Goal: Task Accomplishment & Management: Manage account settings

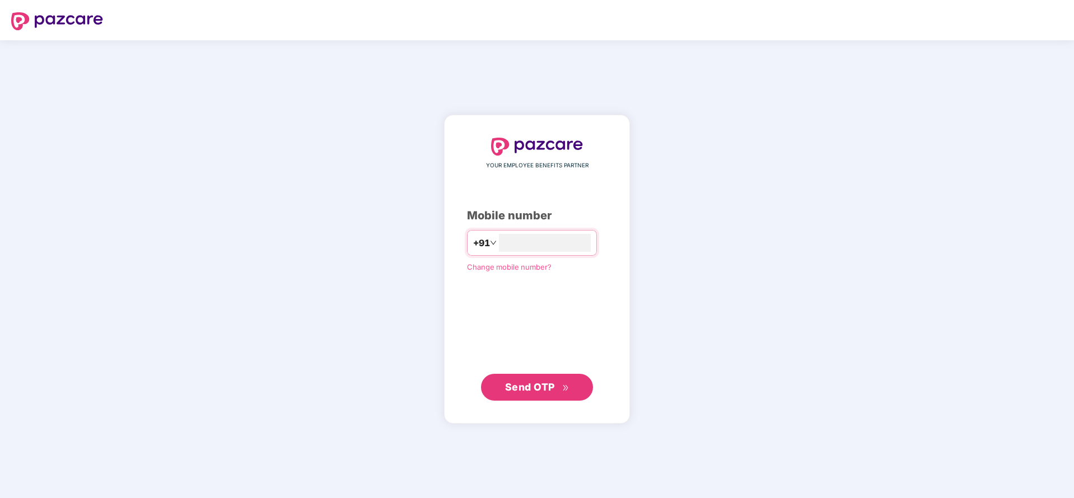
type input "**********"
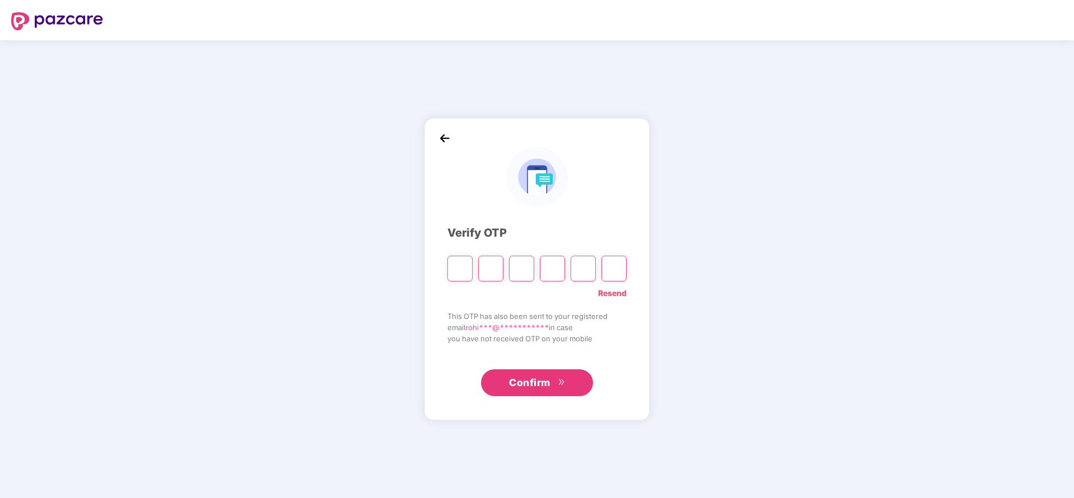
paste input "*"
type input "*"
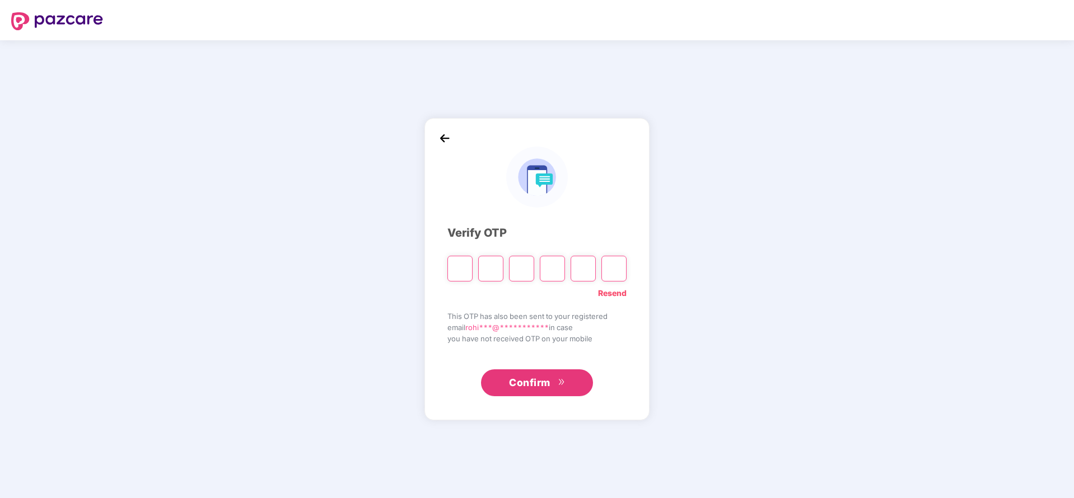
type input "*"
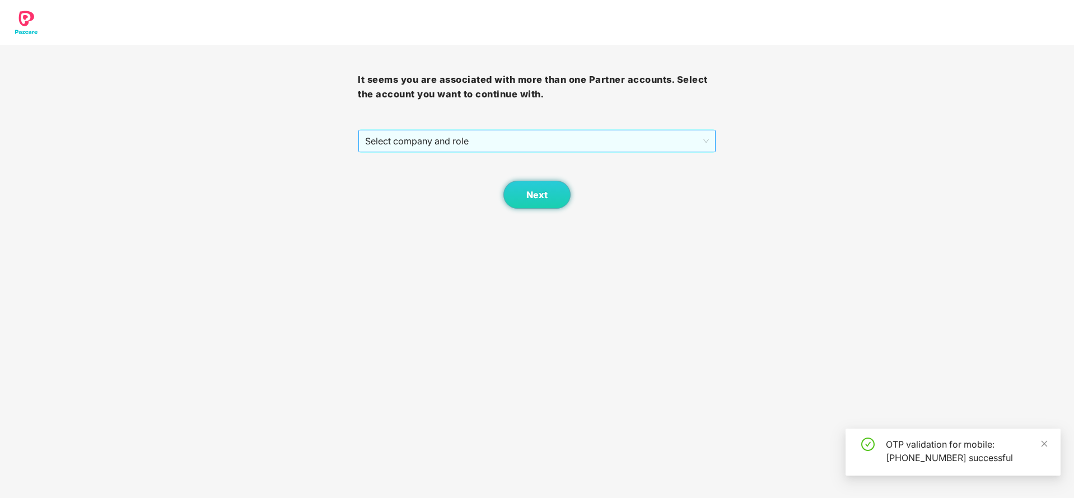
click at [455, 147] on span "Select company and role" at bounding box center [536, 140] width 343 height 21
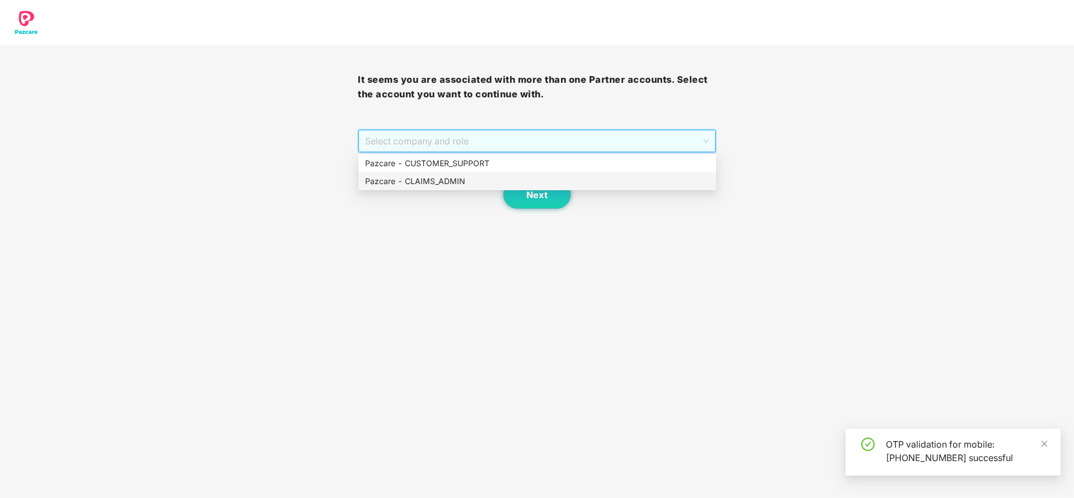
click at [442, 182] on div "Pazcare - CLAIMS_ADMIN" at bounding box center [537, 181] width 344 height 12
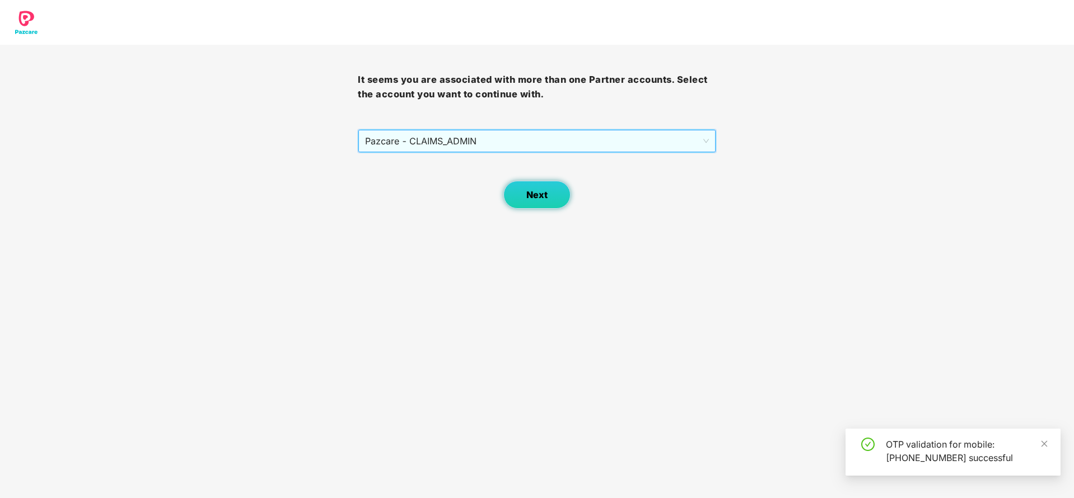
click at [531, 190] on span "Next" at bounding box center [536, 195] width 21 height 11
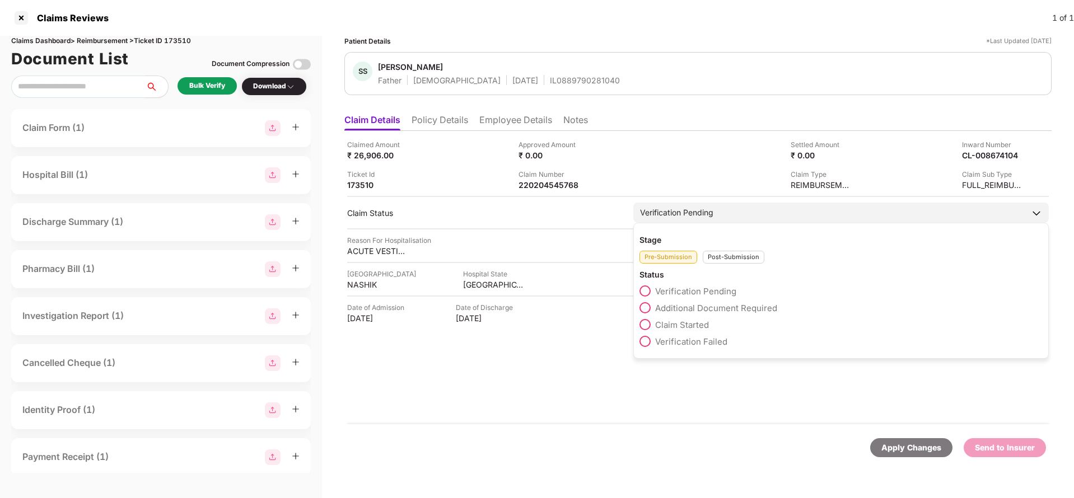
click at [726, 259] on div "Post-Submission" at bounding box center [734, 257] width 62 height 13
click at [700, 307] on span "Claim Under Process" at bounding box center [697, 308] width 85 height 11
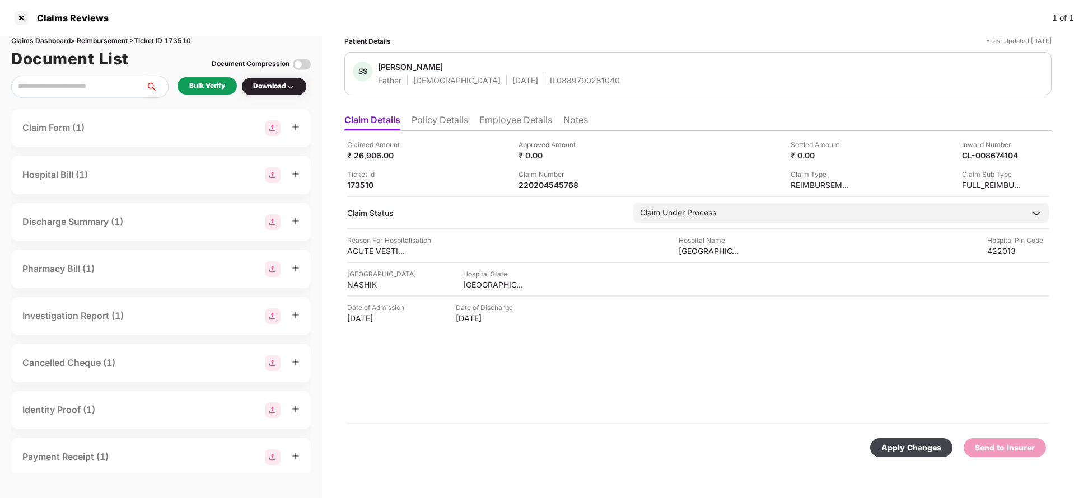
click at [887, 443] on div "Apply Changes" at bounding box center [911, 448] width 60 height 12
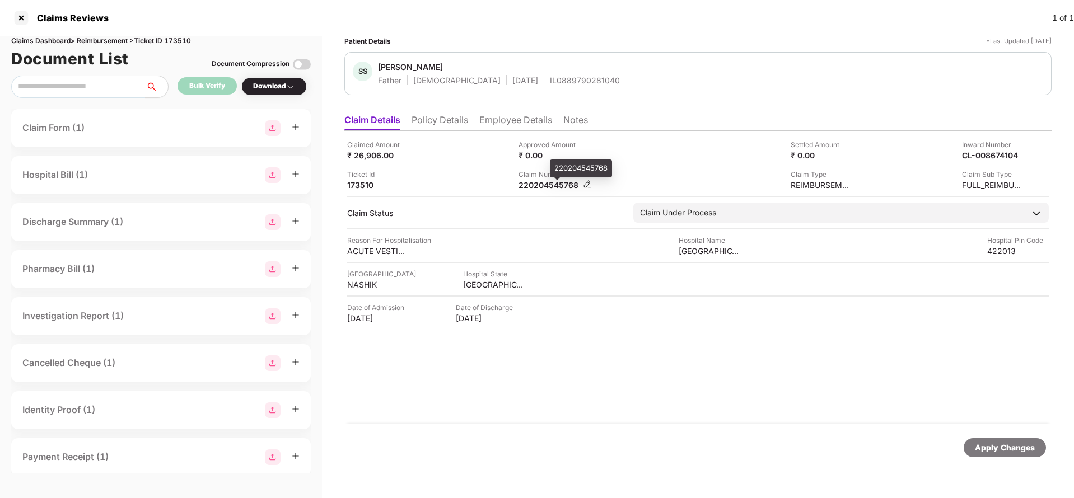
click at [546, 183] on div "220204545768" at bounding box center [549, 185] width 62 height 11
copy div "220204545768"
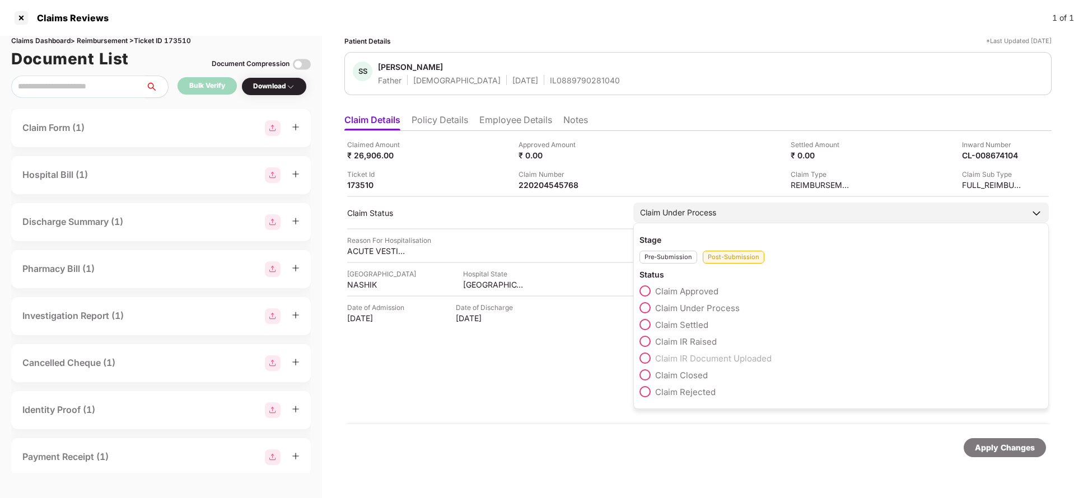
click at [690, 340] on span "Claim IR Raised" at bounding box center [686, 341] width 62 height 11
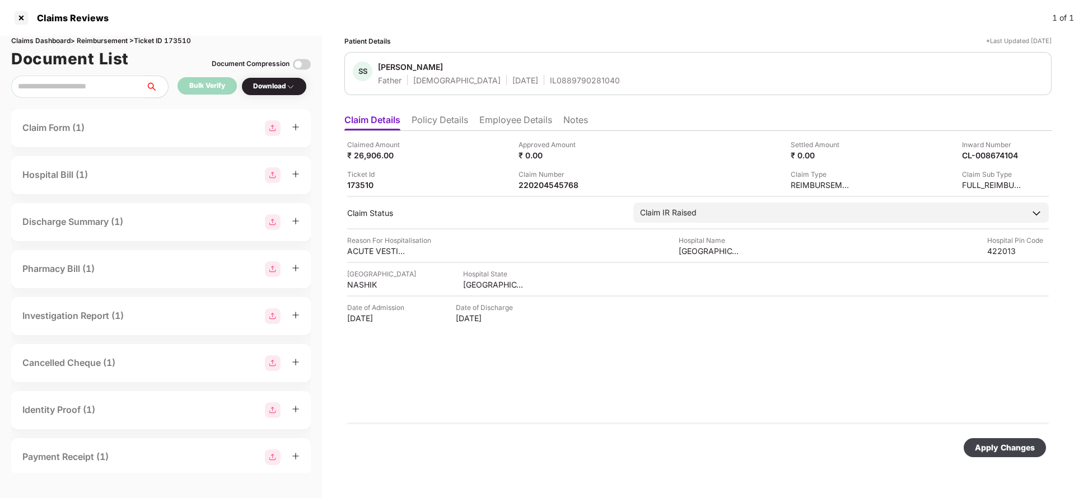
click at [1012, 452] on div "Apply Changes" at bounding box center [1005, 448] width 60 height 12
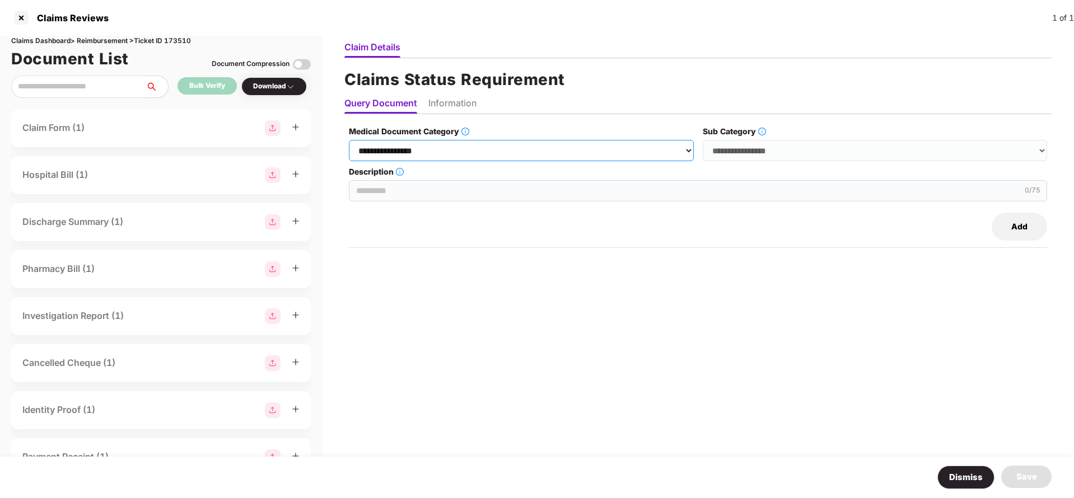
click at [518, 155] on select "**********" at bounding box center [521, 150] width 344 height 21
select select "**********"
click at [349, 140] on select "**********" at bounding box center [521, 150] width 344 height 21
click at [782, 139] on div "**********" at bounding box center [875, 143] width 344 height 36
click at [785, 138] on div "**********" at bounding box center [875, 143] width 344 height 36
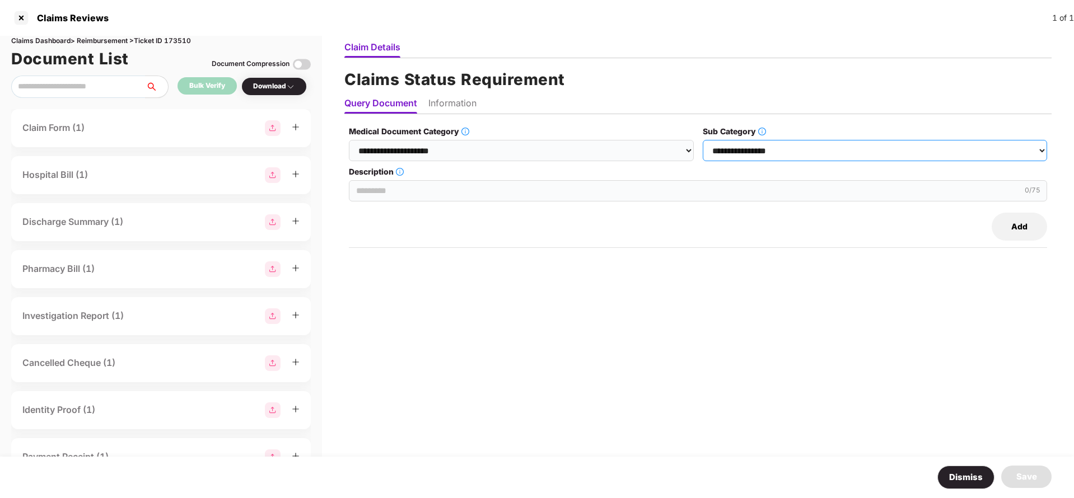
click at [783, 152] on select "**********" at bounding box center [875, 150] width 344 height 21
select select "******"
click at [703, 140] on select "**********" at bounding box center [875, 150] width 344 height 21
click at [504, 190] on input "Description" at bounding box center [698, 190] width 698 height 21
paste input "**********"
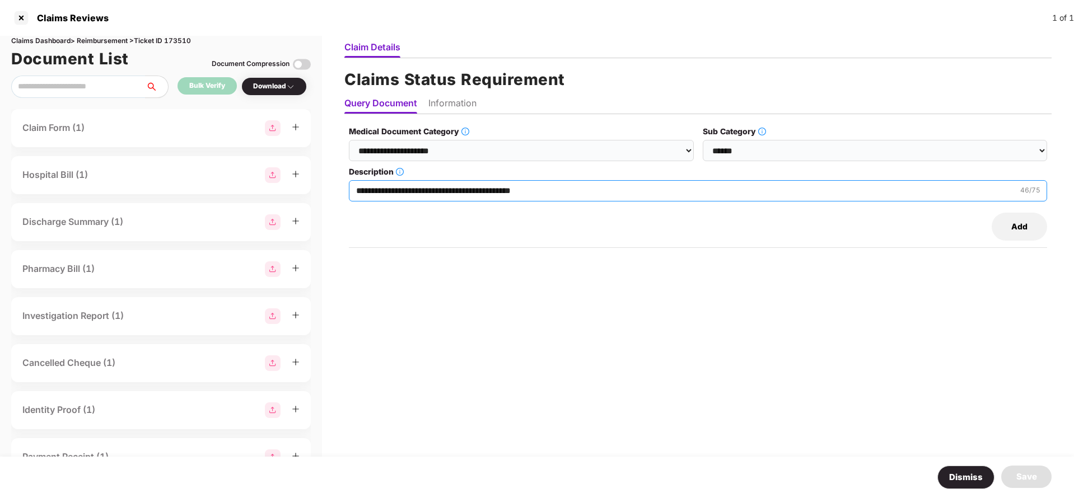
type input "**********"
click at [451, 106] on li "Information" at bounding box center [452, 105] width 48 height 16
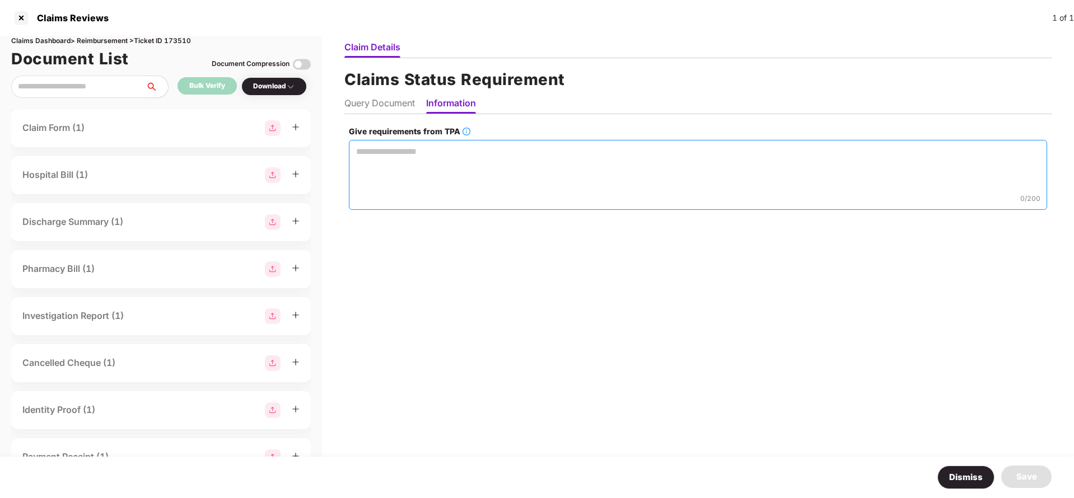
click at [456, 162] on textarea "Give requirements from TPA" at bounding box center [698, 175] width 698 height 70
paste textarea "**********"
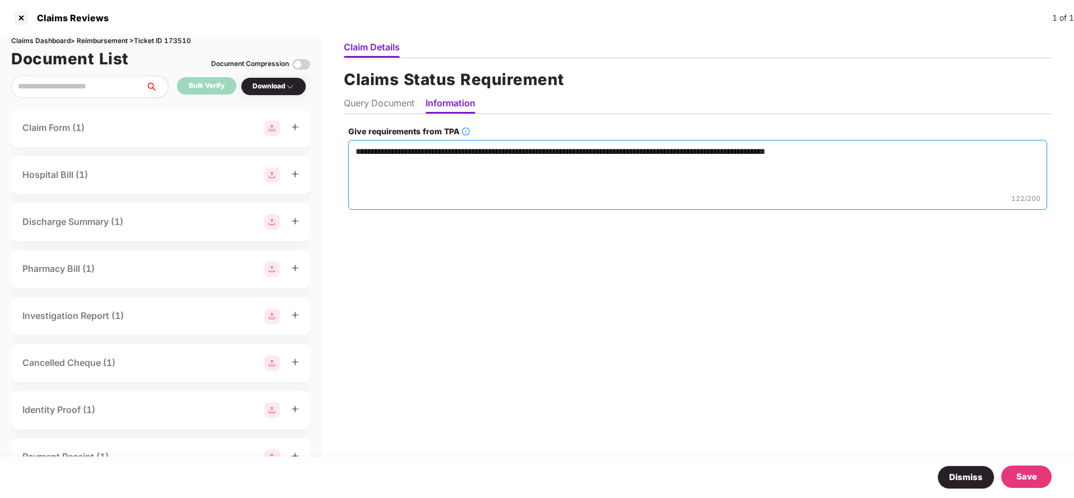
type textarea "**********"
click at [1037, 477] on div "Save" at bounding box center [1026, 476] width 21 height 13
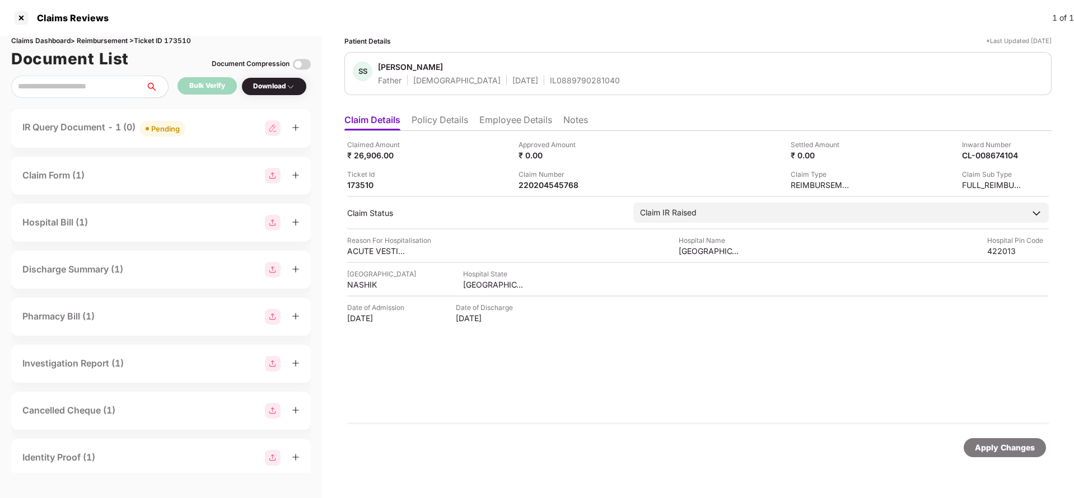
click at [1017, 454] on div "Apply Changes" at bounding box center [1004, 447] width 82 height 19
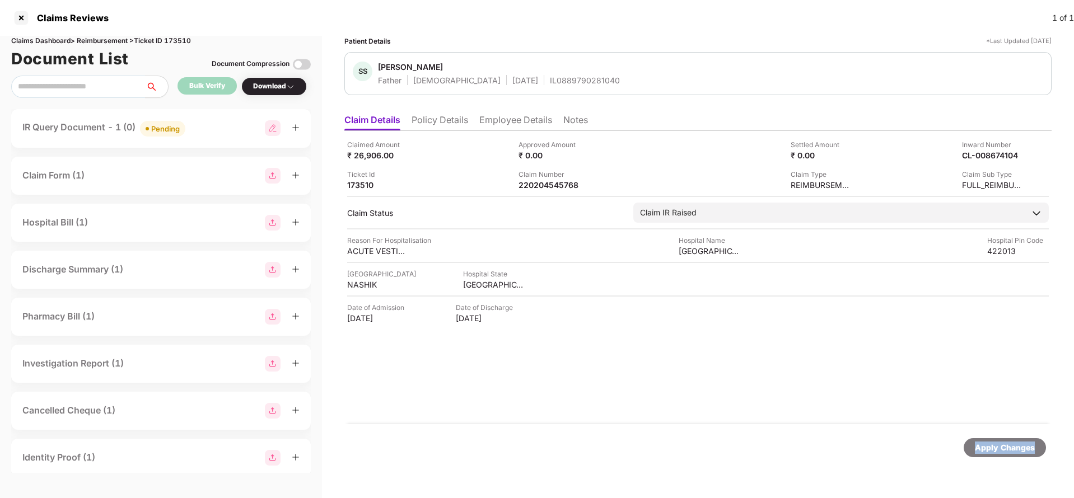
click at [1017, 454] on div "Apply Changes" at bounding box center [1004, 447] width 82 height 19
click at [184, 38] on div "Claims Dashboard > Reimbursement > Ticket ID 173510" at bounding box center [160, 41] width 299 height 11
copy div "173510"
click at [1024, 452] on div "Apply Changes" at bounding box center [1005, 448] width 60 height 12
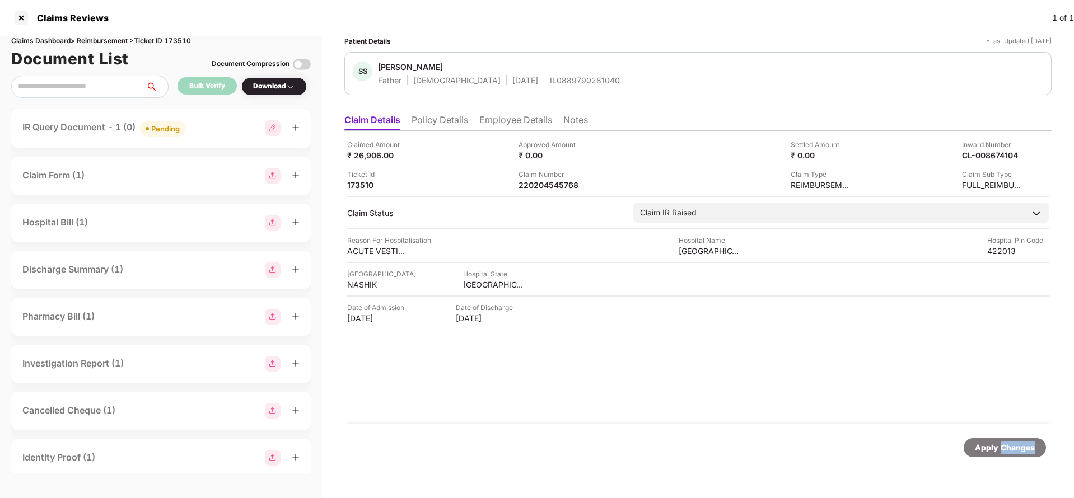
click at [1024, 452] on div "Apply Changes" at bounding box center [1005, 448] width 60 height 12
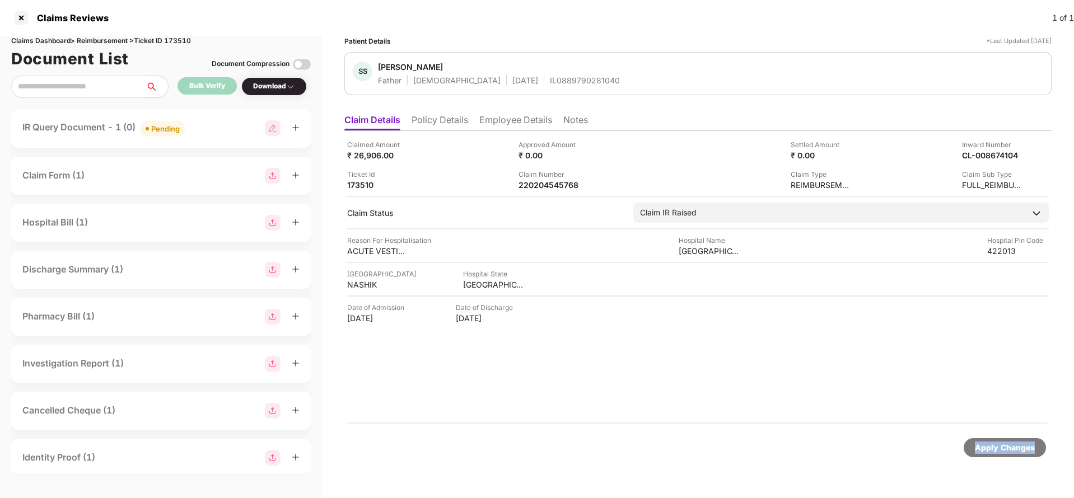
click at [1024, 452] on div "Apply Changes" at bounding box center [1005, 448] width 60 height 12
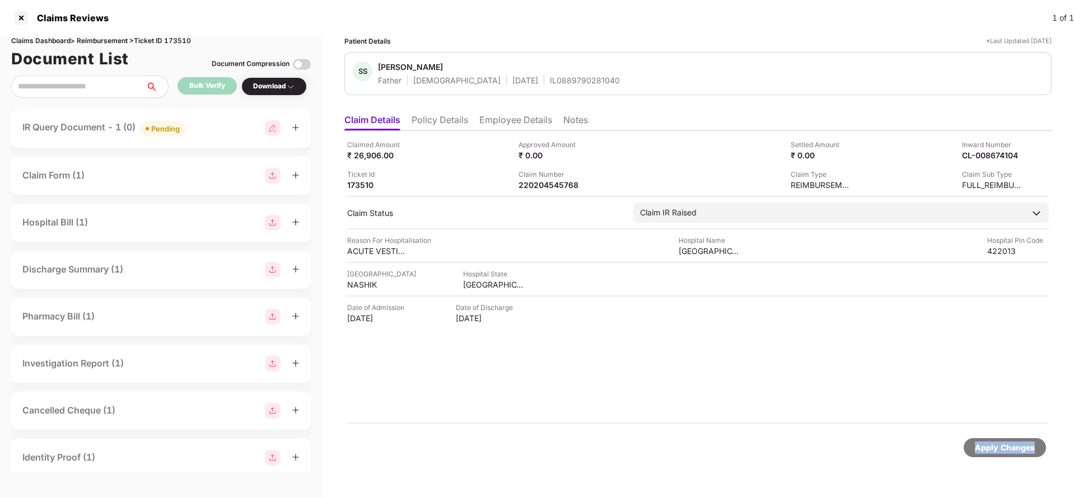
click at [1024, 452] on div "Apply Changes" at bounding box center [1005, 448] width 60 height 12
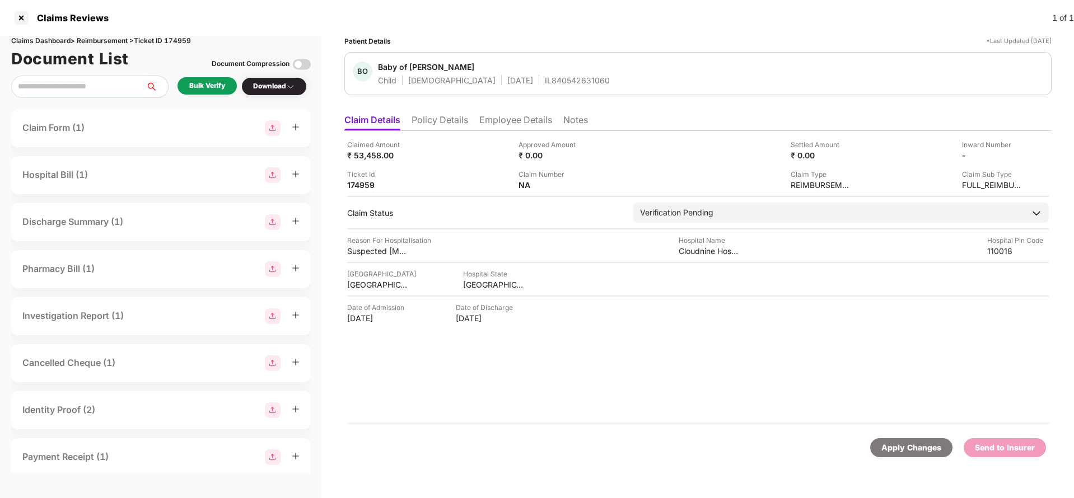
click at [446, 128] on li "Policy Details" at bounding box center [439, 122] width 57 height 16
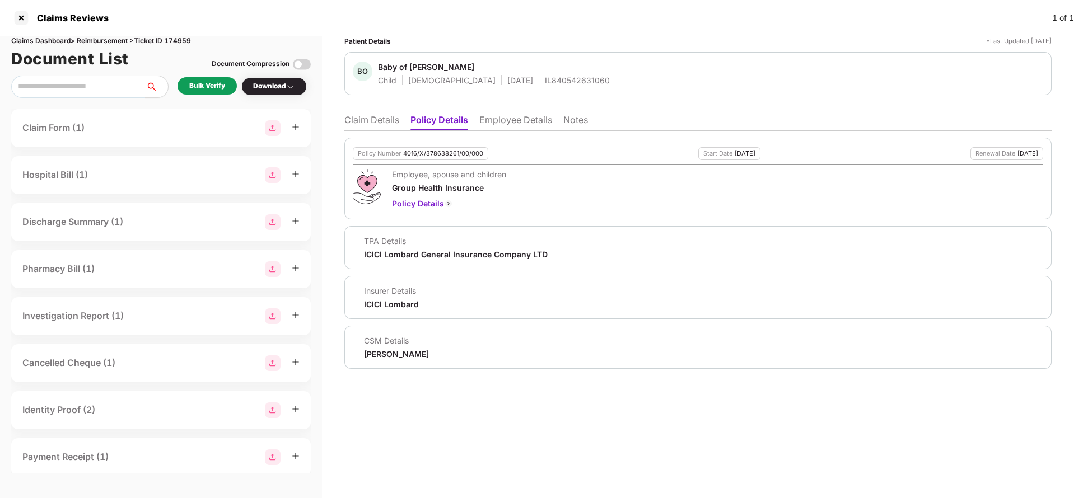
click at [440, 150] on div "4016/X/378638261/00/000" at bounding box center [443, 153] width 80 height 7
copy div "4016/X/378638261/00/000"
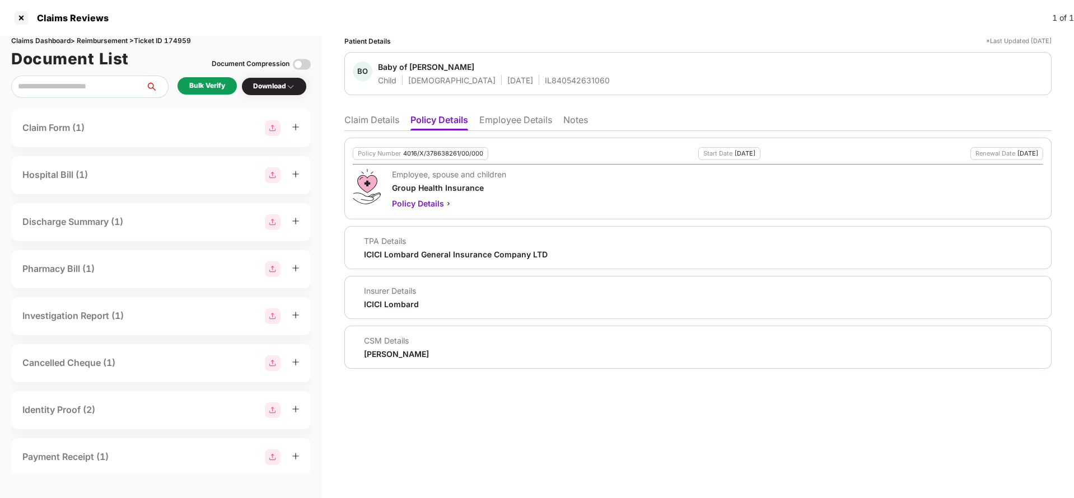
click at [545, 79] on div "IL840542631060" at bounding box center [577, 80] width 65 height 11
copy div "IL840542631060"
click at [535, 115] on li "Employee Details" at bounding box center [515, 122] width 73 height 16
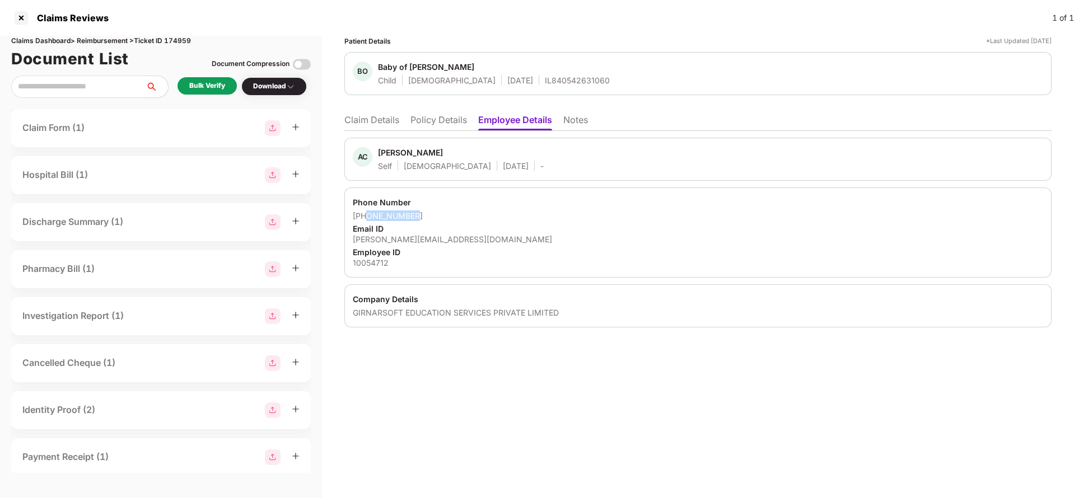
drag, startPoint x: 367, startPoint y: 216, endPoint x: 507, endPoint y: 217, distance: 140.5
click at [507, 217] on div "+919650293993" at bounding box center [698, 215] width 690 height 11
copy div "9650293993"
click at [444, 232] on div "Email ID" at bounding box center [698, 228] width 690 height 11
click at [447, 236] on div "anjani.chaand@collegedekho.com" at bounding box center [698, 239] width 690 height 11
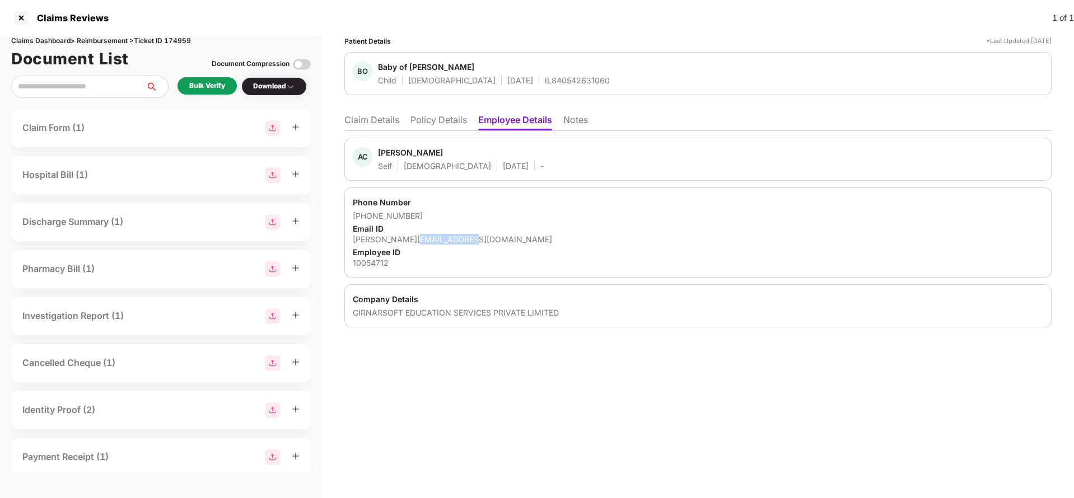
click at [447, 236] on div "anjani.chaand@collegedekho.com" at bounding box center [698, 239] width 690 height 11
copy div "anjani.chaand@collegedekho.com"
click at [380, 118] on li "Claim Details" at bounding box center [371, 122] width 55 height 16
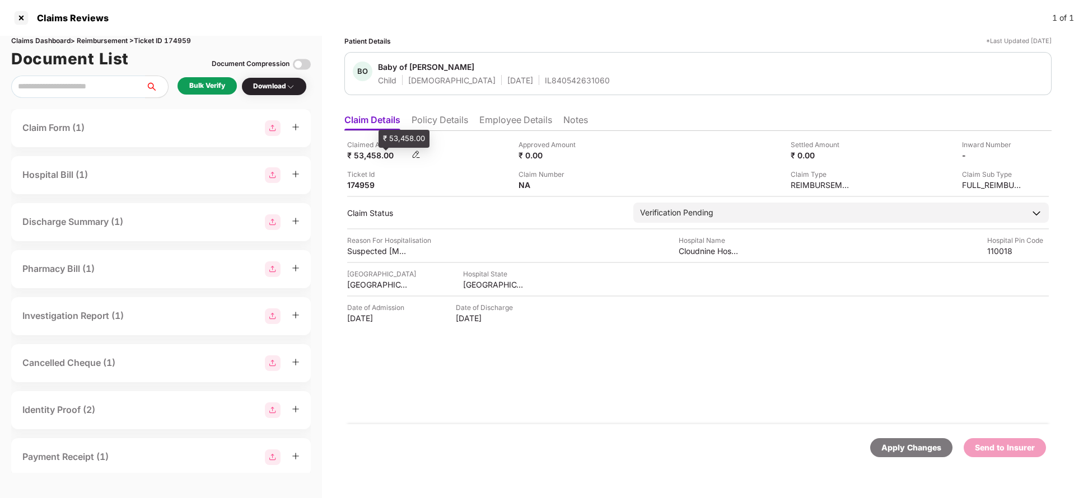
click at [364, 155] on div "₹ 53,458.00" at bounding box center [378, 155] width 62 height 11
copy div "53,458"
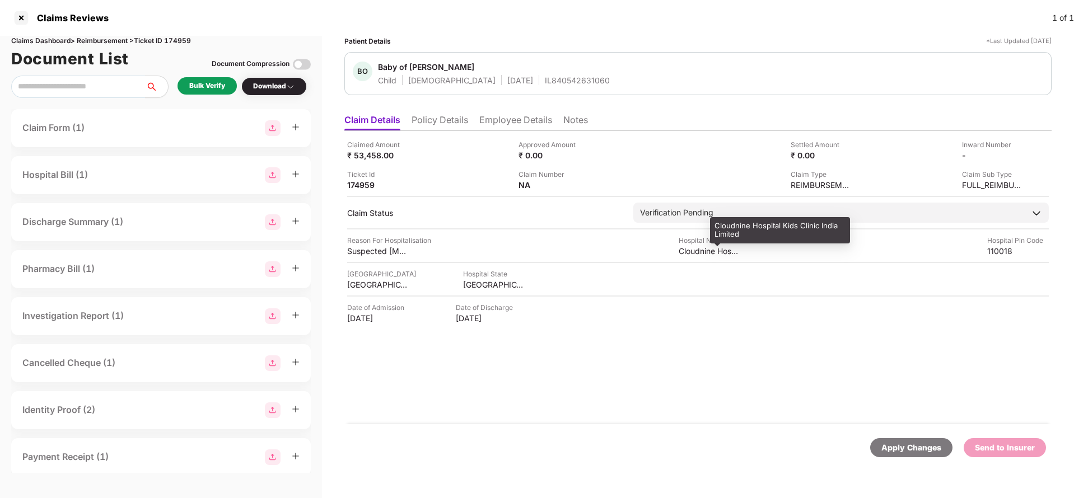
click at [704, 253] on div "Cloudnine Hospital Kids Clinic India Limited" at bounding box center [709, 251] width 62 height 11
copy div "Cloudnine Hospital Kids Clinic India Limited"
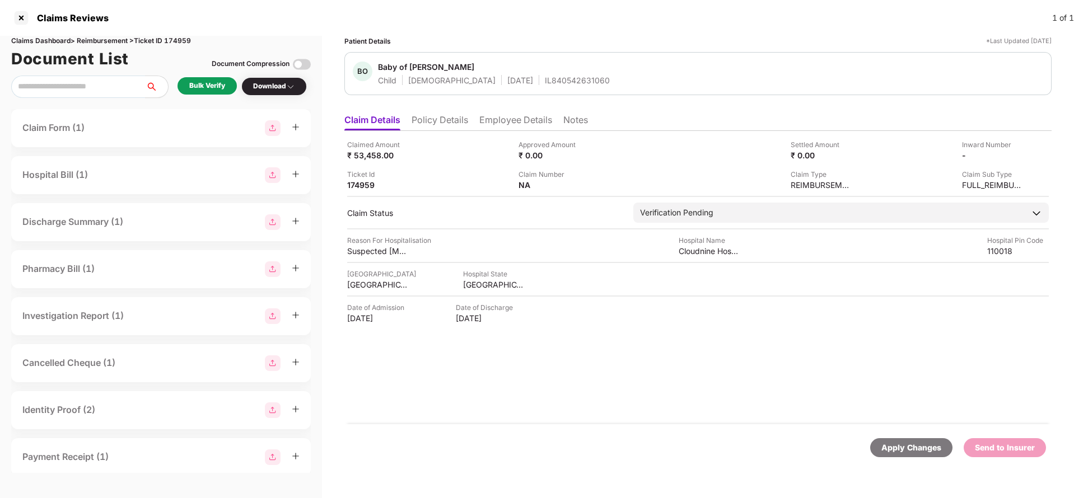
click at [200, 86] on div "Bulk Verify" at bounding box center [207, 86] width 36 height 11
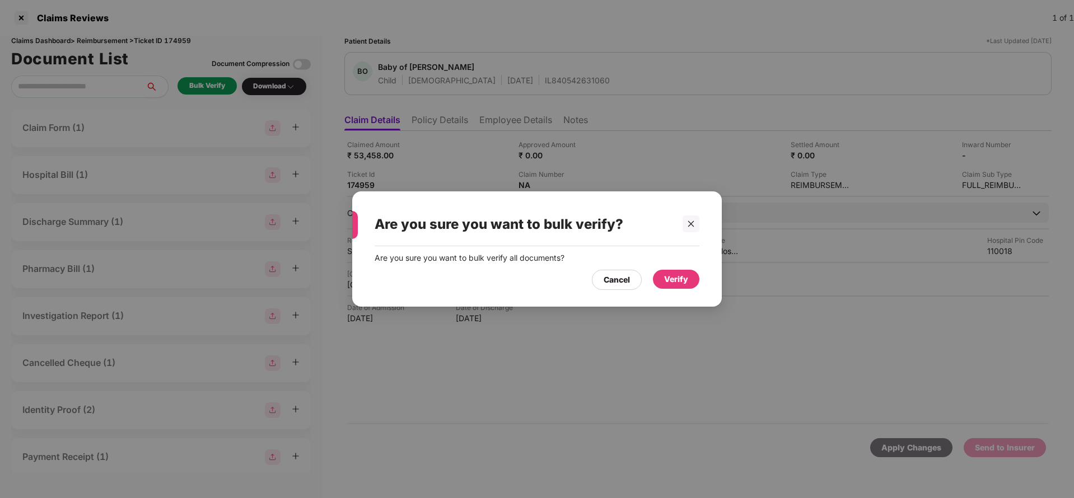
click at [664, 275] on div "Verify" at bounding box center [676, 279] width 24 height 12
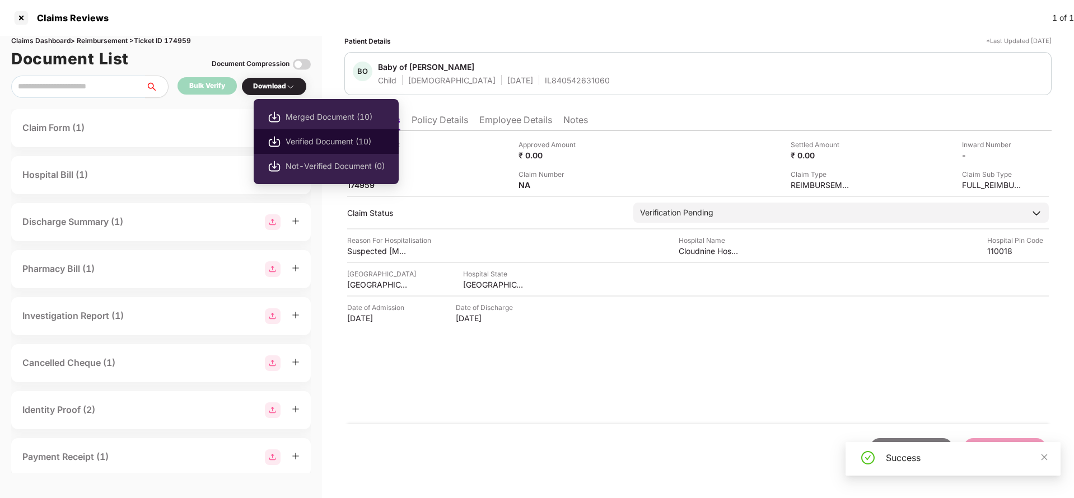
click at [325, 142] on span "Verified Document (10)" at bounding box center [334, 141] width 99 height 12
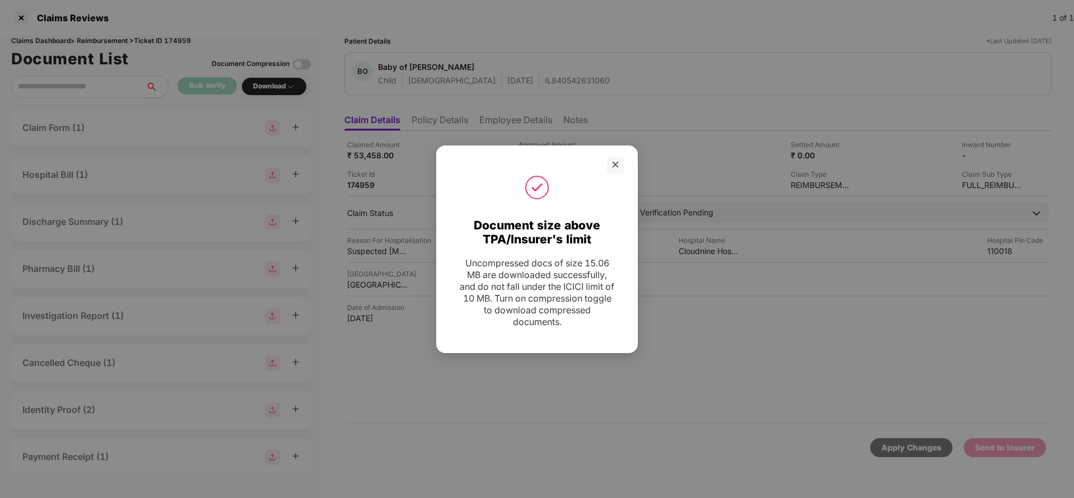
drag, startPoint x: 616, startPoint y: 163, endPoint x: 662, endPoint y: 106, distance: 72.5
click at [616, 163] on icon "close" at bounding box center [615, 165] width 6 height 6
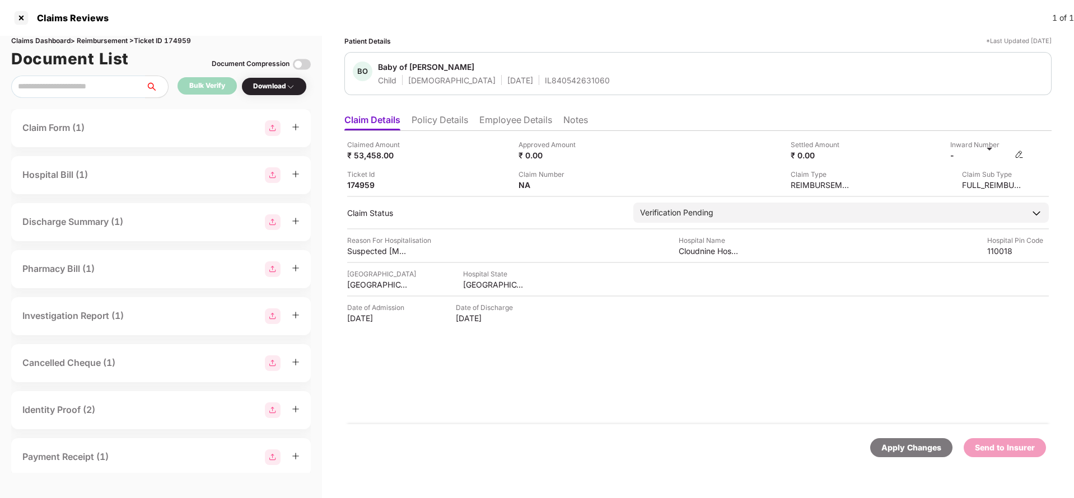
click at [1020, 153] on img at bounding box center [1018, 154] width 9 height 9
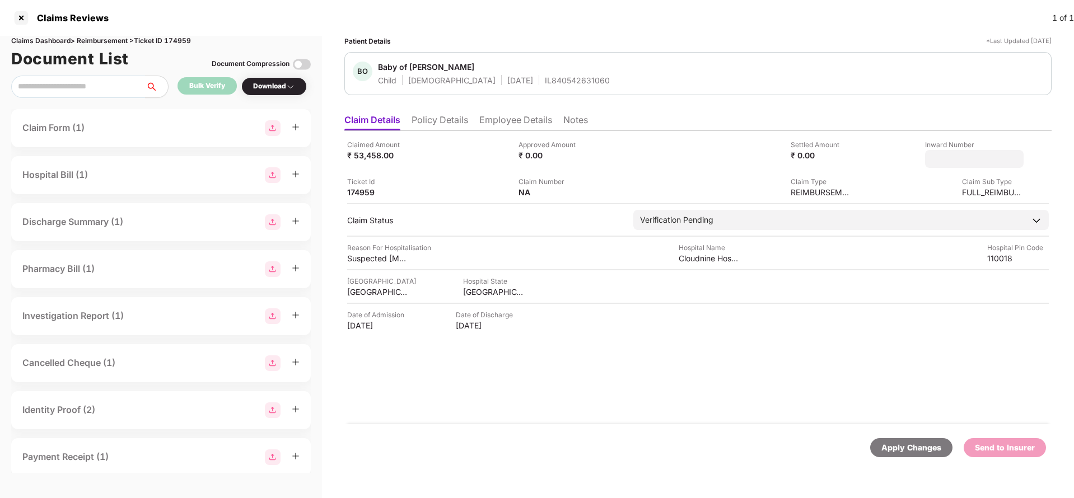
type input "**********"
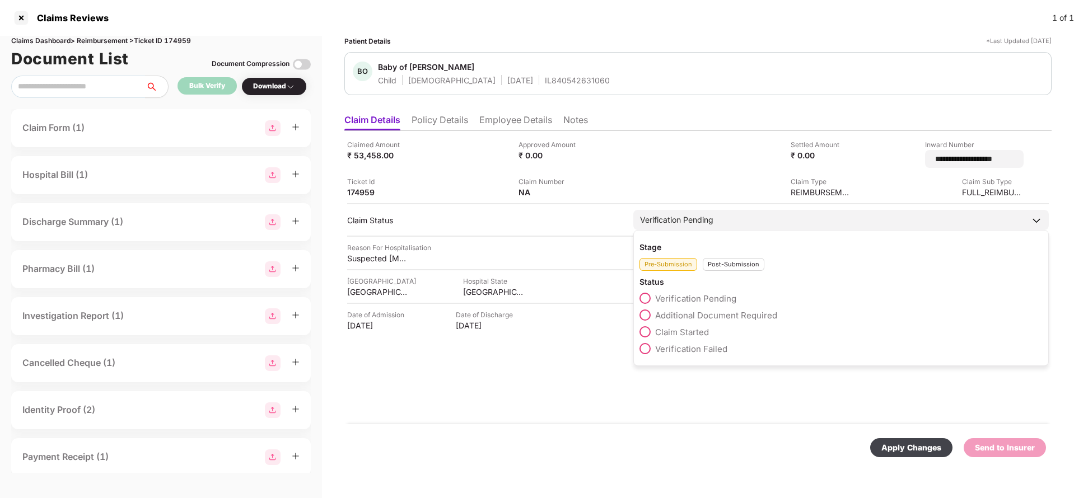
click at [713, 211] on div "Verification Pending" at bounding box center [840, 220] width 415 height 20
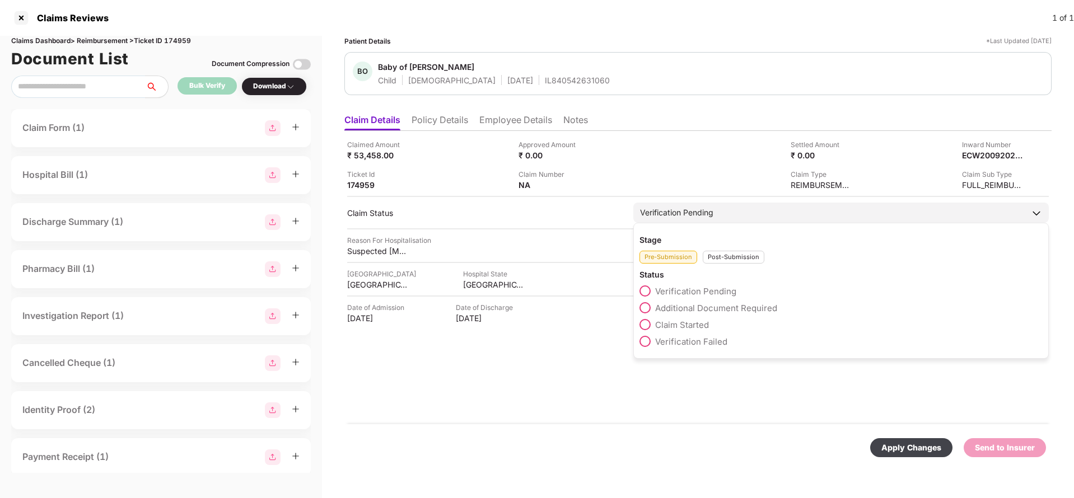
click at [722, 257] on div "Post-Submission" at bounding box center [734, 257] width 62 height 13
click at [693, 311] on span "Claim Under Process" at bounding box center [697, 308] width 85 height 11
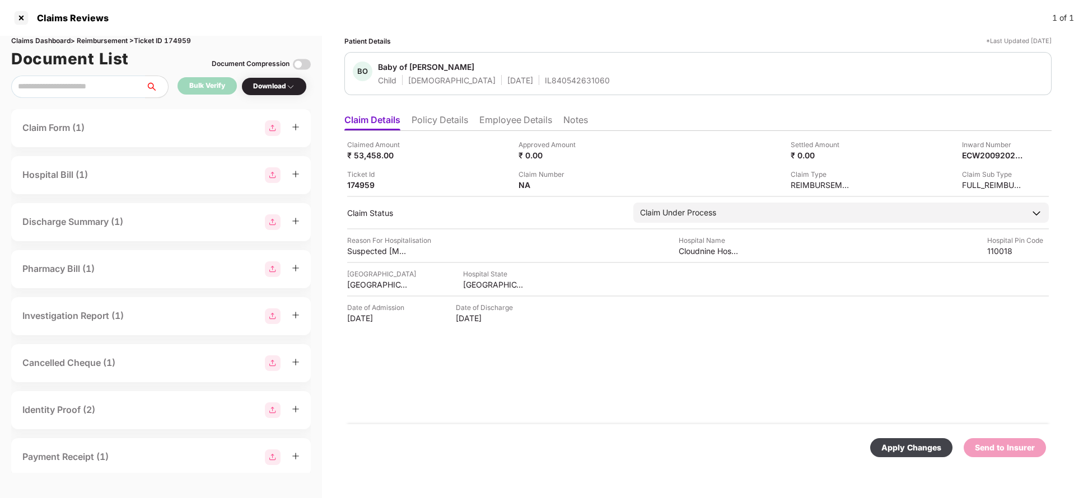
click at [897, 447] on div "Apply Changes" at bounding box center [911, 448] width 60 height 12
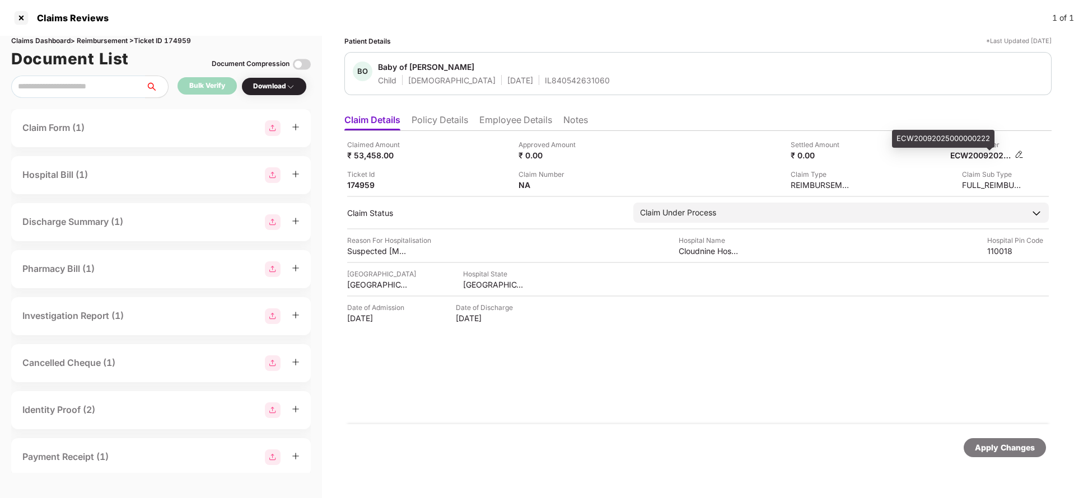
click at [968, 153] on div "ECW20092025000000222" at bounding box center [981, 155] width 62 height 11
copy div "ECW20092025000000222"
click at [537, 87] on div "BO Baby of Anjani Chaand Child Male 09 Aug 2025 IL840542631060" at bounding box center [697, 73] width 707 height 43
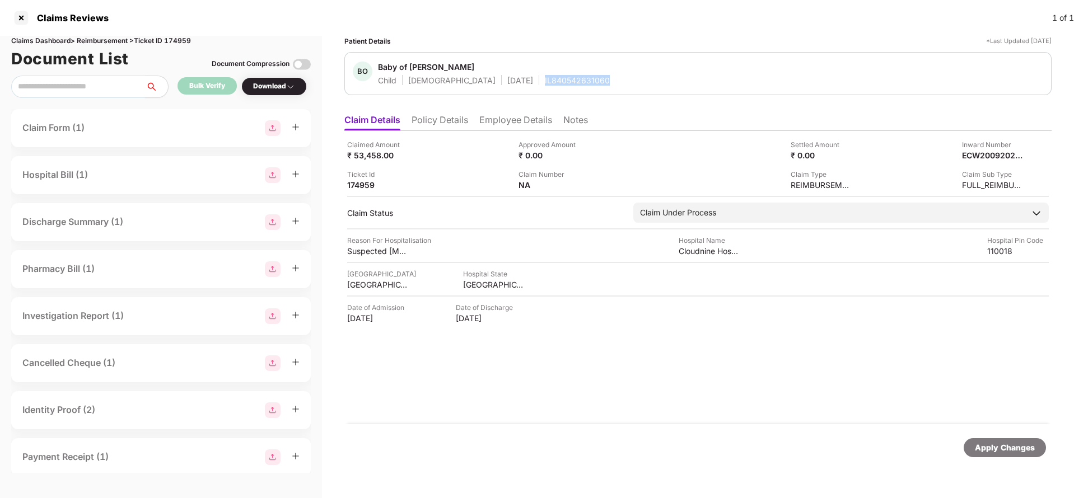
click at [537, 87] on div "BO Baby of Anjani Chaand Child Male 09 Aug 2025 IL840542631060" at bounding box center [697, 73] width 707 height 43
copy div "IL840542631060"
click at [1008, 442] on div "Apply Changes" at bounding box center [1005, 448] width 60 height 12
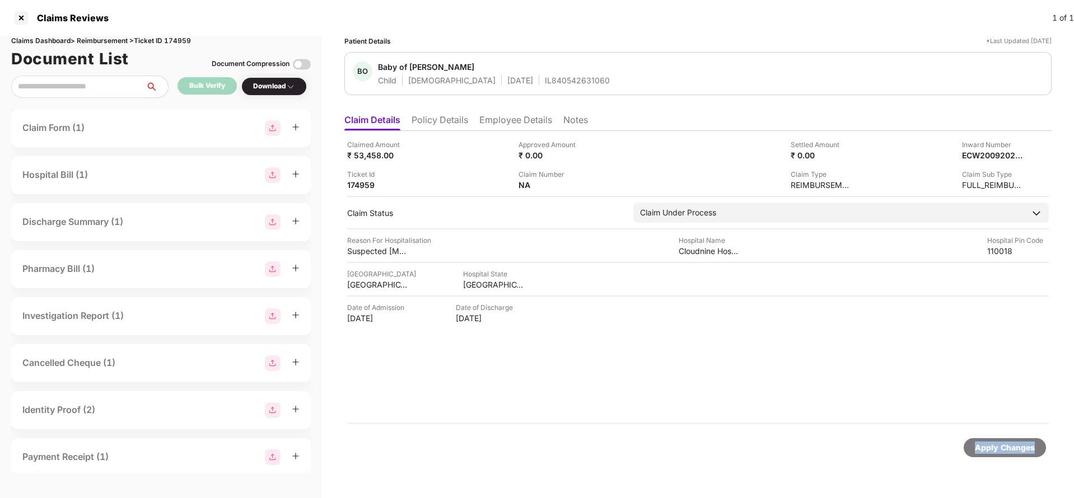
click at [1008, 442] on div "Apply Changes" at bounding box center [1005, 448] width 60 height 12
click at [186, 41] on div "Claims Dashboard > Reimbursement > Ticket ID 174959" at bounding box center [160, 41] width 299 height 11
click at [1029, 448] on div "Apply Changes" at bounding box center [1005, 448] width 60 height 12
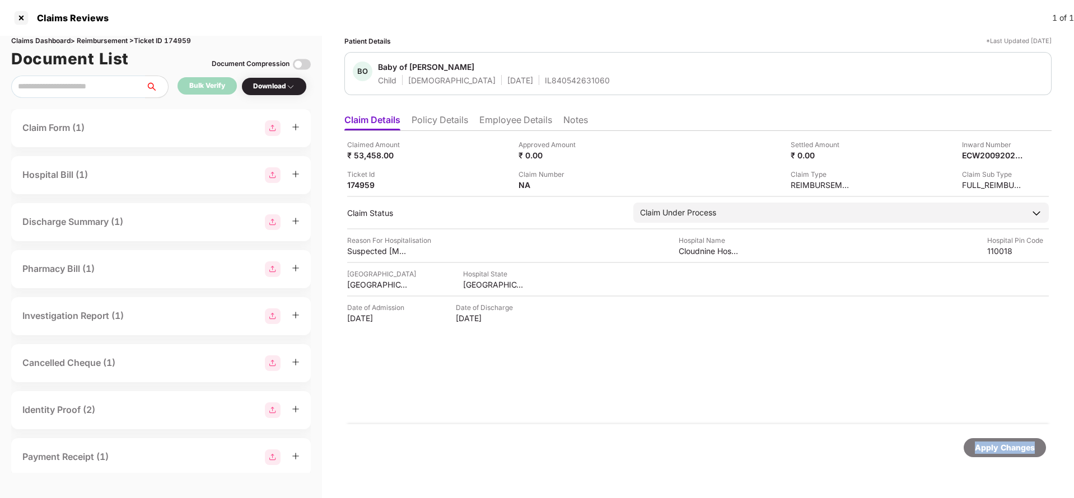
click at [1029, 448] on div "Apply Changes" at bounding box center [1005, 448] width 60 height 12
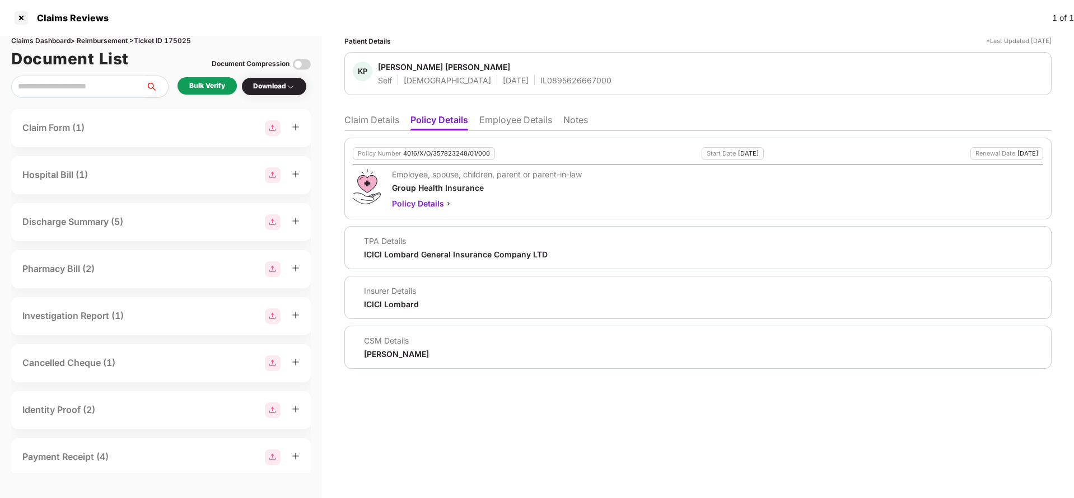
click at [430, 150] on div "4016/X/O/357823248/01/000" at bounding box center [446, 153] width 87 height 7
copy div "4016/X/O/357823248/01/000"
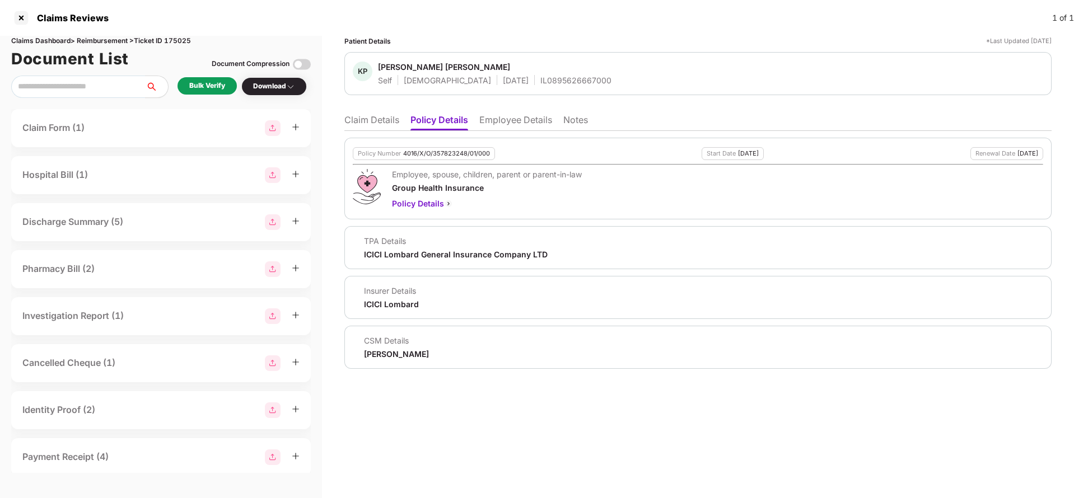
click at [534, 73] on span "[PERSON_NAME] [PERSON_NAME]" at bounding box center [494, 68] width 233 height 13
click at [540, 77] on div "IL0895626667000" at bounding box center [575, 80] width 71 height 11
copy div "IL0895626667000"
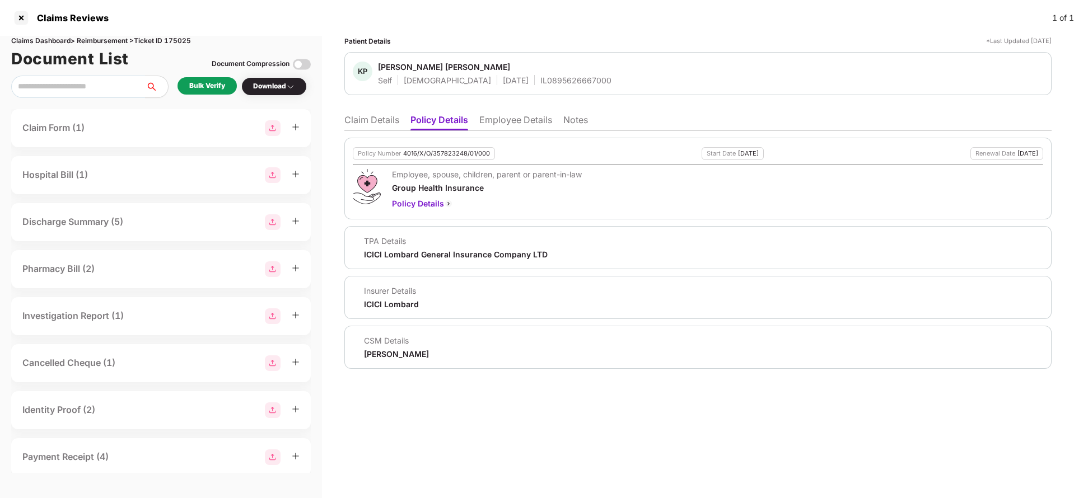
click at [504, 116] on li "Employee Details" at bounding box center [515, 122] width 73 height 16
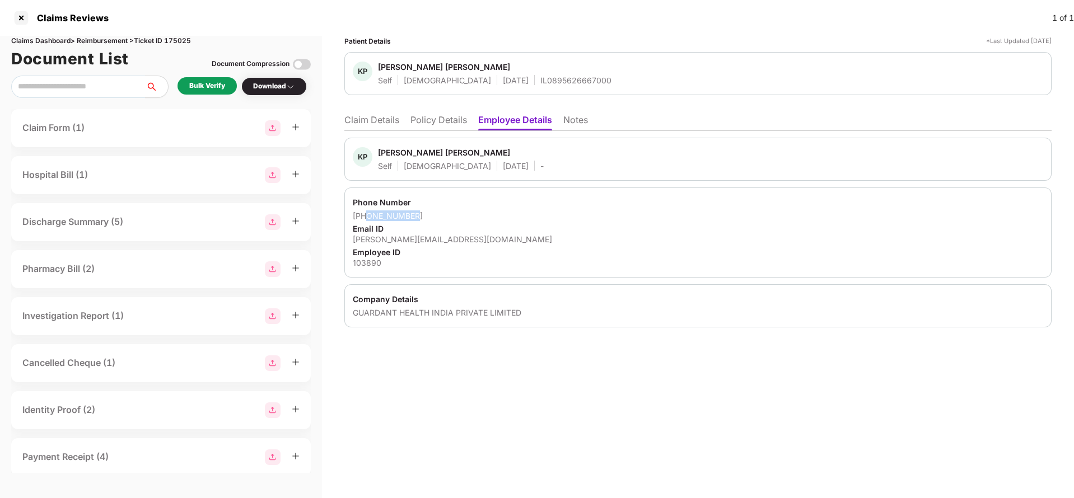
drag, startPoint x: 365, startPoint y: 218, endPoint x: 466, endPoint y: 214, distance: 101.4
click at [466, 214] on div "+919963425252" at bounding box center [698, 215] width 690 height 11
copy div "9963425252"
click at [406, 235] on div "skaza@guardanthealth.com" at bounding box center [698, 239] width 690 height 11
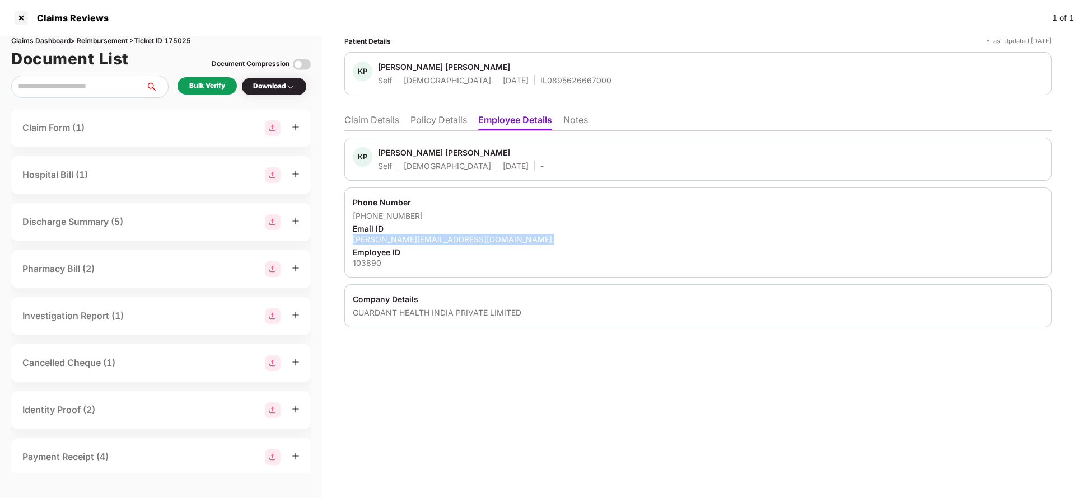
click at [406, 235] on div "skaza@guardanthealth.com" at bounding box center [698, 239] width 690 height 11
copy div "skaza@guardanthealth.com"
click at [379, 120] on li "Claim Details" at bounding box center [371, 122] width 55 height 16
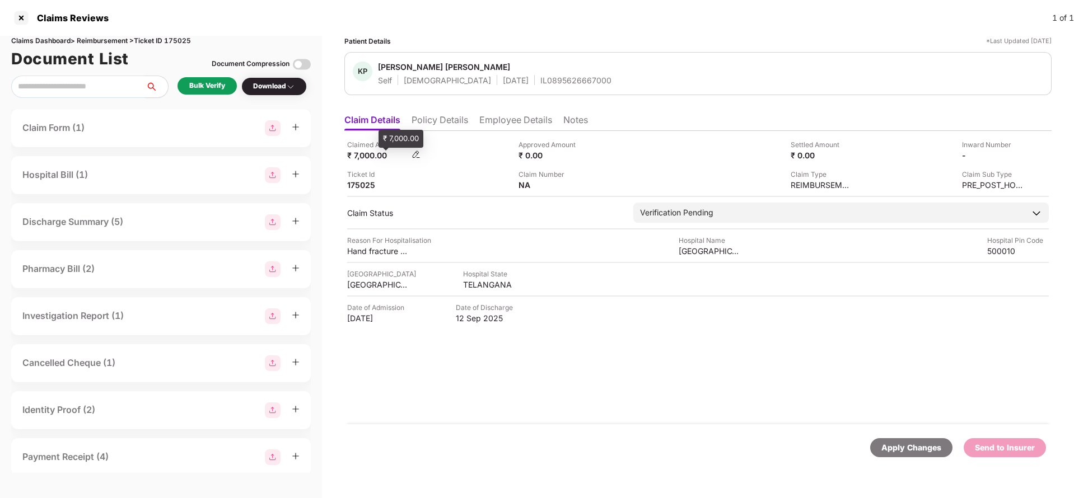
click at [368, 156] on div "₹ 7,000.00" at bounding box center [378, 155] width 62 height 11
copy div "7,000"
click at [694, 253] on div "Srikara Hospital" at bounding box center [709, 251] width 62 height 11
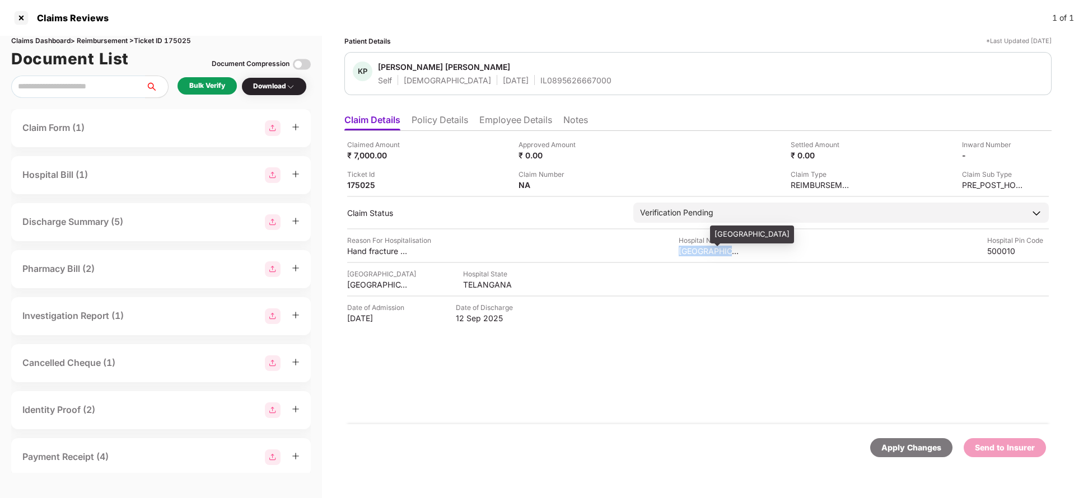
click at [694, 253] on div "Srikara Hospital" at bounding box center [709, 251] width 62 height 11
copy div "Srikara Hospital"
click at [205, 88] on div "Bulk Verify" at bounding box center [207, 86] width 36 height 11
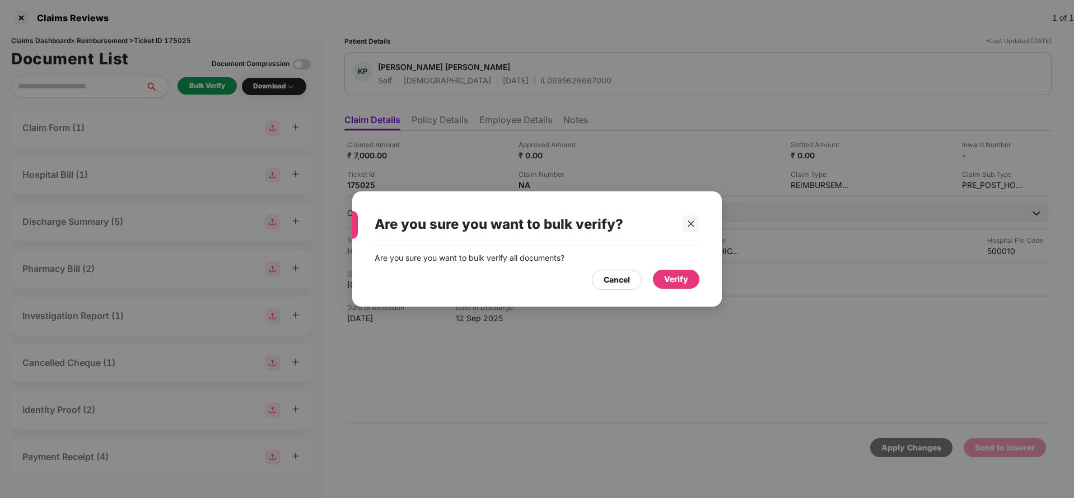
click at [669, 278] on div "Verify" at bounding box center [676, 279] width 24 height 12
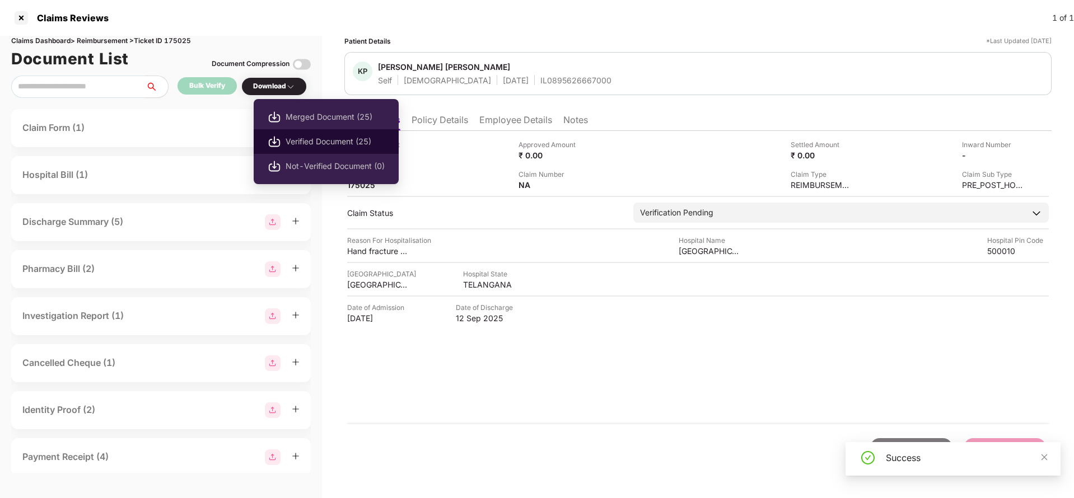
click at [293, 143] on span "Verified Document (25)" at bounding box center [334, 141] width 99 height 12
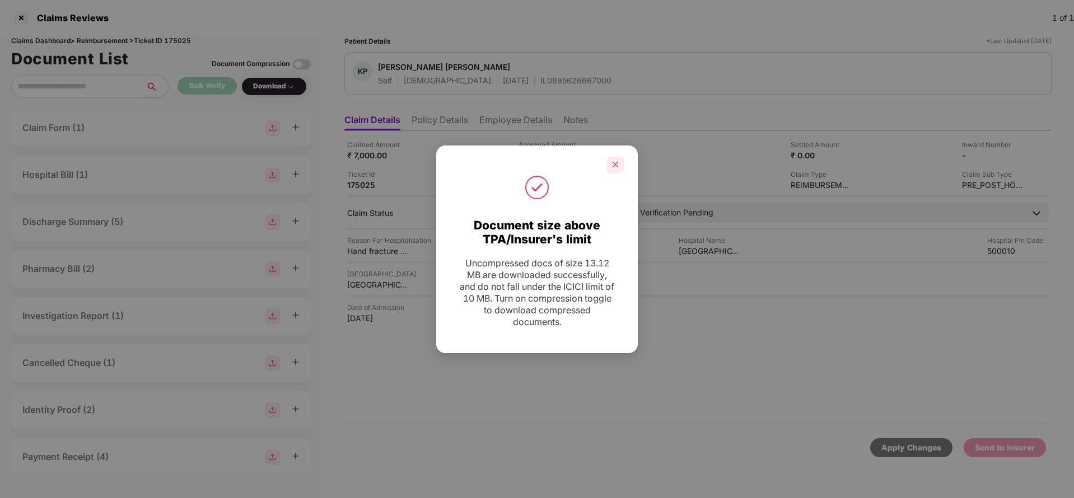
click at [614, 158] on div at bounding box center [615, 165] width 17 height 17
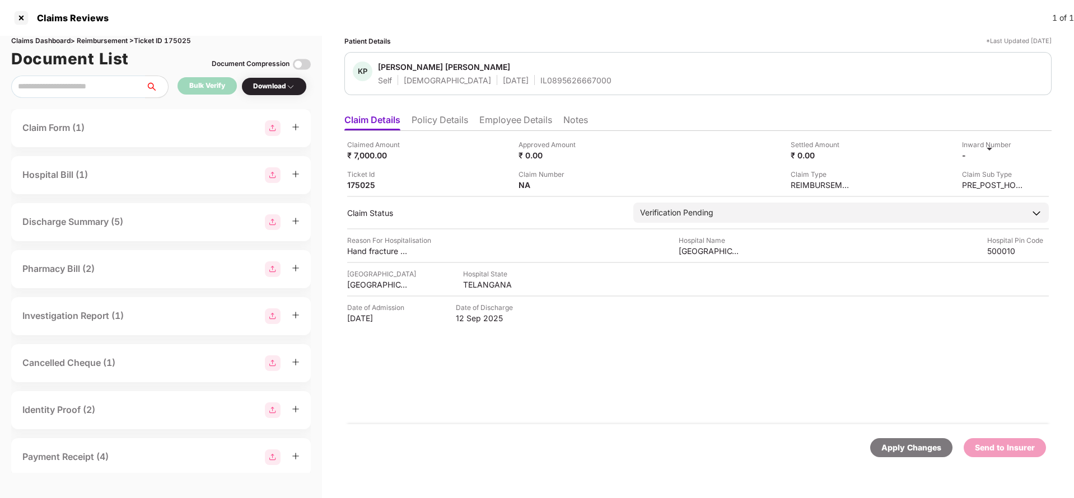
click at [1024, 156] on div "Claimed Amount ₹ 7,000.00 Approved Amount ₹ 0.00 Settled Amount ₹ 0.00 Inward N…" at bounding box center [697, 164] width 701 height 51
click at [1017, 156] on img at bounding box center [1018, 154] width 9 height 9
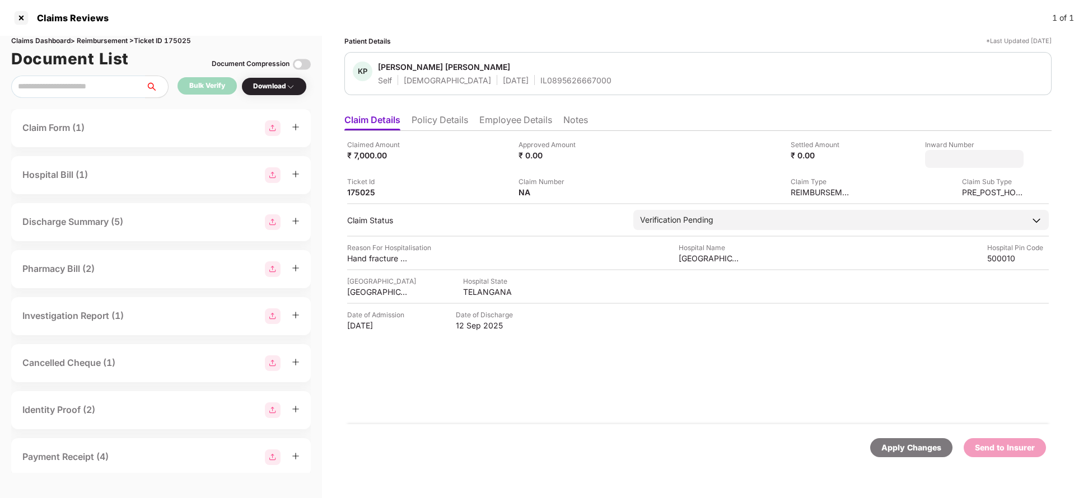
type input "**********"
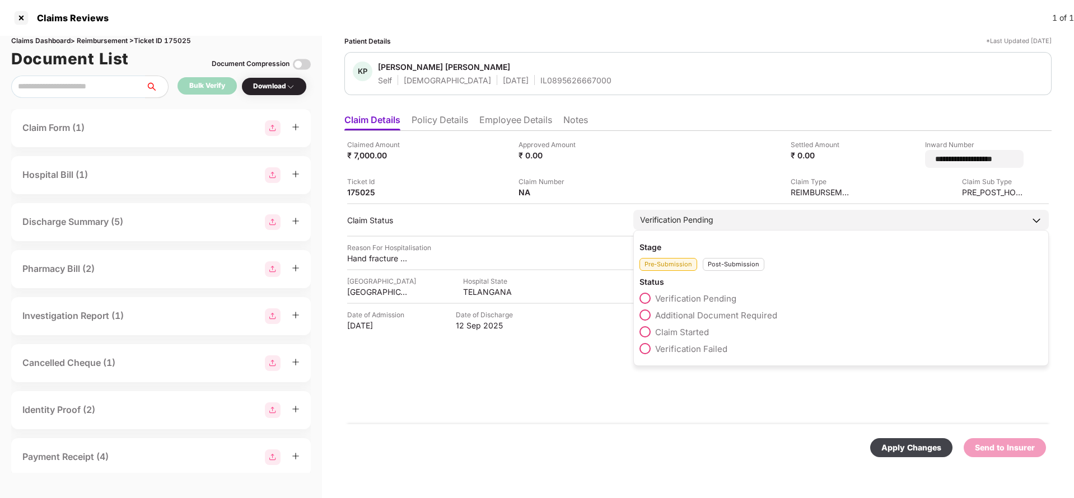
click at [736, 233] on div "Stage Pre-Submission Post-Submission Status Verification Pending Additional Doc…" at bounding box center [840, 298] width 415 height 136
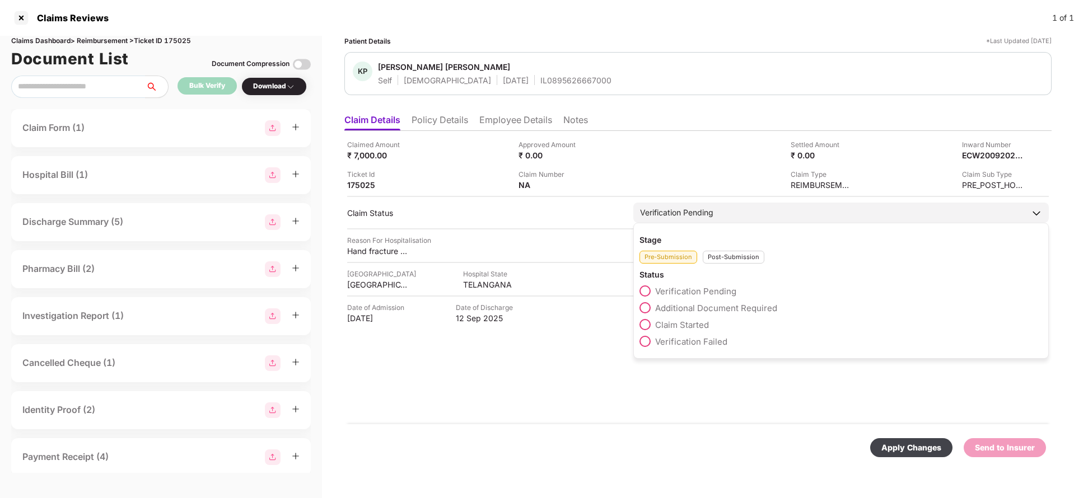
click at [735, 257] on div "Post-Submission" at bounding box center [734, 257] width 62 height 13
click at [700, 313] on div "Claim Under Process" at bounding box center [840, 310] width 403 height 17
click at [711, 316] on div "Claim Under Process" at bounding box center [840, 310] width 403 height 17
click at [708, 314] on div "Claim Under Process" at bounding box center [840, 310] width 403 height 17
click at [708, 305] on span "Claim Under Process" at bounding box center [697, 308] width 85 height 11
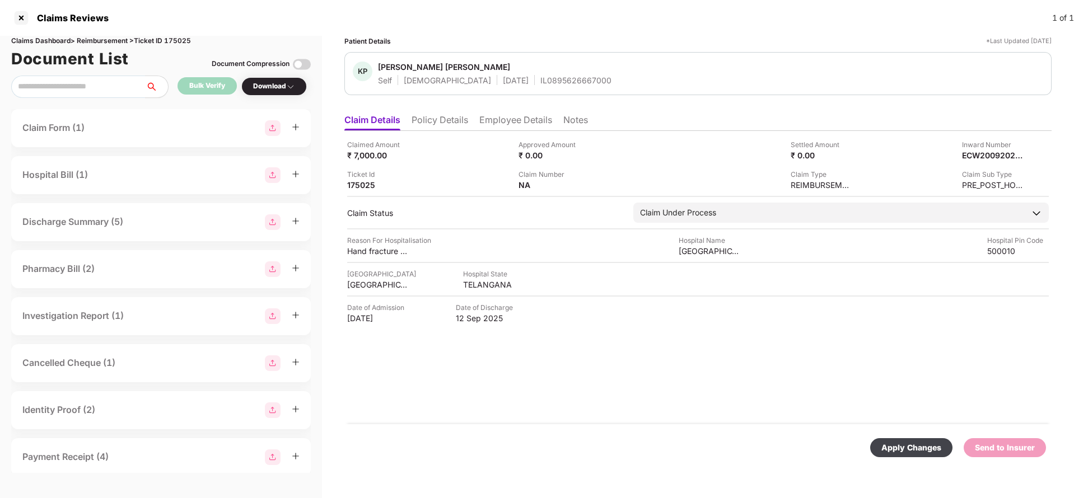
click at [925, 452] on div "Apply Changes" at bounding box center [911, 448] width 60 height 12
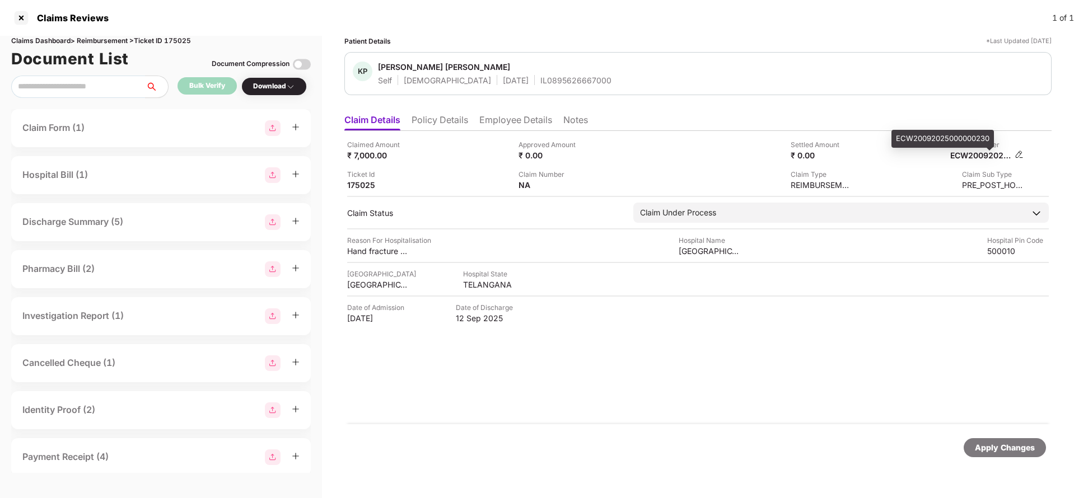
click at [988, 150] on span at bounding box center [989, 149] width 6 height 3
click at [989, 154] on div "ECW20092025000000230" at bounding box center [981, 155] width 62 height 11
copy div "ECW20092025000000230"
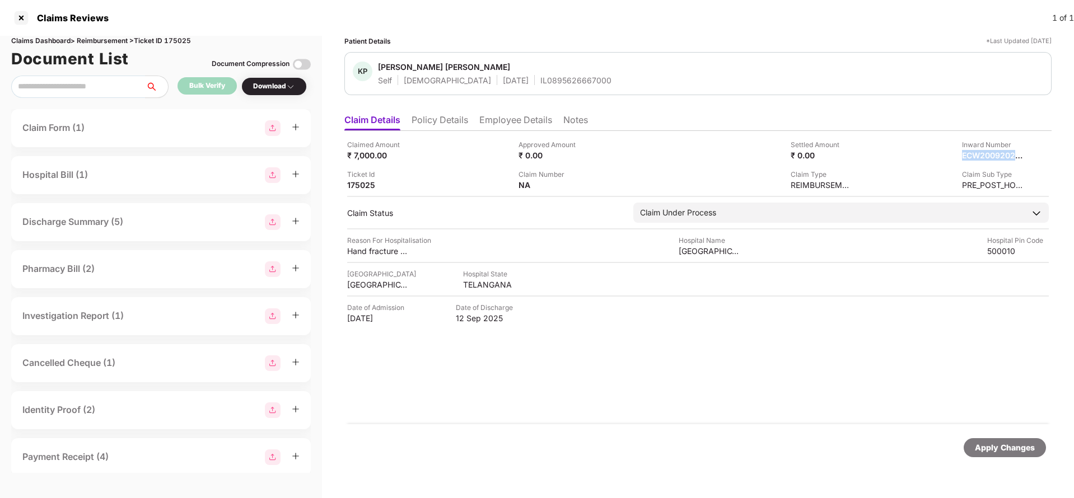
copy div "ECW20092025000000230"
click at [540, 77] on div "IL0895626667000" at bounding box center [575, 80] width 71 height 11
copy div "IL0895626667000"
click at [1009, 446] on div "Apply Changes" at bounding box center [1005, 448] width 60 height 12
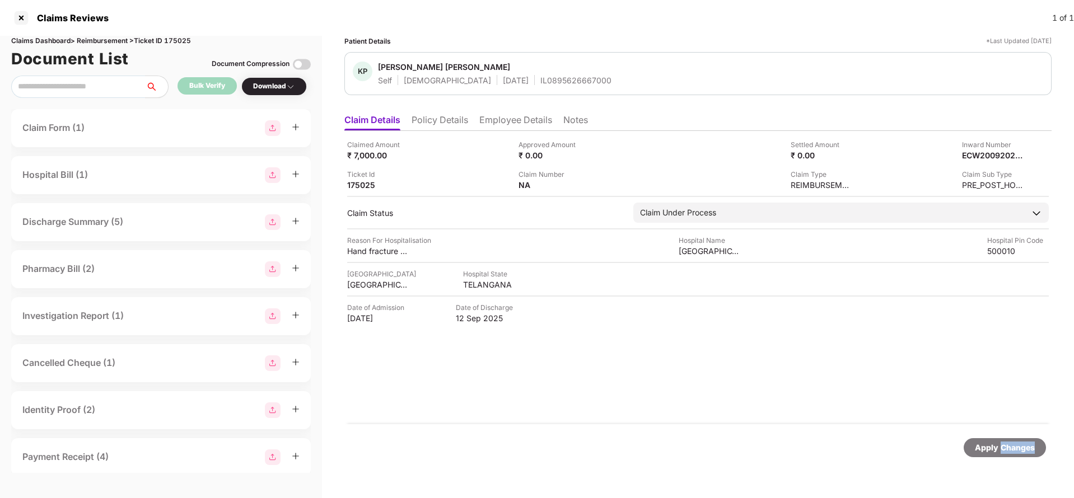
click at [1009, 446] on div "Apply Changes" at bounding box center [1005, 448] width 60 height 12
click at [174, 37] on div "Claims Dashboard > Reimbursement > Ticket ID 175025" at bounding box center [160, 41] width 299 height 11
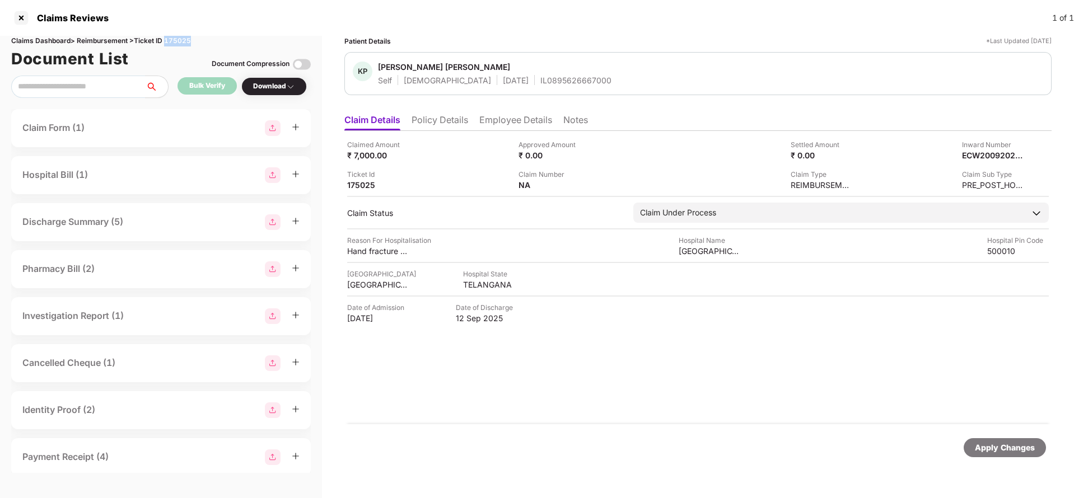
click at [174, 37] on div "Claims Dashboard > Reimbursement > Ticket ID 175025" at bounding box center [160, 41] width 299 height 11
click at [1029, 444] on div "Apply Changes" at bounding box center [1005, 448] width 60 height 12
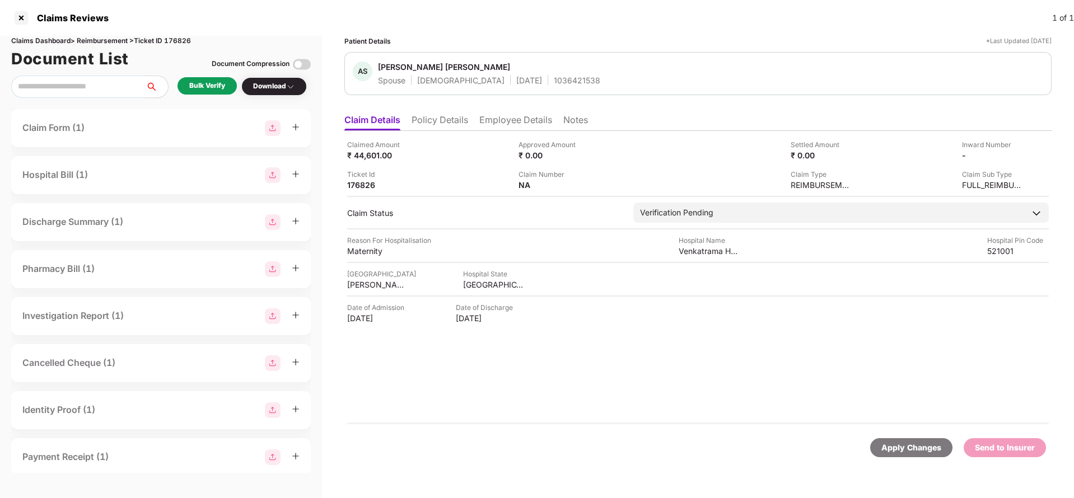
click at [442, 119] on li "Policy Details" at bounding box center [439, 122] width 57 height 16
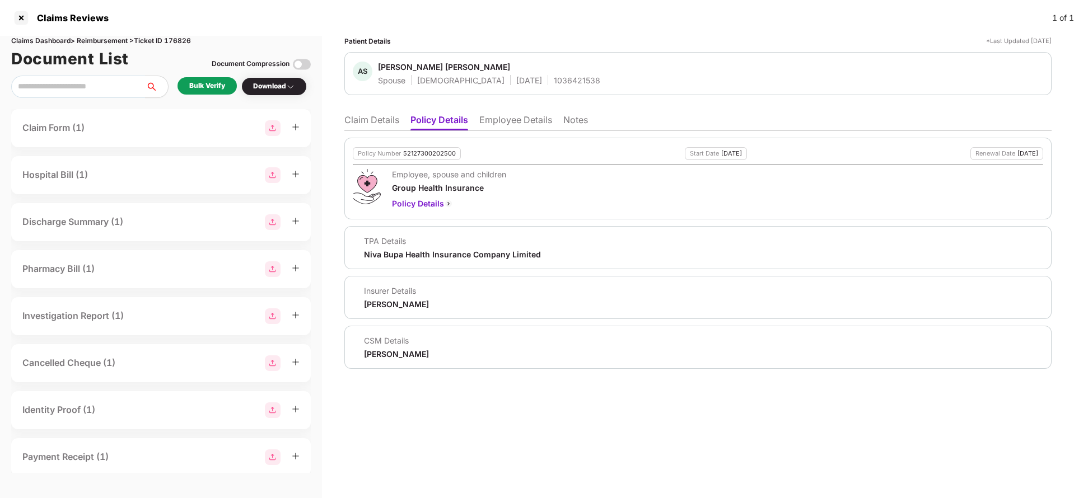
click at [512, 122] on li "Employee Details" at bounding box center [515, 122] width 73 height 16
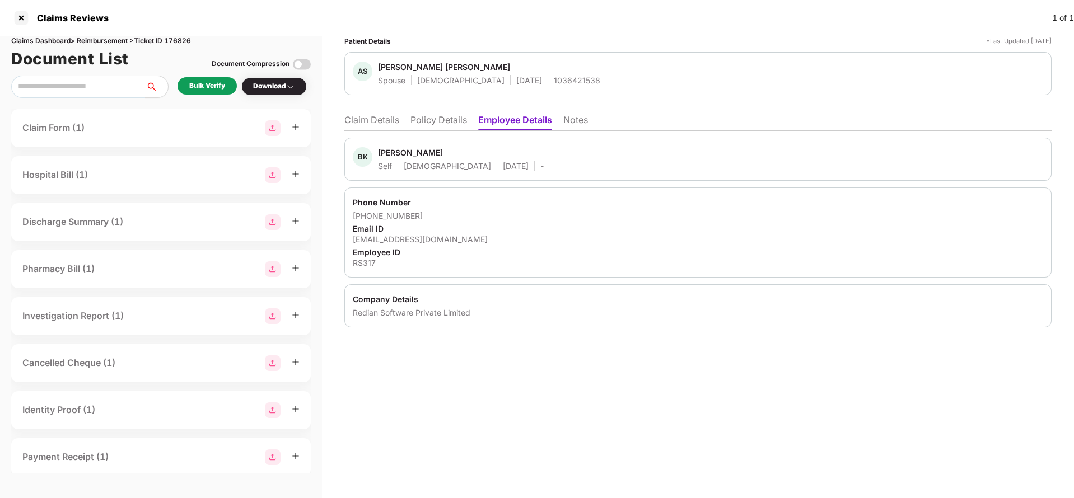
click at [387, 122] on li "Claim Details" at bounding box center [371, 122] width 55 height 16
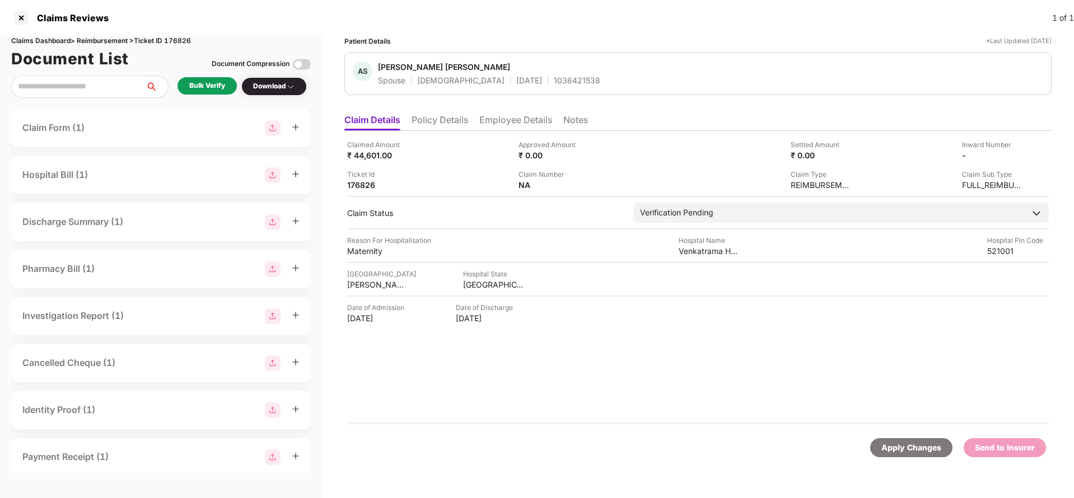
click at [554, 85] on div "1036421538" at bounding box center [577, 80] width 46 height 11
copy div "1036421538"
click at [517, 132] on div "Claimed Amount ₹ 44,601.00 Approved Amount ₹ 0.00 Settled Amount ₹ 0.00 Inward …" at bounding box center [697, 277] width 707 height 293
click at [518, 111] on ul "Claim Details Policy Details Employee Details Notes" at bounding box center [697, 120] width 707 height 22
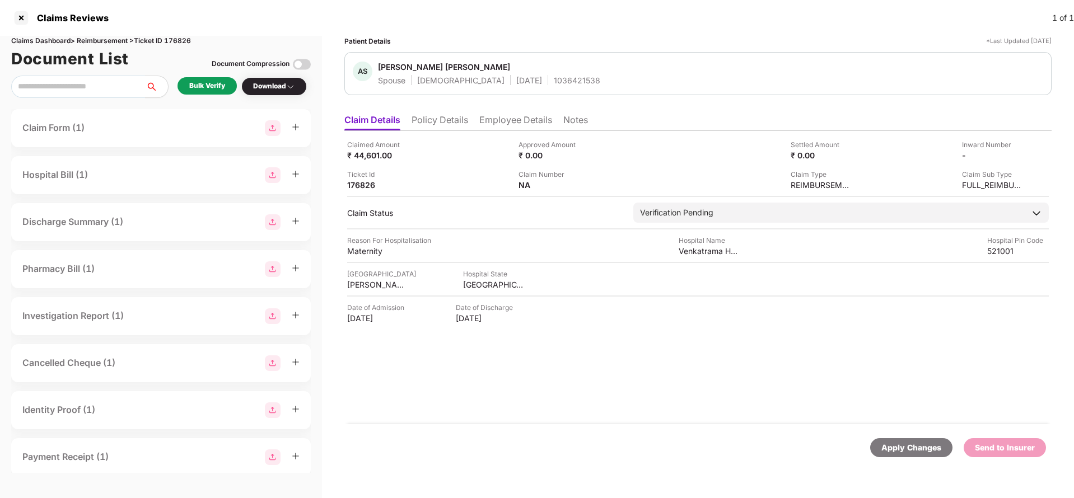
click at [497, 124] on li "Employee Details" at bounding box center [515, 122] width 73 height 16
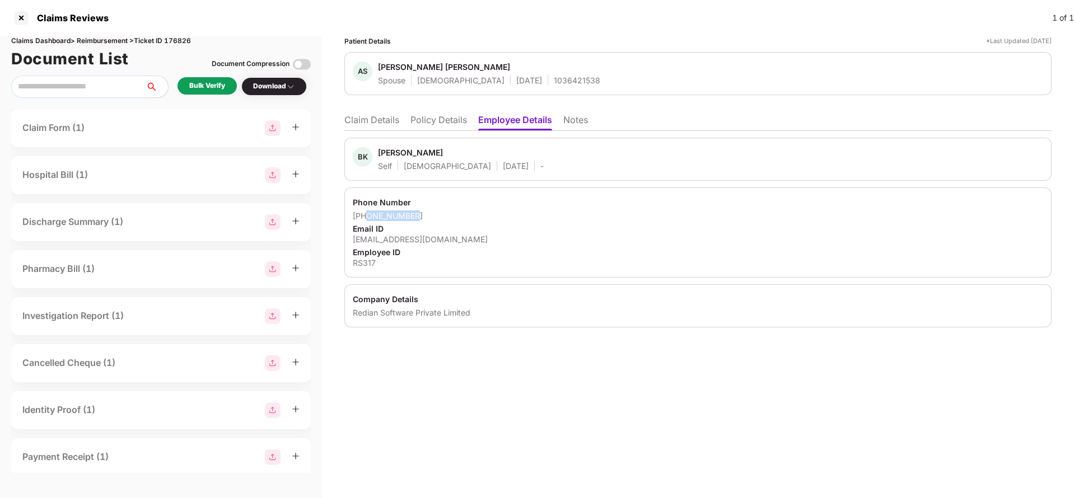
drag, startPoint x: 367, startPoint y: 218, endPoint x: 446, endPoint y: 214, distance: 78.5
click at [446, 214] on div "+918179310709" at bounding box center [698, 215] width 690 height 11
copy div "8179310709"
click at [382, 120] on li "Claim Details" at bounding box center [371, 122] width 55 height 16
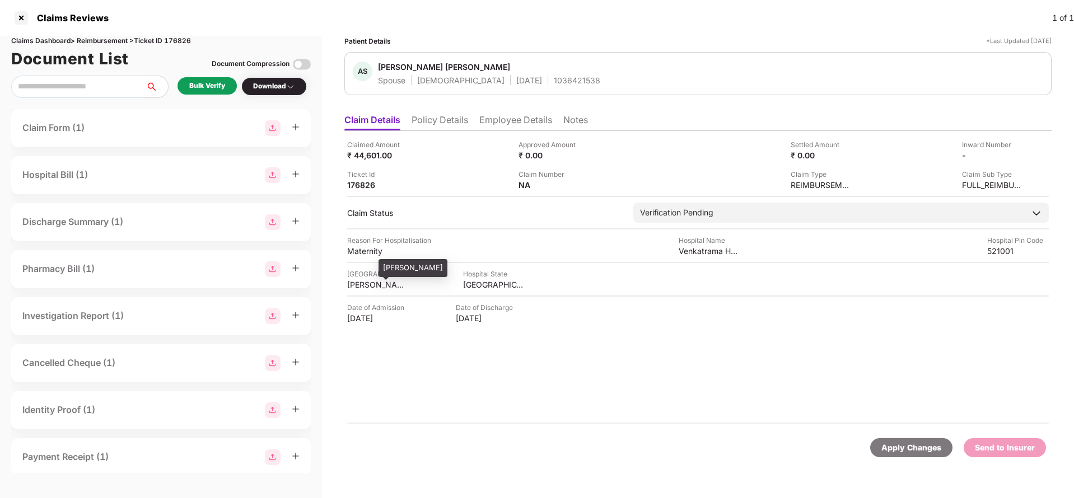
click at [359, 283] on div "KRISHNA" at bounding box center [378, 284] width 62 height 11
copy div "KRISHNA"
click at [718, 246] on div "Venkatrama Hospitals" at bounding box center [709, 251] width 62 height 11
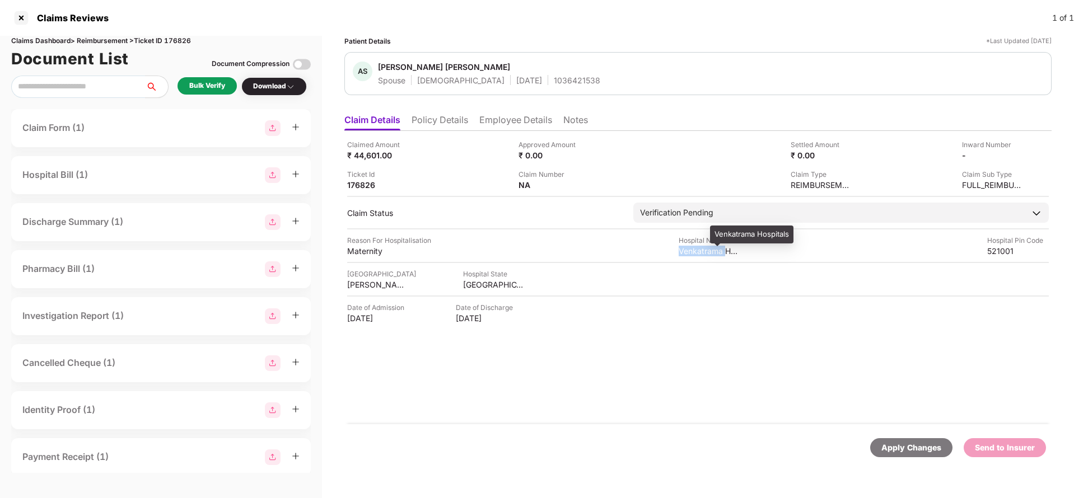
click at [718, 246] on div "Venkatrama Hospitals" at bounding box center [709, 251] width 62 height 11
copy div "Venkatrama Hospitals"
click at [367, 150] on div "₹ 44,601.00" at bounding box center [378, 155] width 62 height 11
copy div "44,601"
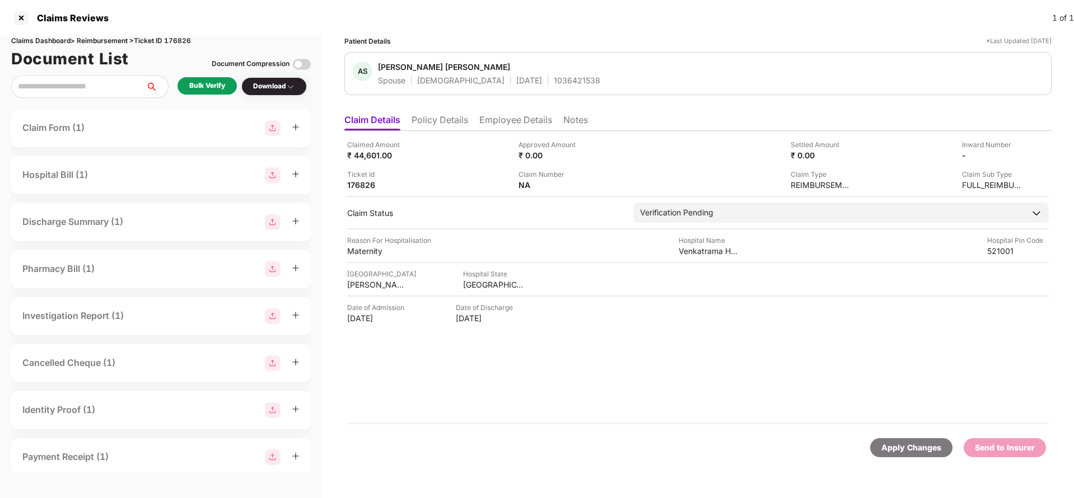
click at [226, 91] on div "Bulk Verify" at bounding box center [206, 85] width 59 height 17
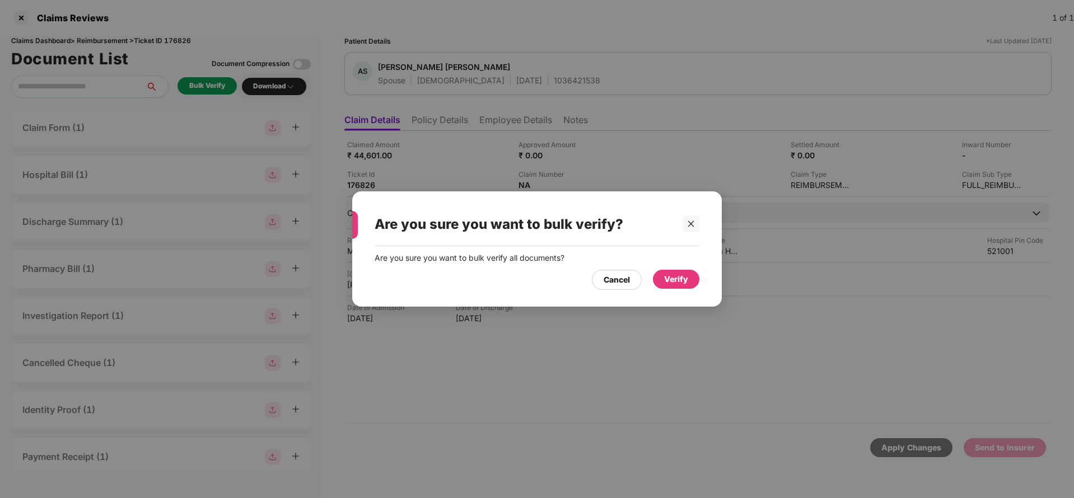
click at [666, 273] on div "Verify" at bounding box center [676, 279] width 24 height 12
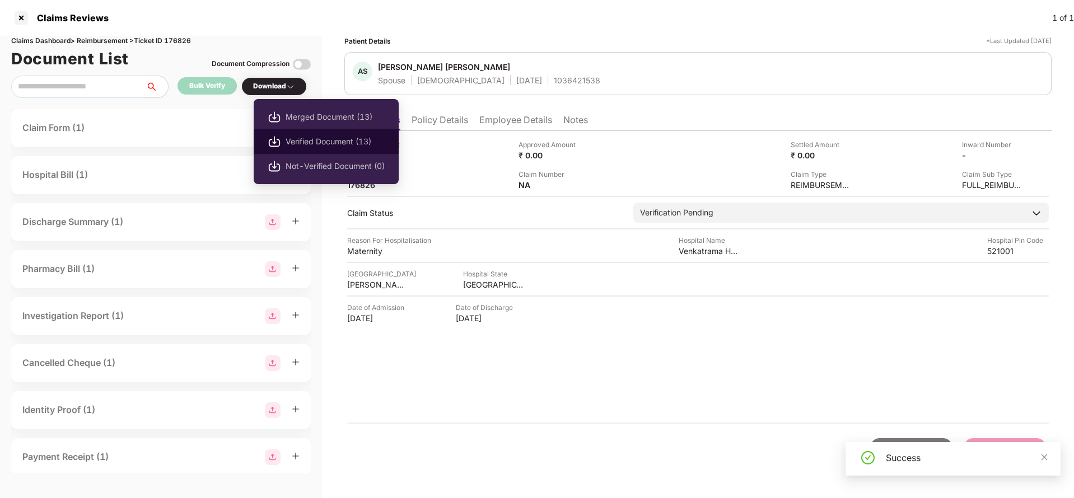
click at [306, 143] on span "Verified Document (13)" at bounding box center [334, 141] width 99 height 12
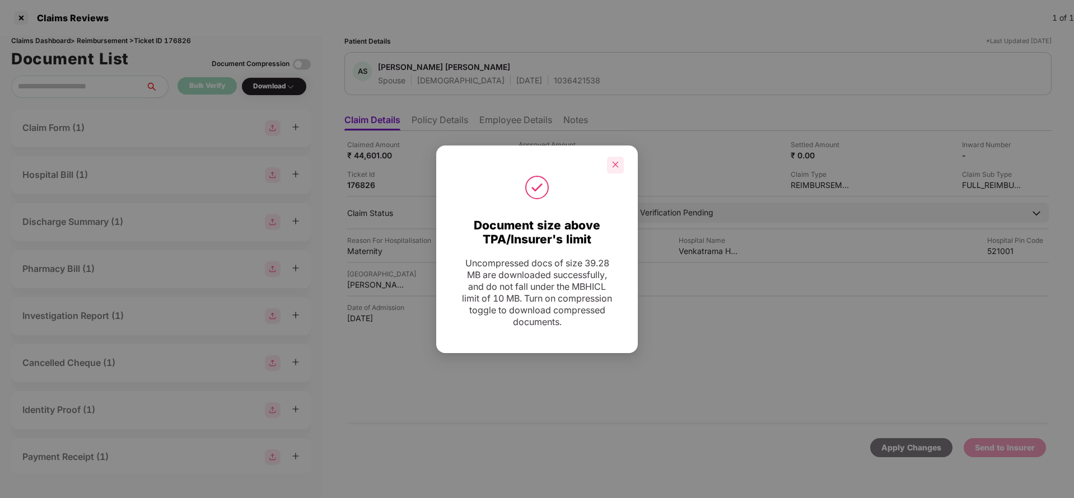
click at [618, 163] on icon "close" at bounding box center [615, 165] width 8 height 8
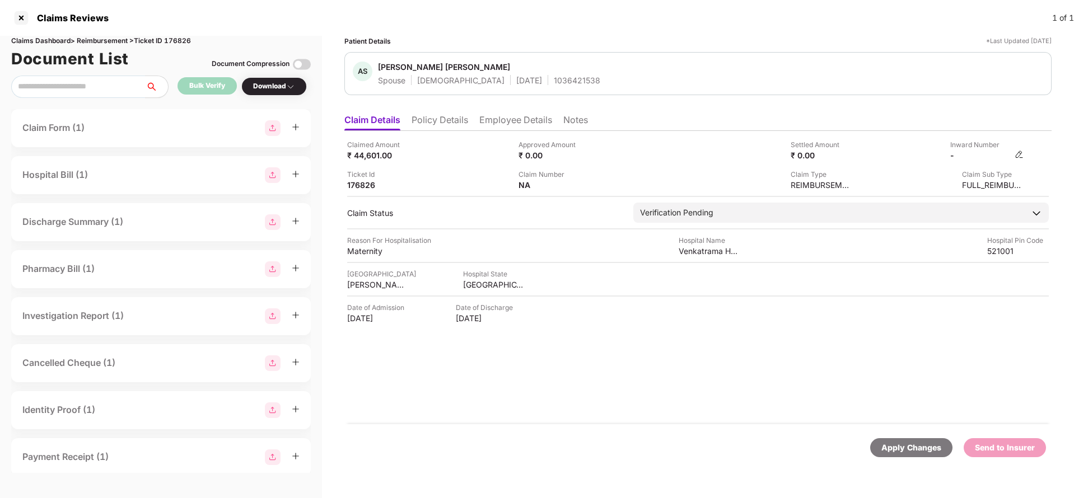
click at [1019, 153] on img at bounding box center [1018, 154] width 9 height 9
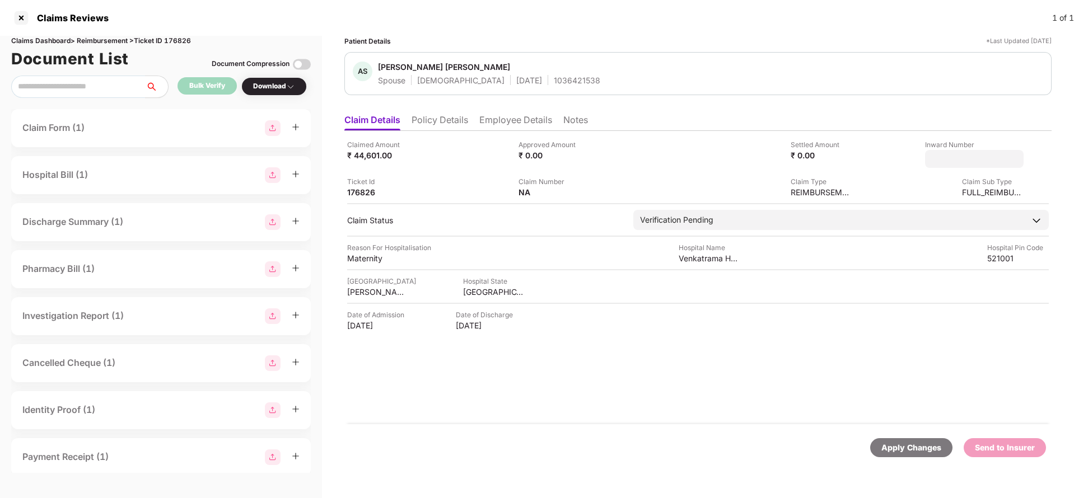
type input "**********"
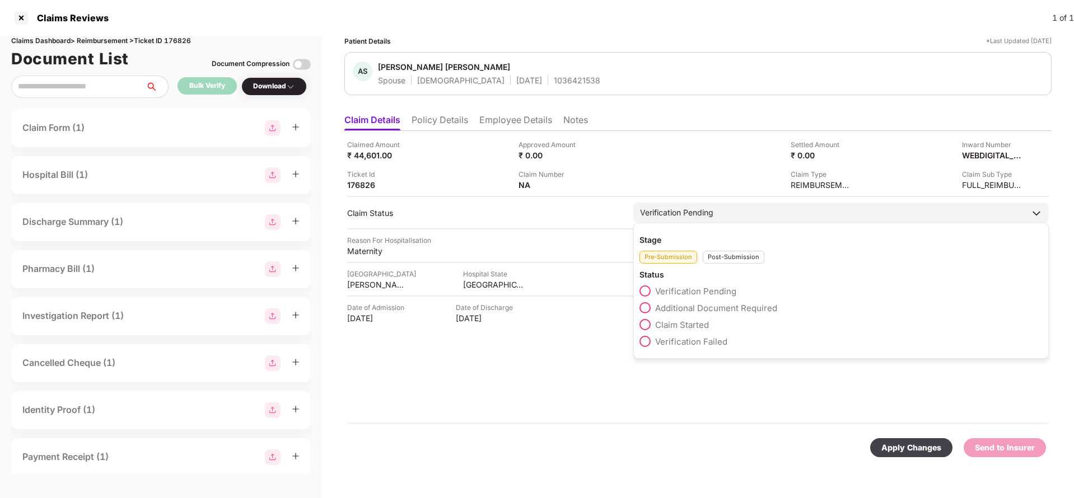
click at [703, 215] on div "Verification Pending" at bounding box center [676, 213] width 73 height 12
click at [725, 219] on div "Verification Pending" at bounding box center [840, 213] width 415 height 20
click at [737, 261] on div "Post-Submission" at bounding box center [734, 257] width 62 height 13
click at [711, 308] on span "Claim Under Process" at bounding box center [697, 308] width 85 height 11
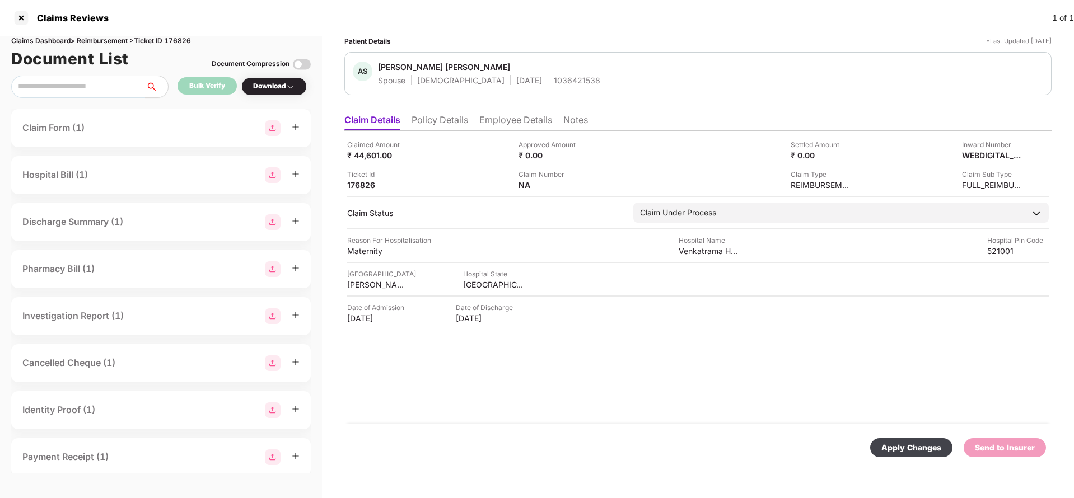
click at [898, 451] on div "Apply Changes" at bounding box center [911, 448] width 60 height 12
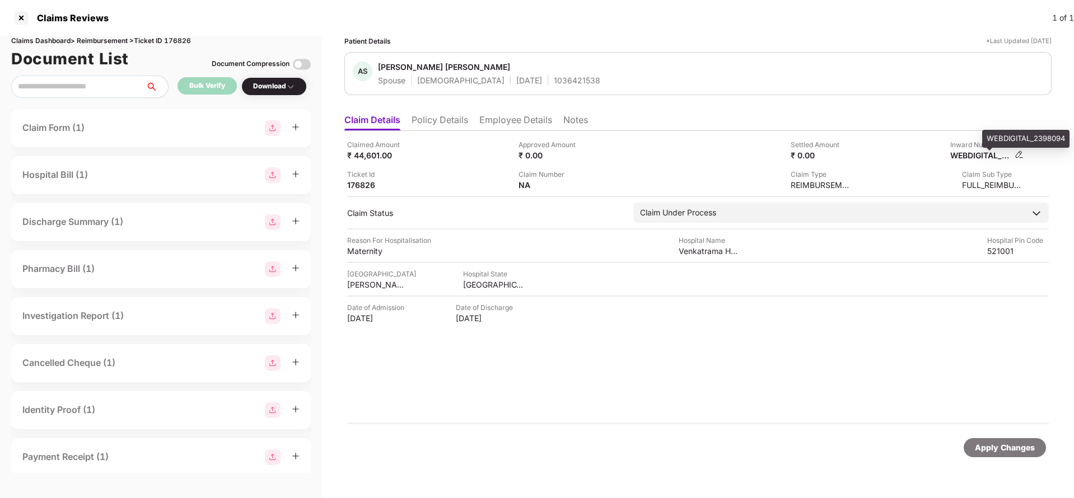
click at [977, 151] on div "WEBDIGITAL_2398094" at bounding box center [981, 155] width 62 height 11
copy div "WEBDIGITAL_2398094"
click at [535, 86] on div "AS Anisetti Sai Devika Spouse Female 03 Aug 1998 1036421538" at bounding box center [697, 73] width 707 height 43
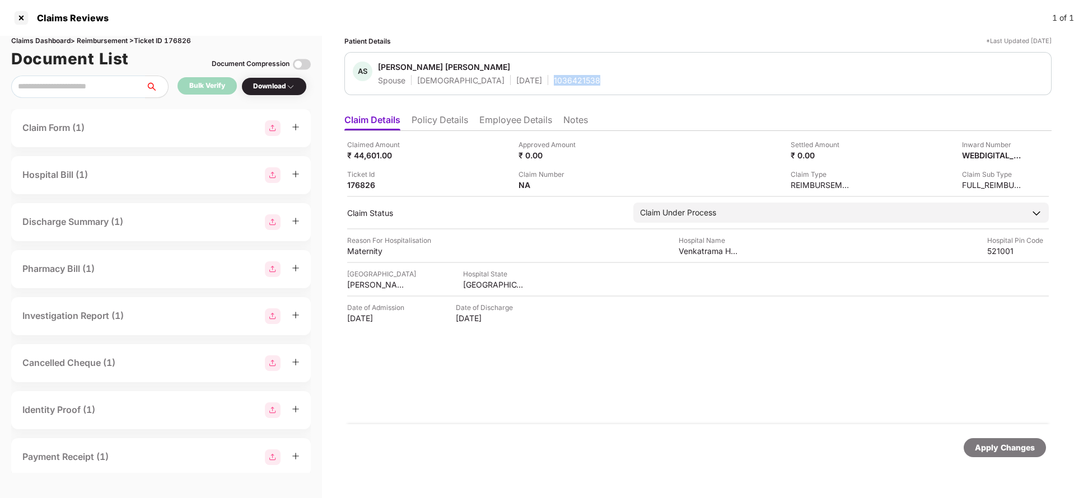
click at [535, 86] on div "AS Anisetti Sai Devika Spouse Female 03 Aug 1998 1036421538" at bounding box center [697, 73] width 707 height 43
copy div "1036421538"
click at [990, 440] on div "Apply Changes" at bounding box center [1004, 447] width 82 height 19
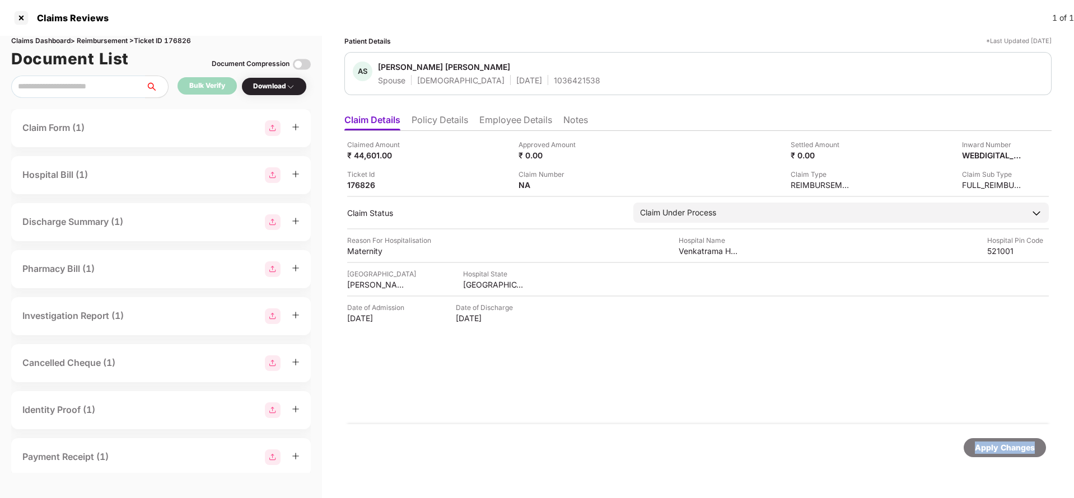
click at [990, 440] on div "Apply Changes" at bounding box center [1004, 447] width 82 height 19
click at [185, 36] on div "Claims Dashboard > Reimbursement > Ticket ID 176826" at bounding box center [160, 41] width 299 height 11
copy div "176826"
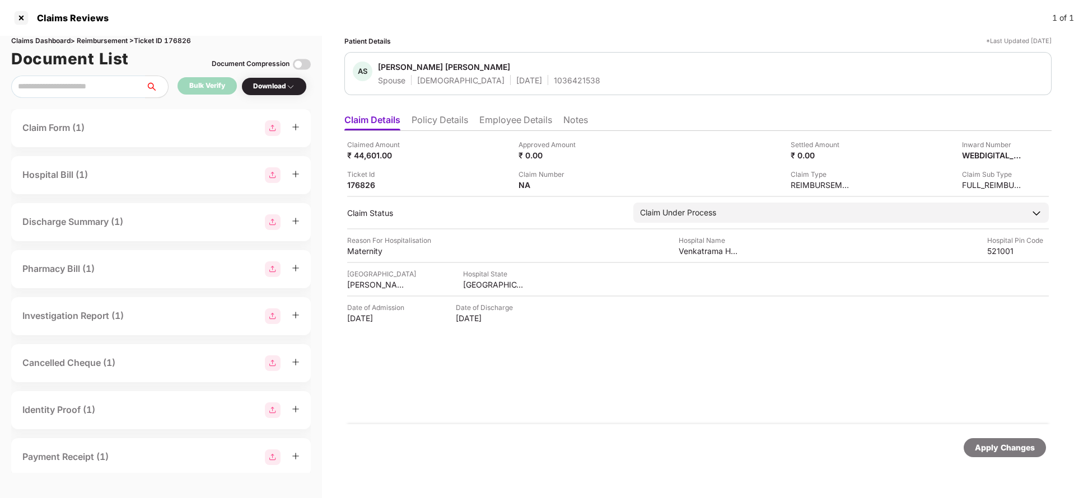
click at [1031, 449] on div "Apply Changes" at bounding box center [1005, 448] width 60 height 12
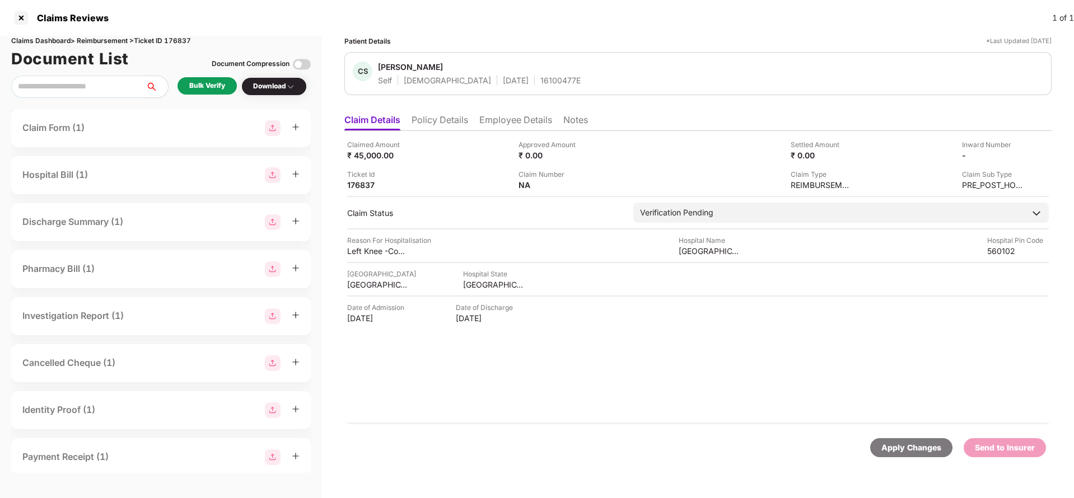
click at [438, 111] on ul "Claim Details Policy Details Employee Details Notes" at bounding box center [697, 120] width 707 height 22
click at [441, 117] on li "Policy Details" at bounding box center [439, 122] width 57 height 16
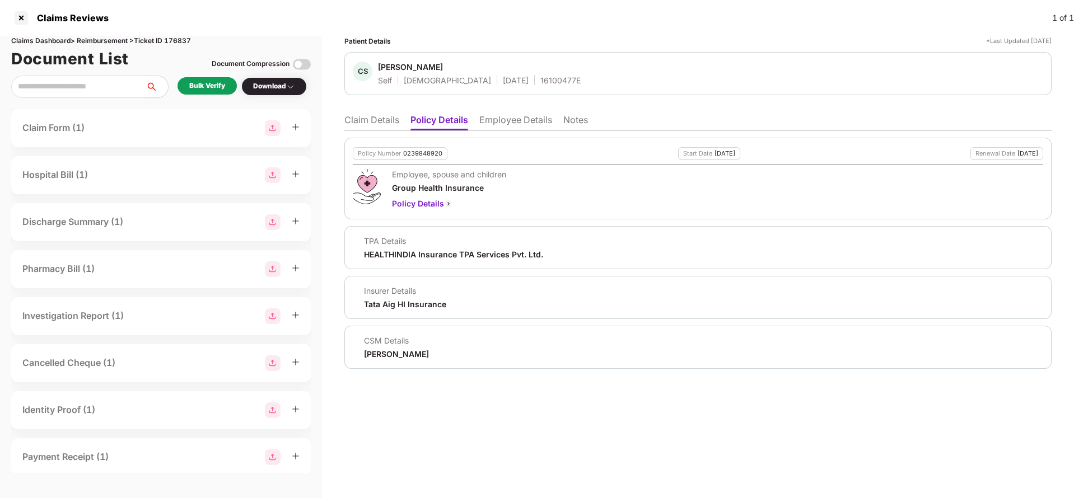
click at [368, 125] on li "Claim Details" at bounding box center [371, 122] width 55 height 16
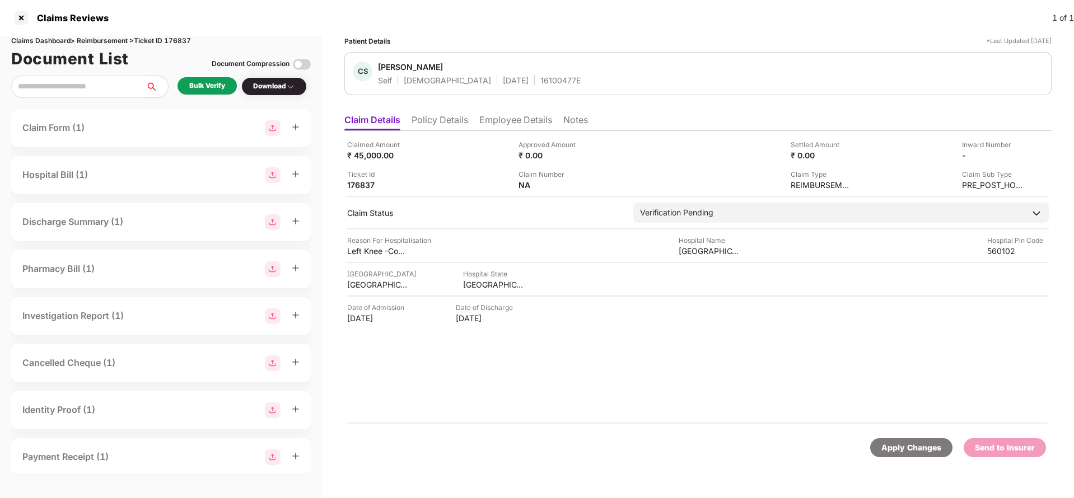
click at [210, 83] on div "Bulk Verify" at bounding box center [207, 86] width 36 height 11
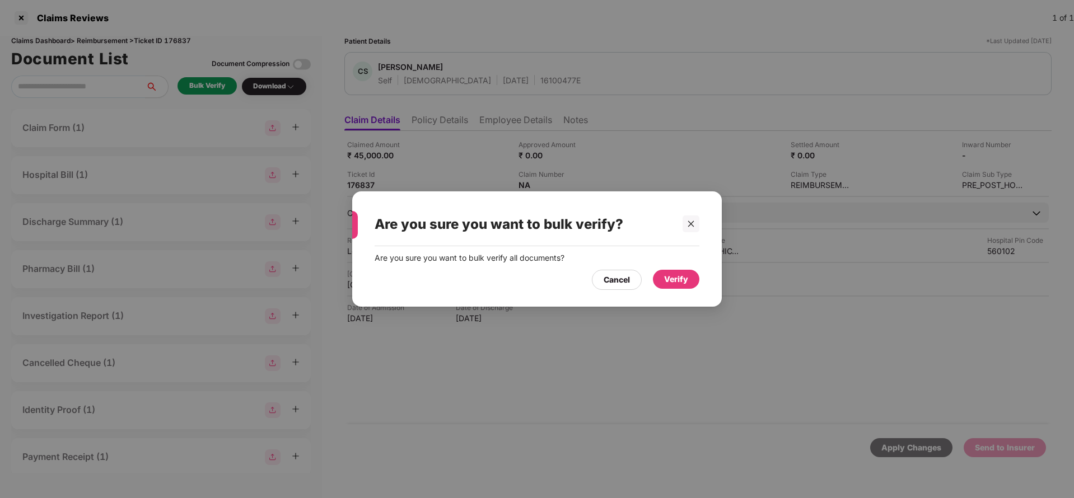
click at [696, 283] on div "Verify" at bounding box center [676, 279] width 46 height 19
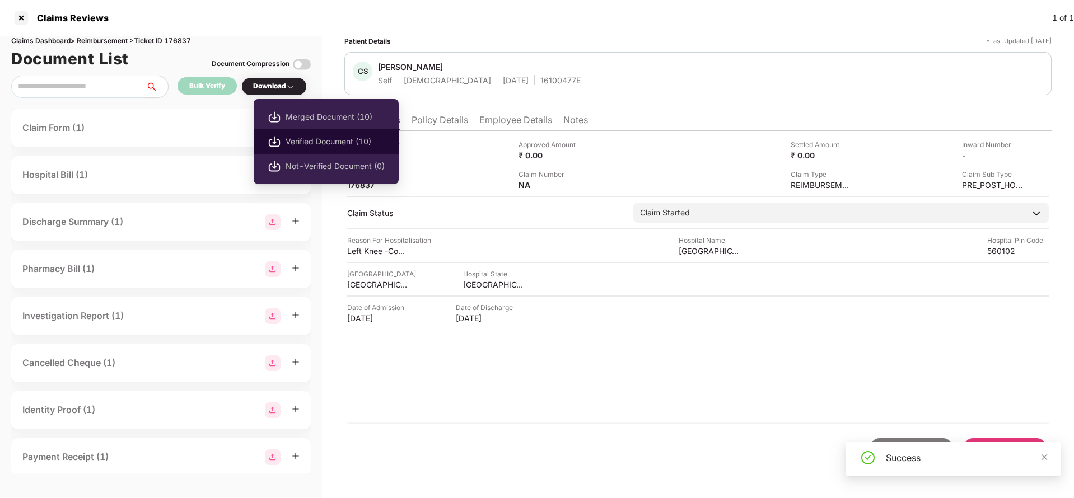
click at [298, 146] on span "Verified Document (10)" at bounding box center [334, 141] width 99 height 12
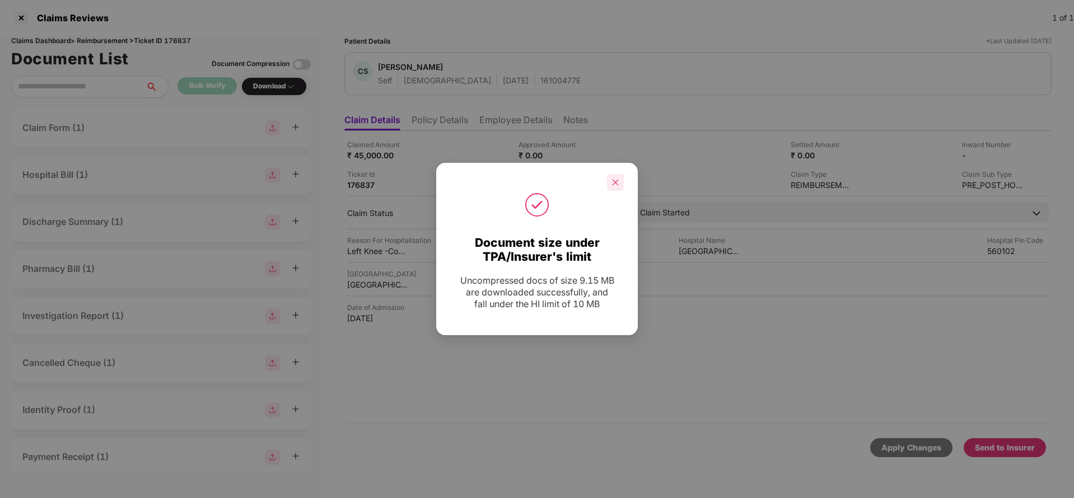
click at [611, 177] on div at bounding box center [615, 182] width 17 height 17
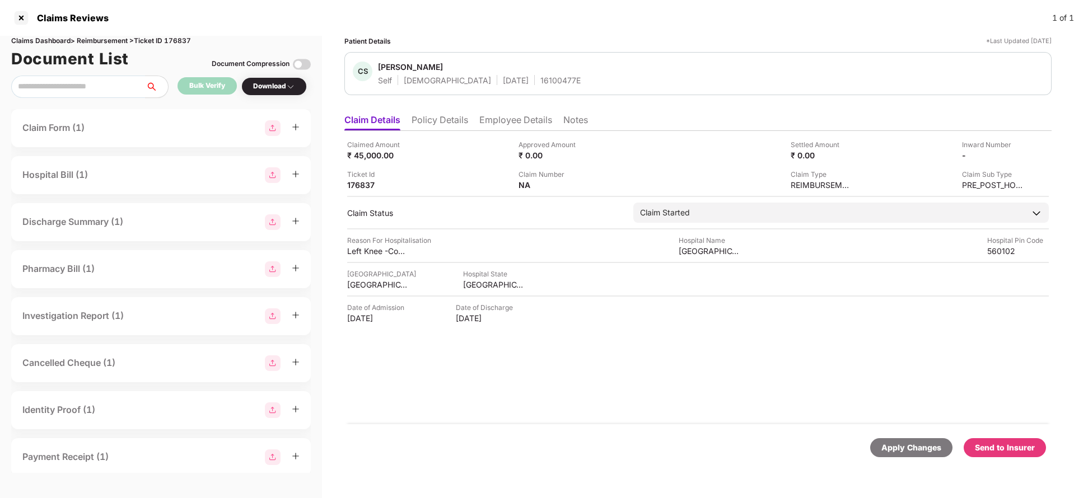
click at [1010, 441] on div "Send to Insurer" at bounding box center [1004, 447] width 82 height 19
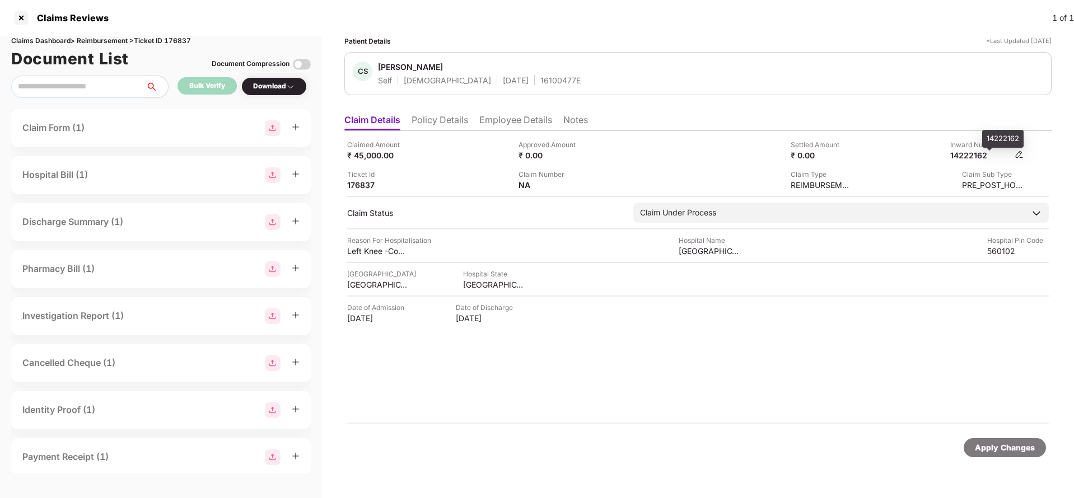
click at [976, 158] on div "14222162" at bounding box center [981, 155] width 62 height 11
copy div "14222162"
click at [412, 120] on ul "Claim Details Policy Details Employee Details Notes" at bounding box center [697, 120] width 707 height 22
click at [435, 121] on li "Policy Details" at bounding box center [439, 122] width 57 height 16
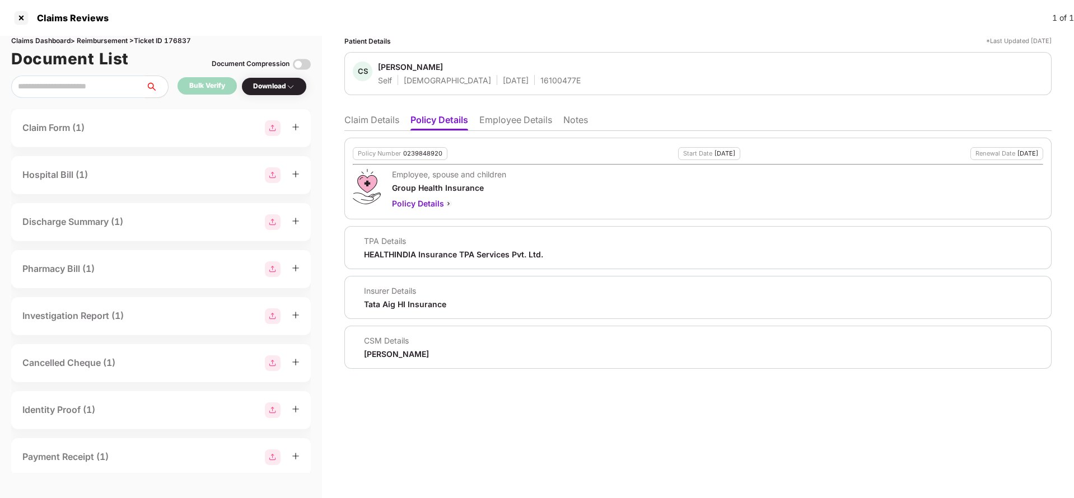
click at [379, 127] on li "Claim Details" at bounding box center [371, 122] width 55 height 16
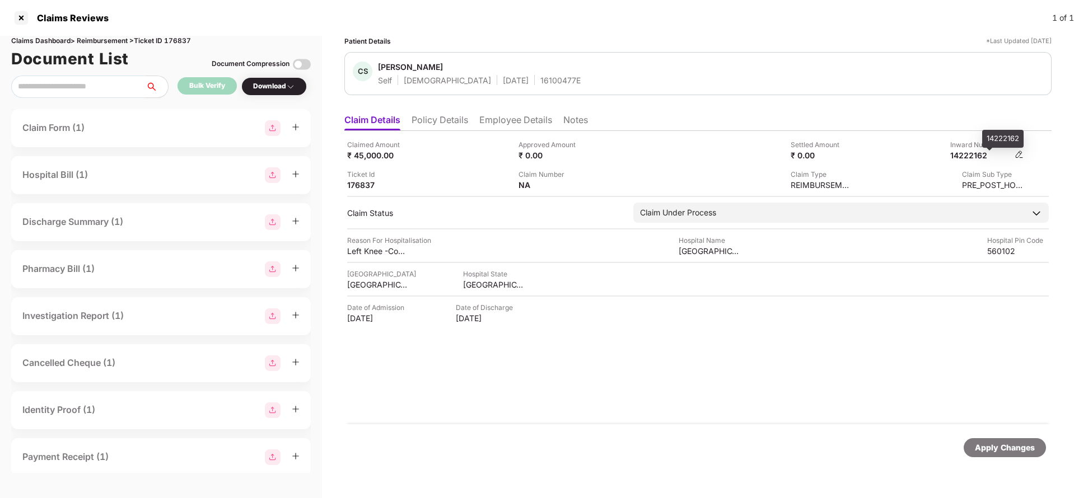
click at [975, 154] on div "14222162" at bounding box center [981, 155] width 62 height 11
copy div "14222162"
click at [540, 84] on div "16100477E" at bounding box center [560, 80] width 40 height 11
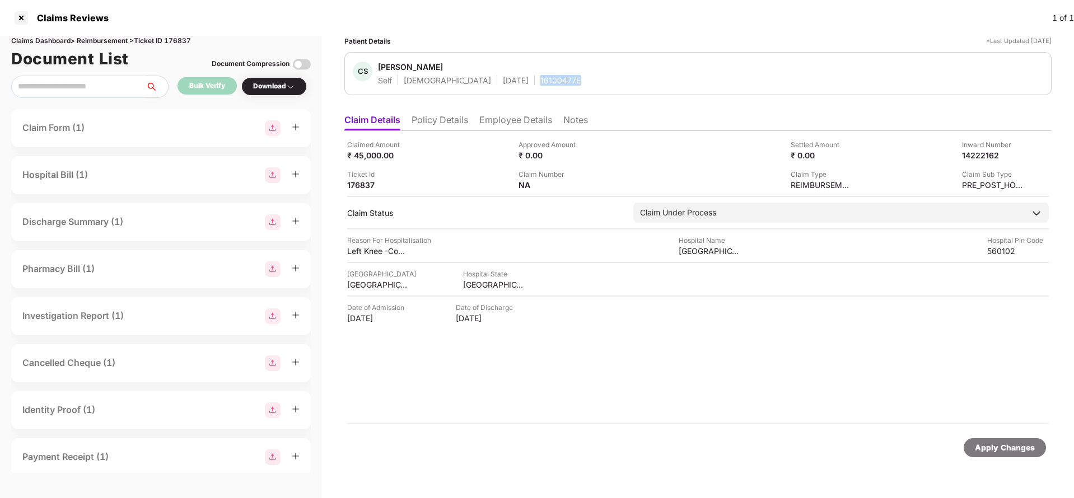
copy div "16100477E"
click at [1001, 458] on div "Apply Changes" at bounding box center [697, 447] width 707 height 47
click at [1009, 455] on div "Apply Changes" at bounding box center [1004, 447] width 82 height 19
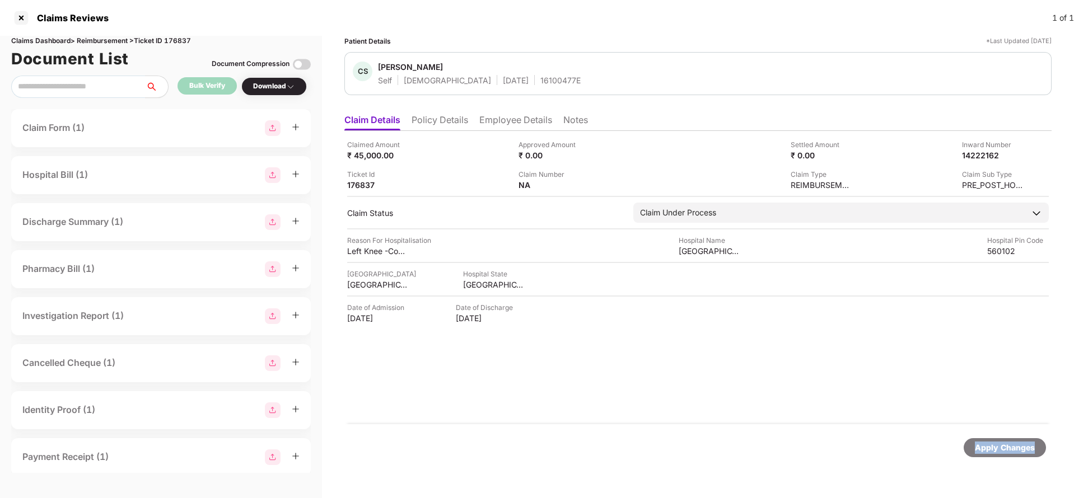
click at [1009, 455] on div "Apply Changes" at bounding box center [1004, 447] width 82 height 19
click at [182, 39] on div "Claims Dashboard > Reimbursement > Ticket ID 176837" at bounding box center [160, 41] width 299 height 11
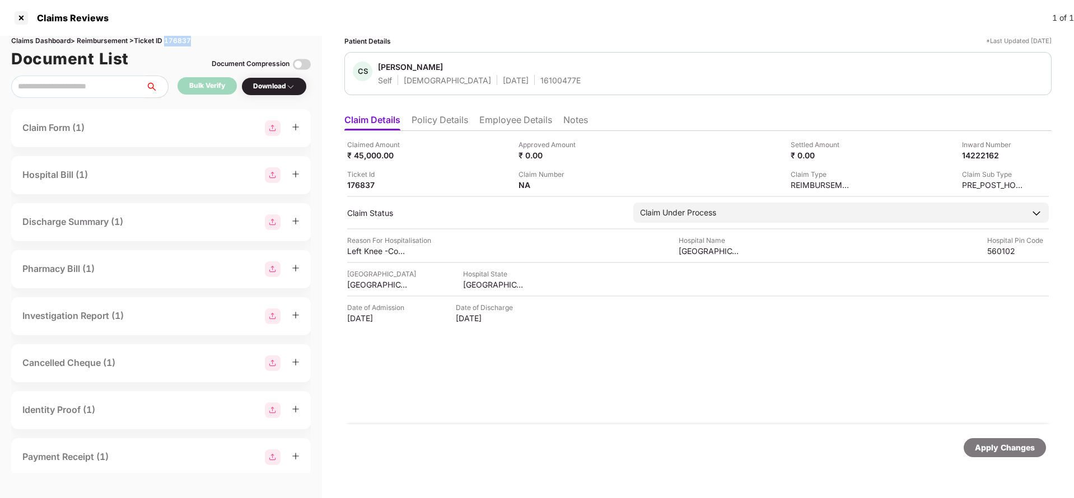
copy div "176837"
click at [1012, 451] on div "Apply Changes" at bounding box center [1005, 448] width 60 height 12
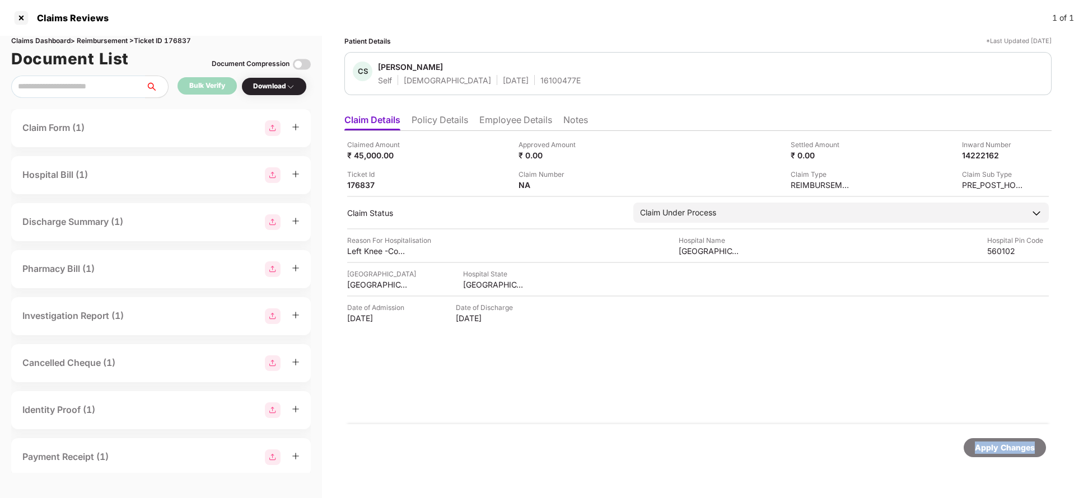
click at [1012, 451] on div "Apply Changes" at bounding box center [1005, 448] width 60 height 12
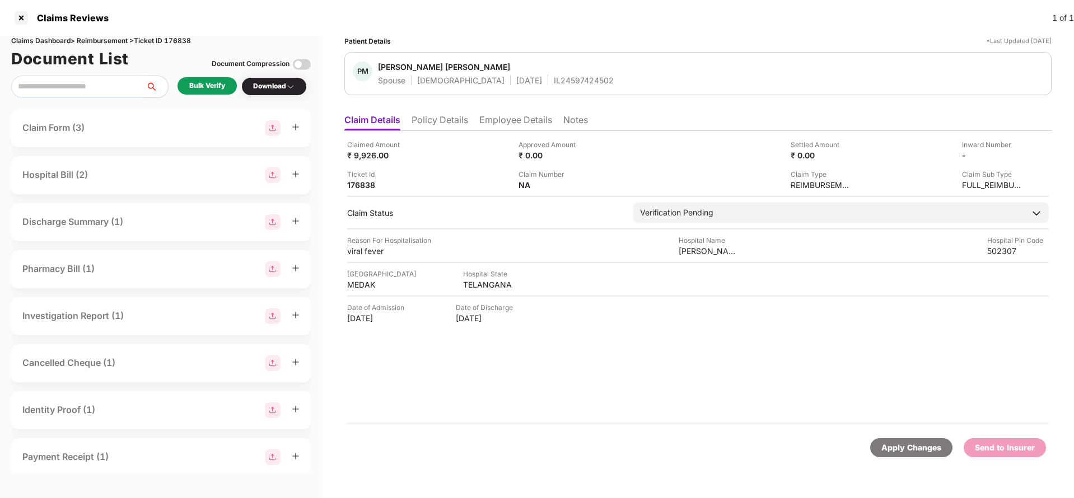
click at [450, 123] on li "Policy Details" at bounding box center [439, 122] width 57 height 16
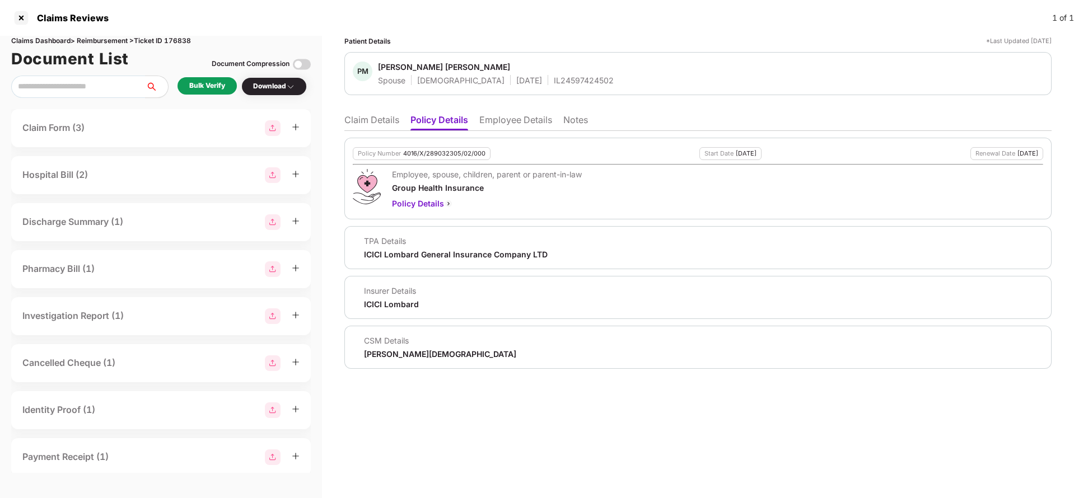
click at [437, 154] on div "4016/X/289032305/02/000" at bounding box center [444, 153] width 82 height 7
copy div "4016/X/289032305/02/000"
click at [500, 115] on li "Employee Details" at bounding box center [515, 122] width 73 height 16
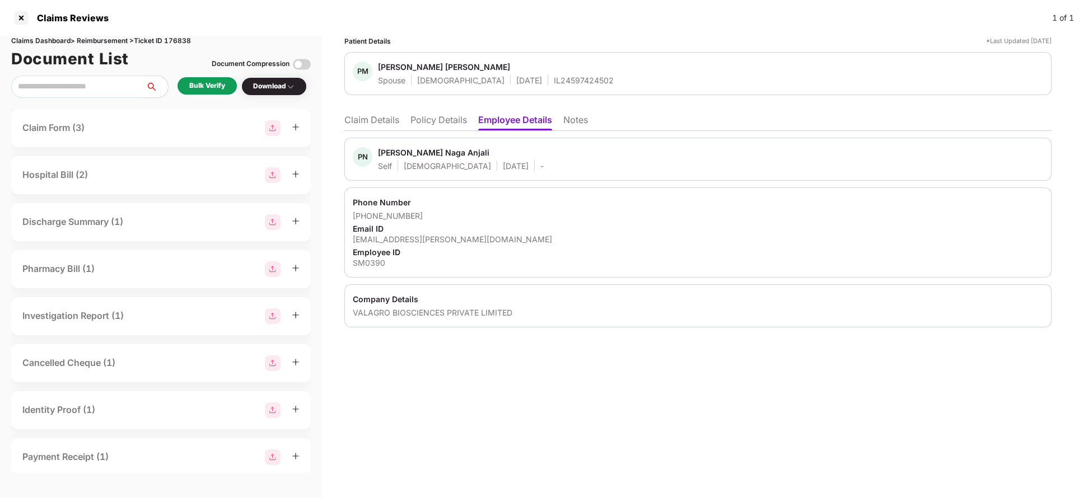
click at [410, 124] on ul "Claim Details Policy Details Employee Details Notes" at bounding box center [697, 120] width 707 height 22
click at [427, 122] on li "Policy Details" at bounding box center [438, 122] width 57 height 16
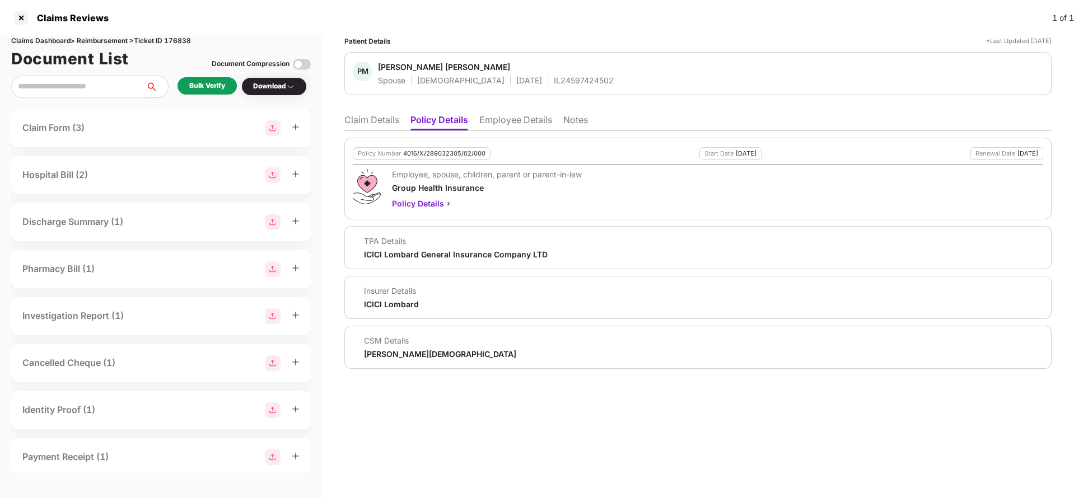
click at [383, 122] on li "Claim Details" at bounding box center [371, 122] width 55 height 16
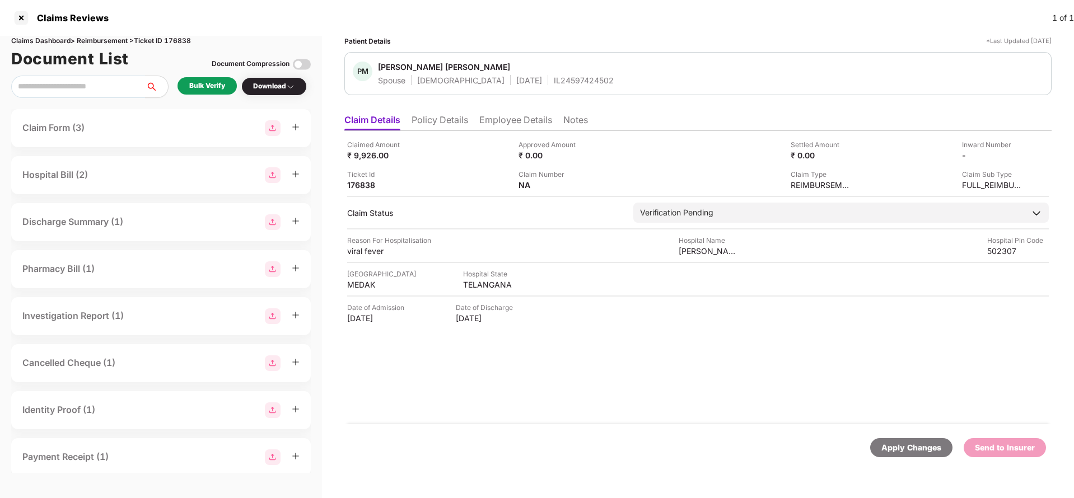
click at [438, 128] on li "Policy Details" at bounding box center [439, 122] width 57 height 16
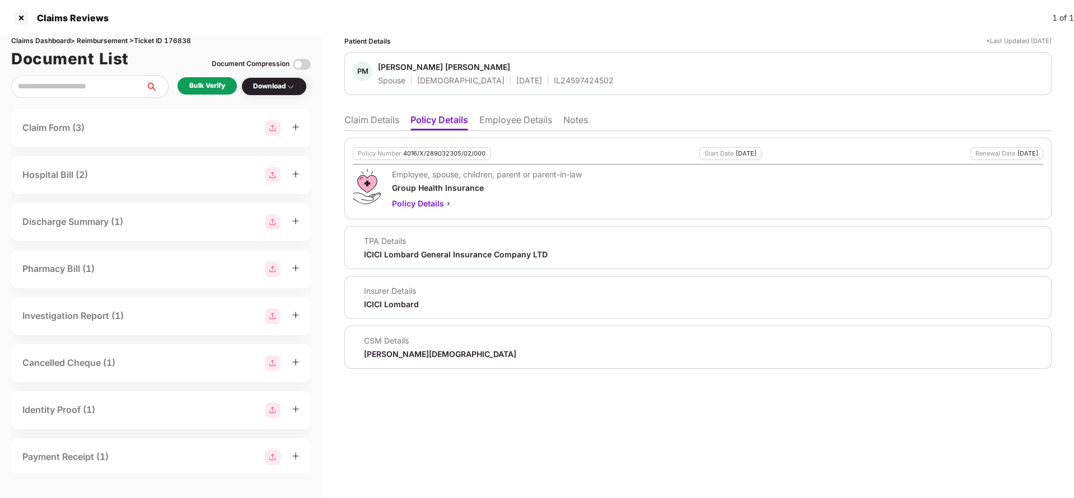
click at [442, 158] on div "Policy Number 4016/X/289032305/02/000" at bounding box center [422, 153] width 138 height 13
copy div "4016/X/289032305/02/000"
click at [539, 69] on span "Pulagam Murali Krishna" at bounding box center [496, 68] width 236 height 13
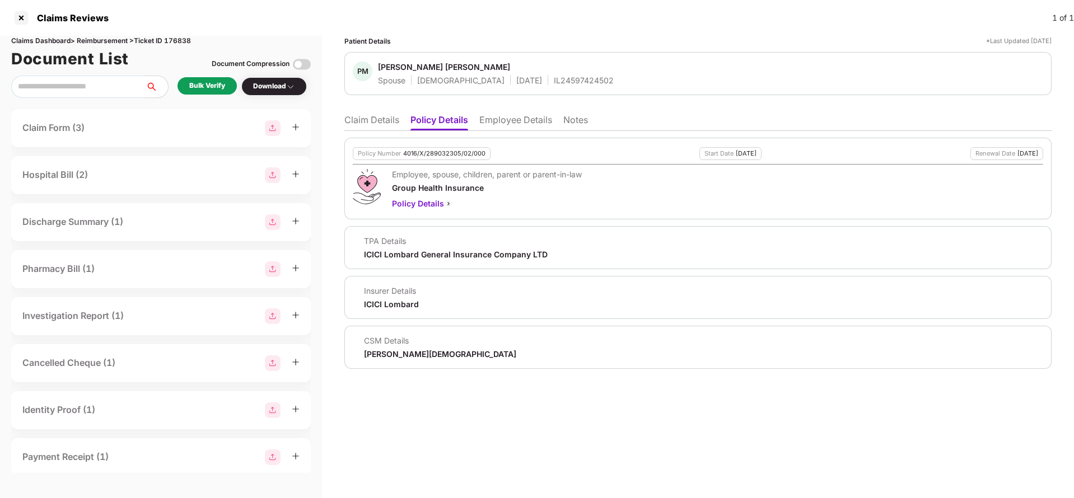
click at [554, 82] on div "IL24597424502" at bounding box center [584, 80] width 60 height 11
copy div "IL24597424502"
click at [517, 124] on li "Employee Details" at bounding box center [515, 122] width 73 height 16
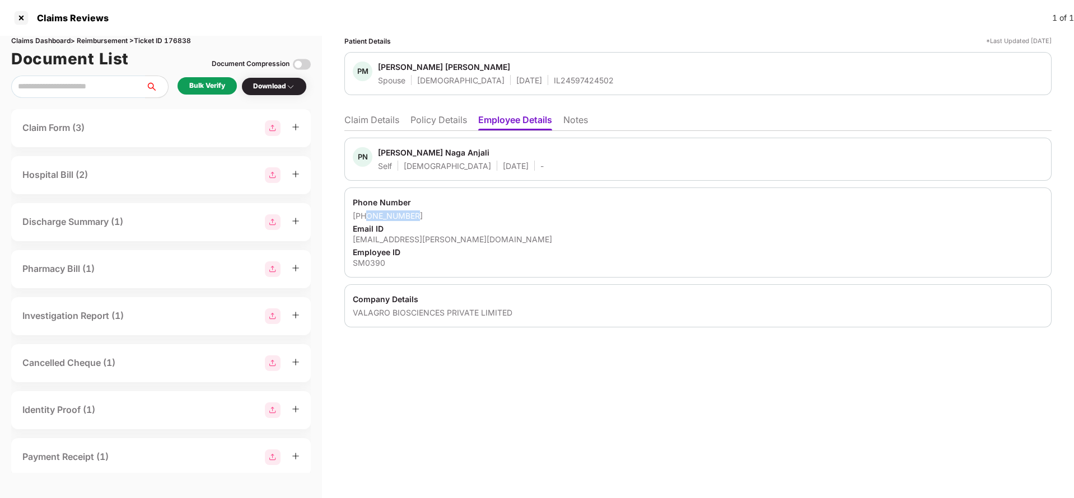
drag, startPoint x: 368, startPoint y: 218, endPoint x: 488, endPoint y: 214, distance: 119.9
click at [488, 214] on div "+919573196976" at bounding box center [698, 215] width 690 height 11
copy div "9573196976"
click at [383, 116] on li "Claim Details" at bounding box center [371, 122] width 55 height 16
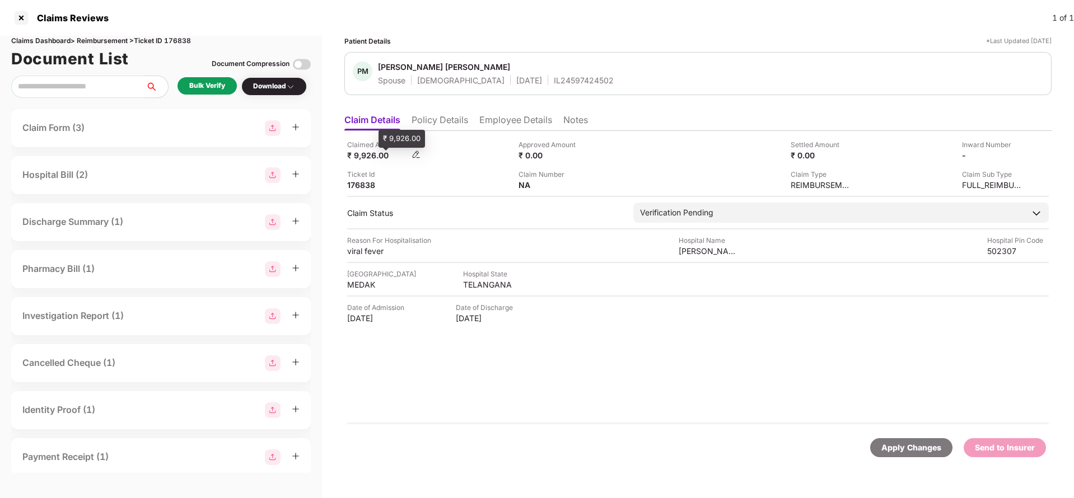
click at [355, 157] on div "₹ 9,926.00" at bounding box center [378, 155] width 62 height 11
copy div "9,926"
click at [709, 251] on div "Deepshikha" at bounding box center [709, 251] width 62 height 11
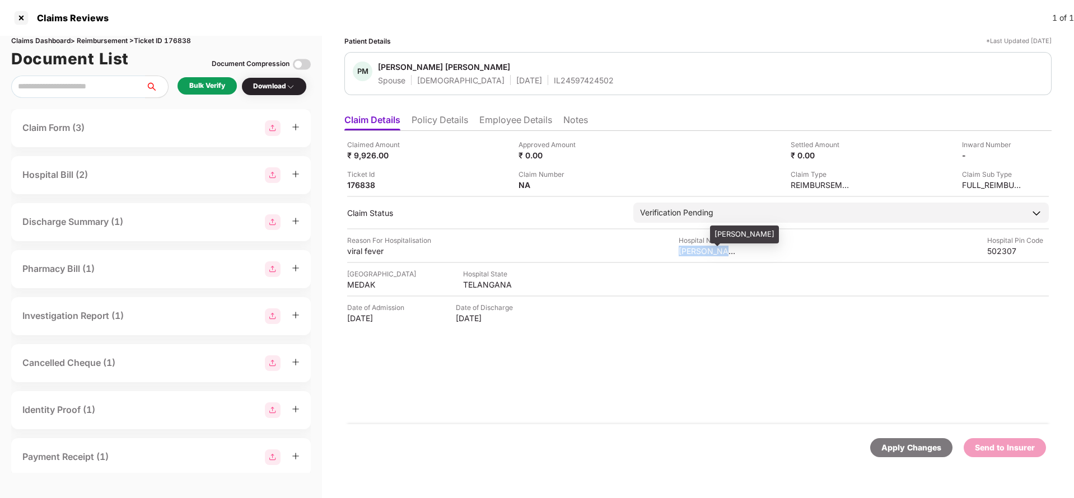
copy div "Deepshikha"
click at [197, 81] on div "Bulk Verify" at bounding box center [207, 86] width 36 height 11
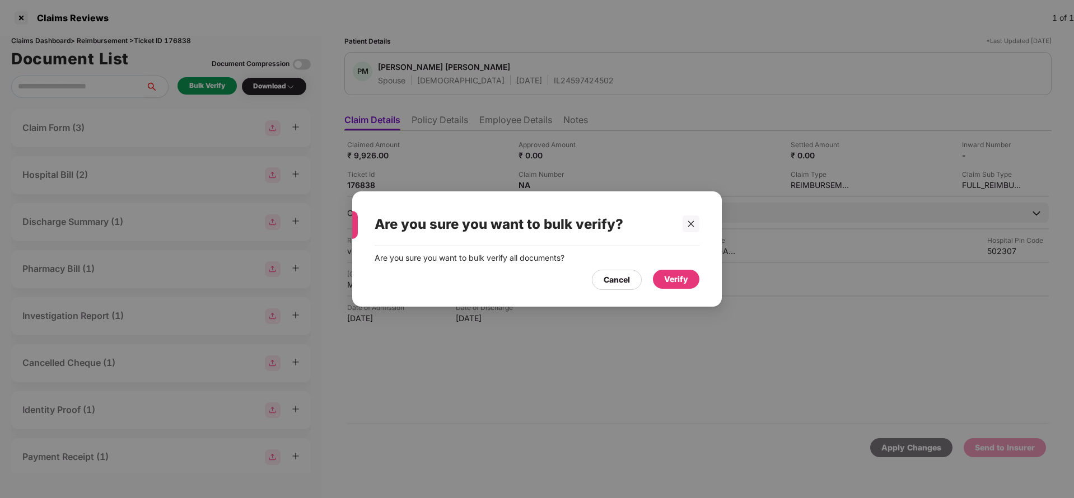
click at [670, 274] on div "Verify" at bounding box center [676, 279] width 24 height 12
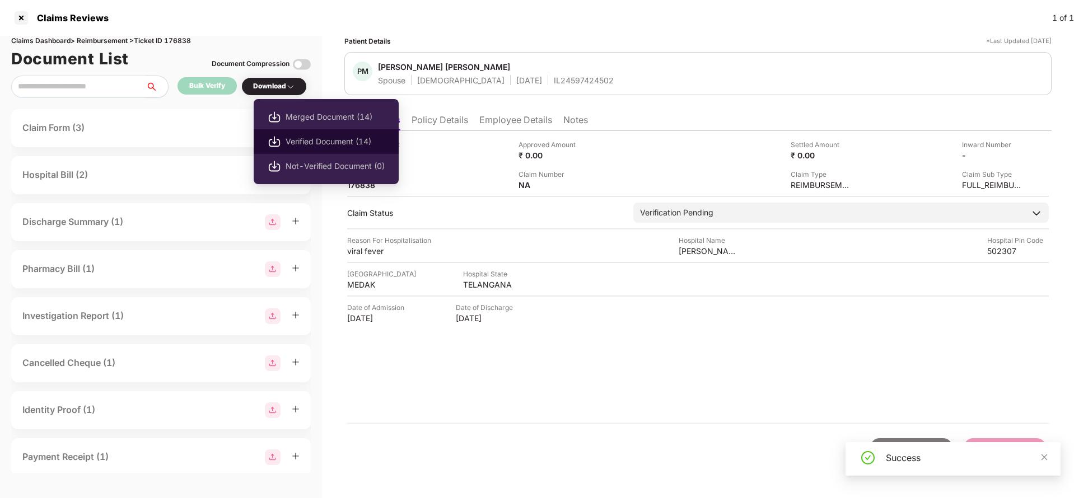
click at [312, 143] on span "Verified Document (14)" at bounding box center [334, 141] width 99 height 12
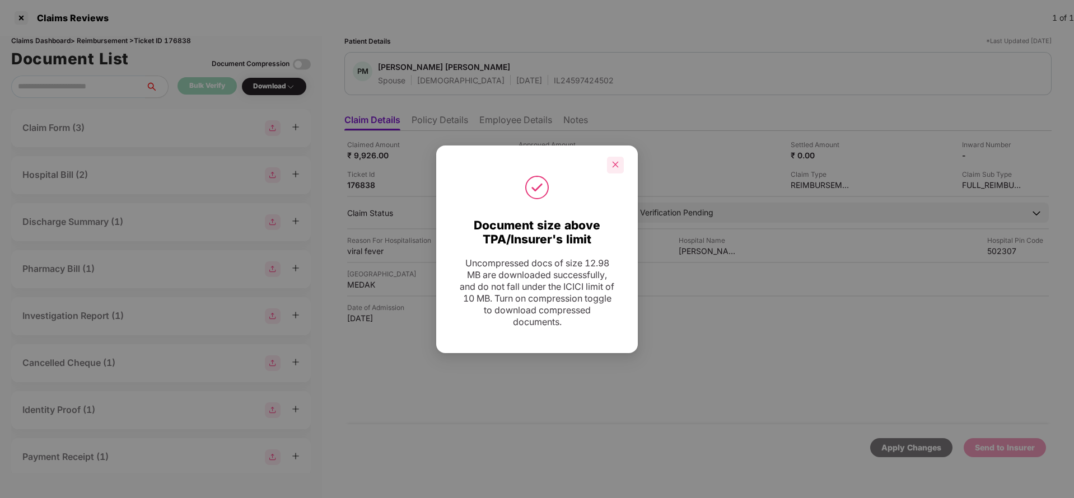
click at [619, 170] on div at bounding box center [615, 165] width 17 height 17
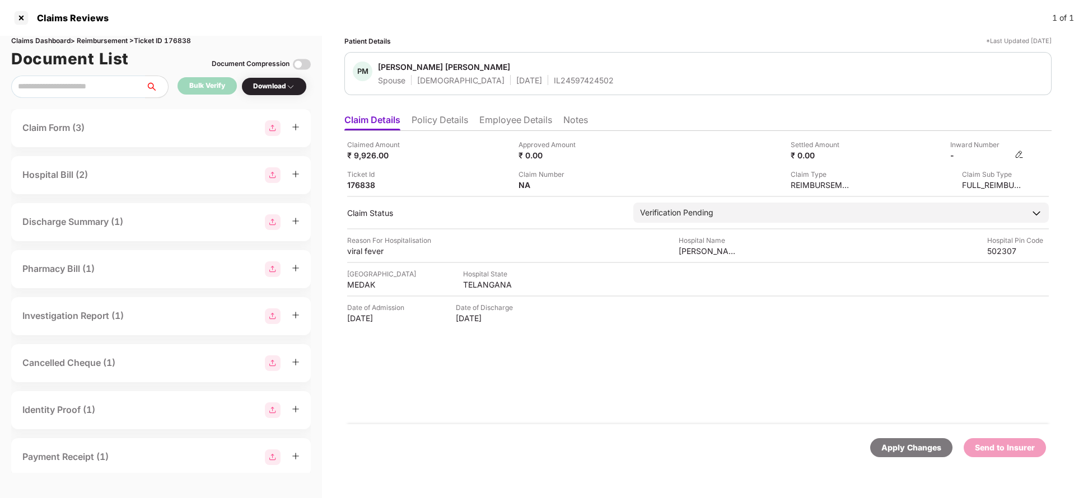
click at [1022, 157] on img at bounding box center [1018, 154] width 9 height 9
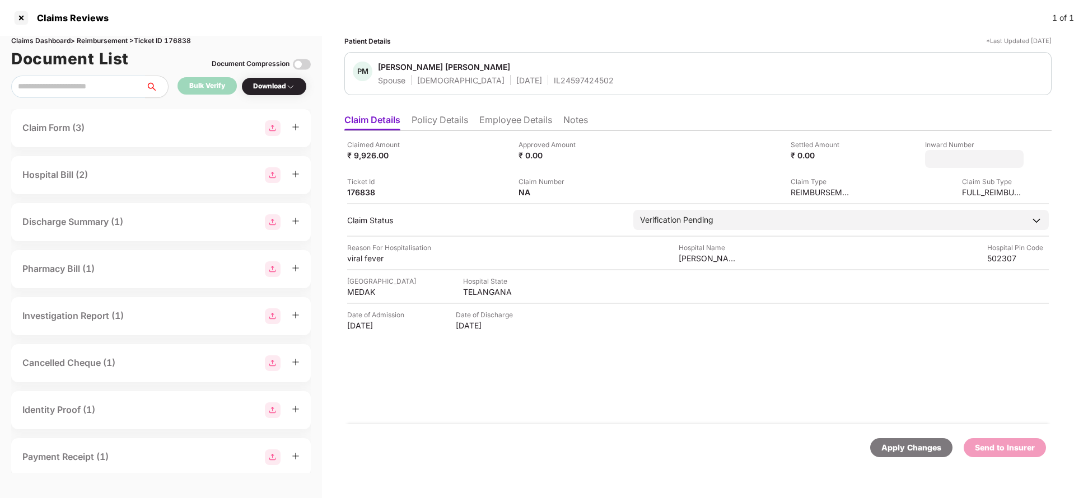
type input "**********"
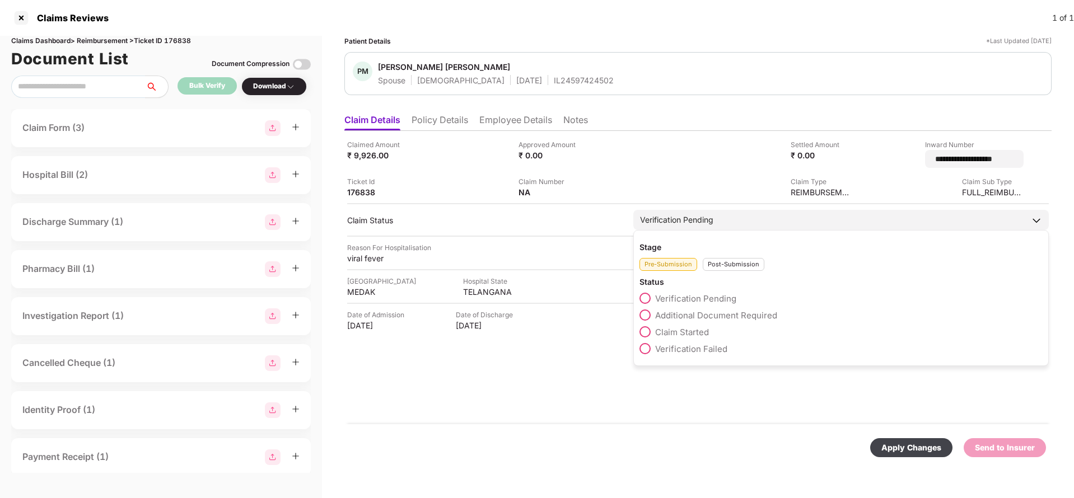
click at [798, 218] on div "Verification Pending" at bounding box center [840, 220] width 415 height 20
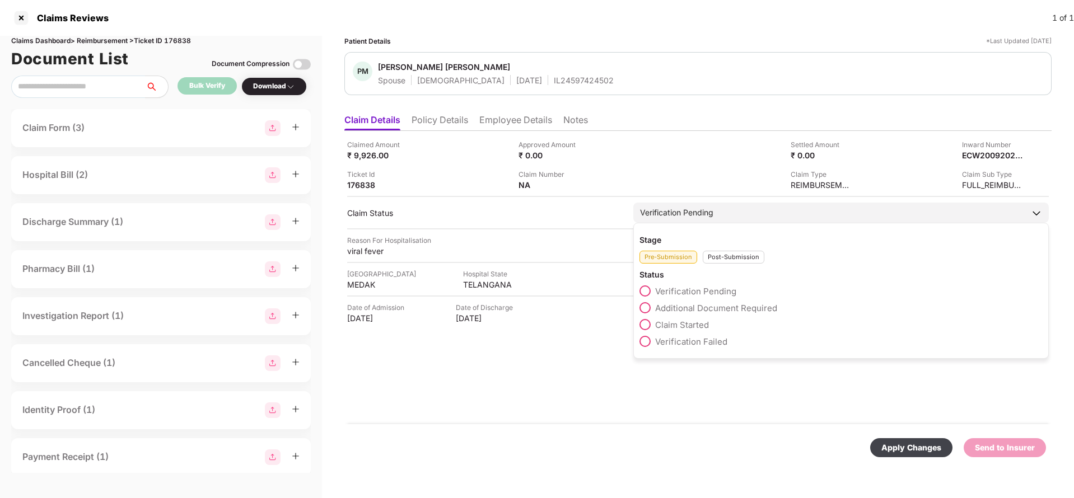
click at [739, 254] on div "Post-Submission" at bounding box center [734, 257] width 62 height 13
click at [705, 303] on span "Claim Under Process" at bounding box center [697, 308] width 85 height 11
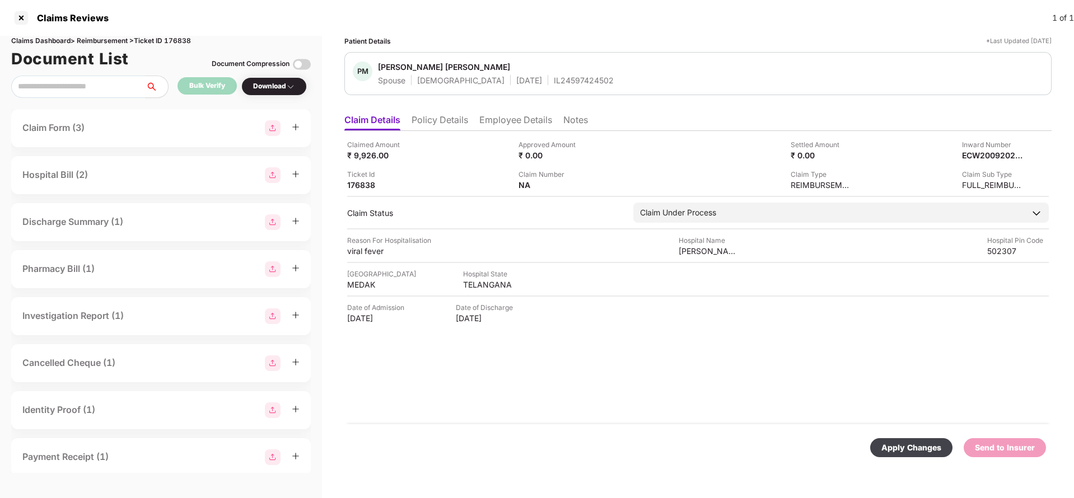
click at [914, 446] on div "Apply Changes" at bounding box center [911, 448] width 60 height 12
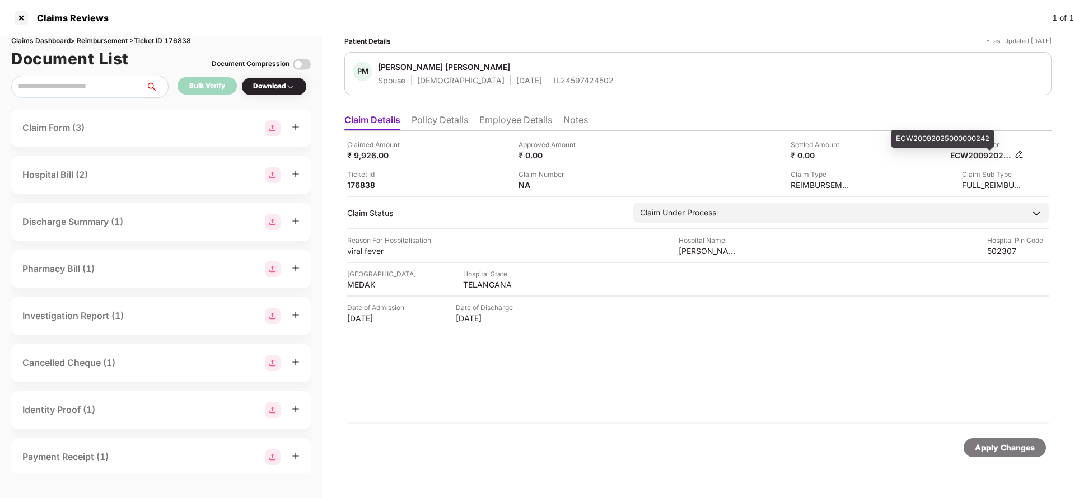
click at [970, 150] on div "ECW20092025000000242" at bounding box center [981, 155] width 62 height 11
copy div "ECW20092025000000242"
click at [554, 84] on div "IL24597424502" at bounding box center [584, 80] width 60 height 11
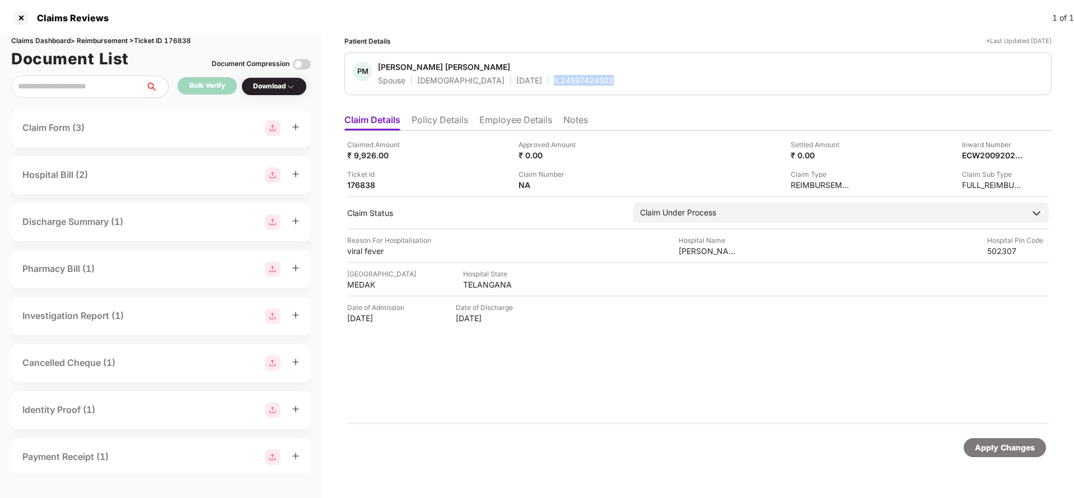
click at [554, 84] on div "IL24597424502" at bounding box center [584, 80] width 60 height 11
copy div "IL24597424502"
click at [982, 453] on div "Apply Changes" at bounding box center [1005, 448] width 60 height 12
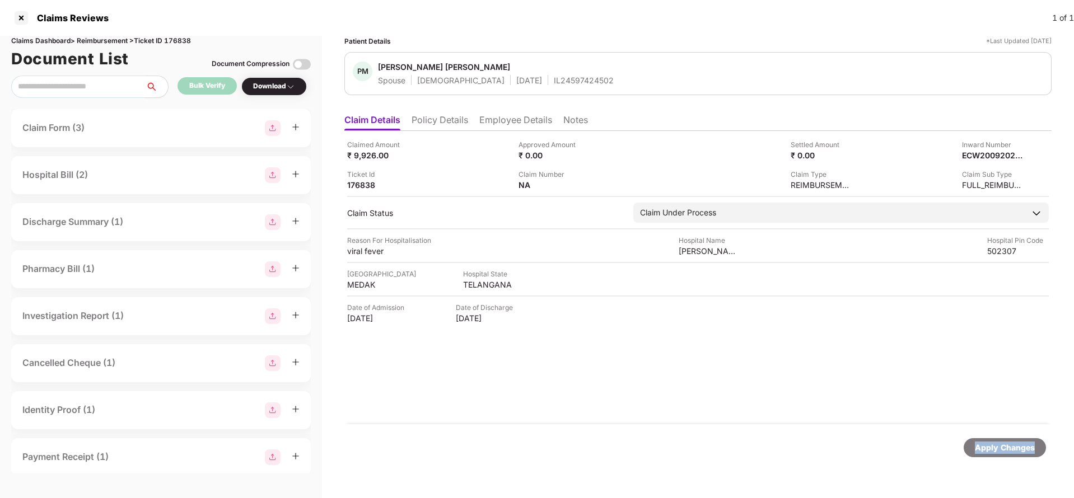
click at [982, 453] on div "Apply Changes" at bounding box center [1005, 448] width 60 height 12
click at [183, 48] on div "Document List Document Compression" at bounding box center [160, 58] width 299 height 25
click at [179, 39] on div "Claims Dashboard > Reimbursement > Ticket ID 176838" at bounding box center [160, 41] width 299 height 11
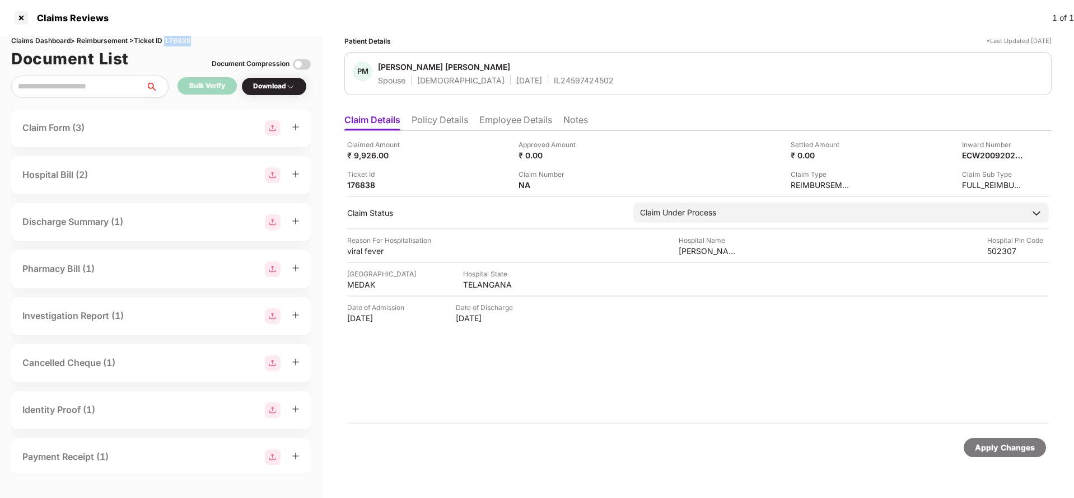
copy div "176838"
click at [990, 448] on div "Apply Changes" at bounding box center [1005, 448] width 60 height 12
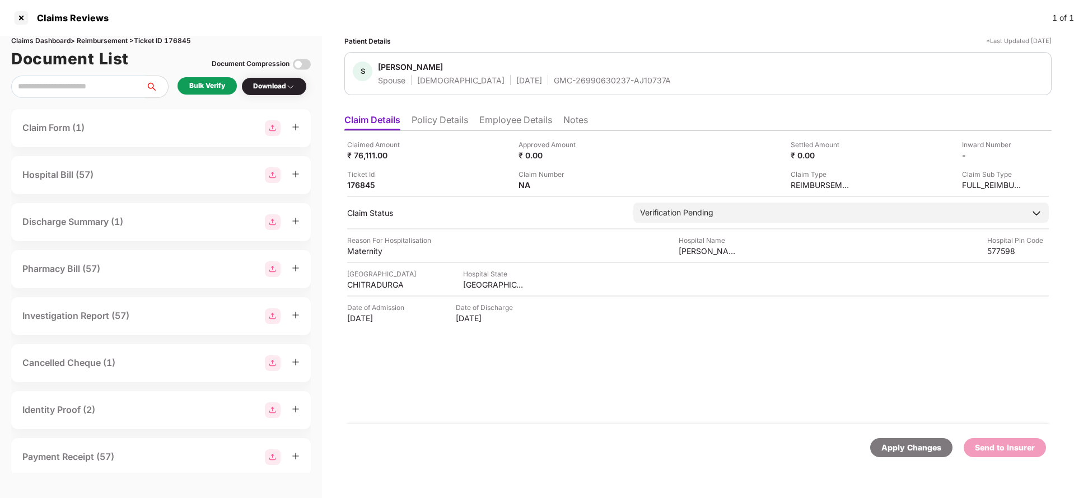
click at [462, 122] on li "Policy Details" at bounding box center [439, 122] width 57 height 16
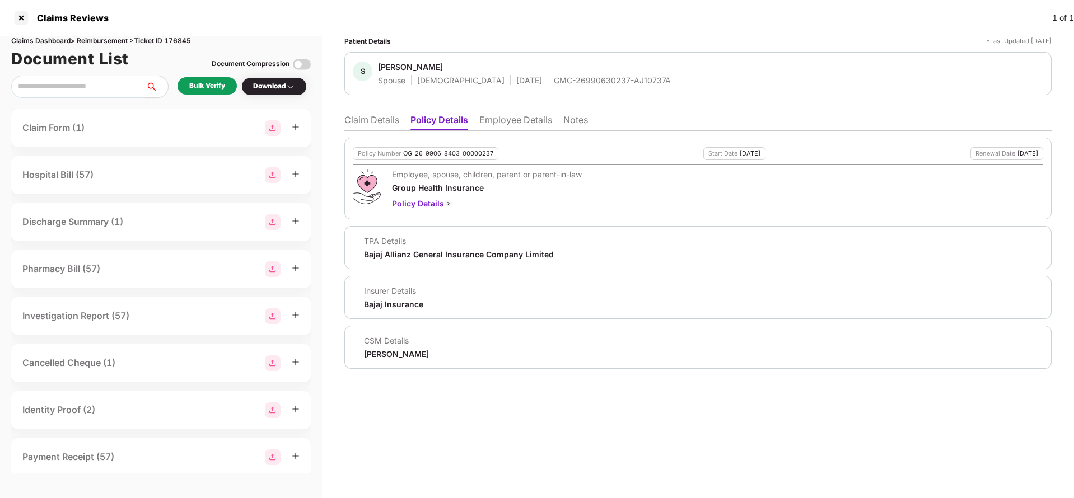
click at [531, 121] on li "Employee Details" at bounding box center [515, 122] width 73 height 16
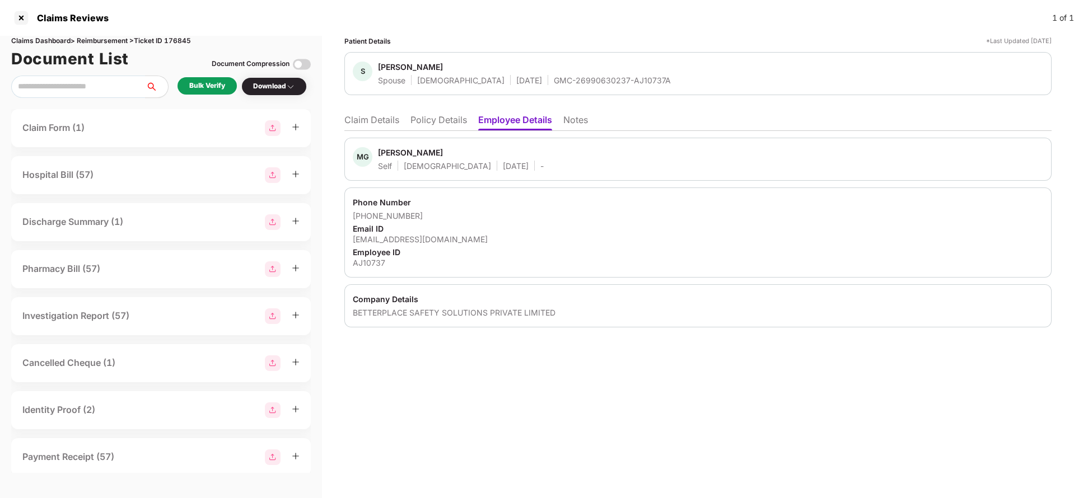
click at [353, 116] on li "Claim Details" at bounding box center [371, 122] width 55 height 16
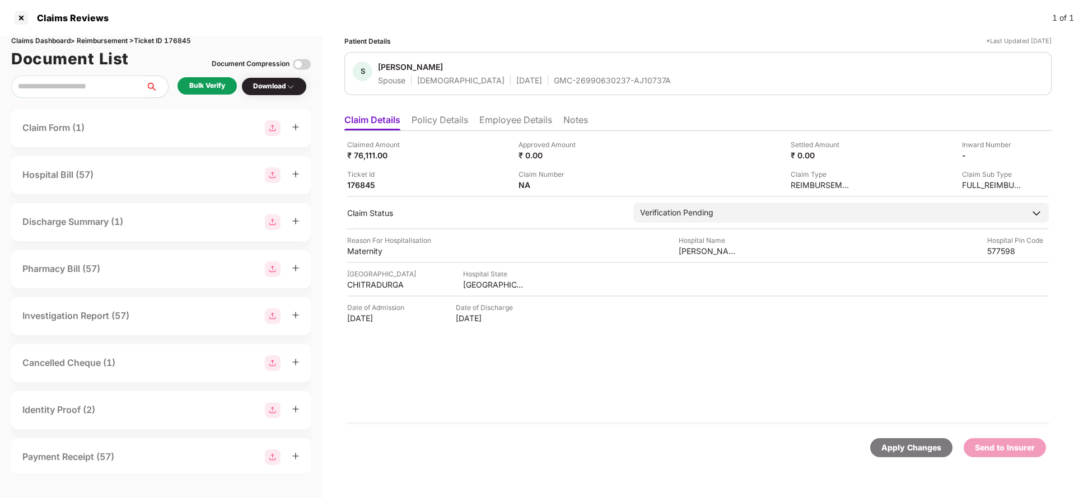
click at [187, 86] on div "Bulk Verify" at bounding box center [206, 85] width 59 height 17
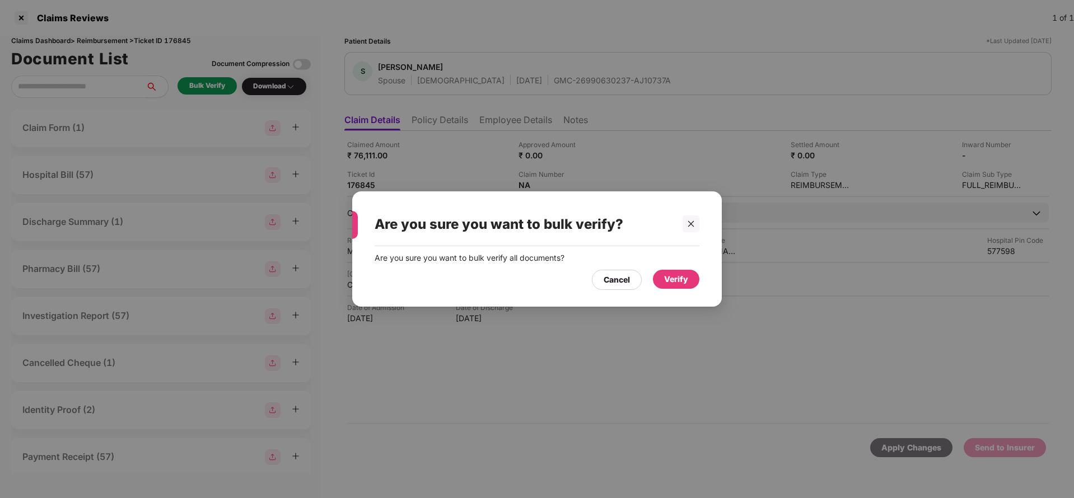
click at [667, 273] on div "Verify" at bounding box center [676, 279] width 24 height 12
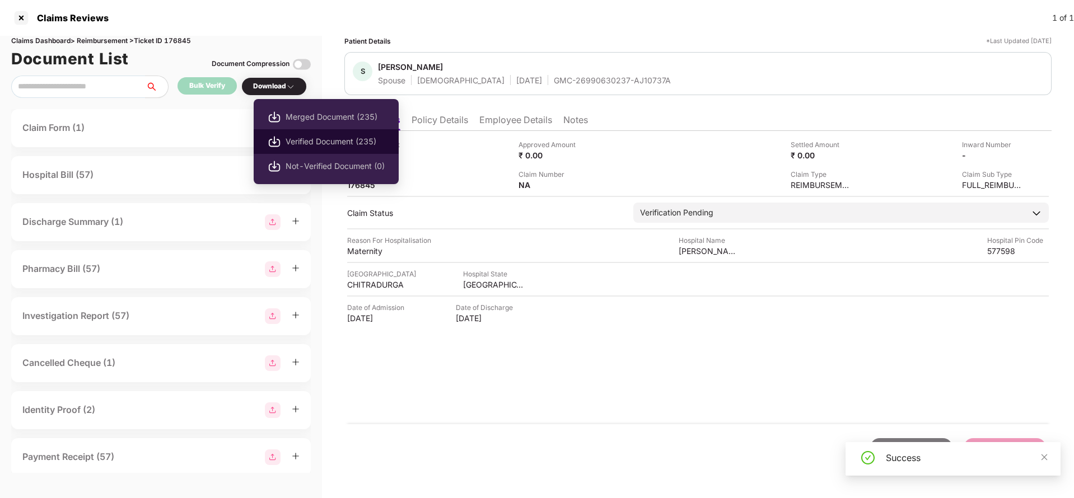
click at [311, 138] on span "Verified Document (235)" at bounding box center [334, 141] width 99 height 12
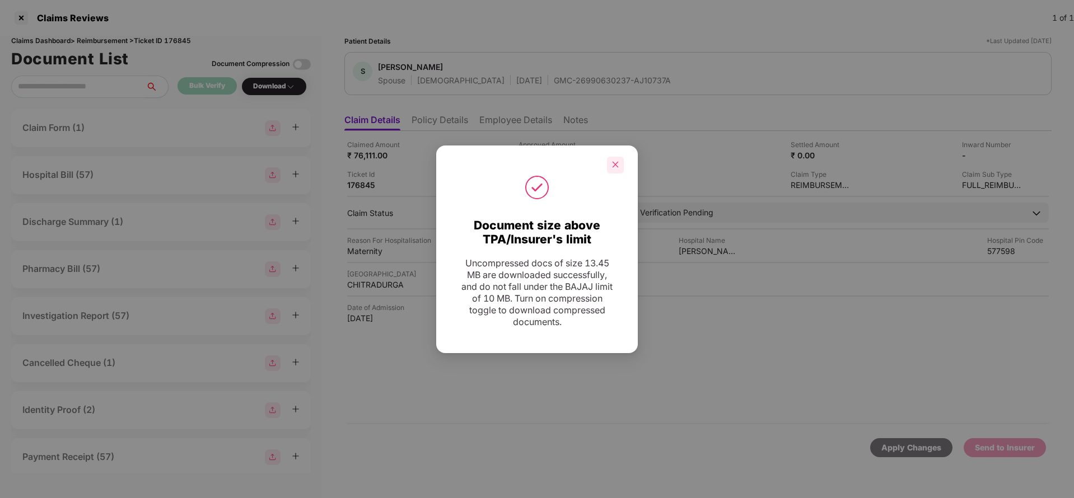
click at [613, 165] on icon "close" at bounding box center [615, 165] width 8 height 8
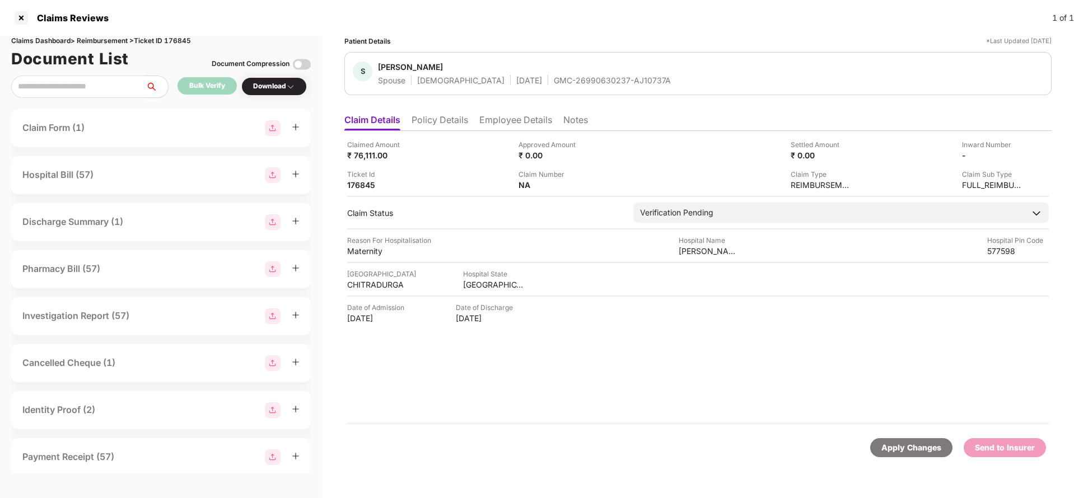
click at [570, 85] on div "GMC-26990630237-AJ10737A" at bounding box center [612, 80] width 117 height 11
copy div "GMC-26990630237-AJ10737A"
click at [479, 284] on div "KARNATAKA" at bounding box center [494, 284] width 62 height 11
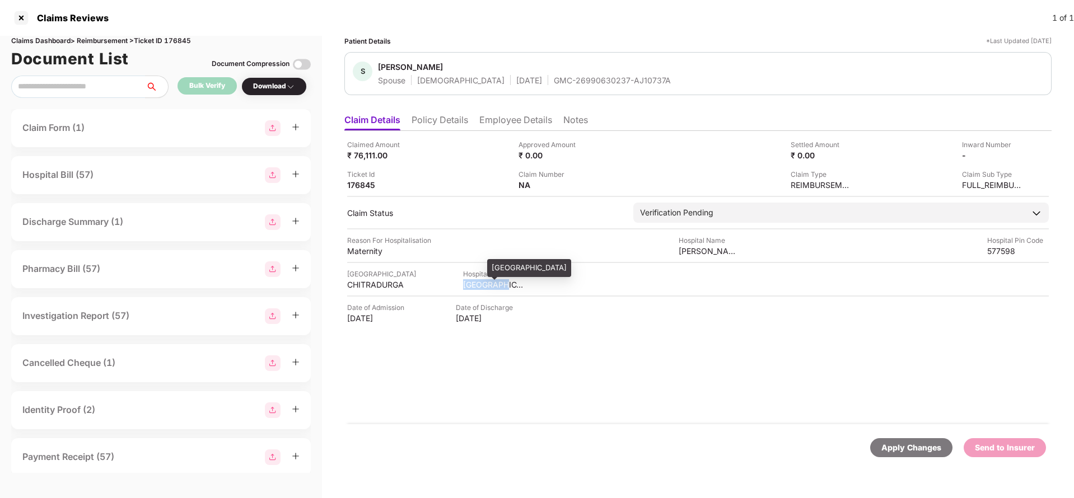
click at [479, 284] on div "KARNATAKA" at bounding box center [494, 284] width 62 height 11
copy div "KARNATAKA"
click at [371, 288] on div "CHITRADURGA" at bounding box center [378, 284] width 62 height 11
copy div "CHITRADURGA"
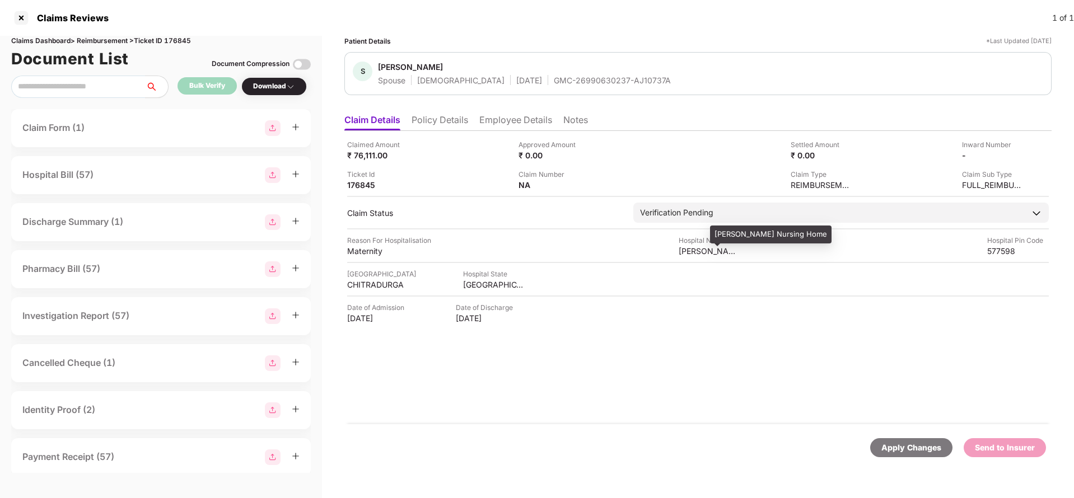
click at [693, 250] on div "Basavaraja Nursing Home" at bounding box center [709, 251] width 62 height 11
copy div "Basavaraja Nursing Home"
click at [364, 252] on div "Maternity" at bounding box center [378, 251] width 62 height 11
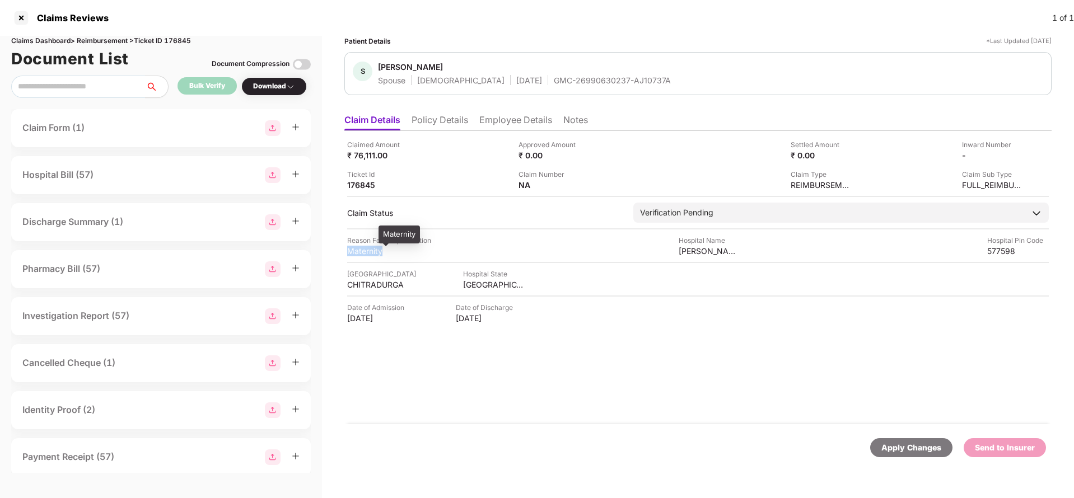
click at [364, 252] on div "Maternity" at bounding box center [378, 251] width 62 height 11
copy div "Maternity"
click at [523, 116] on li "Employee Details" at bounding box center [515, 122] width 73 height 16
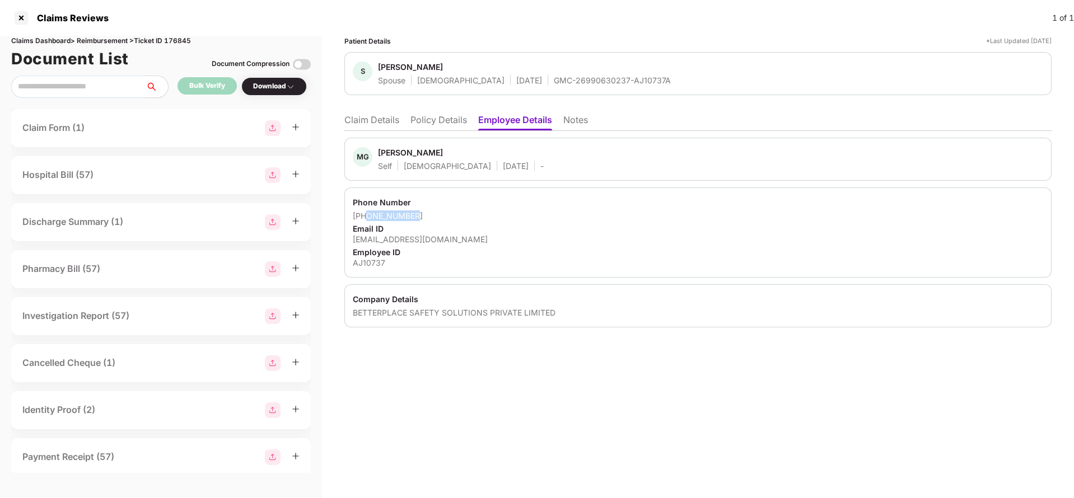
drag, startPoint x: 367, startPoint y: 215, endPoint x: 442, endPoint y: 212, distance: 75.1
click at [442, 212] on div "+919880277036" at bounding box center [698, 215] width 690 height 11
copy div "9880277036"
click at [382, 243] on div "megharaja.g@aasaanjobs.com" at bounding box center [698, 239] width 690 height 11
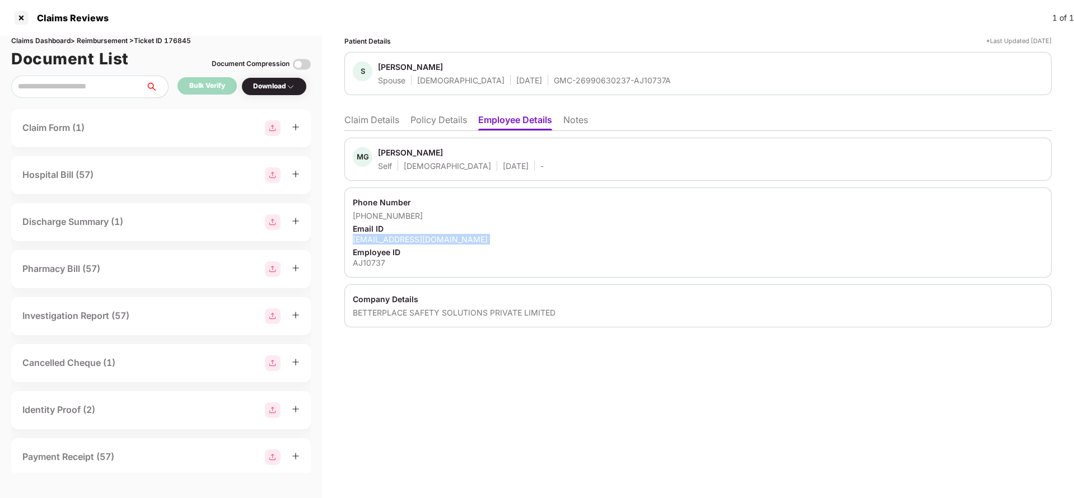
click at [382, 243] on div "megharaja.g@aasaanjobs.com" at bounding box center [698, 239] width 690 height 11
copy div "megharaja.g@aasaanjobs.com"
click at [363, 116] on li "Claim Details" at bounding box center [371, 122] width 55 height 16
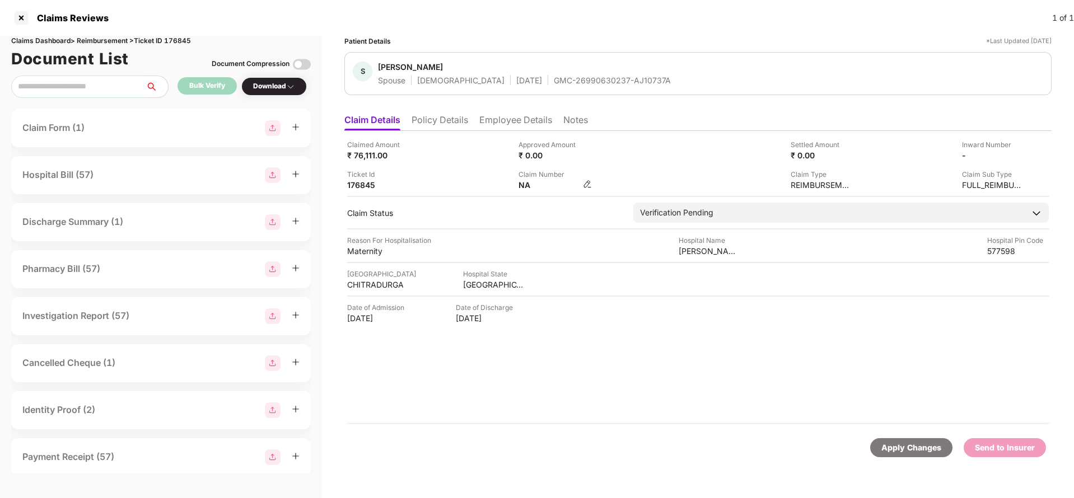
click at [588, 184] on img at bounding box center [587, 184] width 9 height 9
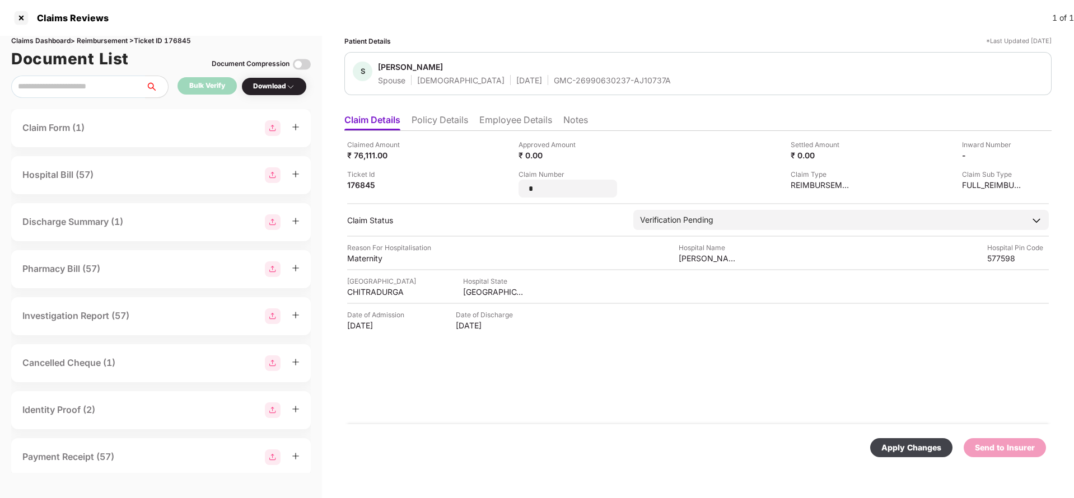
type input "*"
type input "**********"
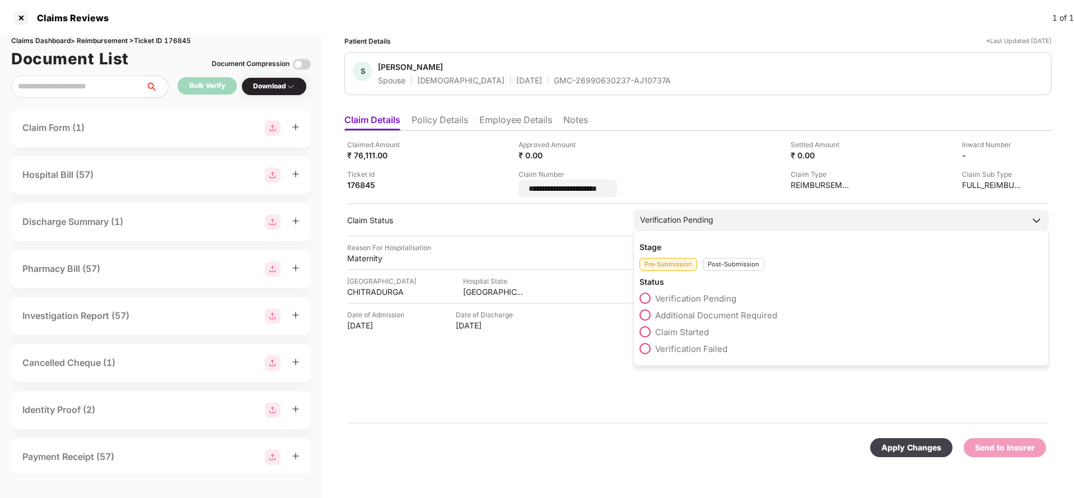
click at [710, 223] on div "Verification Pending Stage Pre-Submission Post-Submission Status Verification P…" at bounding box center [840, 220] width 415 height 20
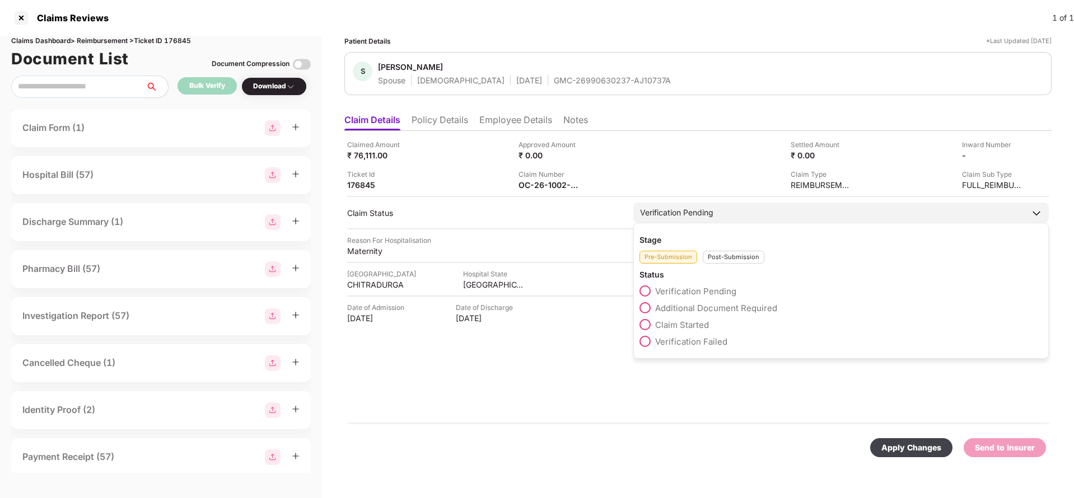
click at [737, 263] on div "Post-Submission" at bounding box center [734, 257] width 62 height 13
click at [711, 312] on span "Claim Under Process" at bounding box center [697, 308] width 85 height 11
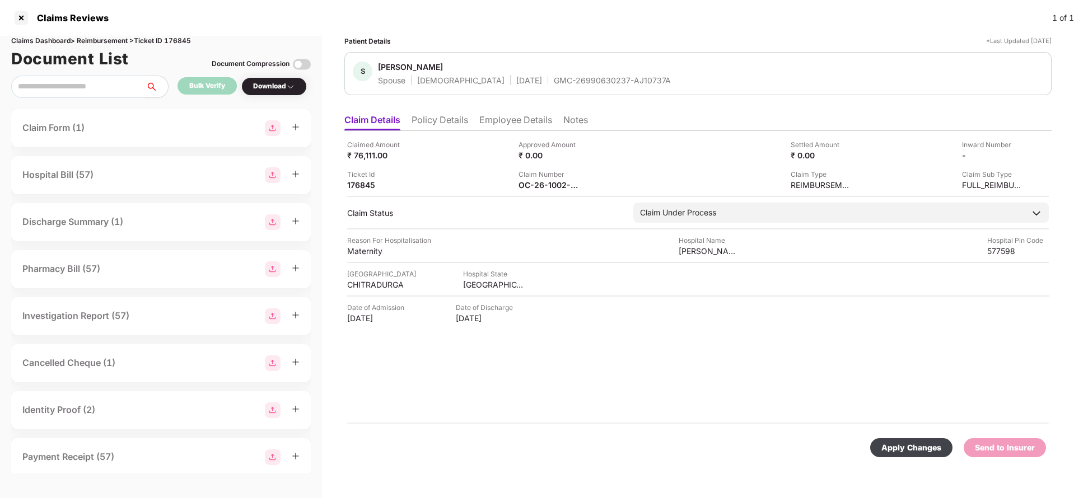
click at [883, 444] on div "Apply Changes" at bounding box center [911, 448] width 60 height 12
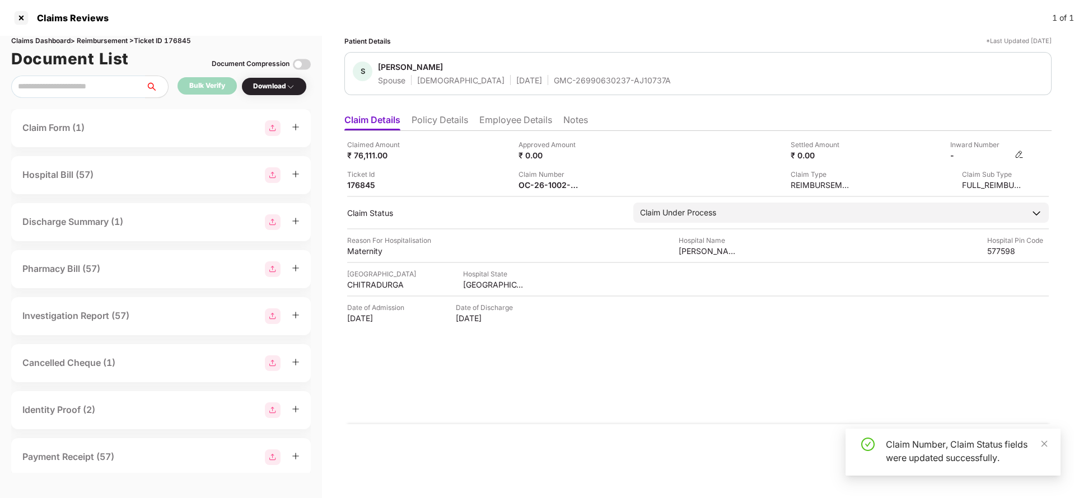
click at [1015, 151] on img at bounding box center [1018, 154] width 9 height 9
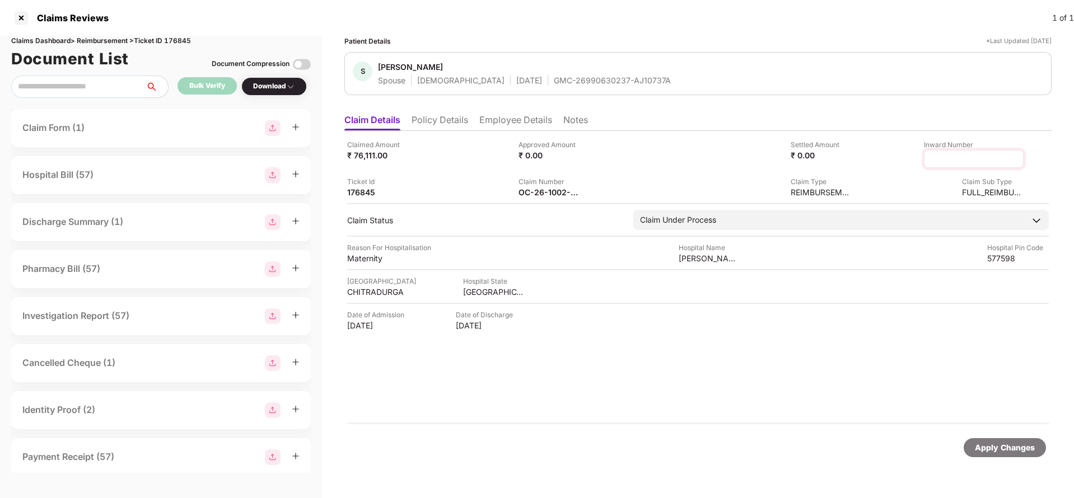
type input "*******"
click at [511, 417] on div "Claimed Amount ₹ 76,111.00 Approved Amount ₹ 0.00 Settled Amount ₹ 0.00 Inward …" at bounding box center [697, 277] width 707 height 293
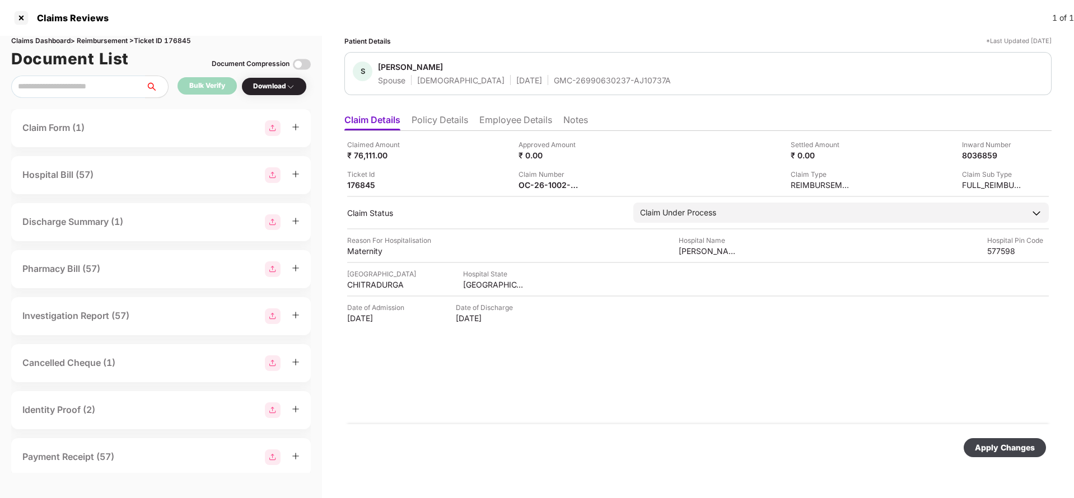
click at [1005, 442] on div "Apply Changes" at bounding box center [1005, 448] width 60 height 12
click at [1006, 451] on div "Apply Changes" at bounding box center [1005, 448] width 60 height 12
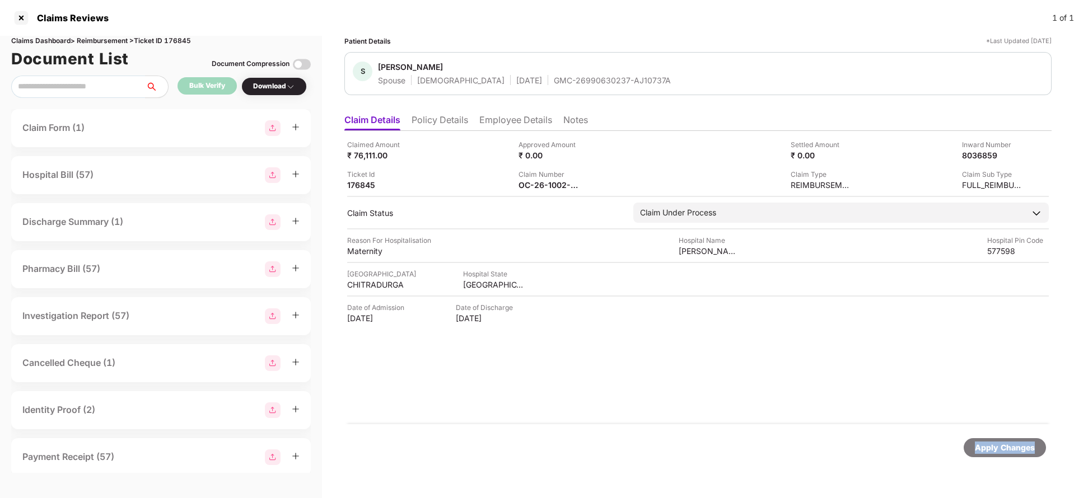
click at [1006, 451] on div "Apply Changes" at bounding box center [1005, 448] width 60 height 12
click at [176, 40] on div "Claims Dashboard > Reimbursement > Ticket ID 176845" at bounding box center [160, 41] width 299 height 11
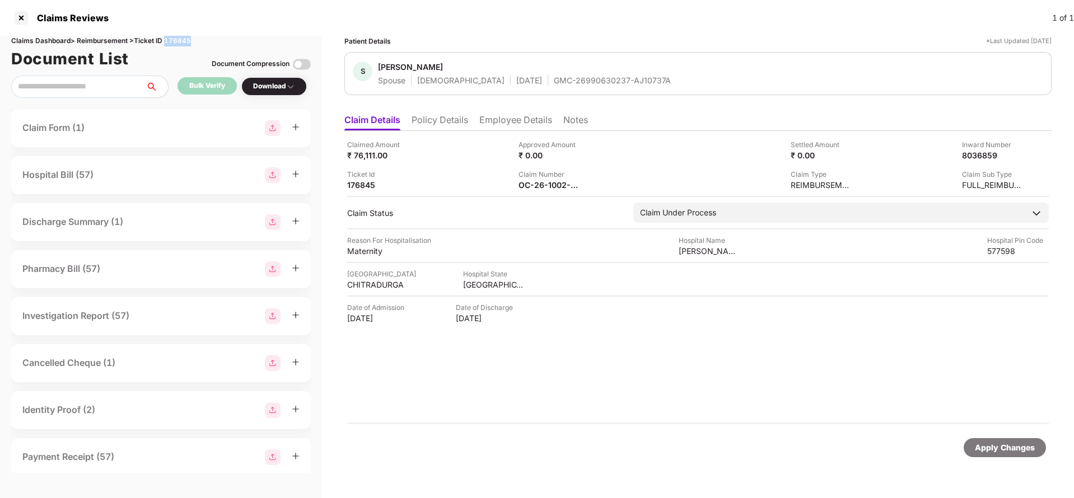
click at [176, 40] on div "Claims Dashboard > Reimbursement > Ticket ID 176845" at bounding box center [160, 41] width 299 height 11
copy div "176845"
click at [1001, 450] on div "Apply Changes" at bounding box center [1005, 448] width 60 height 12
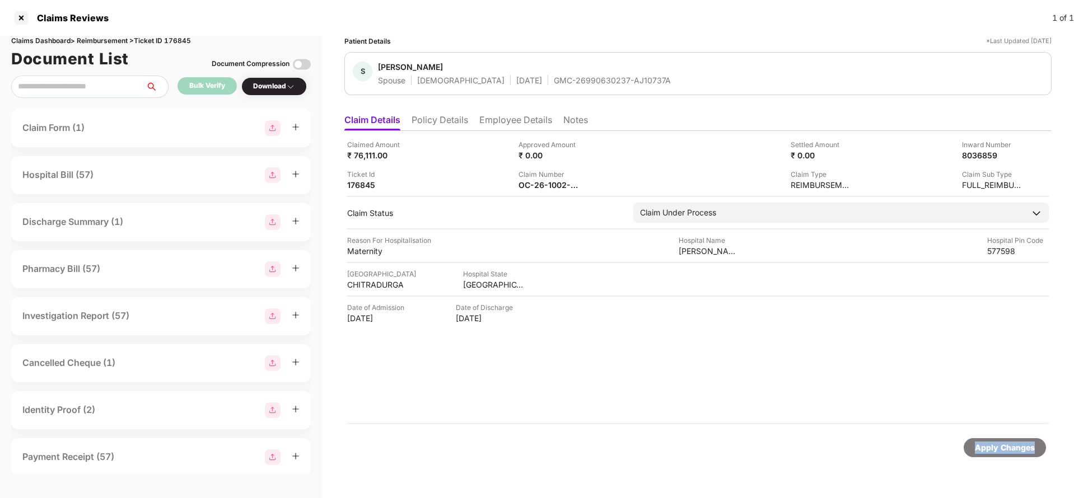
click at [1001, 450] on div "Apply Changes" at bounding box center [1005, 448] width 60 height 12
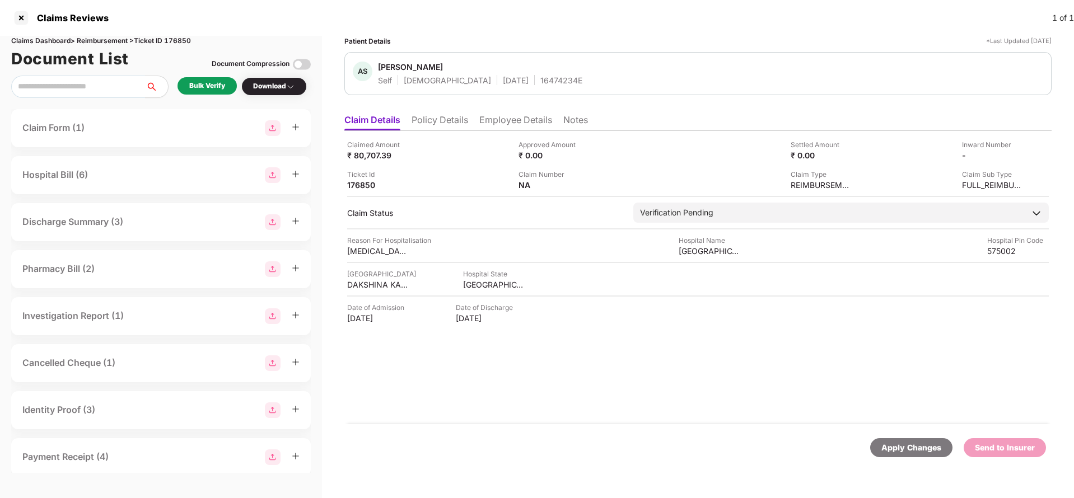
click at [438, 113] on ul "Claim Details Policy Details Employee Details Notes" at bounding box center [697, 120] width 707 height 22
click at [438, 109] on ul "Claim Details Policy Details Employee Details Notes" at bounding box center [697, 120] width 707 height 22
click at [442, 116] on li "Policy Details" at bounding box center [439, 122] width 57 height 16
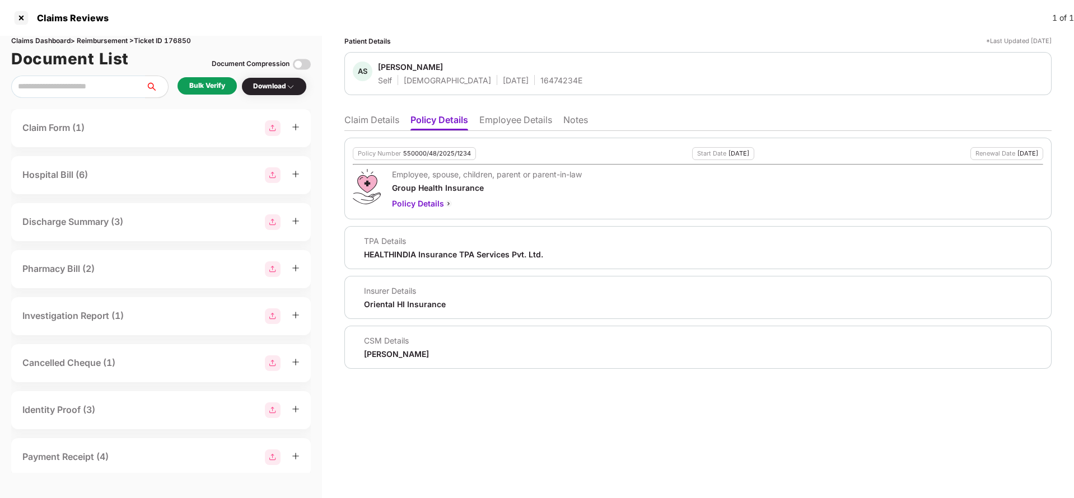
click at [520, 128] on li "Employee Details" at bounding box center [515, 122] width 73 height 16
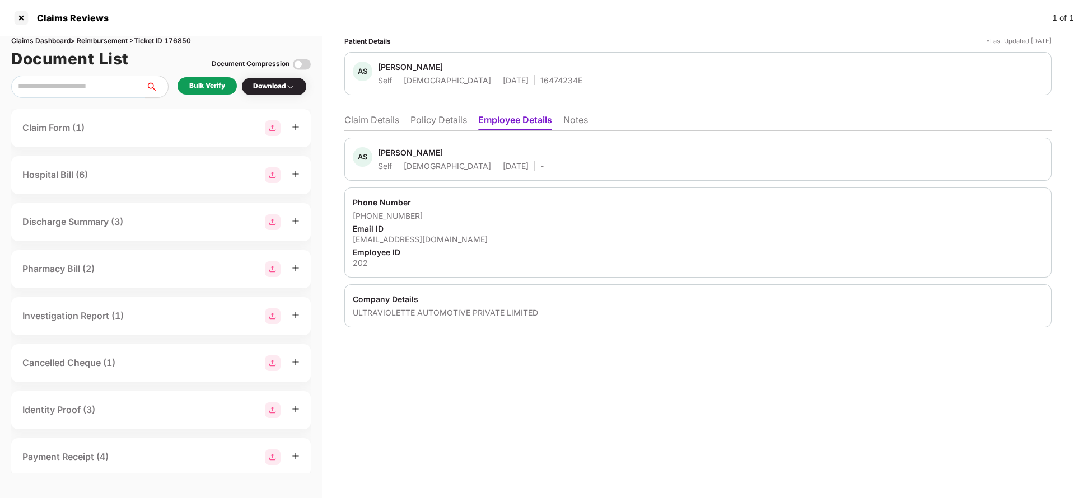
click at [457, 126] on li "Policy Details" at bounding box center [438, 122] width 57 height 16
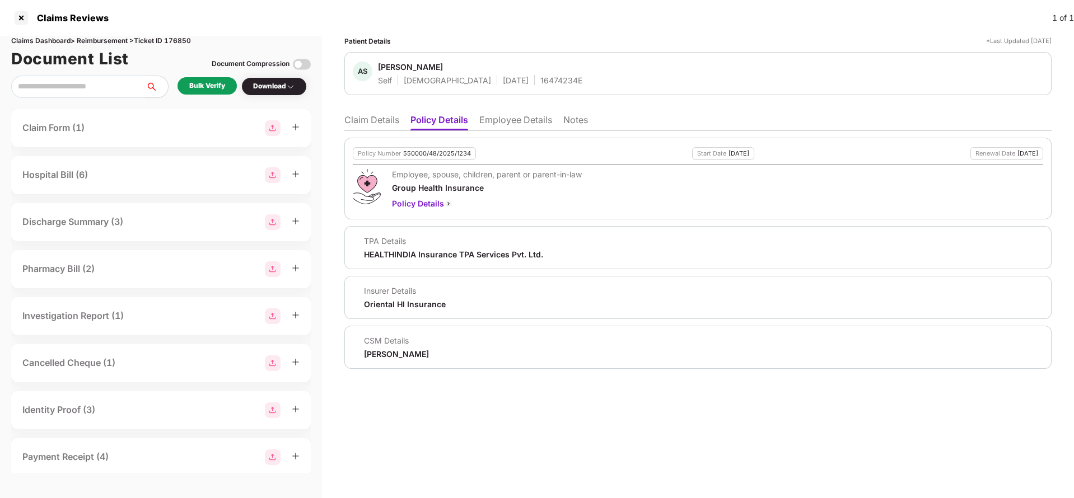
click at [381, 124] on li "Claim Details" at bounding box center [371, 122] width 55 height 16
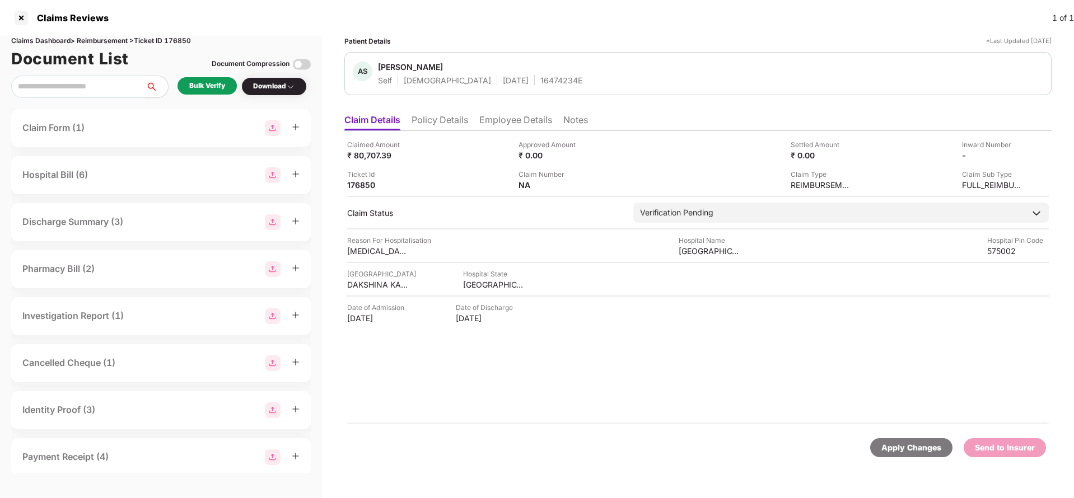
click at [213, 85] on div "Bulk Verify" at bounding box center [207, 86] width 36 height 11
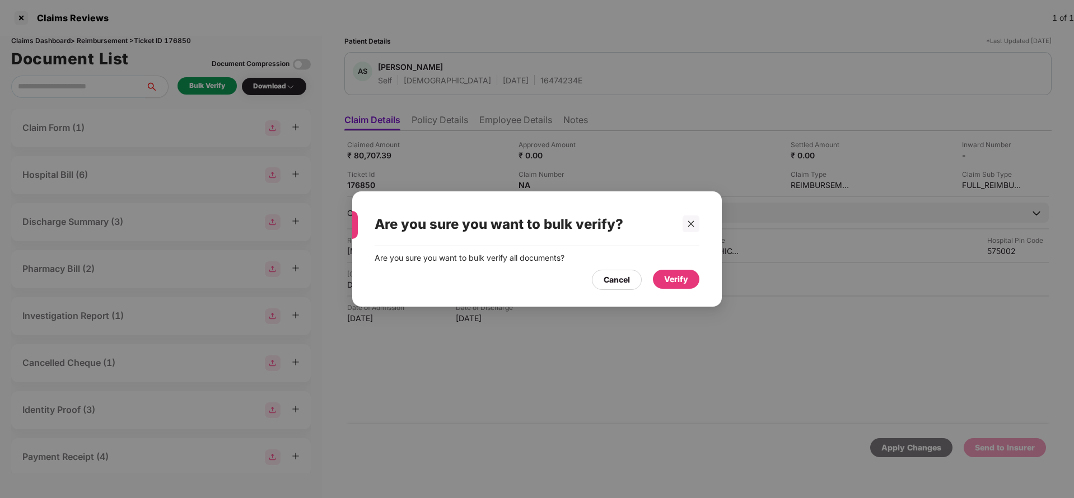
click at [677, 279] on div "Verify" at bounding box center [676, 279] width 24 height 12
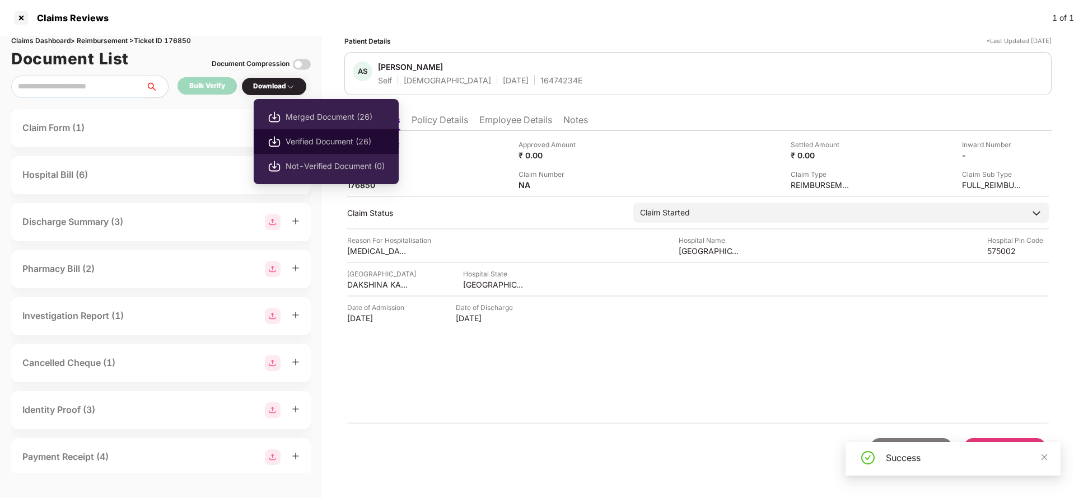
click at [312, 142] on span "Verified Document (26)" at bounding box center [334, 141] width 99 height 12
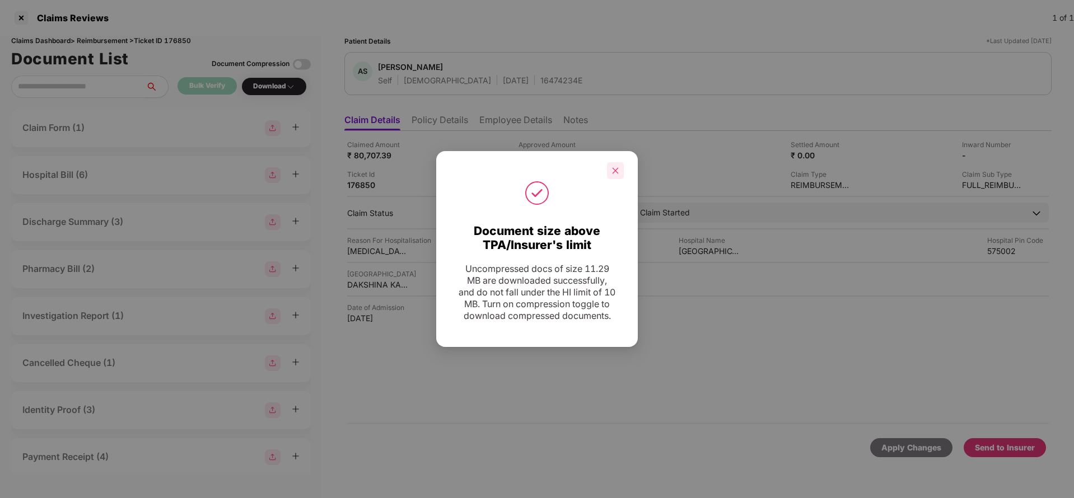
click at [615, 167] on icon "close" at bounding box center [615, 171] width 8 height 8
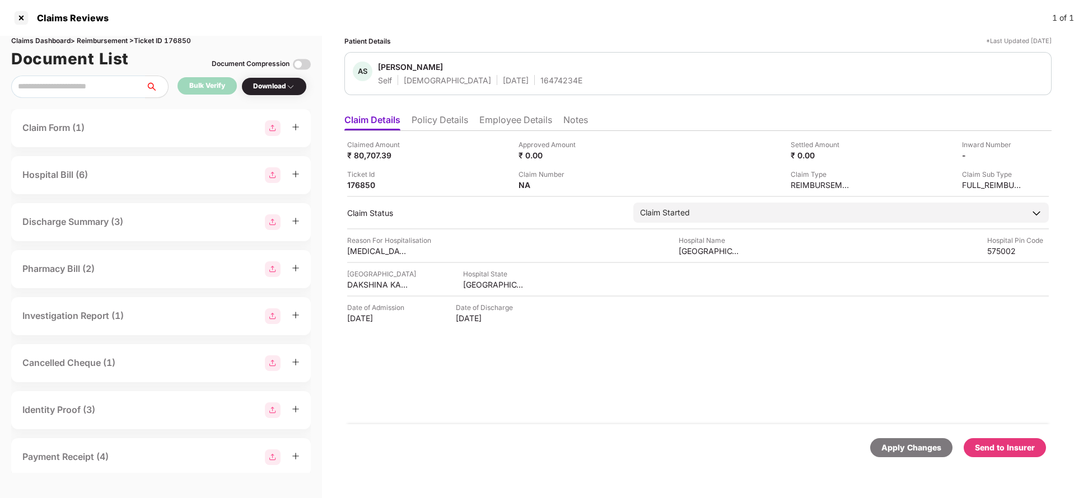
click at [1012, 444] on div "Send to Insurer" at bounding box center [1005, 448] width 60 height 12
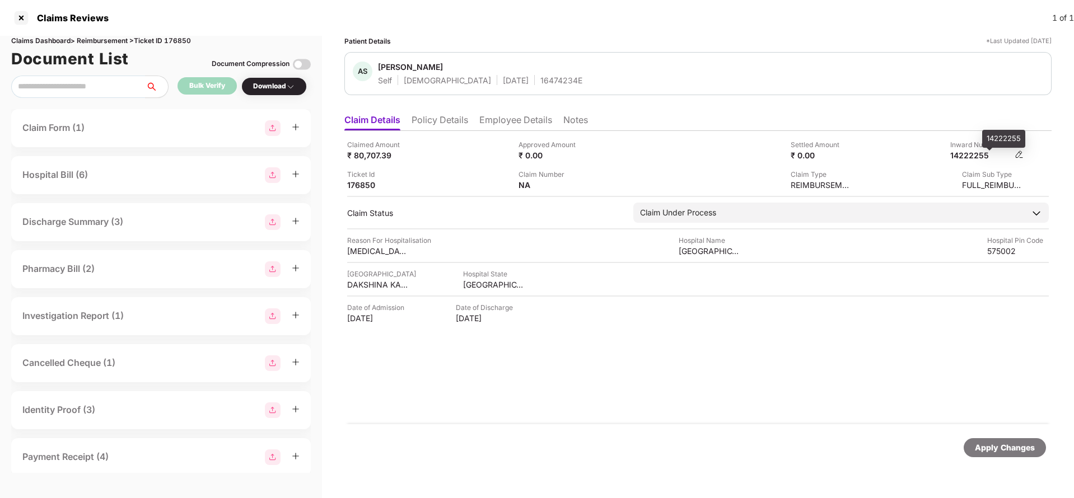
click at [984, 153] on div "14222255" at bounding box center [981, 155] width 62 height 11
copy div "14222255"
click at [510, 87] on div "AS Abhishek S Shetty Self Male 26 Mar 1995 16474234E" at bounding box center [697, 73] width 707 height 43
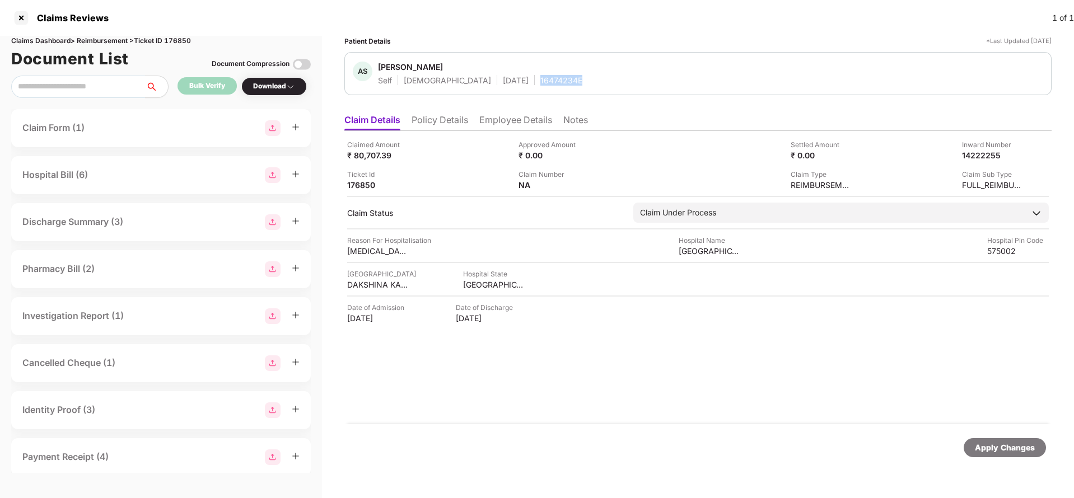
click at [510, 87] on div "AS Abhishek S Shetty Self Male 26 Mar 1995 16474234E" at bounding box center [697, 73] width 707 height 43
copy div "16474234E"
click at [986, 452] on div "Apply Changes" at bounding box center [1005, 448] width 60 height 12
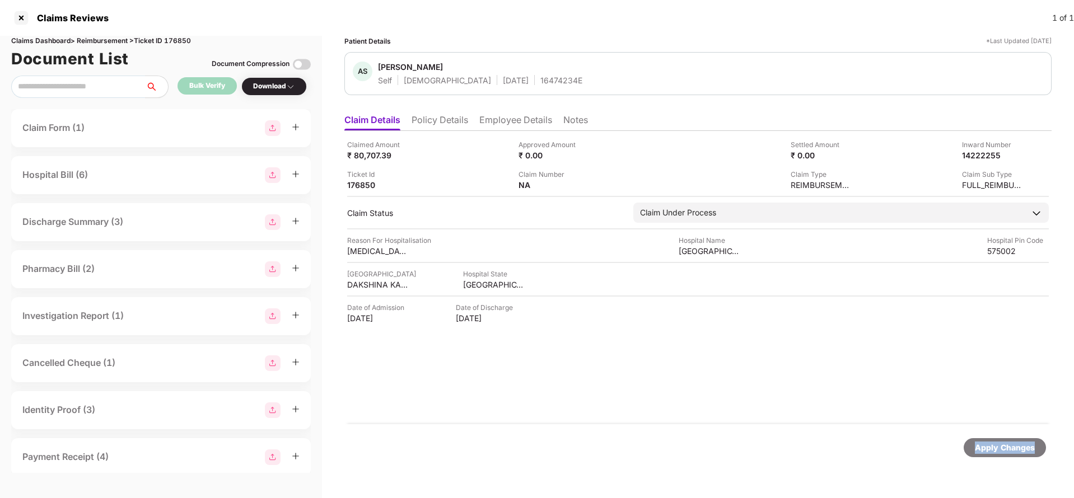
click at [986, 452] on div "Apply Changes" at bounding box center [1005, 448] width 60 height 12
click at [180, 44] on div "Claims Dashboard > Reimbursement > Ticket ID 176850" at bounding box center [160, 41] width 299 height 11
copy div "176850"
click at [1007, 444] on div "Apply Changes" at bounding box center [1005, 448] width 60 height 12
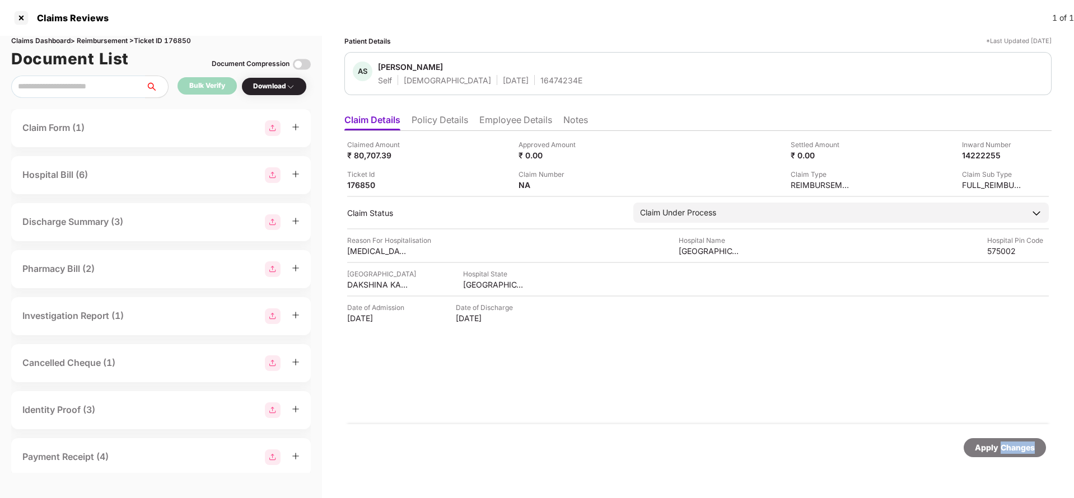
click at [1007, 444] on div "Apply Changes" at bounding box center [1005, 448] width 60 height 12
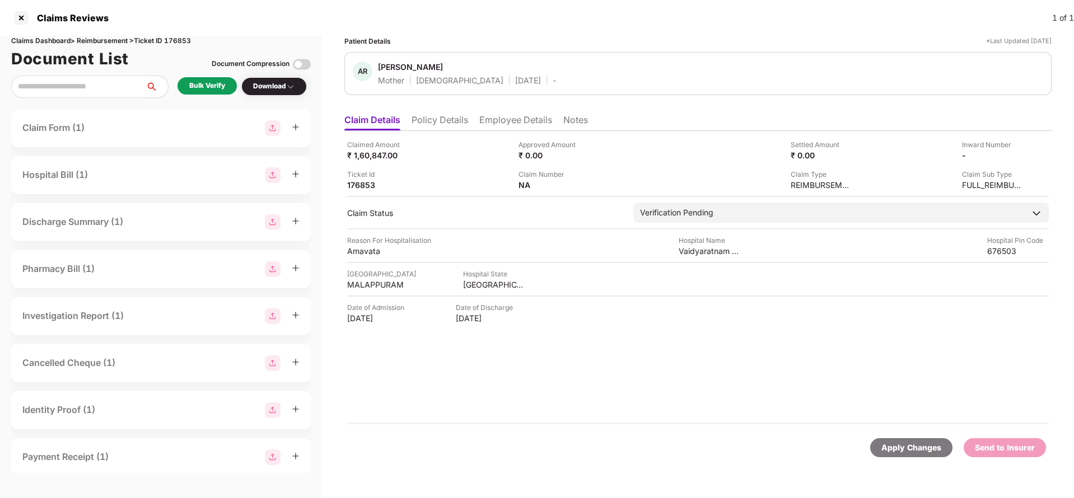
click at [439, 121] on li "Policy Details" at bounding box center [439, 122] width 57 height 16
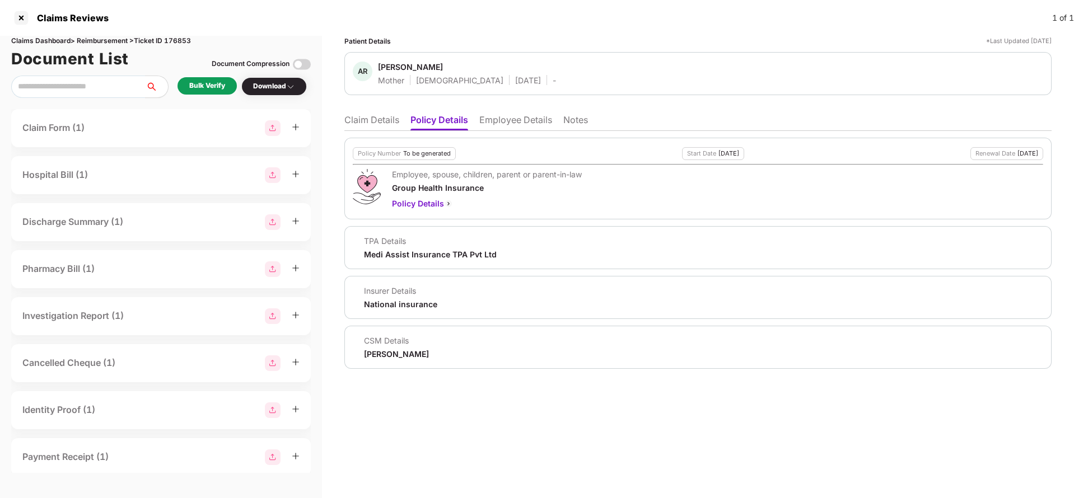
click at [519, 125] on li "Employee Details" at bounding box center [515, 122] width 73 height 16
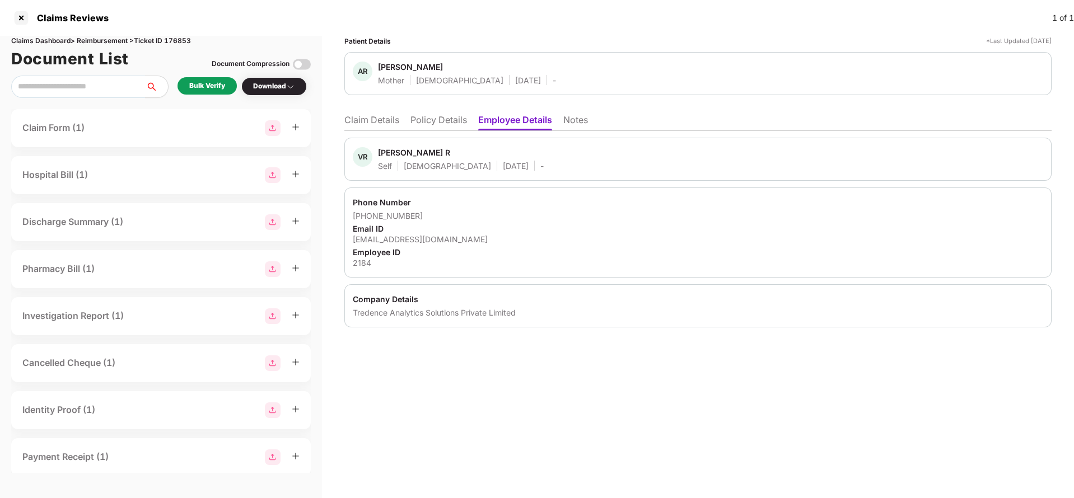
click at [368, 122] on li "Claim Details" at bounding box center [371, 122] width 55 height 16
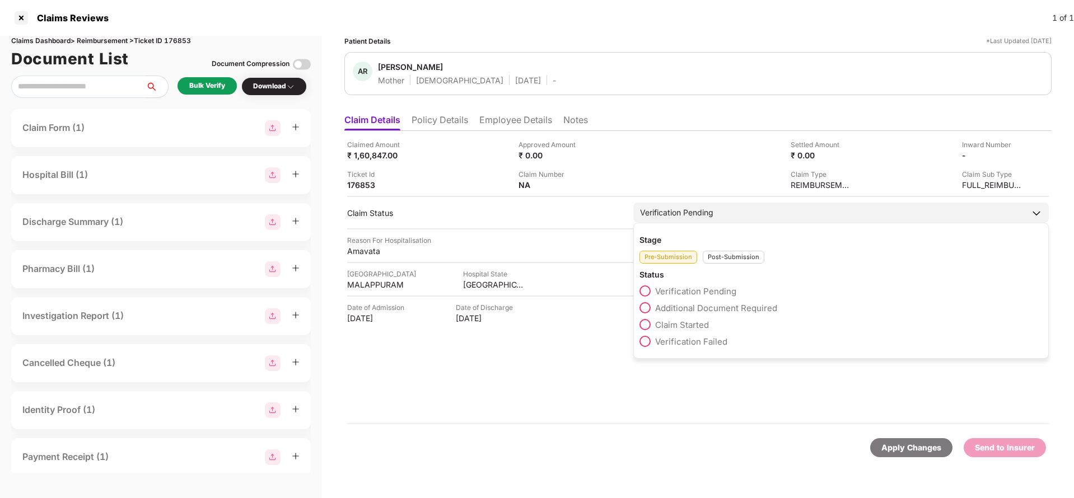
click at [687, 324] on span "Claim Started" at bounding box center [682, 325] width 54 height 11
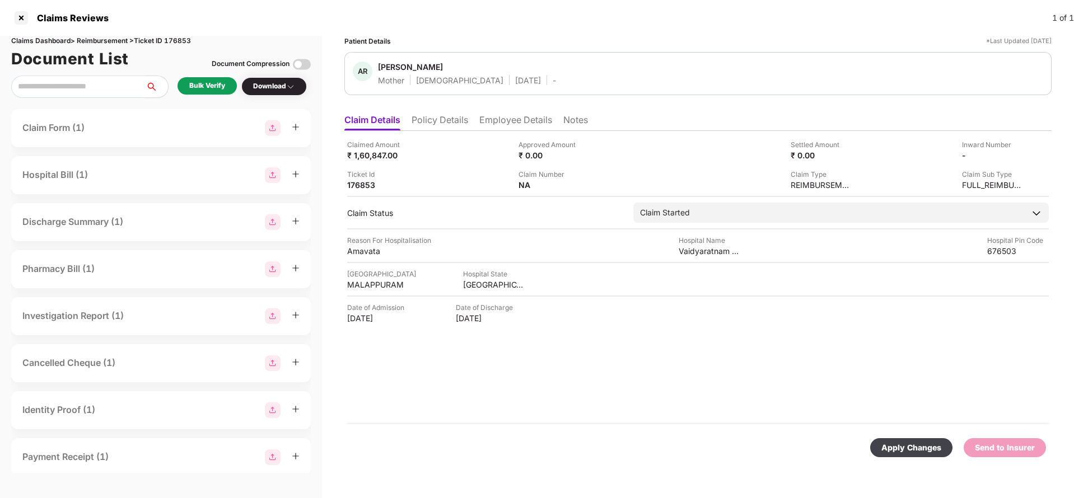
click at [883, 443] on div "Apply Changes" at bounding box center [911, 448] width 60 height 12
click at [443, 132] on div "Claimed Amount ₹ 1,60,847.00 Approved Amount ₹ 0.00 Settled Amount ₹ 0.00 Inwar…" at bounding box center [697, 277] width 707 height 293
click at [443, 127] on li "Policy Details" at bounding box center [439, 122] width 57 height 16
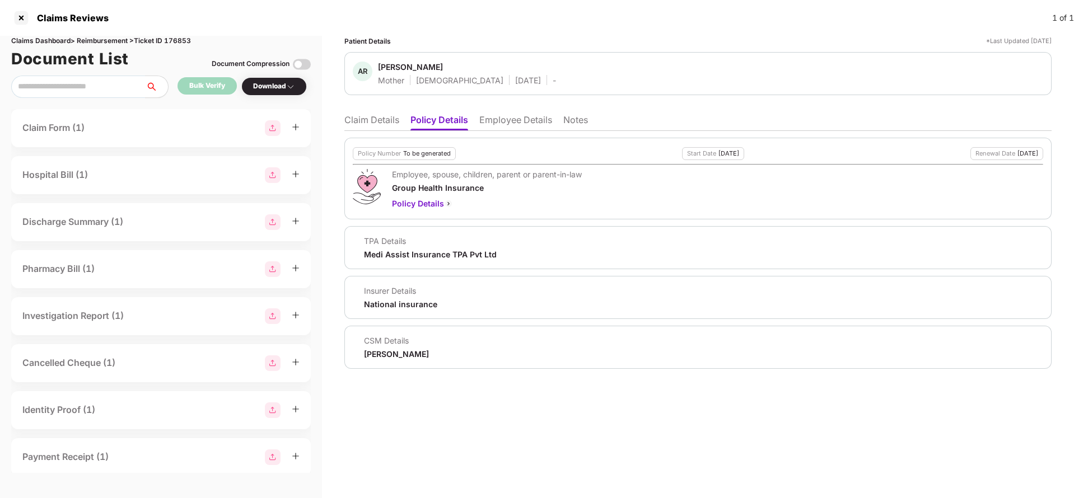
click at [389, 123] on li "Claim Details" at bounding box center [371, 122] width 55 height 16
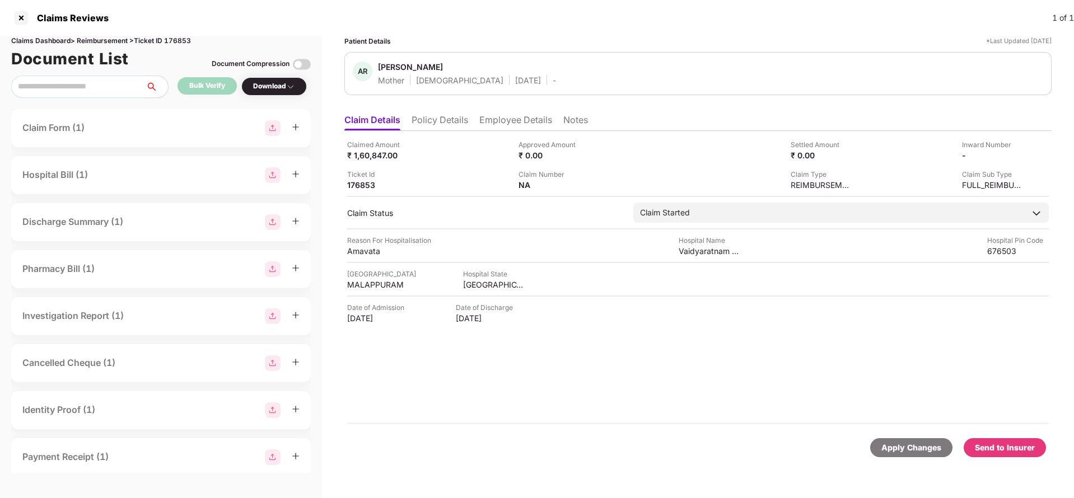
click at [431, 112] on ul "Claim Details Policy Details Employee Details Notes" at bounding box center [697, 120] width 707 height 22
click at [432, 127] on li "Policy Details" at bounding box center [439, 122] width 57 height 16
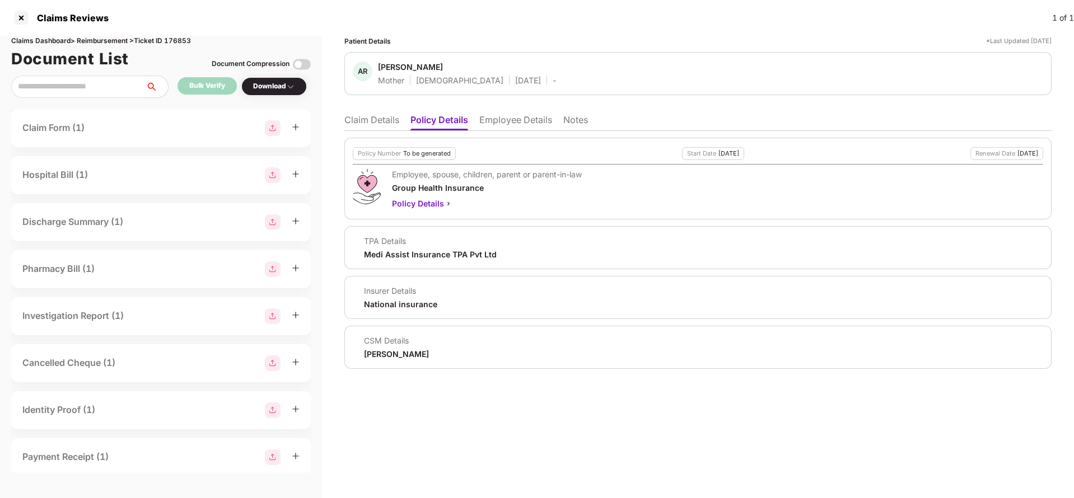
click at [356, 115] on li "Claim Details" at bounding box center [371, 122] width 55 height 16
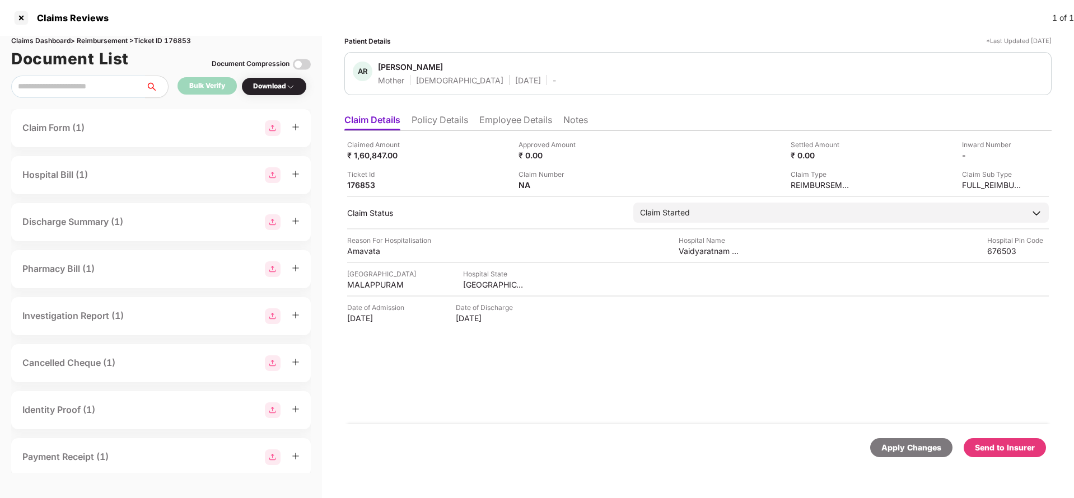
click at [432, 124] on li "Policy Details" at bounding box center [439, 122] width 57 height 16
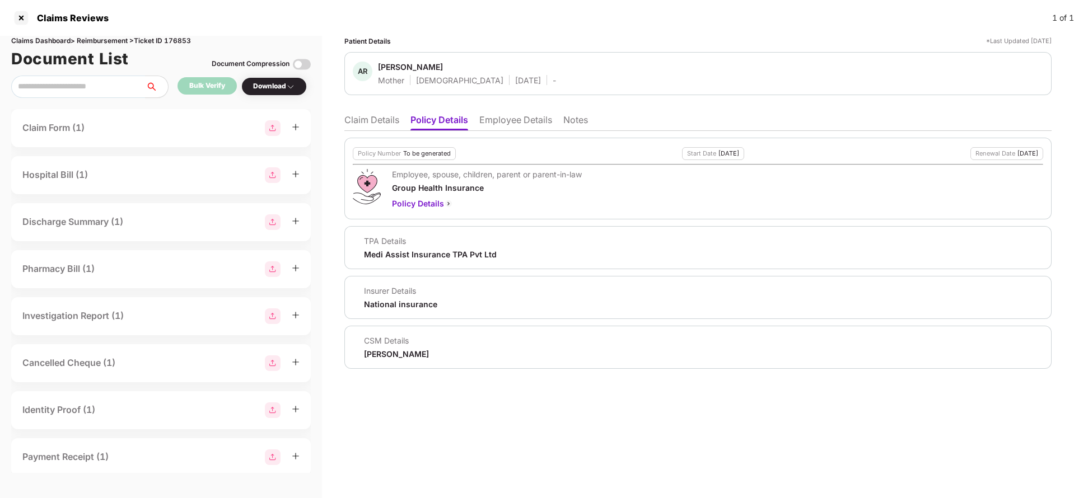
click at [386, 123] on li "Claim Details" at bounding box center [371, 122] width 55 height 16
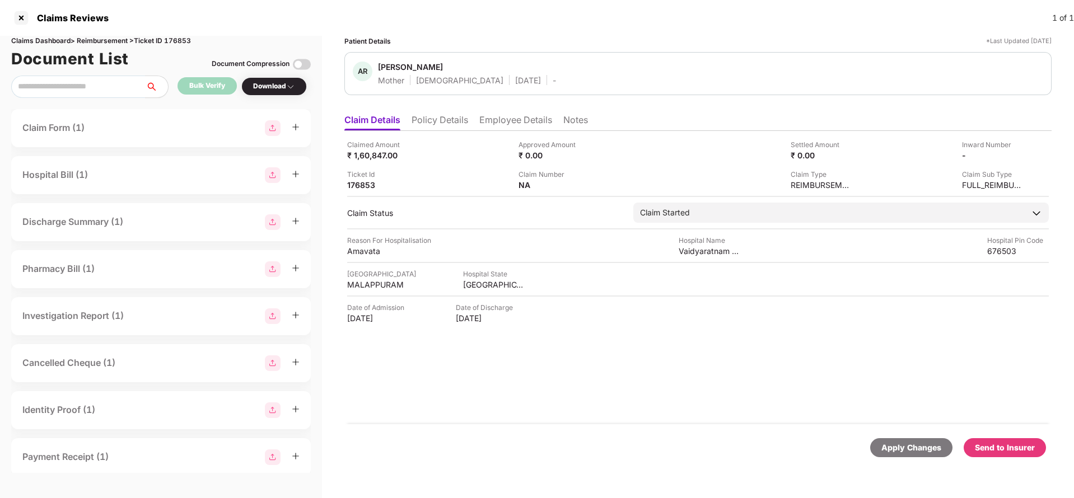
click at [504, 116] on li "Employee Details" at bounding box center [515, 122] width 73 height 16
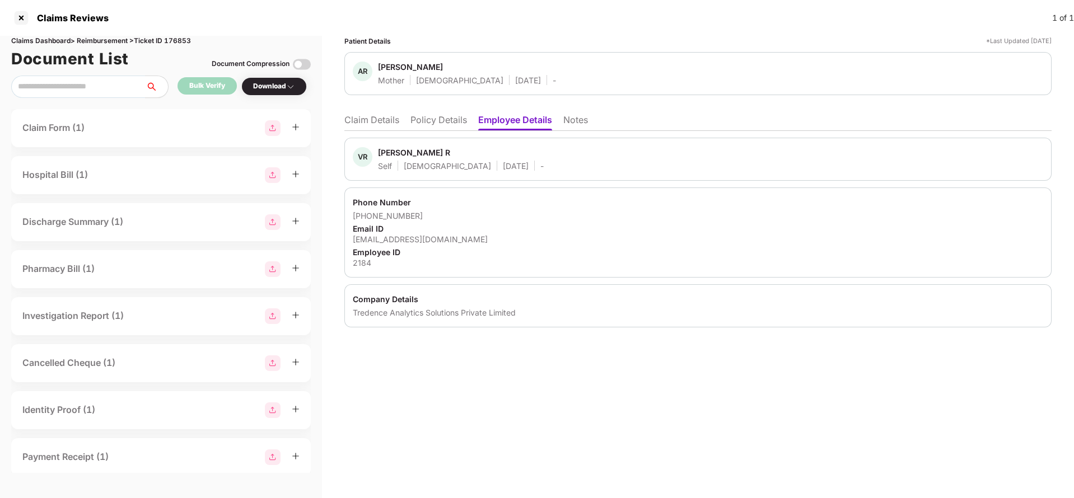
click at [358, 115] on li "Claim Details" at bounding box center [371, 122] width 55 height 16
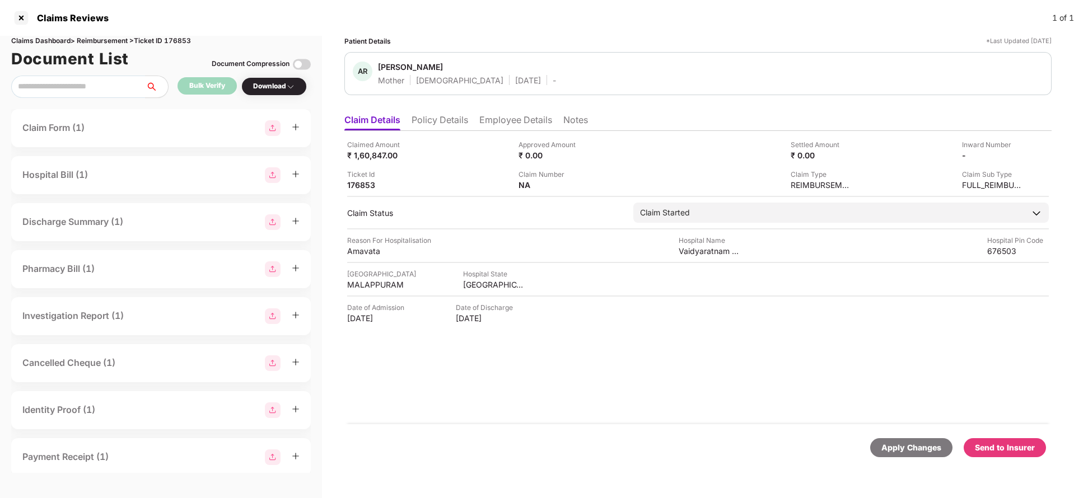
click at [909, 447] on div "Apply Changes" at bounding box center [911, 448] width 60 height 12
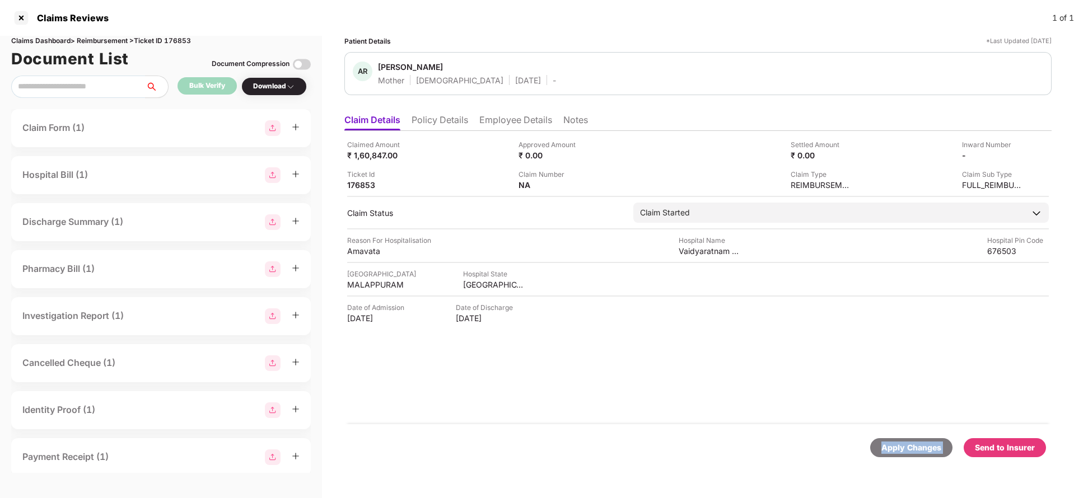
click at [909, 447] on div "Apply Changes" at bounding box center [911, 448] width 60 height 12
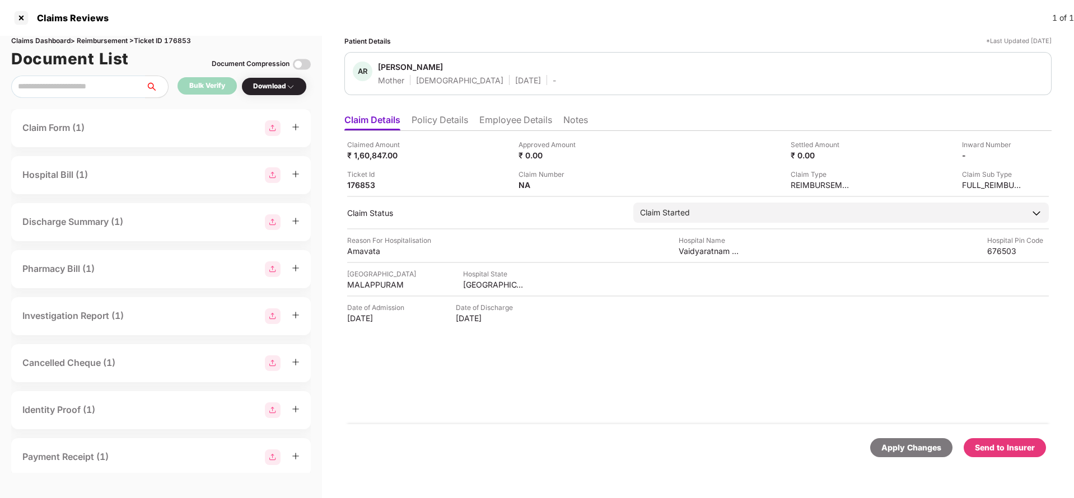
click at [172, 36] on div "Claims Dashboard > Reimbursement > Ticket ID 176853" at bounding box center [160, 41] width 299 height 11
copy div "176853"
click at [907, 448] on div "Apply Changes" at bounding box center [911, 448] width 60 height 12
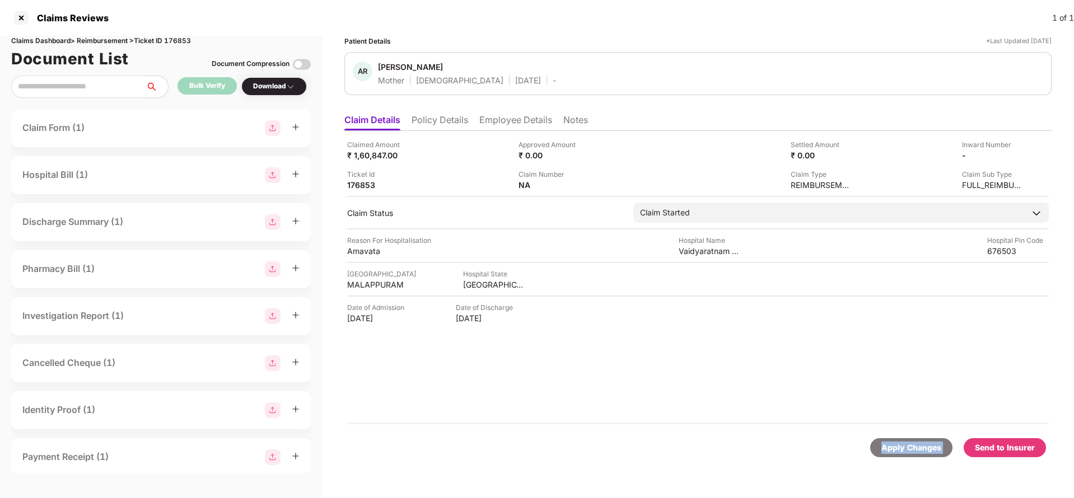
click at [907, 448] on div "Apply Changes" at bounding box center [911, 448] width 60 height 12
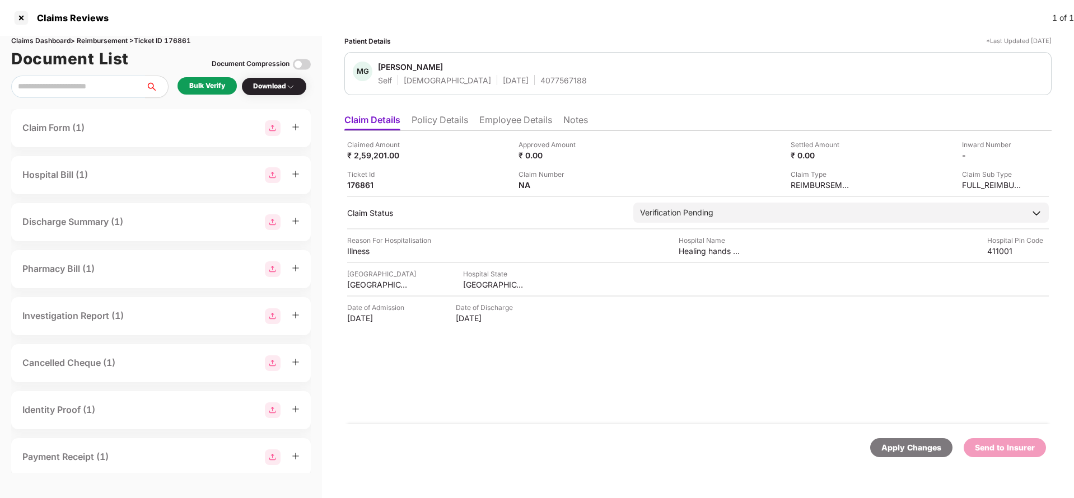
click at [447, 115] on li "Policy Details" at bounding box center [439, 122] width 57 height 16
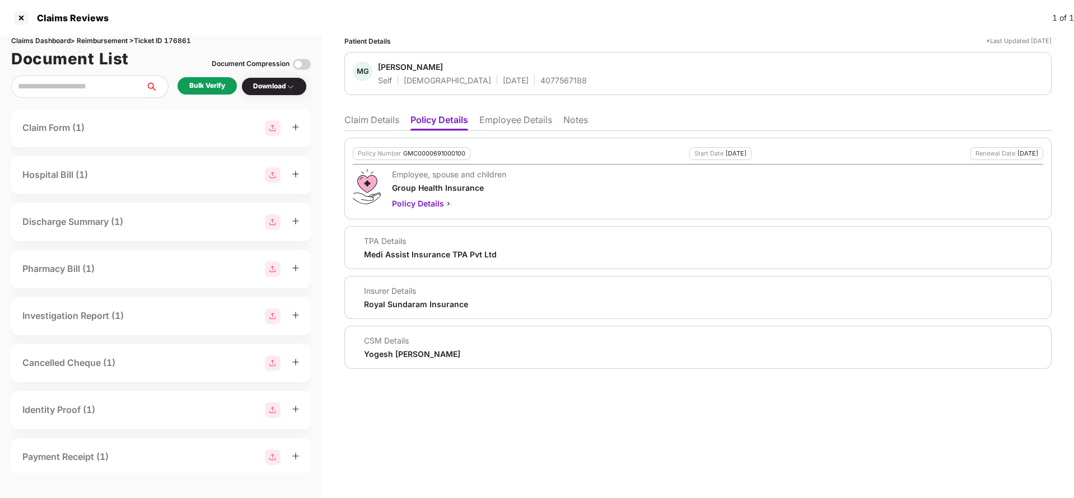
click at [517, 120] on li "Employee Details" at bounding box center [515, 122] width 73 height 16
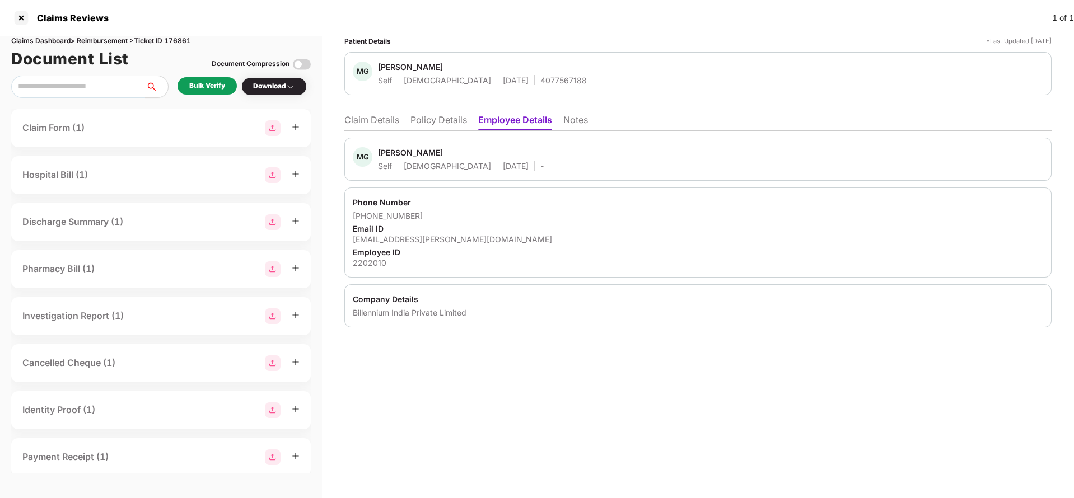
click at [380, 116] on li "Claim Details" at bounding box center [371, 122] width 55 height 16
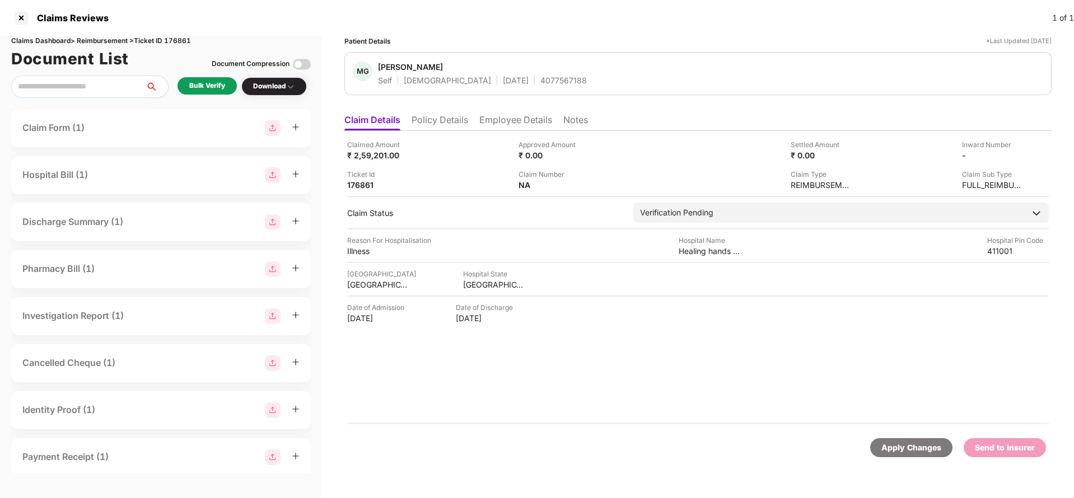
click at [213, 85] on div "Bulk Verify" at bounding box center [207, 86] width 36 height 11
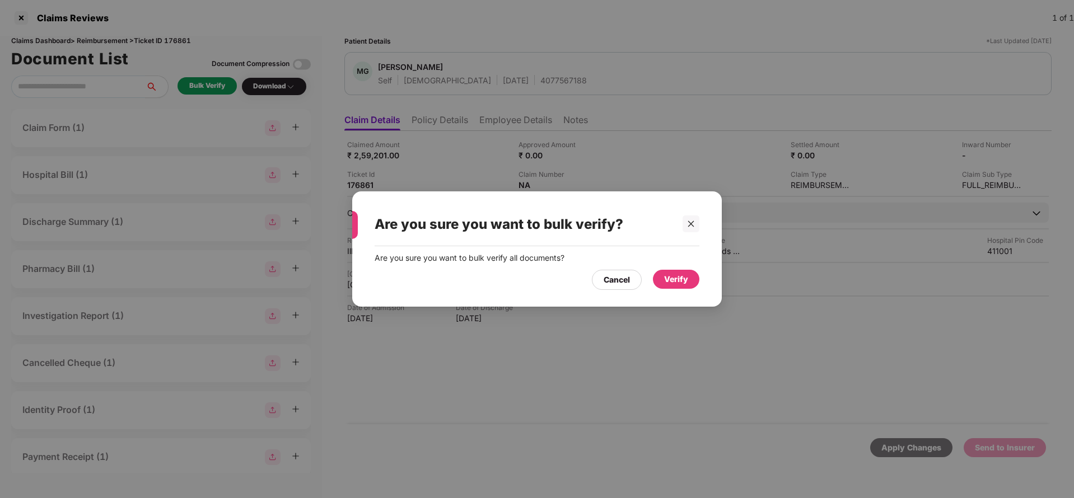
click at [668, 279] on div "Verify" at bounding box center [676, 279] width 24 height 12
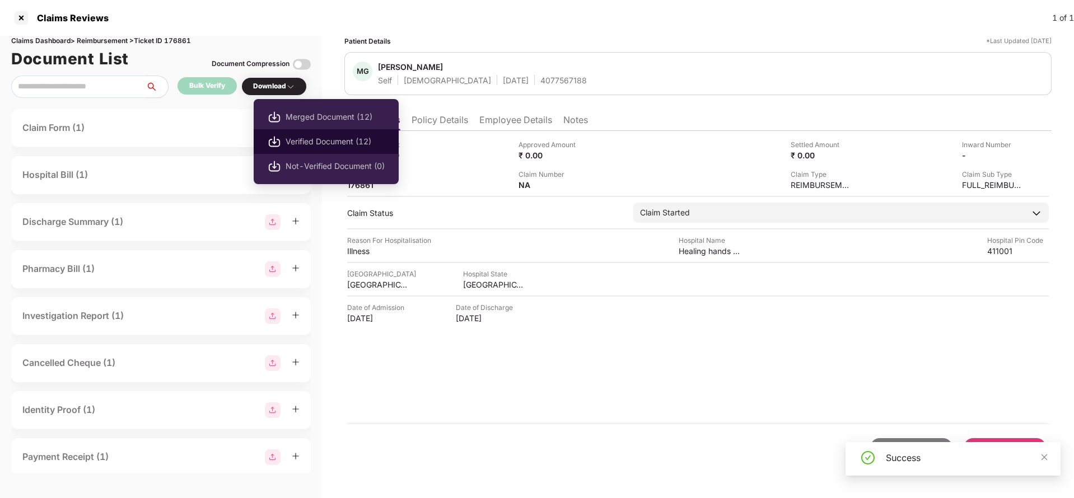
click at [307, 143] on span "Verified Document (12)" at bounding box center [334, 141] width 99 height 12
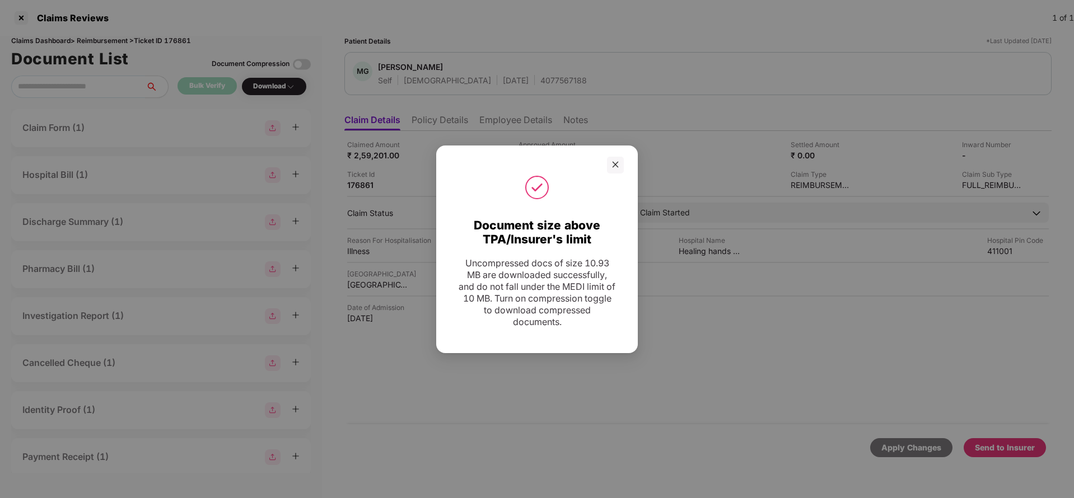
drag, startPoint x: 617, startPoint y: 167, endPoint x: 681, endPoint y: 222, distance: 84.6
click at [616, 167] on icon "close" at bounding box center [615, 165] width 8 height 8
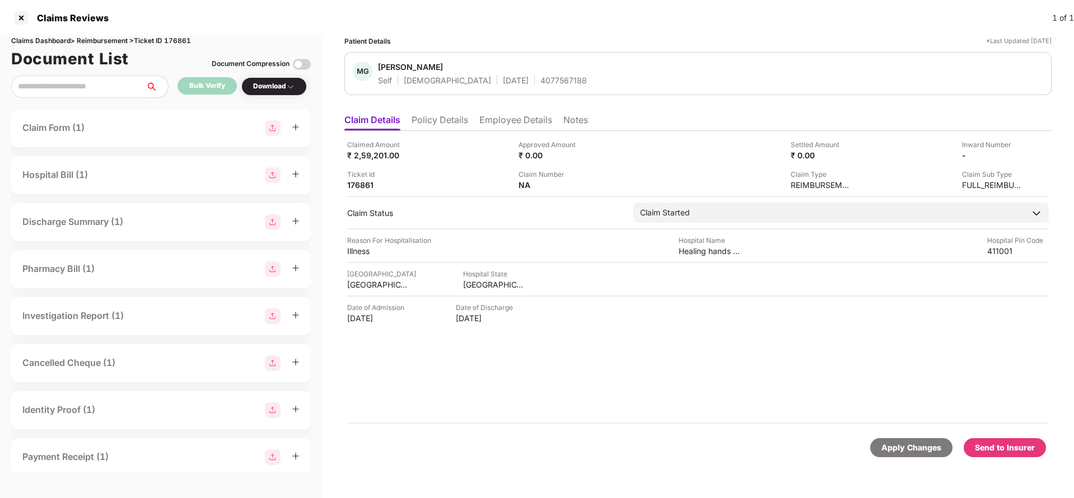
click at [1012, 442] on div "Send to Insurer" at bounding box center [1005, 448] width 60 height 12
click at [448, 115] on li "Policy Details" at bounding box center [439, 122] width 57 height 16
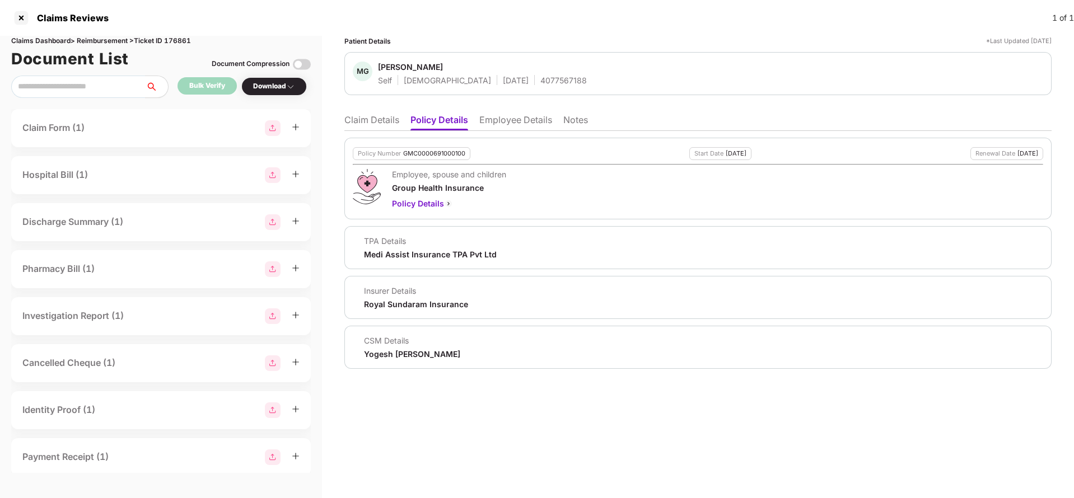
click at [505, 121] on li "Employee Details" at bounding box center [515, 122] width 73 height 16
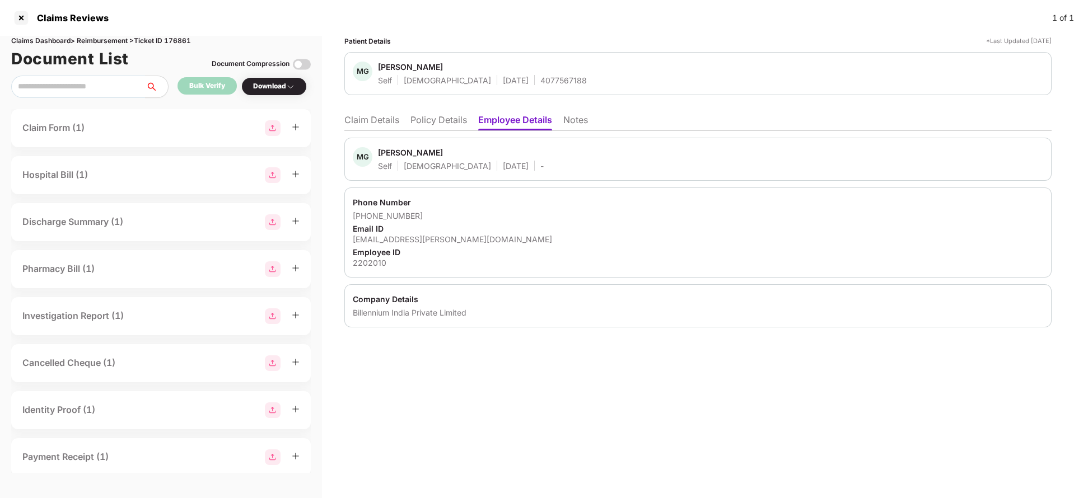
click at [390, 120] on li "Claim Details" at bounding box center [371, 122] width 55 height 16
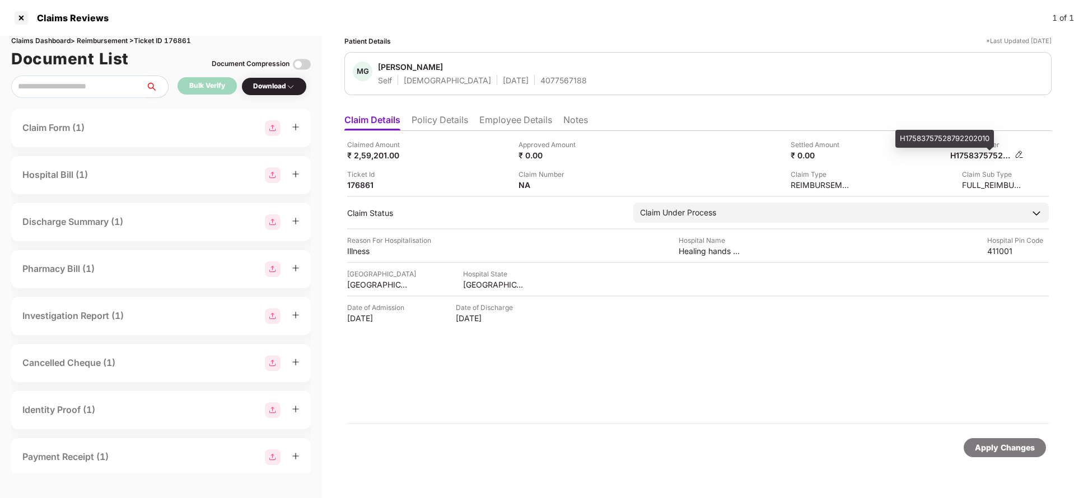
click at [977, 153] on div "H17583757528792202010" at bounding box center [981, 155] width 62 height 11
copy div "H17583757528792202010"
click at [540, 85] on div "4077567188" at bounding box center [563, 80] width 46 height 11
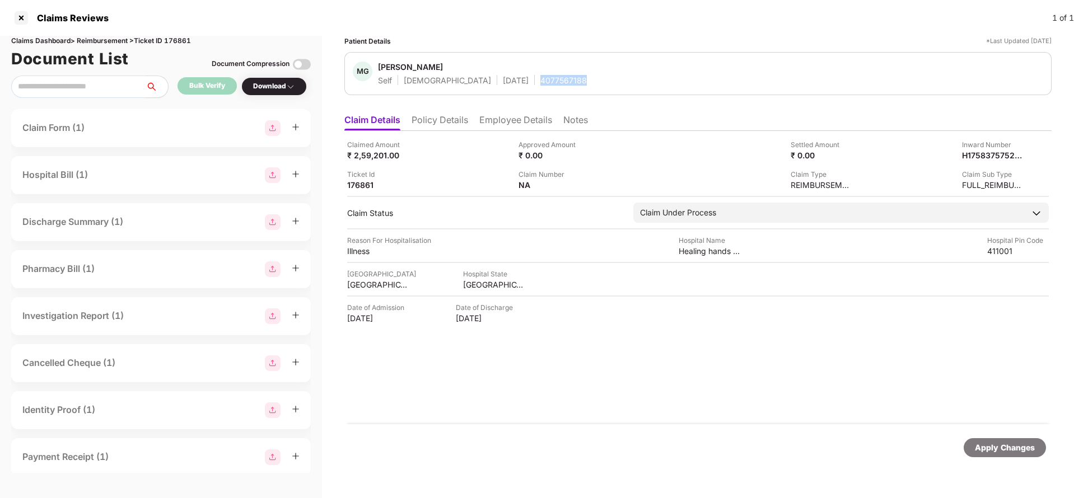
click at [540, 85] on div "4077567188" at bounding box center [563, 80] width 46 height 11
copy div "4077567188"
click at [1006, 448] on div "Apply Changes" at bounding box center [1005, 448] width 60 height 12
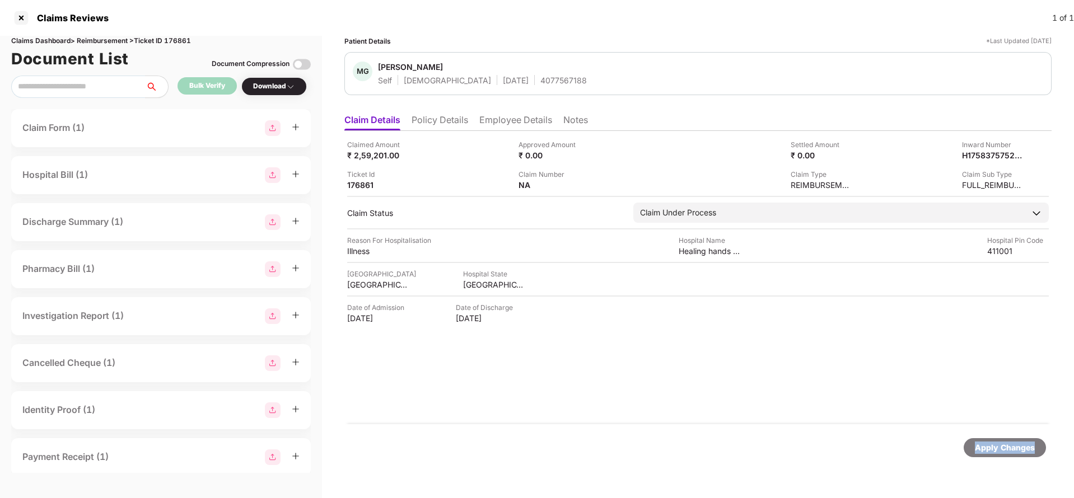
click at [1006, 448] on div "Apply Changes" at bounding box center [1005, 448] width 60 height 12
click at [184, 43] on div "Claims Dashboard > Reimbursement > Ticket ID 176861" at bounding box center [160, 41] width 299 height 11
copy div "176861"
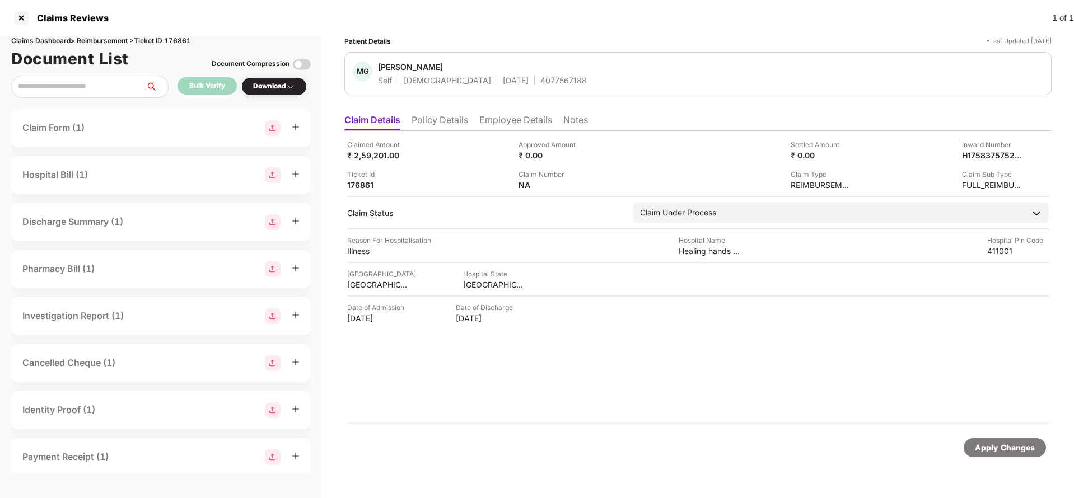
click at [1000, 450] on div "Apply Changes" at bounding box center [1005, 448] width 60 height 12
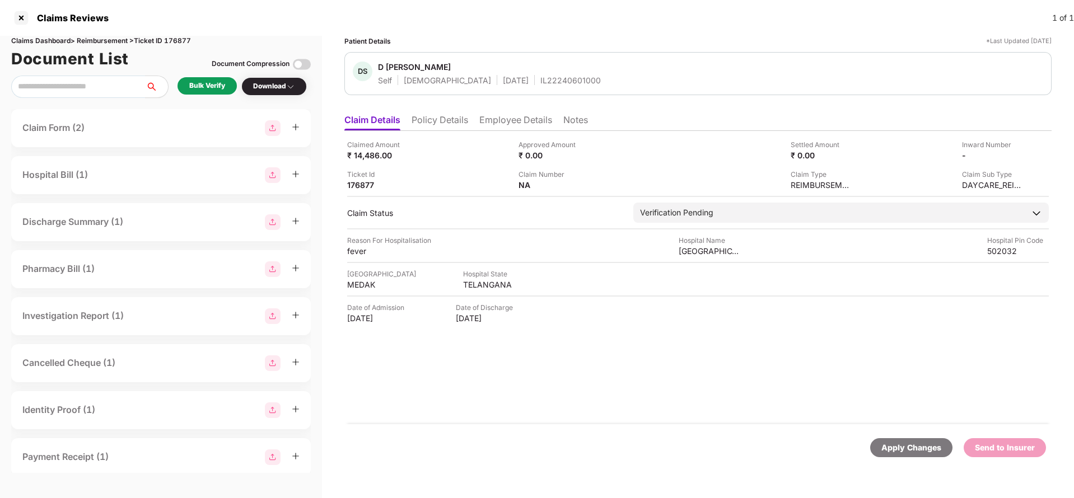
click at [435, 119] on li "Policy Details" at bounding box center [439, 122] width 57 height 16
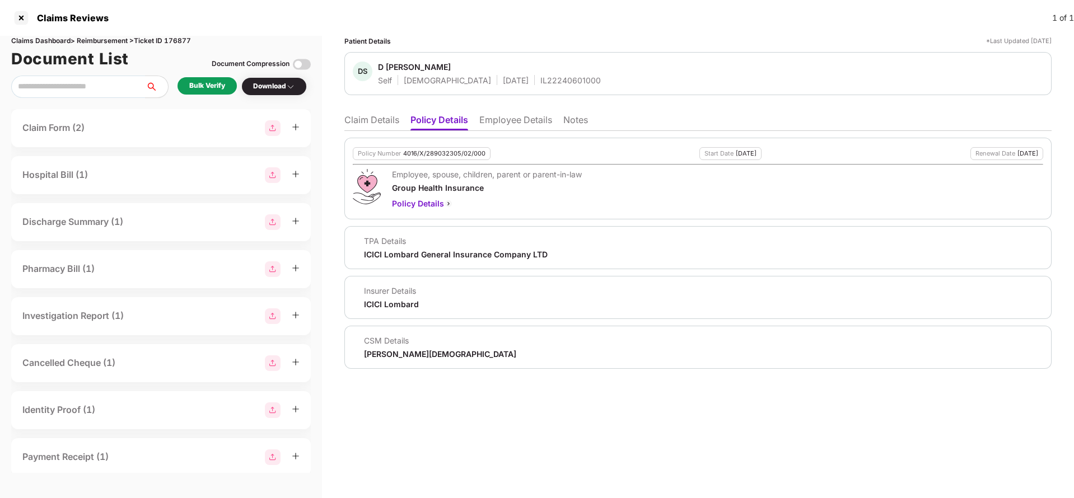
click at [449, 158] on div "Policy Number 4016/X/289032305/02/000" at bounding box center [422, 153] width 138 height 13
copy div "4016/X/289032305/02/000"
click at [505, 133] on div "Policy Number 4016/X/289032305/02/000 Start Date 30 Mar 2025 Renewal Date 29 Ma…" at bounding box center [697, 250] width 707 height 238
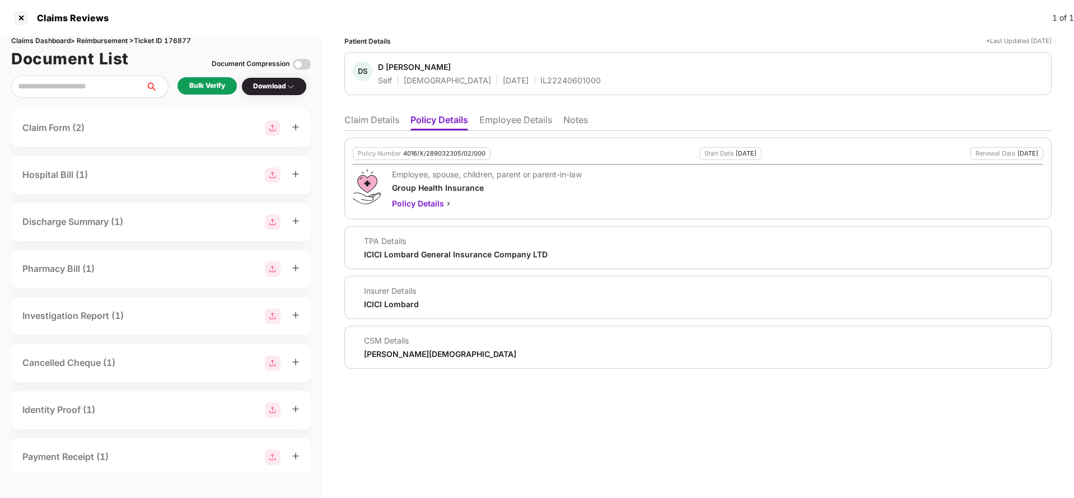
click at [511, 121] on li "Employee Details" at bounding box center [515, 122] width 73 height 16
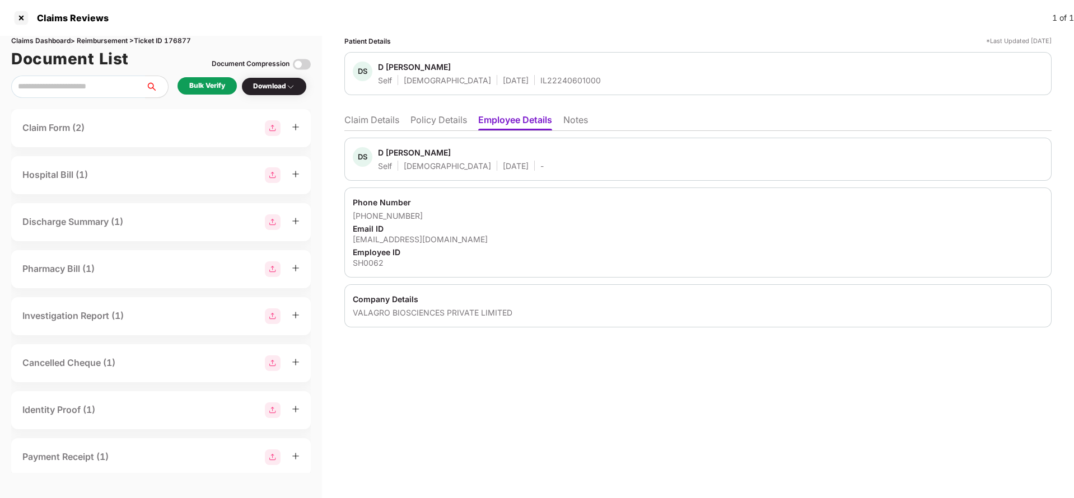
click at [456, 124] on li "Policy Details" at bounding box center [438, 122] width 57 height 16
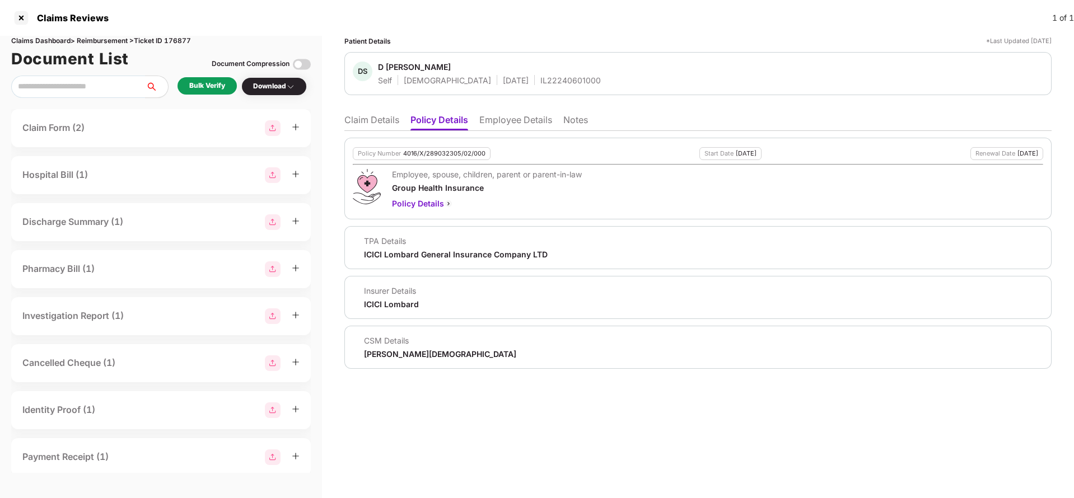
click at [438, 155] on div "4016/X/289032305/02/000" at bounding box center [444, 153] width 82 height 7
copy div "4016/X/289032305/02/000"
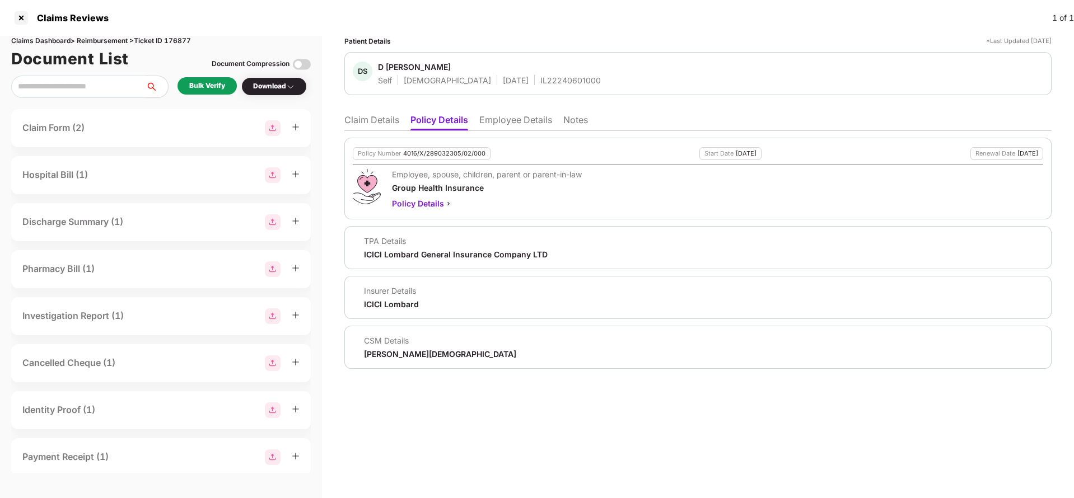
click at [542, 80] on div "IL22240601000" at bounding box center [570, 80] width 60 height 11
copy div "IL22240601000"
click at [519, 120] on li "Employee Details" at bounding box center [515, 122] width 73 height 16
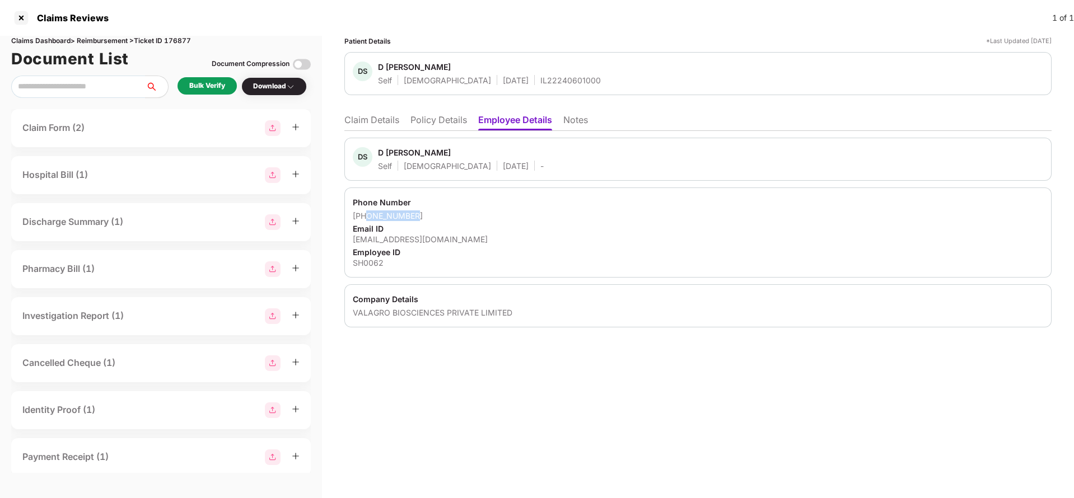
drag, startPoint x: 368, startPoint y: 217, endPoint x: 463, endPoint y: 216, distance: 94.6
click at [463, 216] on div "+919885441090" at bounding box center [698, 215] width 690 height 11
copy div "9885441090"
click at [387, 111] on ul "Claim Details Policy Details Employee Details Notes" at bounding box center [697, 120] width 707 height 22
click at [385, 123] on li "Claim Details" at bounding box center [371, 122] width 55 height 16
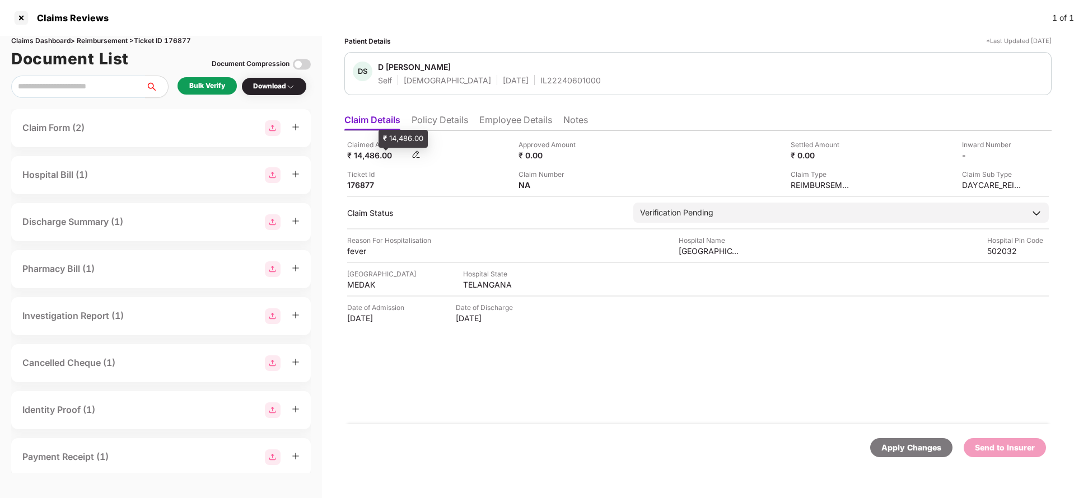
click at [371, 152] on div "₹ 14,486.00" at bounding box center [378, 155] width 62 height 11
copy div "14,486"
click at [689, 255] on div "SNR Hospital" at bounding box center [709, 251] width 62 height 11
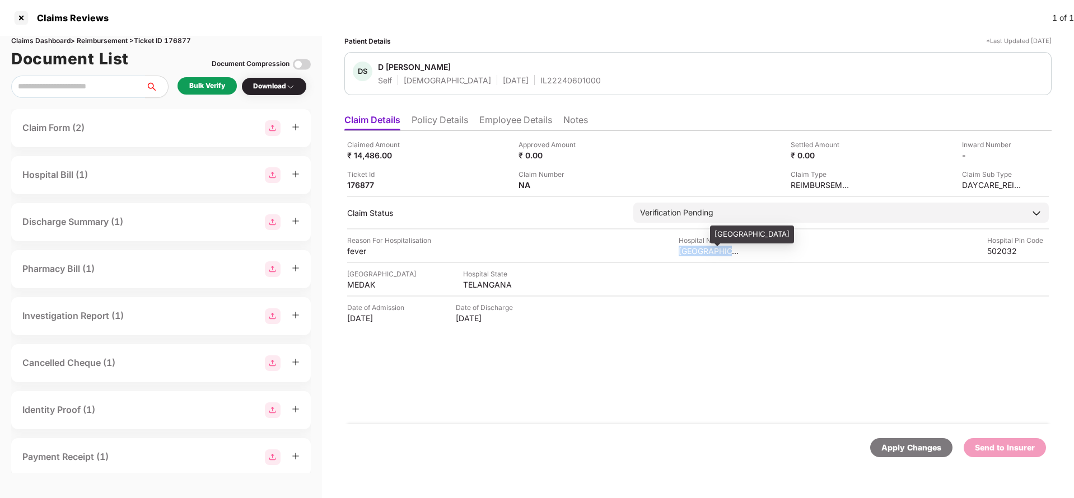
click at [689, 255] on div "SNR Hospital" at bounding box center [709, 251] width 62 height 11
copy div "SNR Hospital"
click at [223, 82] on div "Bulk Verify" at bounding box center [207, 86] width 36 height 11
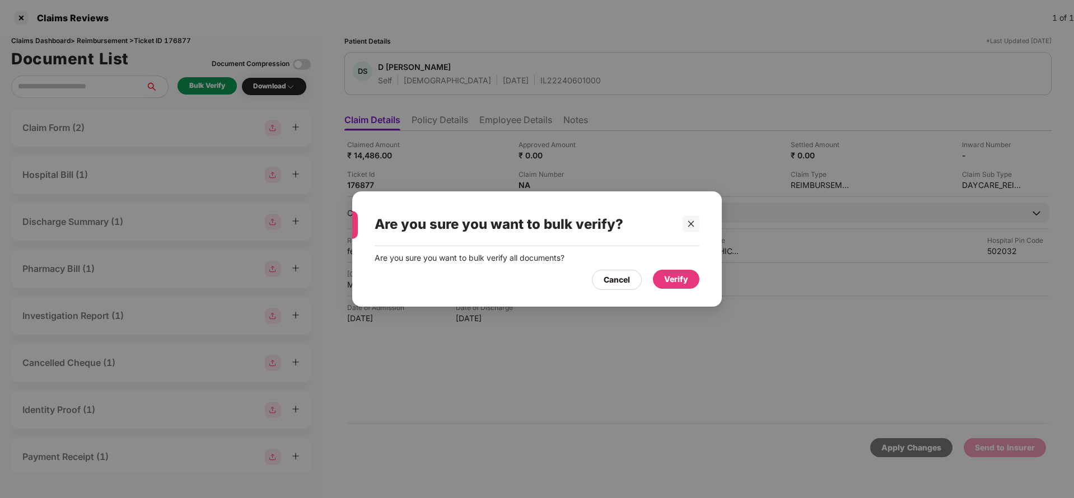
click at [667, 280] on div "Verify" at bounding box center [676, 279] width 24 height 12
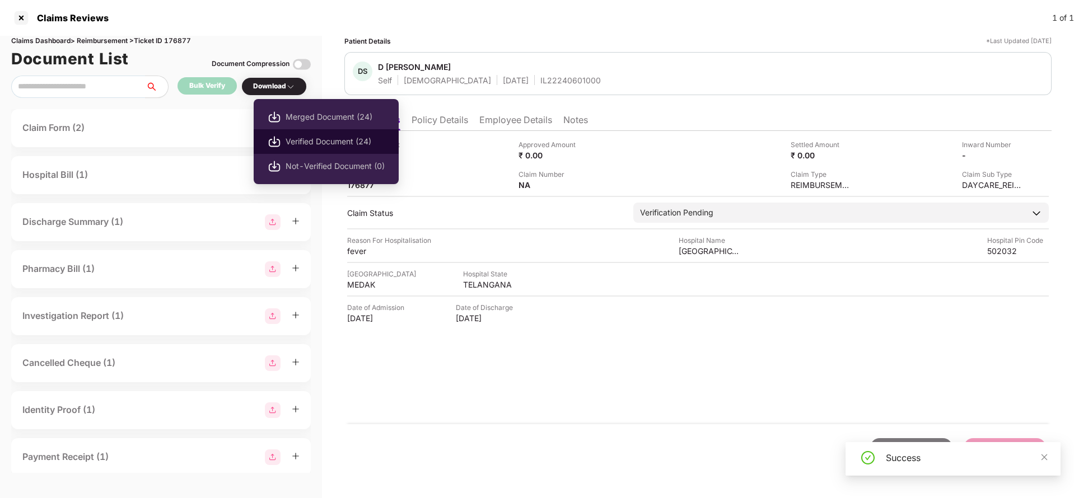
click at [291, 138] on span "Verified Document (24)" at bounding box center [334, 141] width 99 height 12
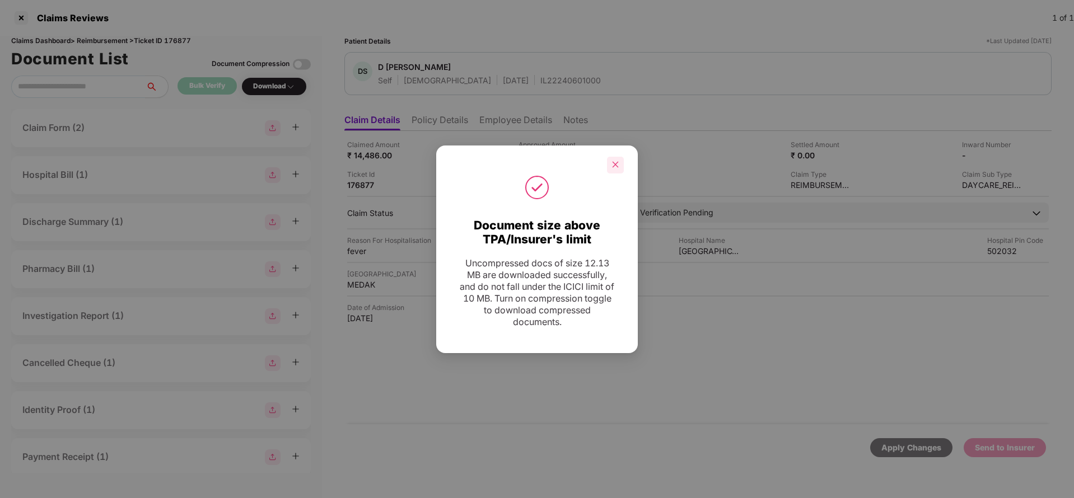
click at [619, 160] on div at bounding box center [615, 165] width 17 height 17
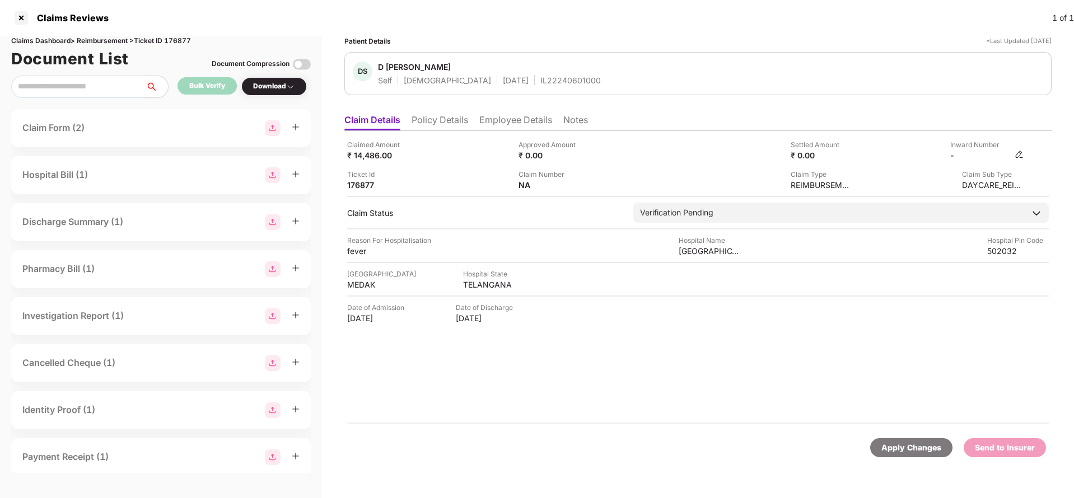
click at [1022, 157] on img at bounding box center [1018, 154] width 9 height 9
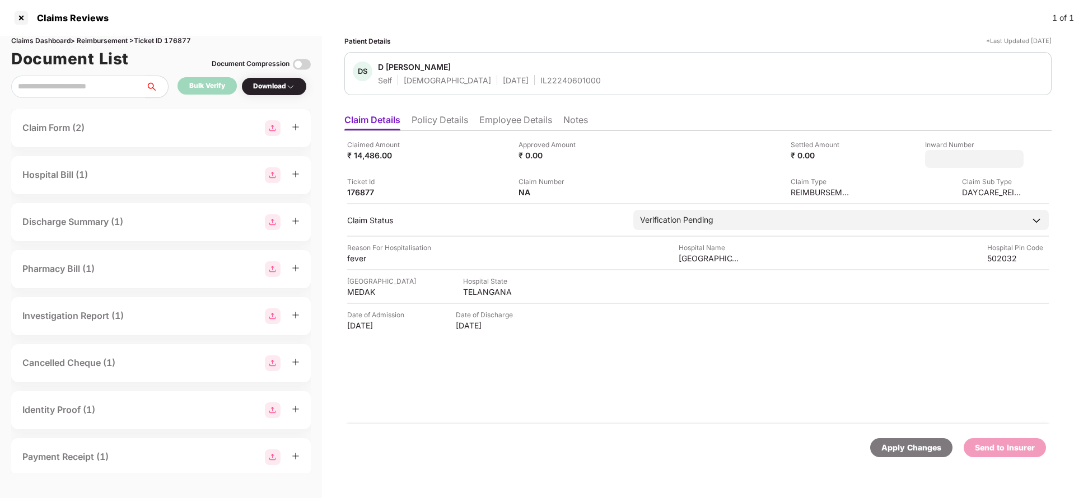
type input "**********"
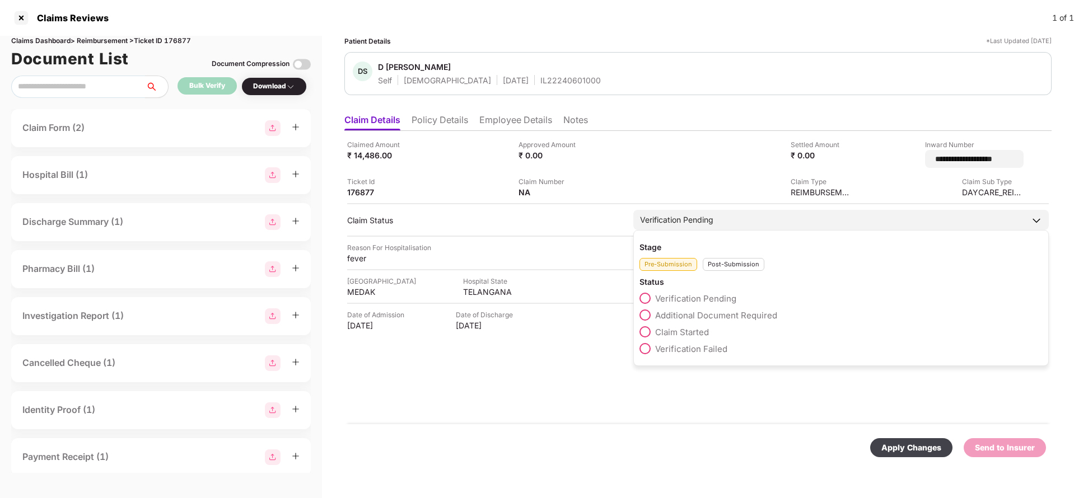
click at [685, 214] on div "Verification Pending" at bounding box center [676, 220] width 73 height 12
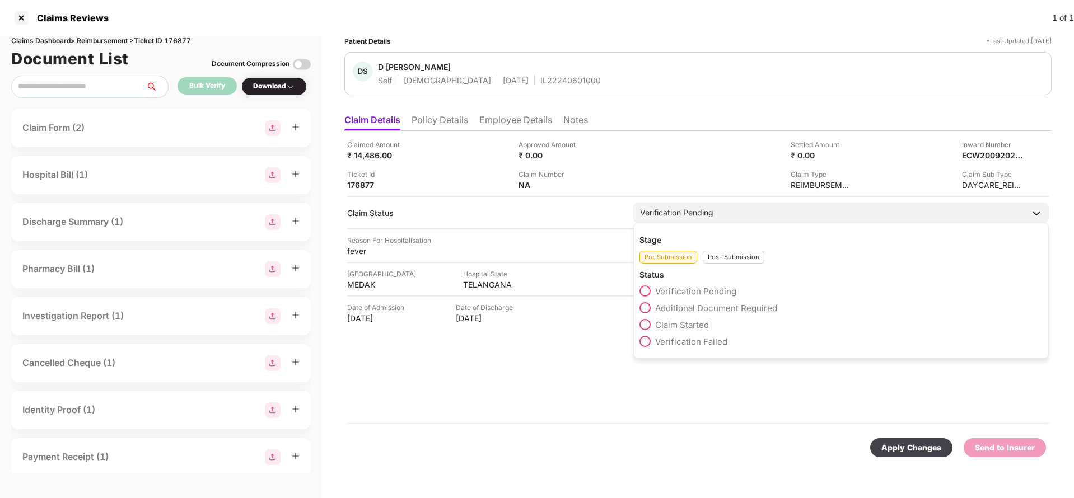
click at [747, 259] on div "Post-Submission" at bounding box center [734, 257] width 62 height 13
click at [711, 306] on span "Claim Under Process" at bounding box center [697, 308] width 85 height 11
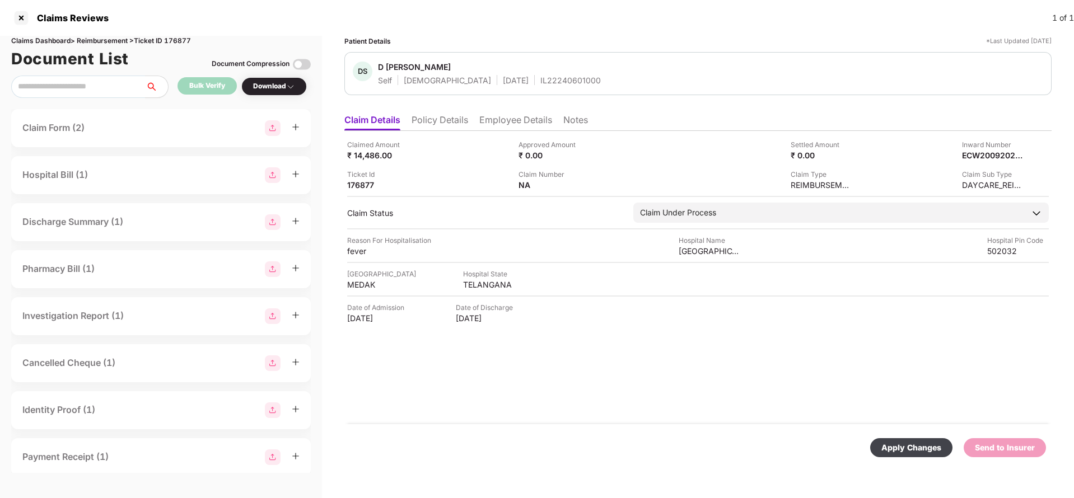
click at [878, 439] on div "Apply Changes" at bounding box center [911, 447] width 82 height 19
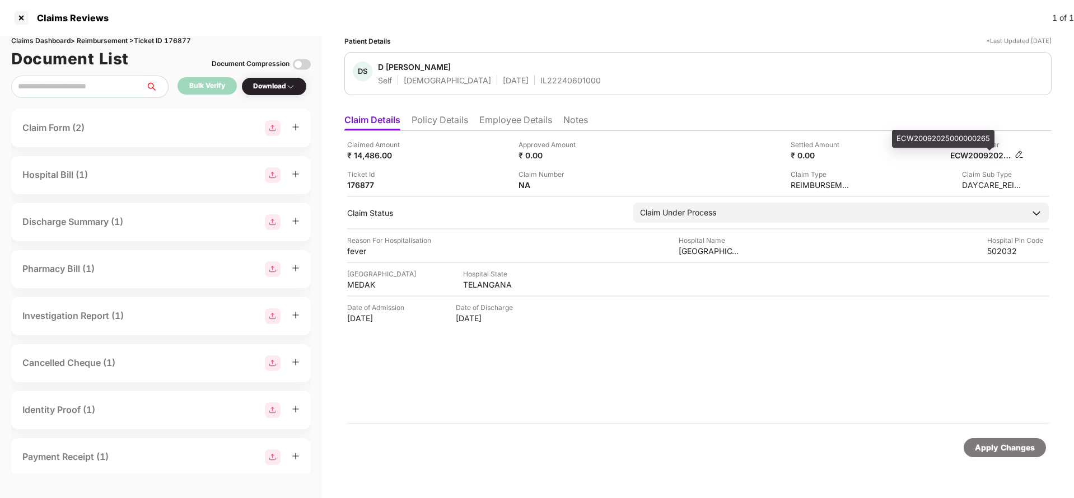
click at [978, 152] on div "ECW20092025000000265" at bounding box center [981, 155] width 62 height 11
copy div "ECW20092025000000265"
click at [536, 88] on div "DS D Srinivasu Naidu Self Male 28 June 1989 IL22240601000" at bounding box center [697, 73] width 707 height 43
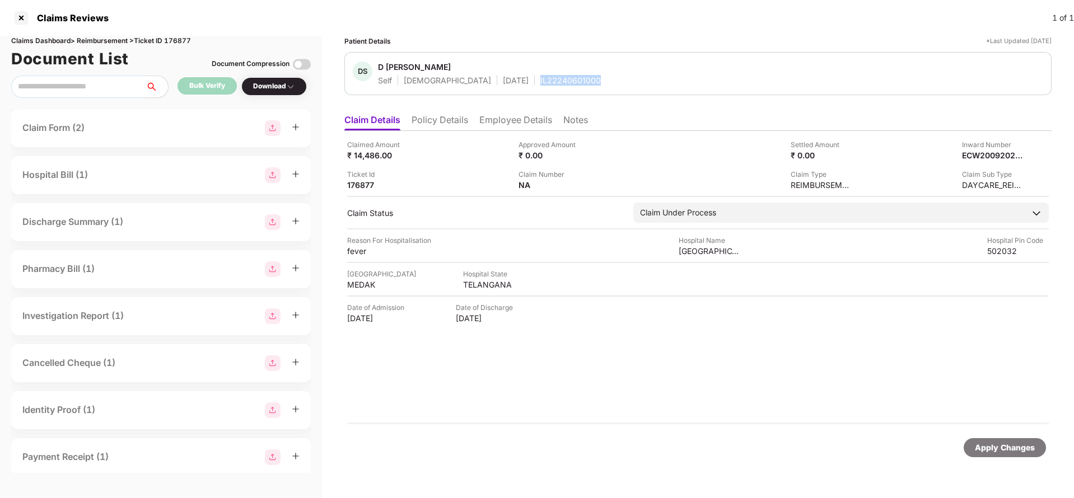
click at [536, 88] on div "DS D Srinivasu Naidu Self Male 28 June 1989 IL22240601000" at bounding box center [697, 73] width 707 height 43
copy div "IL22240601000"
click at [992, 450] on div "Apply Changes" at bounding box center [1005, 448] width 60 height 12
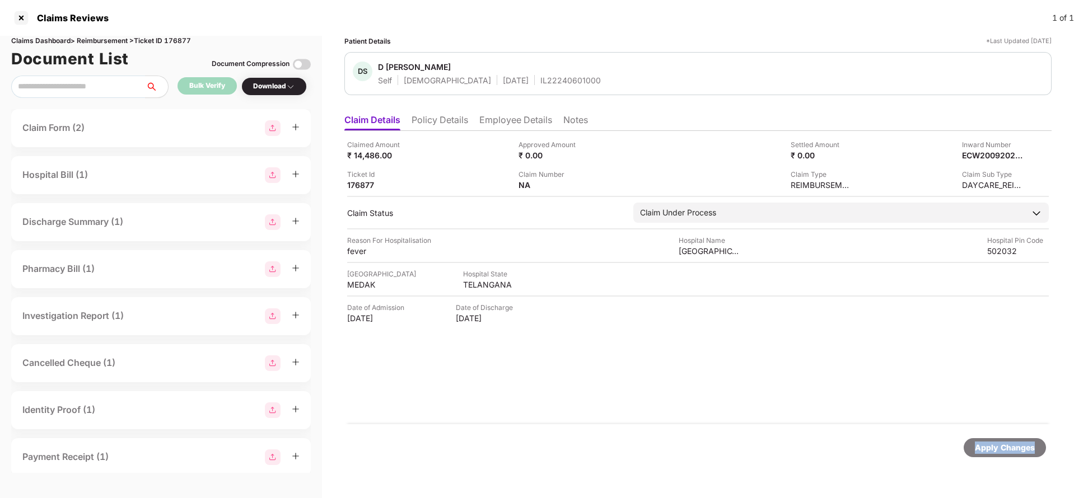
click at [992, 450] on div "Apply Changes" at bounding box center [1005, 448] width 60 height 12
click at [183, 43] on div "Claims Dashboard > Reimbursement > Ticket ID 176877" at bounding box center [160, 41] width 299 height 11
click at [981, 455] on div "Apply Changes" at bounding box center [1004, 447] width 82 height 19
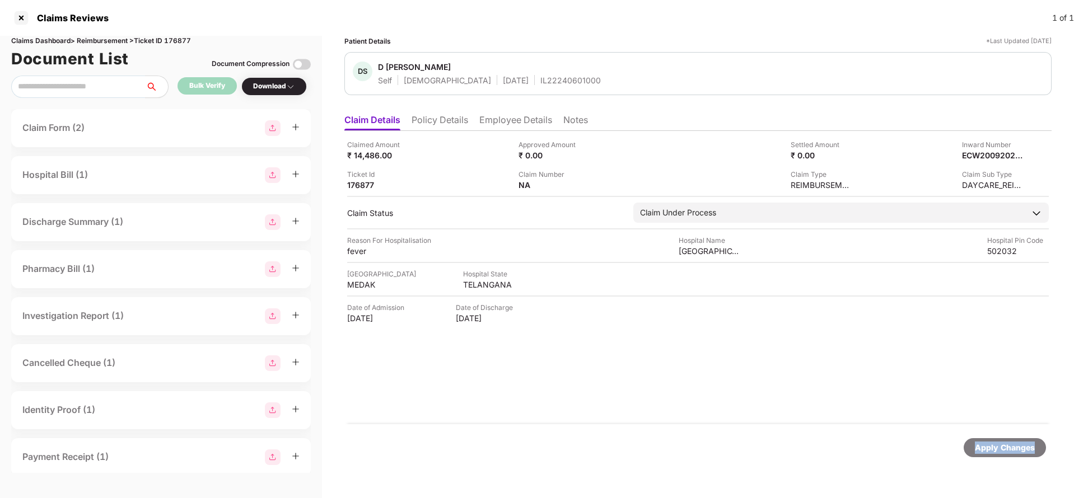
click at [981, 455] on div "Apply Changes" at bounding box center [1004, 447] width 82 height 19
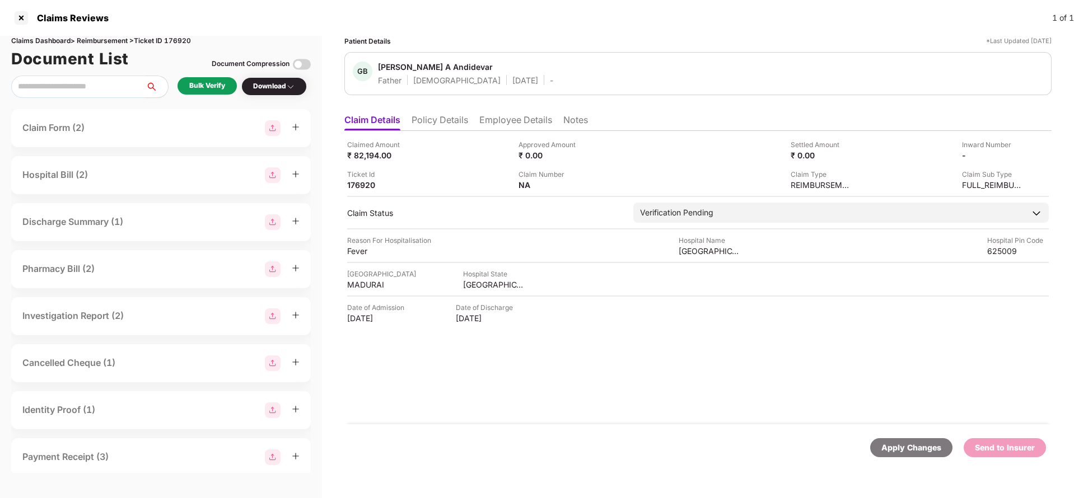
click at [452, 129] on li "Policy Details" at bounding box center [439, 122] width 57 height 16
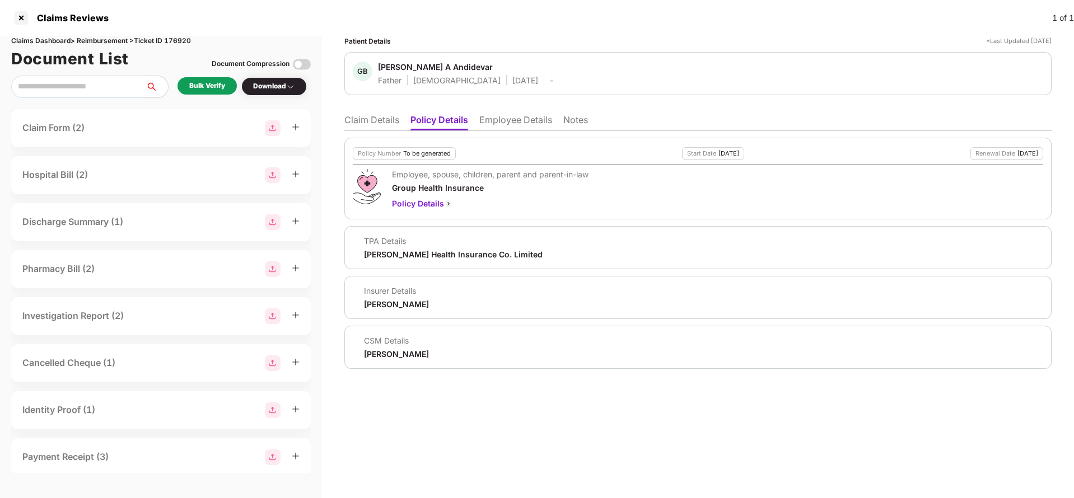
click at [490, 122] on li "Employee Details" at bounding box center [515, 122] width 73 height 16
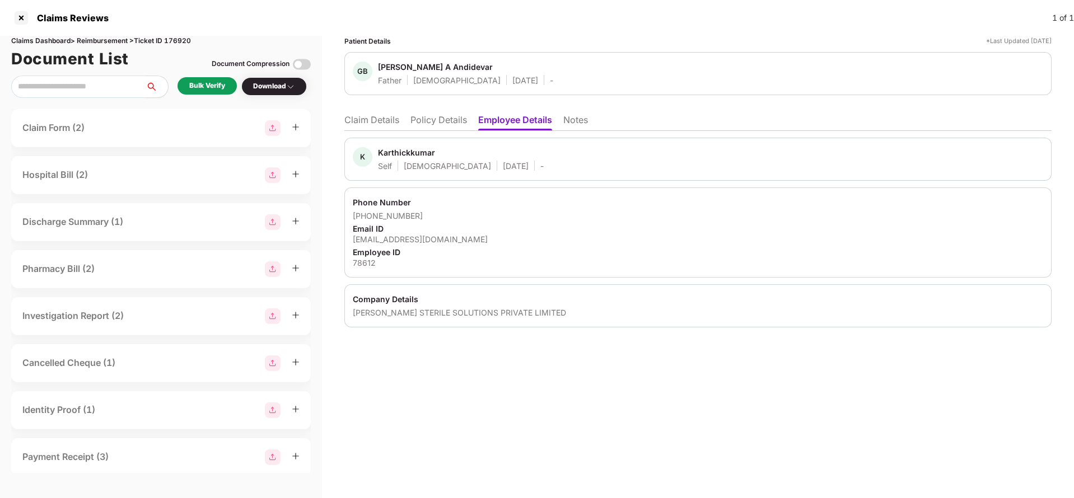
click at [363, 119] on li "Claim Details" at bounding box center [371, 122] width 55 height 16
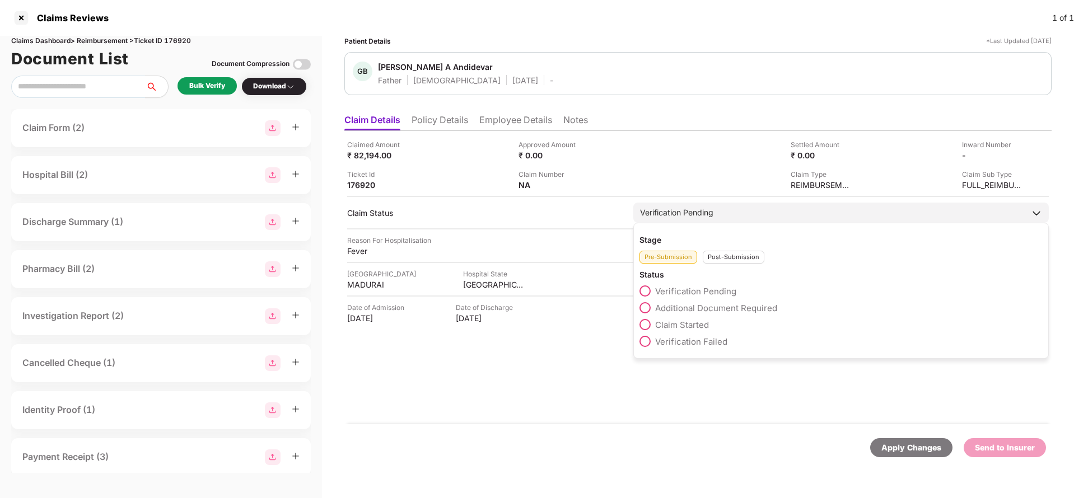
click at [678, 328] on span "Claim Started" at bounding box center [682, 325] width 54 height 11
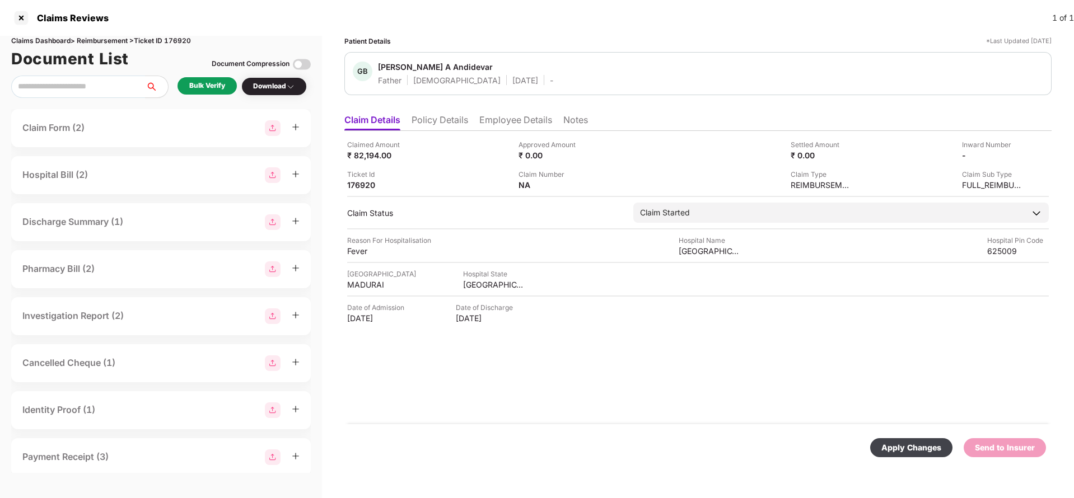
click at [912, 446] on div "Apply Changes" at bounding box center [911, 448] width 60 height 12
click at [420, 116] on li "Policy Details" at bounding box center [439, 122] width 57 height 16
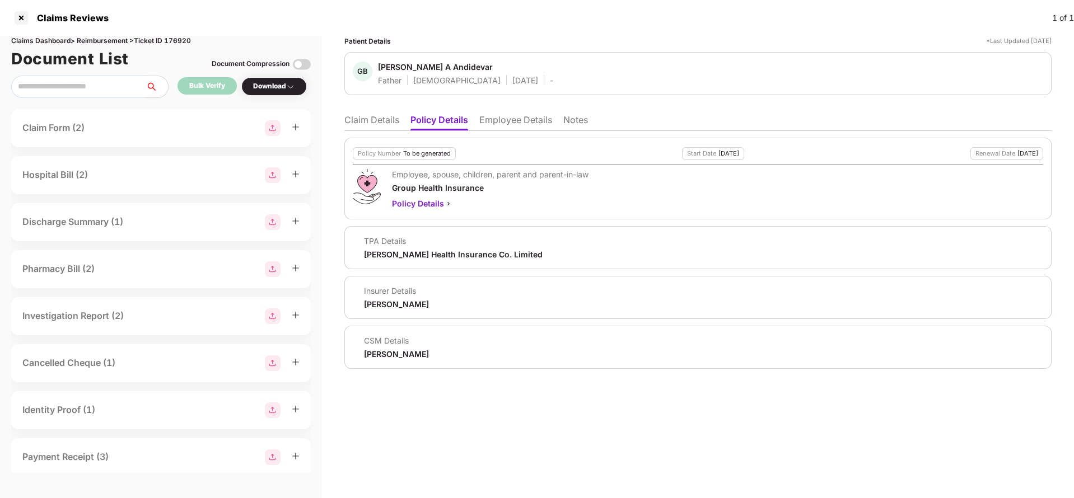
click at [369, 125] on li "Claim Details" at bounding box center [371, 122] width 55 height 16
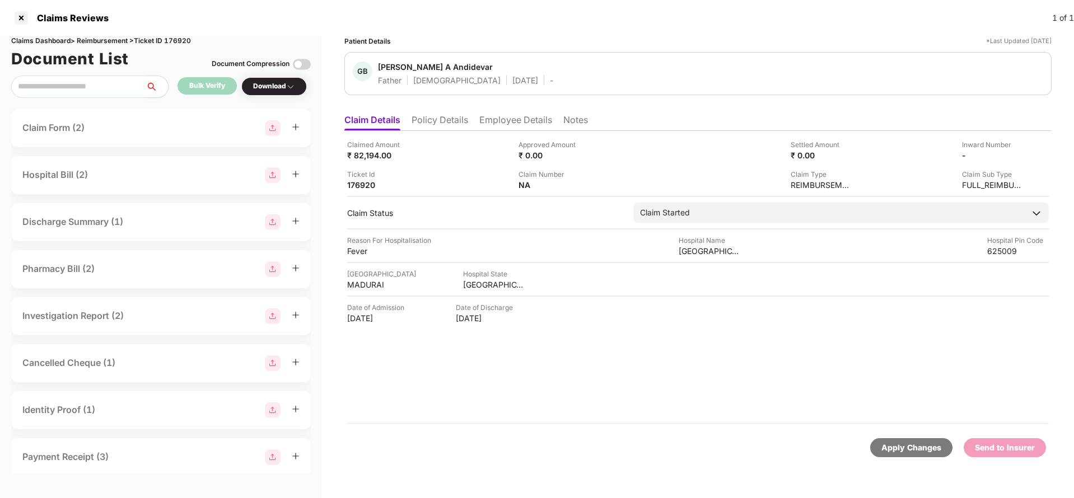
click at [432, 120] on li "Policy Details" at bounding box center [439, 122] width 57 height 16
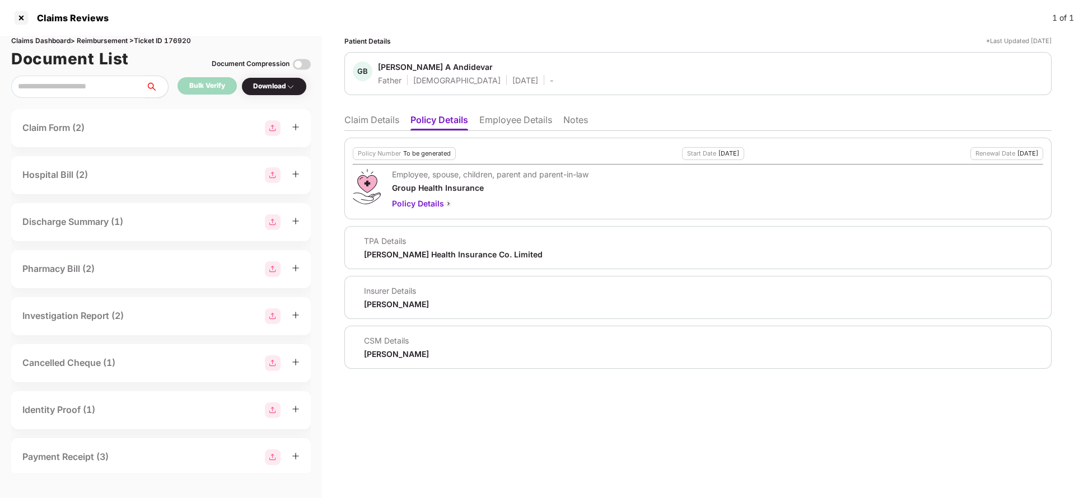
click at [354, 126] on li "Claim Details" at bounding box center [371, 122] width 55 height 16
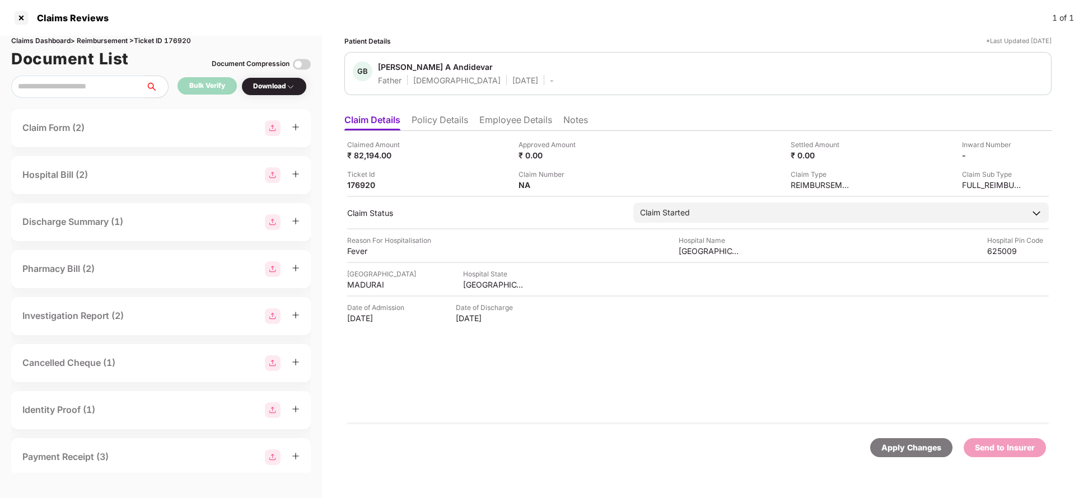
click at [432, 126] on li "Policy Details" at bounding box center [439, 122] width 57 height 16
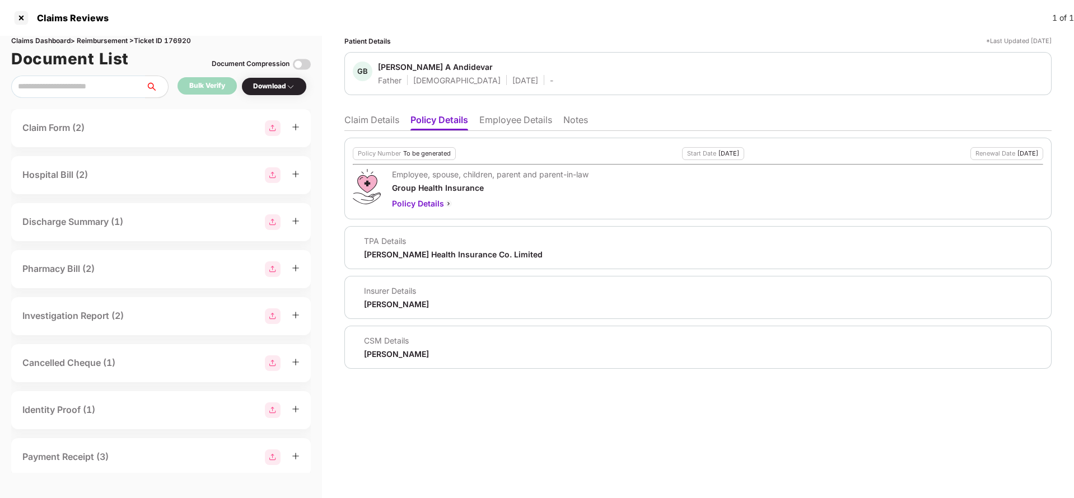
click at [420, 255] on div "[PERSON_NAME] Health Insurance Co. Limited" at bounding box center [453, 254] width 179 height 11
copy div "[PERSON_NAME] Health Insurance Co. Limited"
click at [533, 116] on li "Employee Details" at bounding box center [515, 122] width 73 height 16
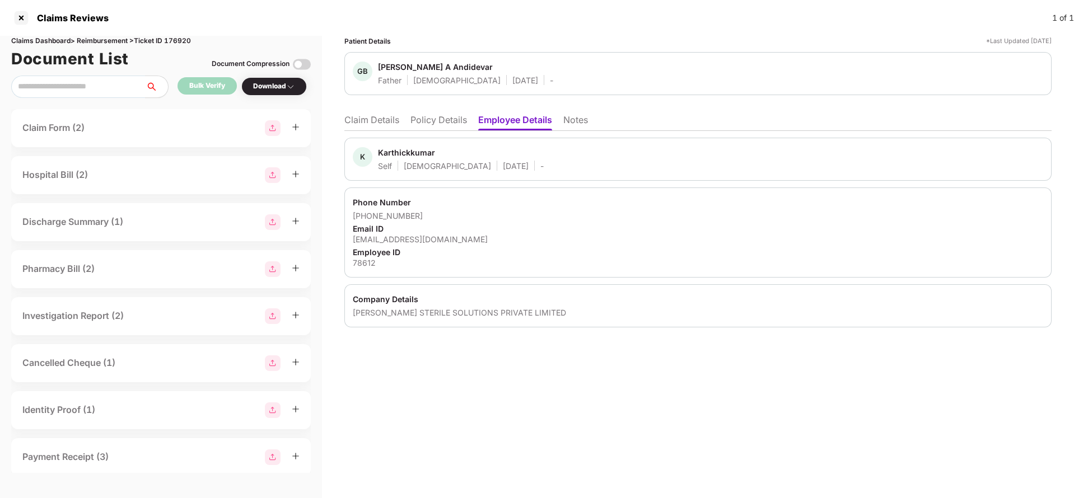
click at [374, 121] on li "Claim Details" at bounding box center [371, 122] width 55 height 16
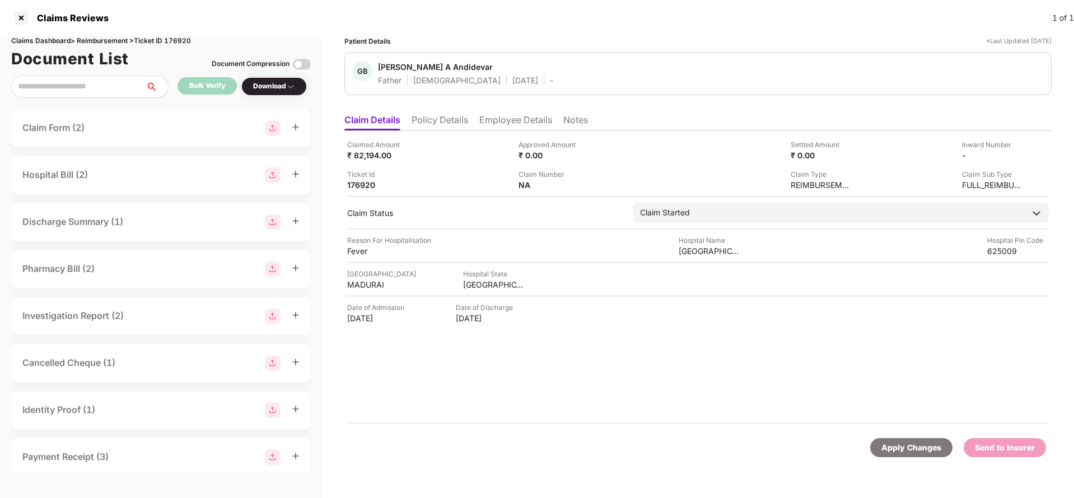
click at [902, 447] on div "Apply Changes" at bounding box center [911, 448] width 60 height 12
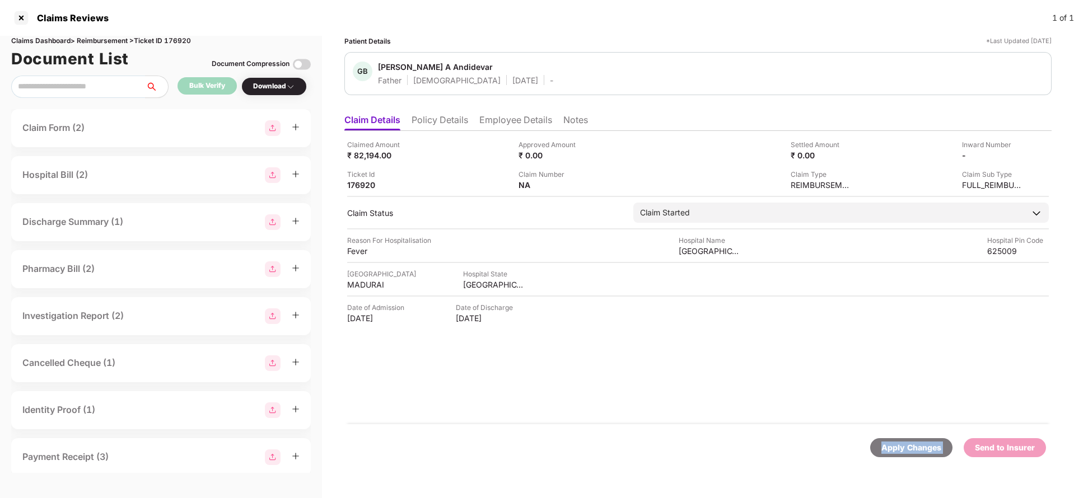
click at [902, 447] on div "Apply Changes" at bounding box center [911, 448] width 60 height 12
click at [183, 43] on div "Claims Dashboard > Reimbursement > Ticket ID 176920" at bounding box center [160, 41] width 299 height 11
copy div "176920"
click at [931, 453] on div "Apply Changes" at bounding box center [911, 448] width 60 height 12
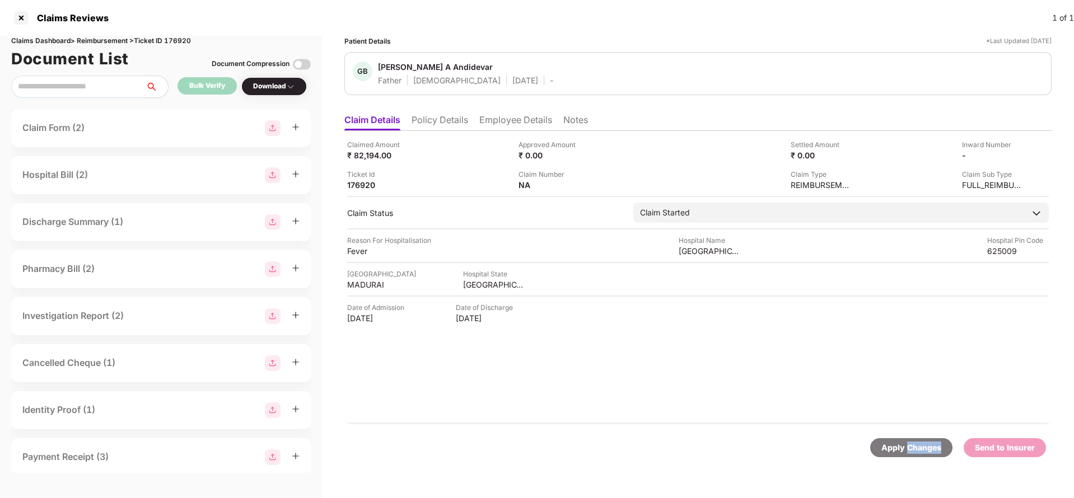
click at [931, 453] on div "Apply Changes" at bounding box center [911, 448] width 60 height 12
click at [450, 119] on li "Policy Details" at bounding box center [439, 122] width 57 height 16
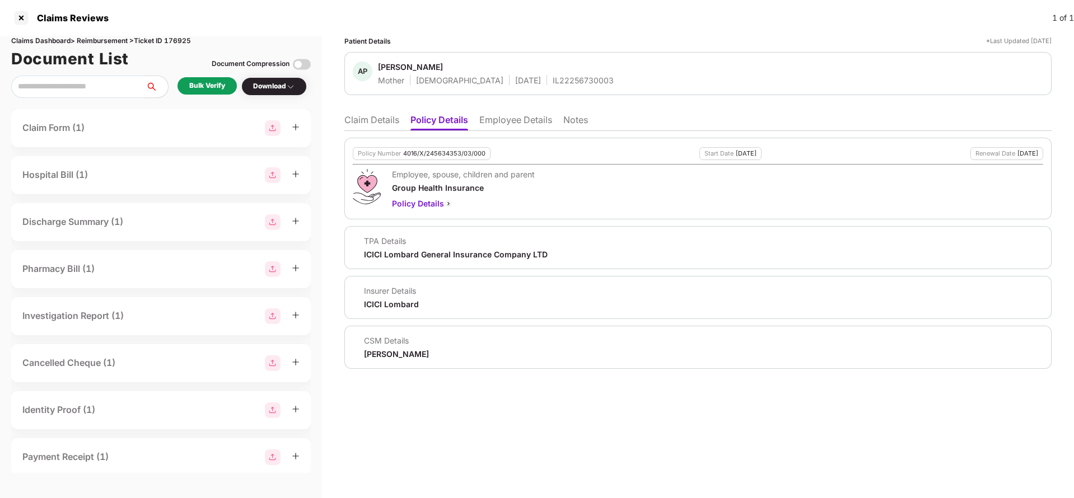
click at [431, 147] on div "Policy Number 4016/X/245634353/03/000" at bounding box center [422, 153] width 138 height 13
copy div "4016/X/245634353/03/000"
click at [514, 126] on li "Employee Details" at bounding box center [515, 122] width 73 height 16
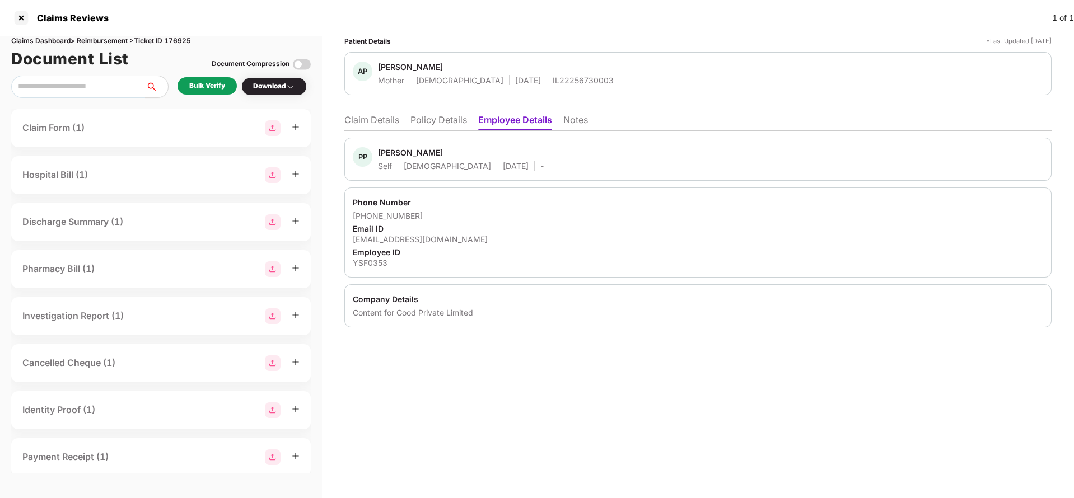
click at [369, 128] on li "Claim Details" at bounding box center [371, 122] width 55 height 16
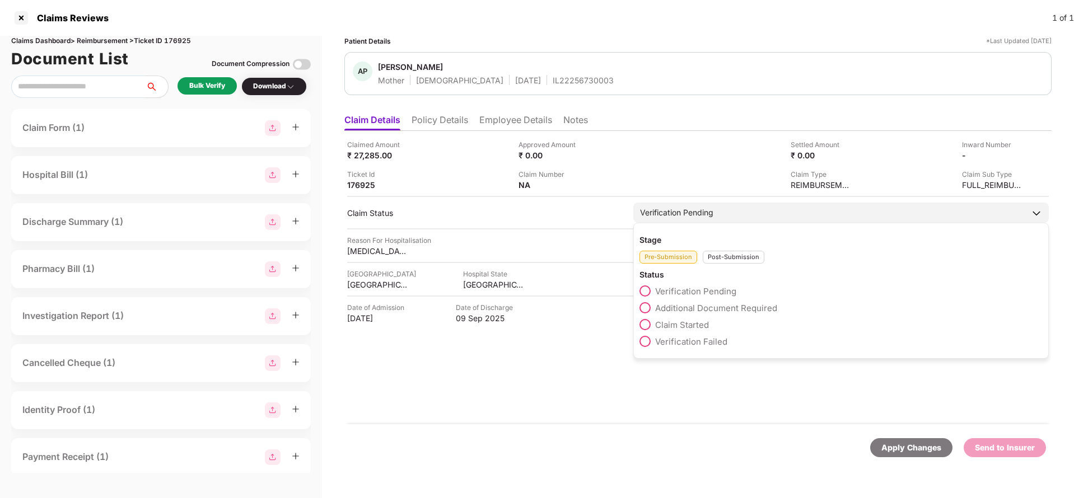
click at [746, 266] on div "Stage Pre-Submission Post-Submission Status Verification Pending Additional Doc…" at bounding box center [840, 291] width 415 height 136
click at [692, 329] on span "Claim Started" at bounding box center [682, 325] width 54 height 11
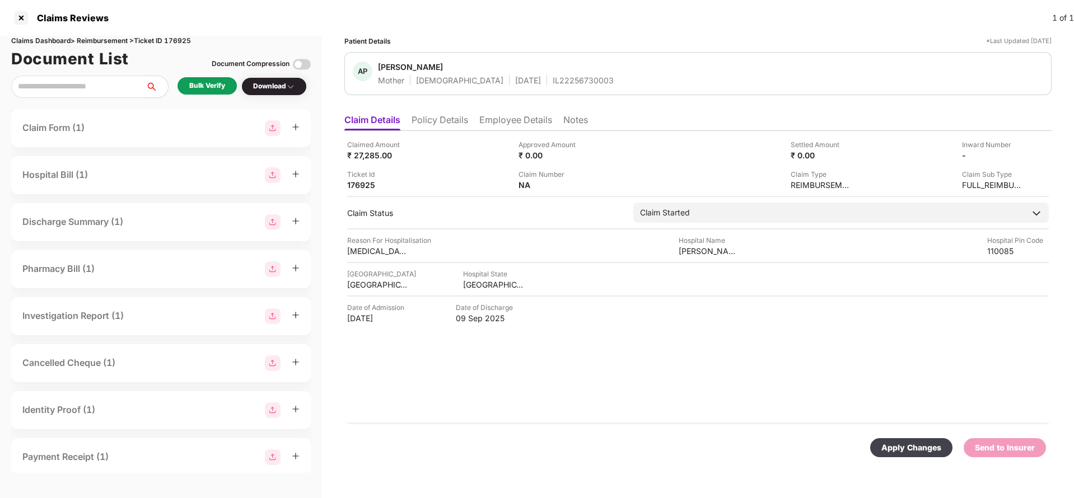
click at [922, 449] on div "Apply Changes" at bounding box center [911, 448] width 60 height 12
click at [447, 114] on li "Policy Details" at bounding box center [439, 122] width 57 height 16
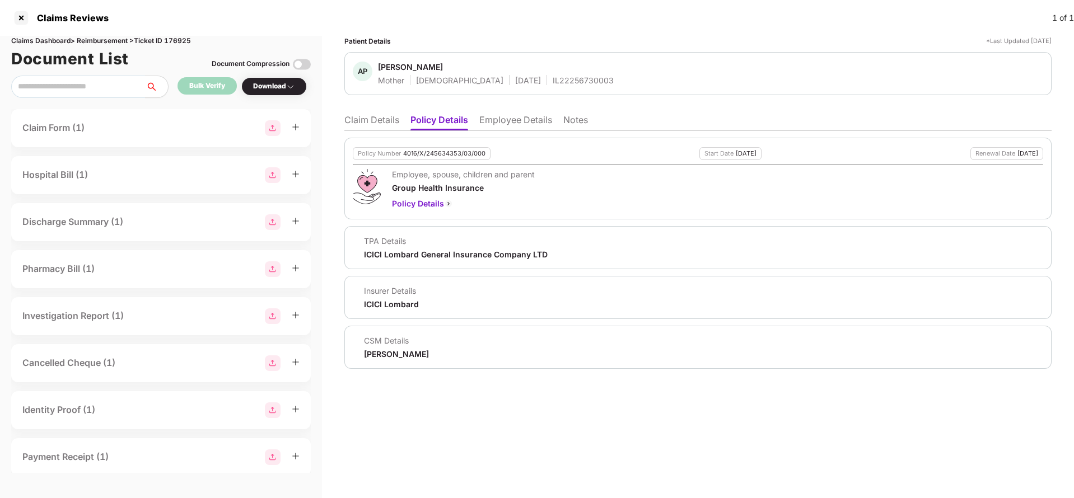
click at [443, 154] on div "4016/X/245634353/03/000" at bounding box center [444, 153] width 82 height 7
copy div "4016/X/245634353/03/000"
click at [507, 129] on li "Employee Details" at bounding box center [515, 122] width 73 height 16
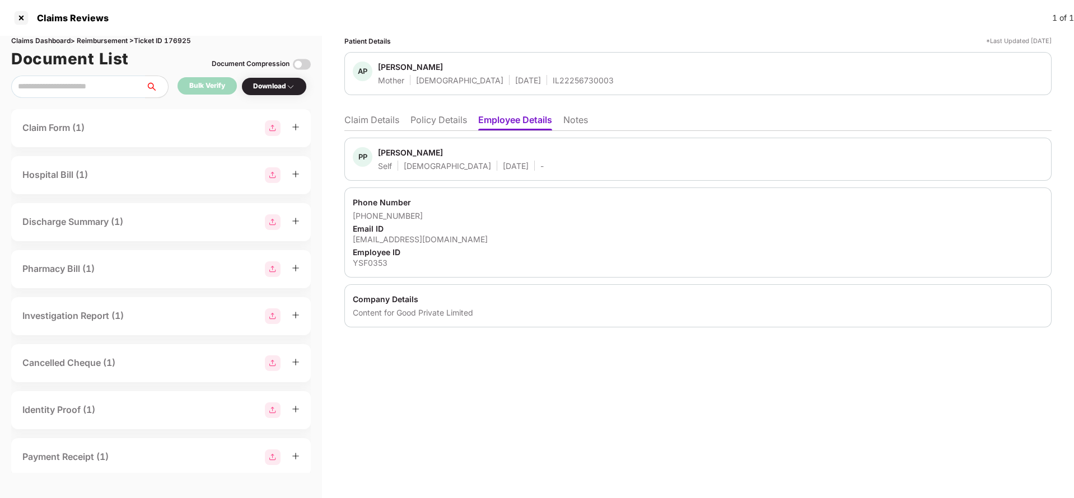
click at [356, 121] on li "Claim Details" at bounding box center [371, 122] width 55 height 16
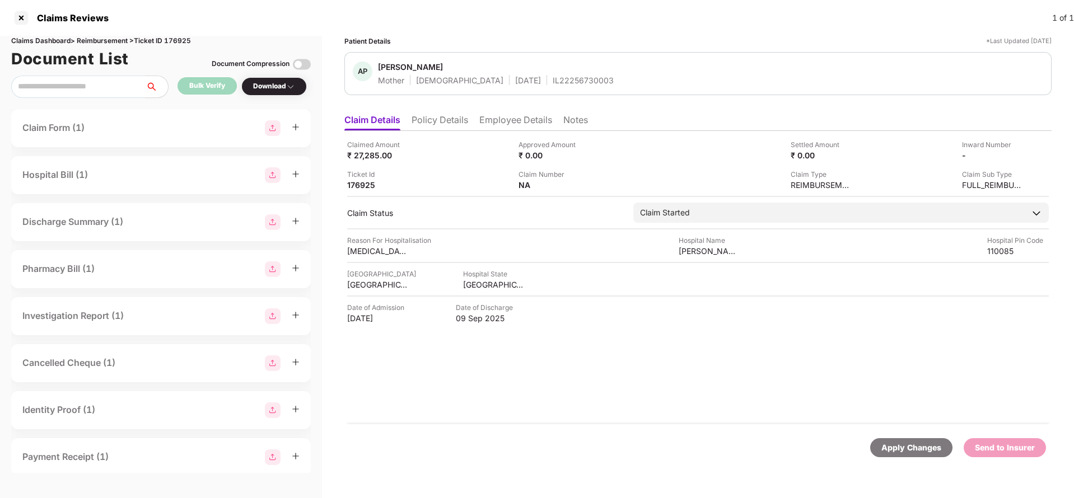
click at [895, 444] on div "Apply Changes" at bounding box center [911, 448] width 60 height 12
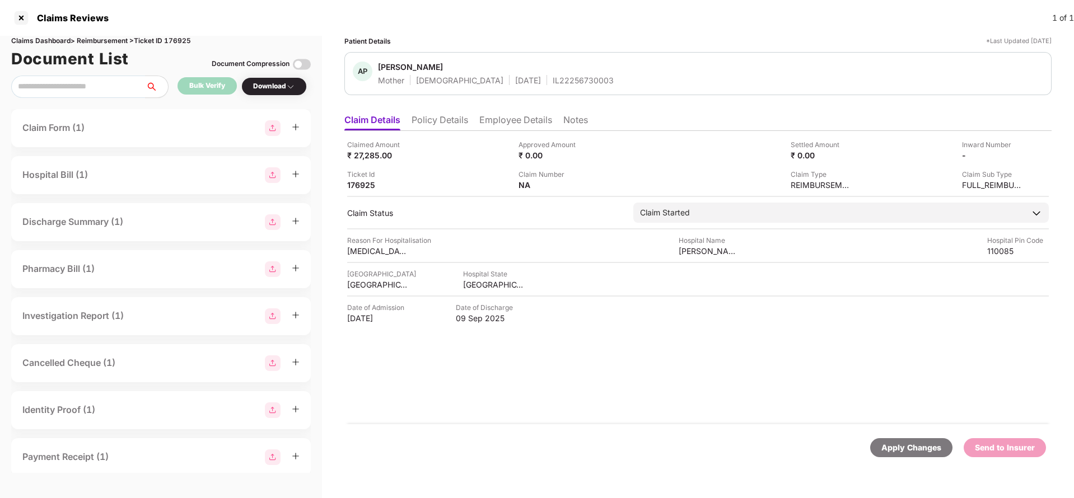
click at [179, 42] on div "Claims Dashboard > Reimbursement > Ticket ID 176925" at bounding box center [160, 41] width 299 height 11
copy div "176925"
click at [943, 450] on div "Apply Changes" at bounding box center [911, 447] width 82 height 19
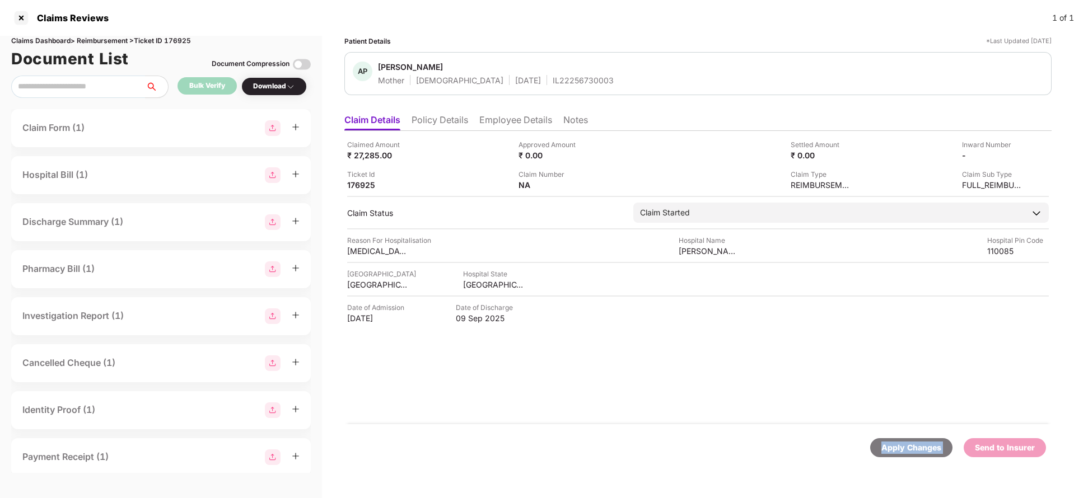
click at [943, 450] on div "Apply Changes" at bounding box center [911, 447] width 82 height 19
click at [462, 124] on li "Policy Details" at bounding box center [439, 122] width 57 height 16
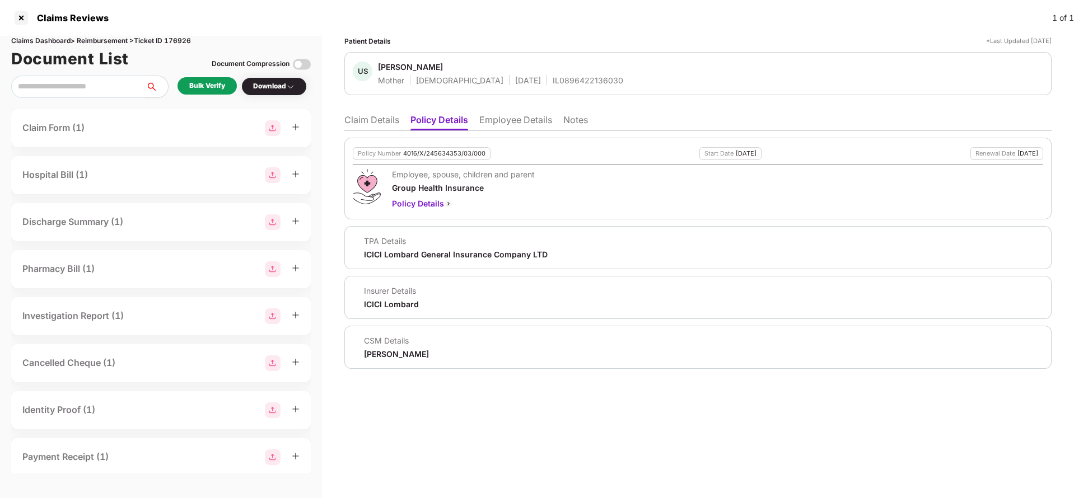
click at [413, 157] on div "4016/X/245634353/03/000" at bounding box center [444, 153] width 82 height 7
copy div "4016/X/245634353/03/000"
click at [498, 119] on li "Employee Details" at bounding box center [515, 122] width 73 height 16
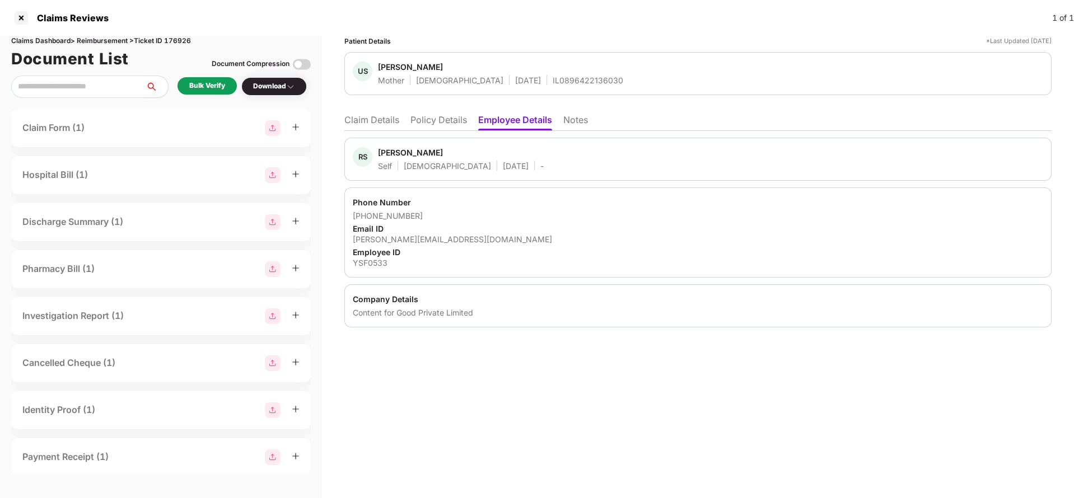
click at [374, 120] on li "Claim Details" at bounding box center [371, 122] width 55 height 16
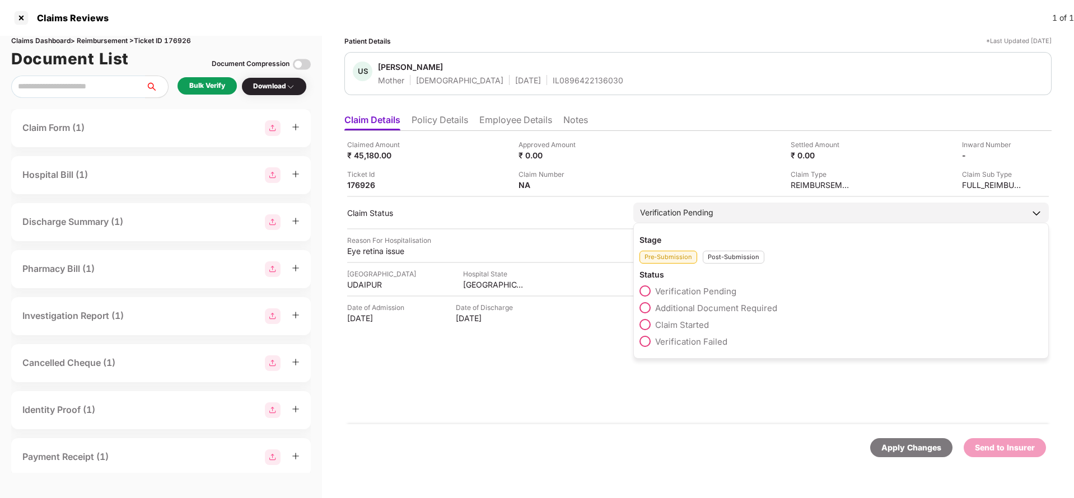
click at [722, 261] on div "Post-Submission" at bounding box center [734, 257] width 62 height 13
click at [666, 254] on div "Pre-Submission" at bounding box center [668, 257] width 58 height 13
click at [689, 320] on span "Claim Started" at bounding box center [682, 325] width 54 height 11
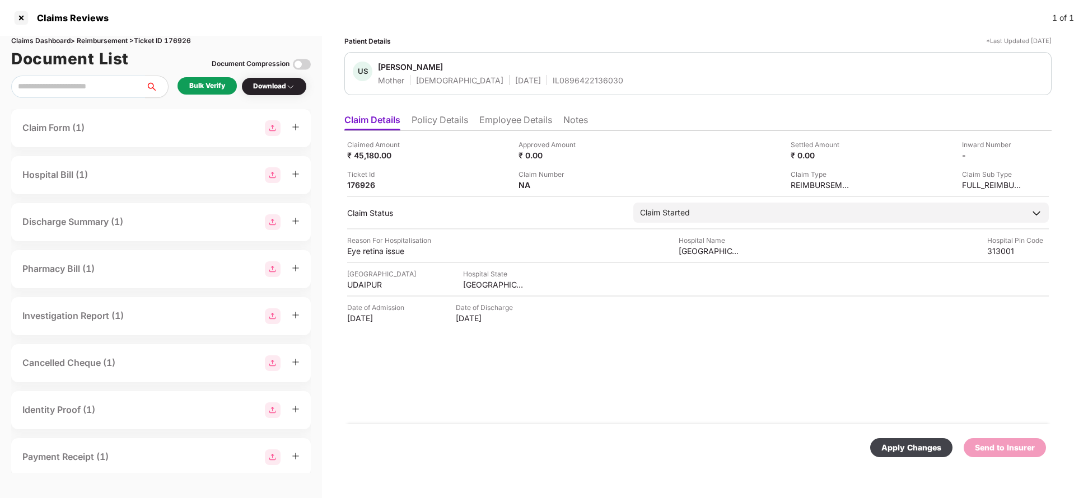
click at [889, 441] on div "Apply Changes" at bounding box center [911, 447] width 82 height 19
click at [537, 119] on li "Employee Details" at bounding box center [515, 122] width 73 height 16
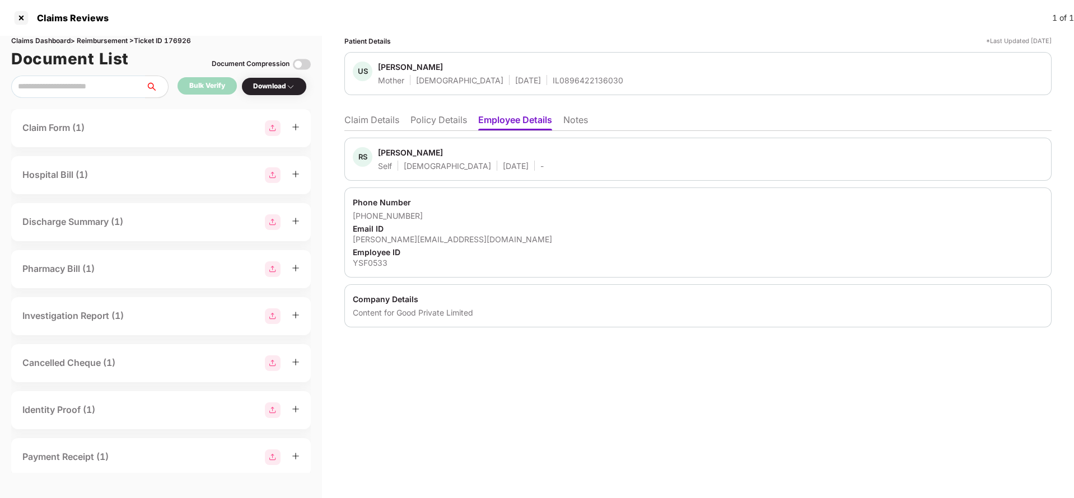
click at [389, 116] on li "Claim Details" at bounding box center [371, 122] width 55 height 16
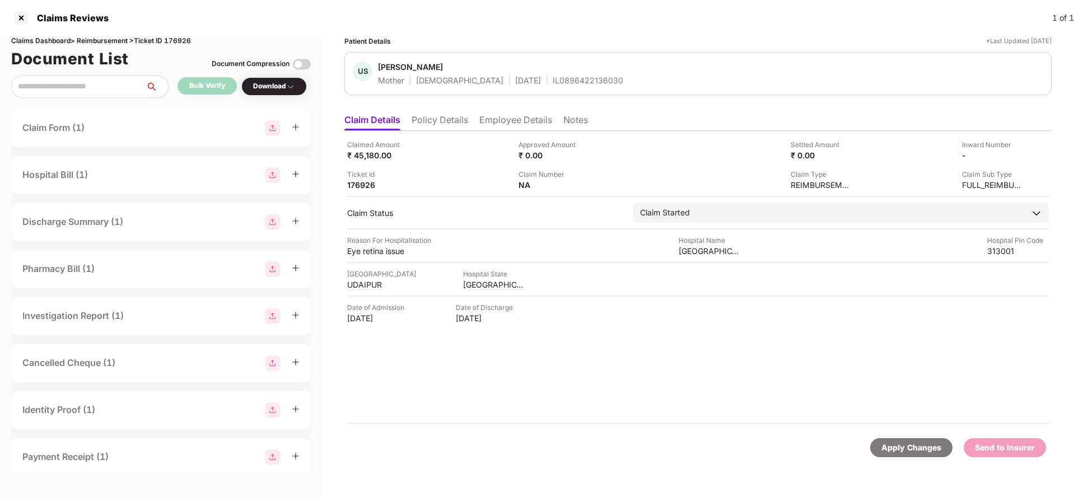
click at [911, 444] on div "Apply Changes" at bounding box center [911, 448] width 60 height 12
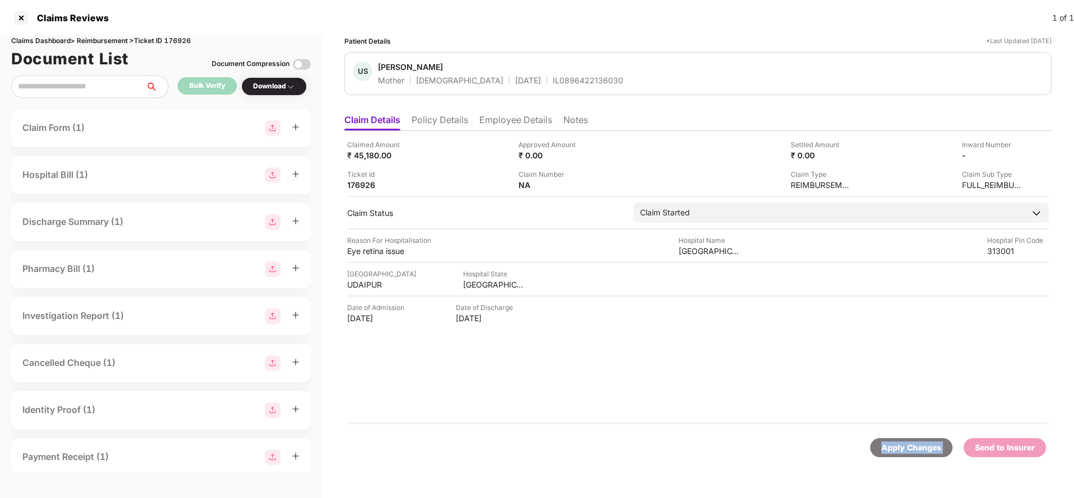
click at [911, 444] on div "Apply Changes" at bounding box center [911, 448] width 60 height 12
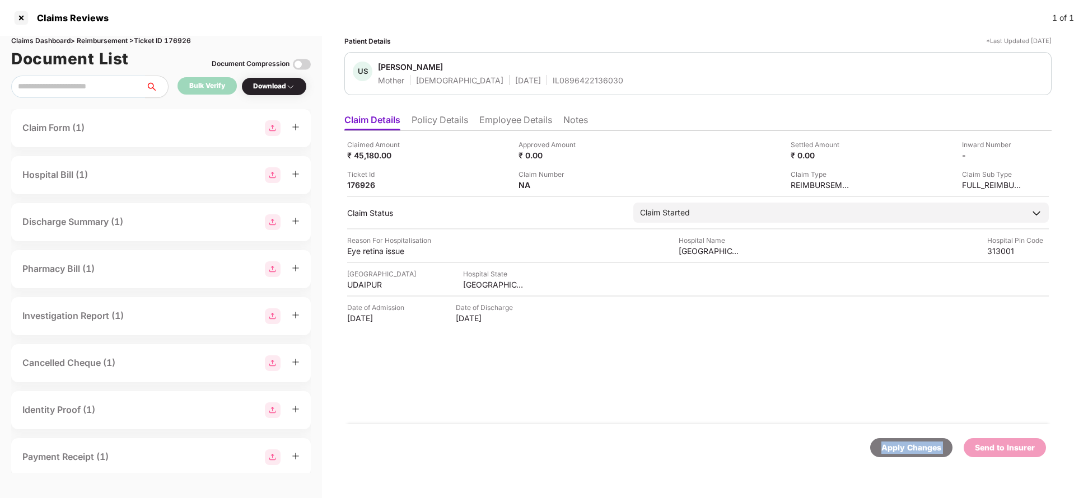
click at [911, 444] on div "Apply Changes" at bounding box center [911, 448] width 60 height 12
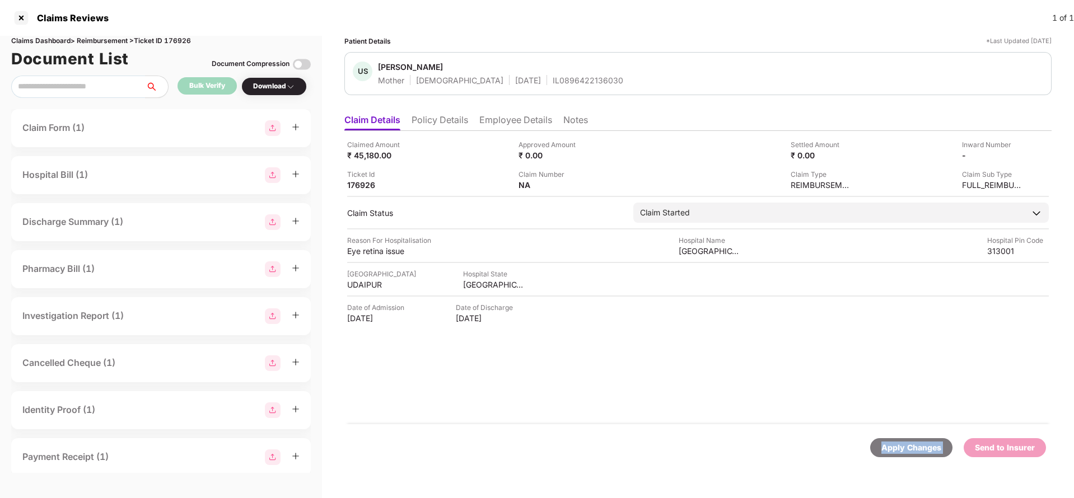
click at [911, 444] on div "Apply Changes" at bounding box center [911, 448] width 60 height 12
click at [181, 38] on div "Claims Dashboard > Reimbursement > Ticket ID 176926" at bounding box center [160, 41] width 299 height 11
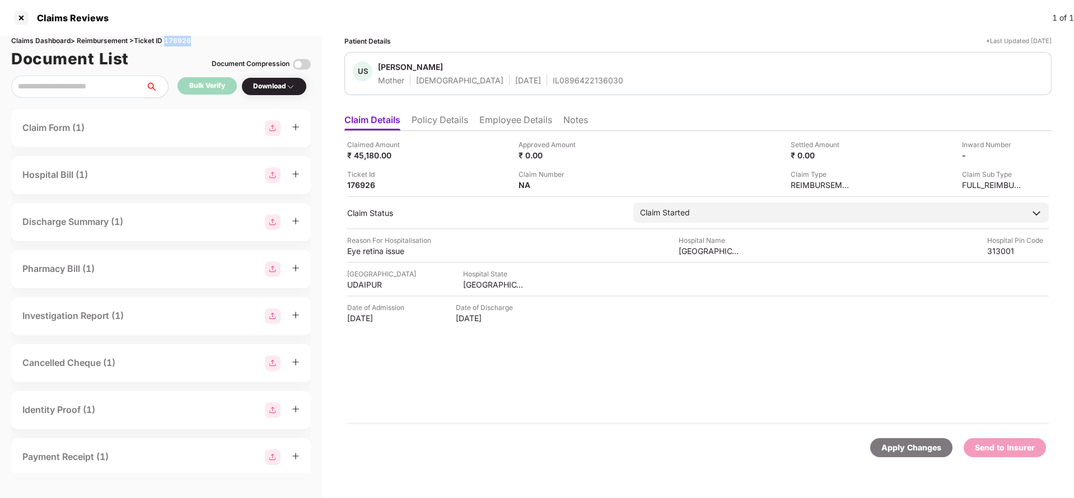
click at [181, 38] on div "Claims Dashboard > Reimbursement > Ticket ID 176926" at bounding box center [160, 41] width 299 height 11
copy div "176926"
click at [903, 445] on div "Apply Changes" at bounding box center [911, 448] width 60 height 12
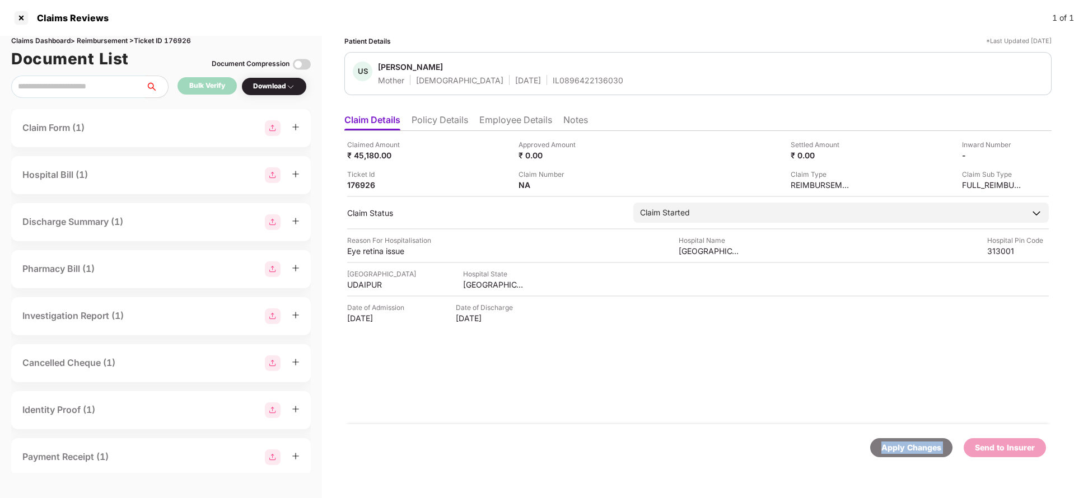
click at [903, 445] on div "Apply Changes" at bounding box center [911, 448] width 60 height 12
click at [442, 120] on li "Policy Details" at bounding box center [439, 122] width 57 height 16
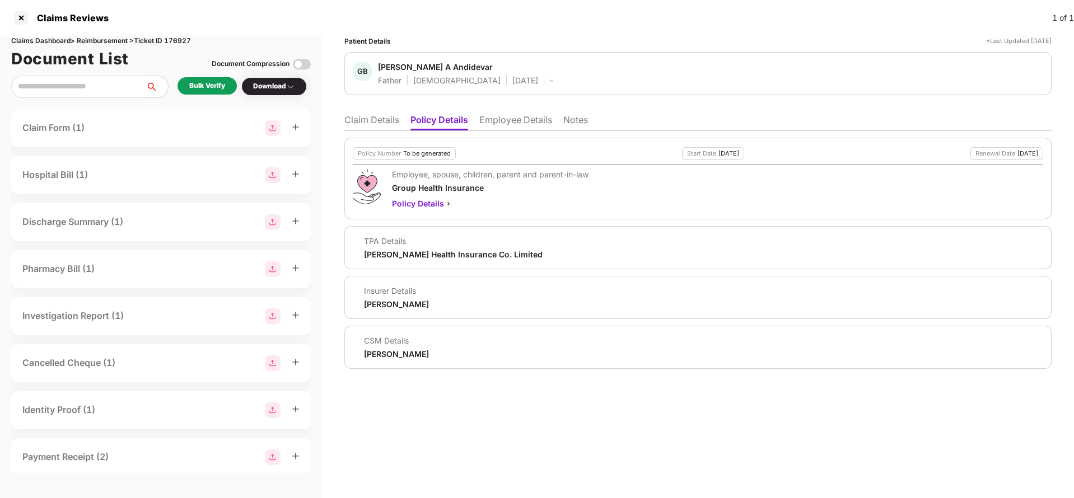
click at [392, 125] on li "Claim Details" at bounding box center [371, 122] width 55 height 16
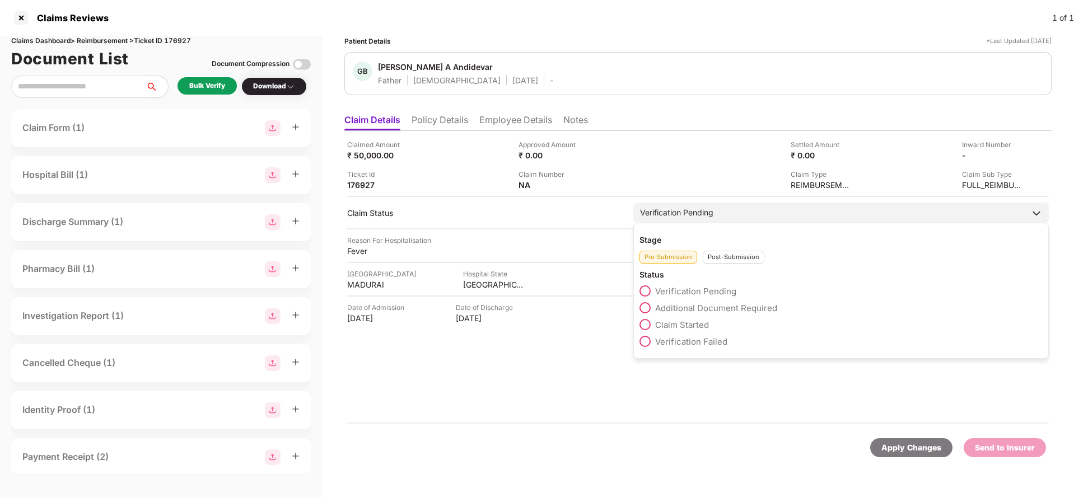
click at [689, 326] on span "Claim Started" at bounding box center [682, 325] width 54 height 11
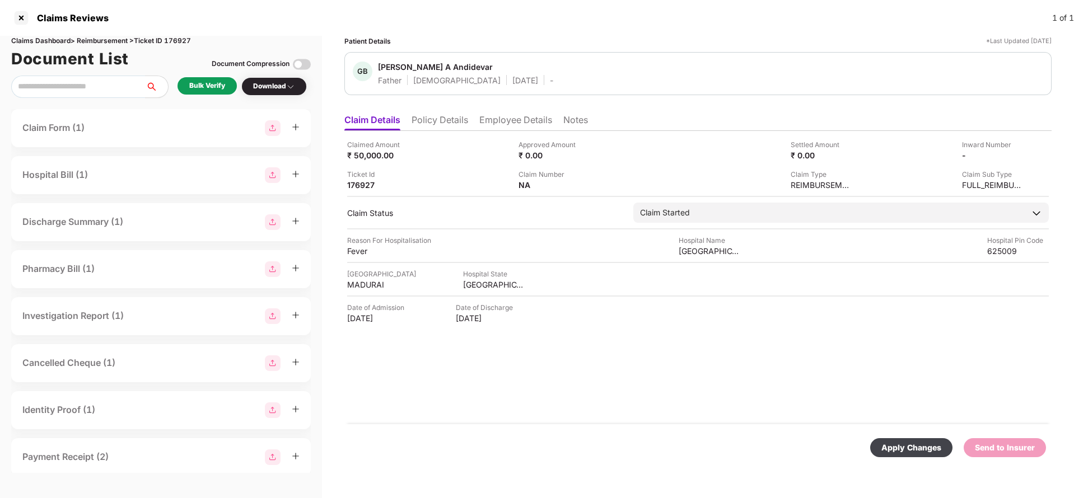
click at [909, 456] on div "Apply Changes" at bounding box center [911, 447] width 82 height 19
click at [424, 118] on li "Policy Details" at bounding box center [439, 122] width 57 height 16
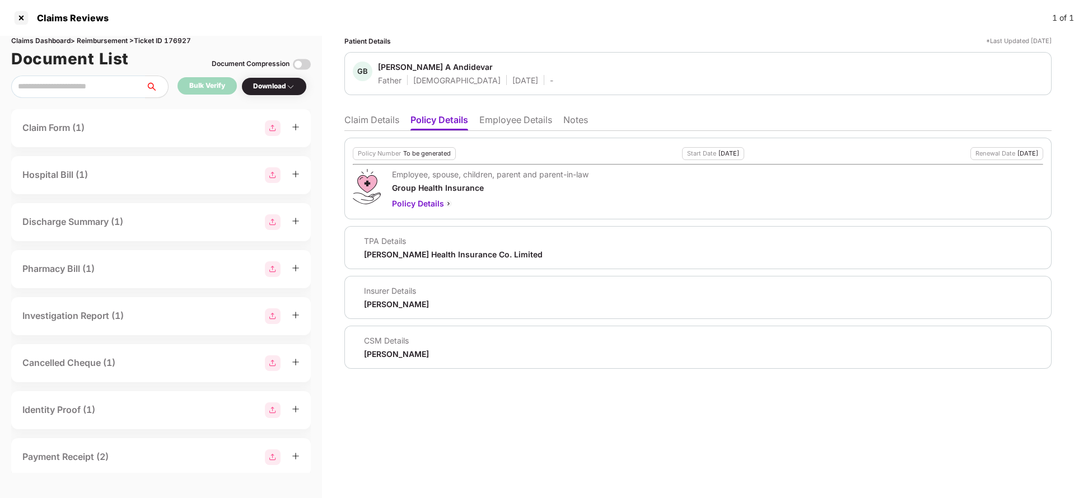
click at [376, 123] on li "Claim Details" at bounding box center [371, 122] width 55 height 16
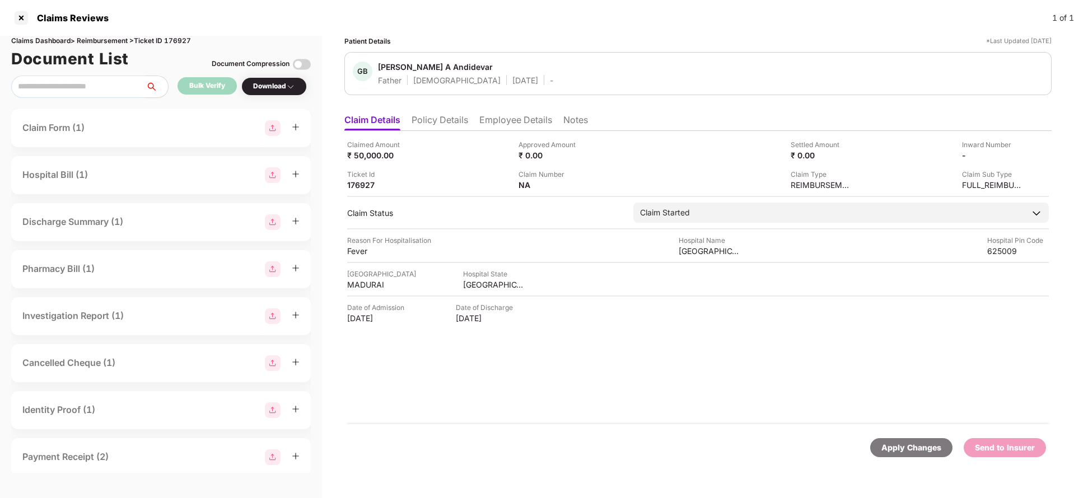
click at [444, 118] on li "Policy Details" at bounding box center [439, 122] width 57 height 16
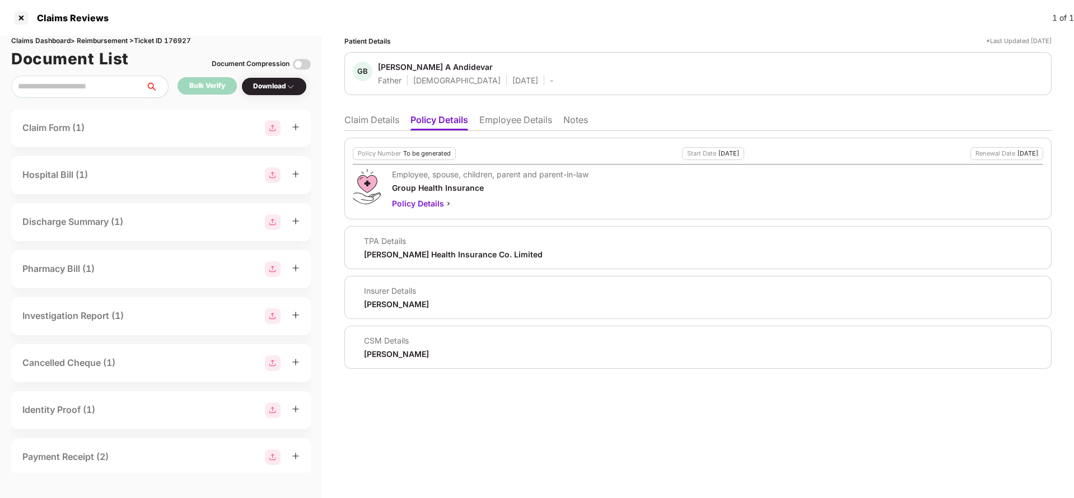
click at [429, 259] on div "Aditya Birla Health Insurance Co. Limited" at bounding box center [453, 254] width 179 height 11
copy div "Aditya Birla Health Insurance Co. Limited"
click at [519, 121] on li "Employee Details" at bounding box center [515, 122] width 73 height 16
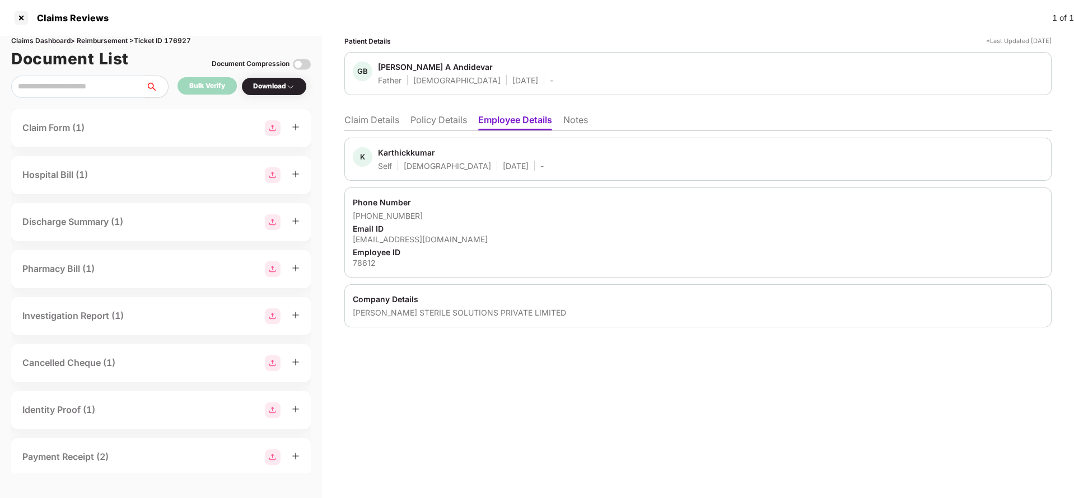
click at [373, 116] on li "Claim Details" at bounding box center [371, 122] width 55 height 16
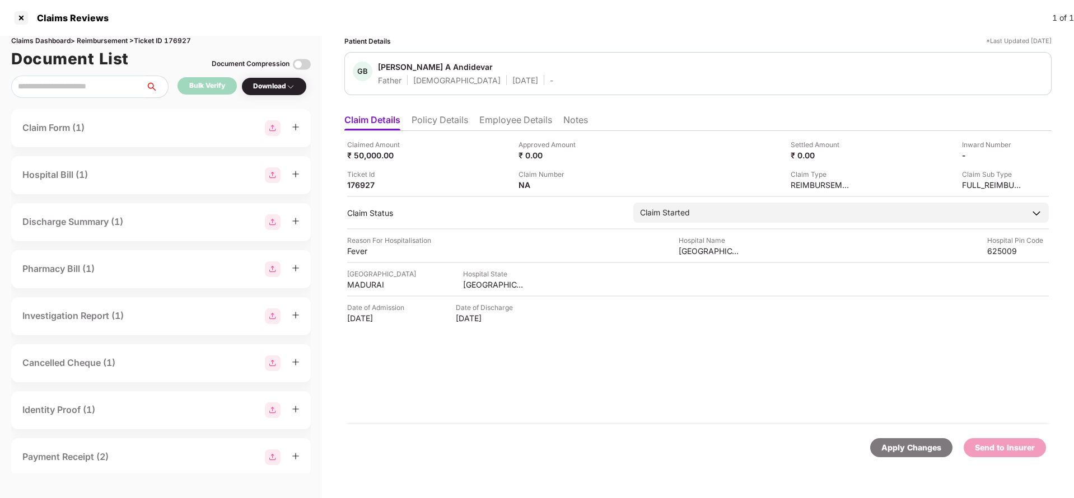
click at [907, 444] on div "Apply Changes" at bounding box center [911, 448] width 60 height 12
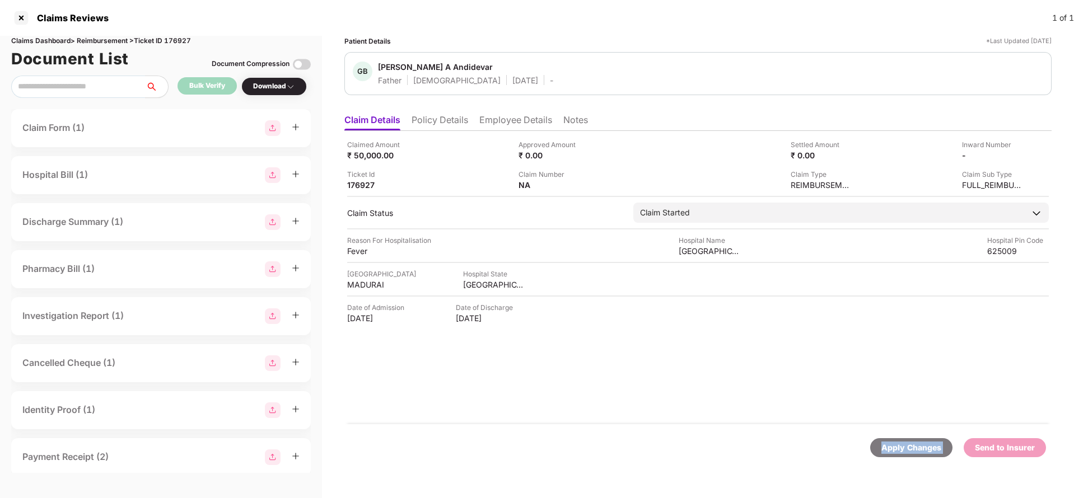
click at [907, 444] on div "Apply Changes" at bounding box center [911, 448] width 60 height 12
click at [180, 39] on div "Claims Dashboard > Reimbursement > Ticket ID 176927" at bounding box center [160, 41] width 299 height 11
copy div "176927"
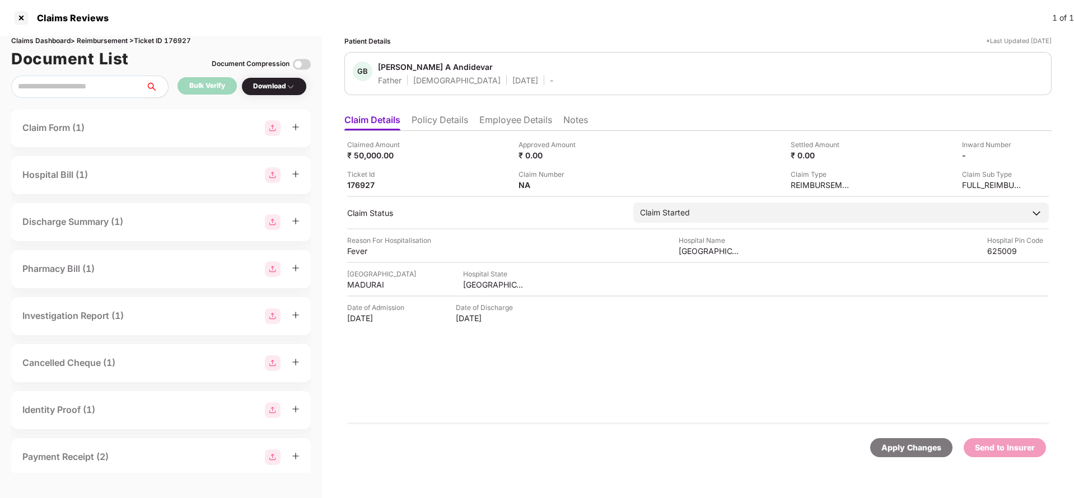
click at [899, 445] on div "Apply Changes" at bounding box center [911, 448] width 60 height 12
click at [436, 118] on li "Policy Details" at bounding box center [439, 122] width 57 height 16
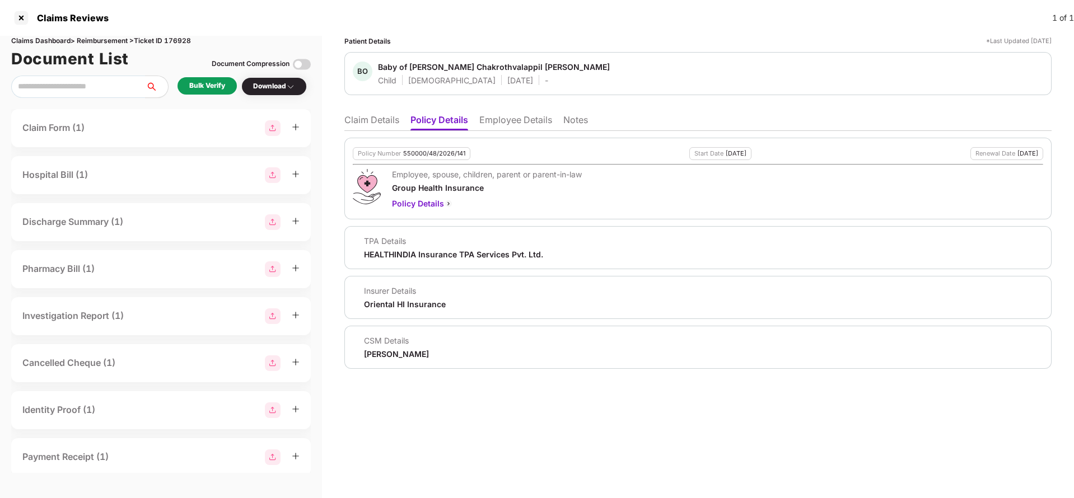
click at [530, 123] on li "Employee Details" at bounding box center [515, 122] width 73 height 16
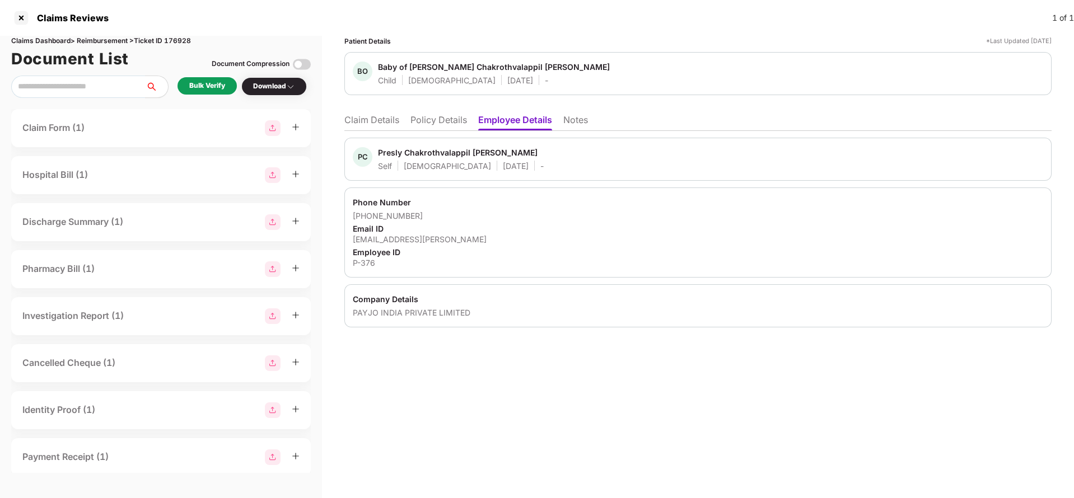
click at [388, 120] on li "Claim Details" at bounding box center [371, 122] width 55 height 16
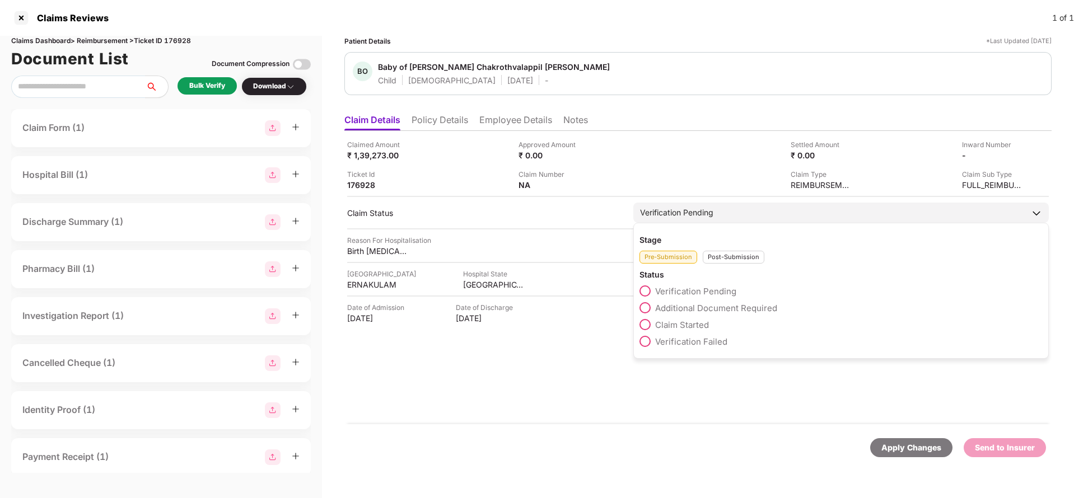
click at [683, 327] on span "Claim Started" at bounding box center [682, 325] width 54 height 11
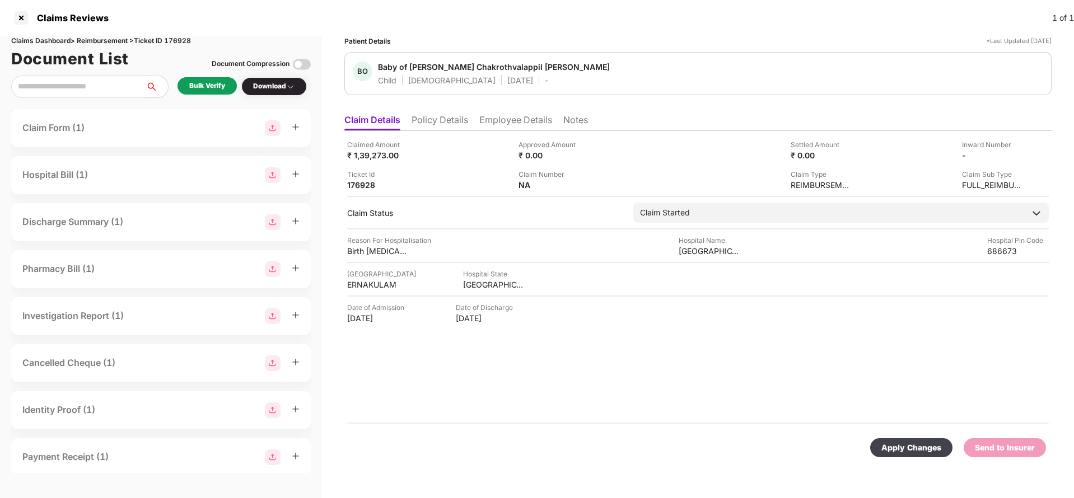
click at [883, 437] on div "Apply Changes Send to Insurer" at bounding box center [697, 447] width 707 height 47
click at [886, 439] on div "Apply Changes" at bounding box center [911, 447] width 82 height 19
click at [456, 122] on li "Policy Details" at bounding box center [439, 122] width 57 height 16
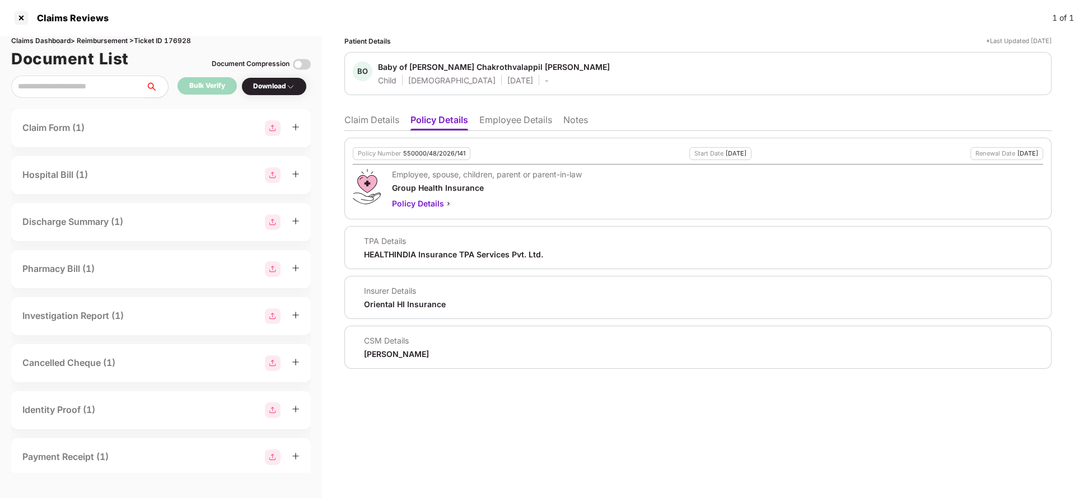
click at [378, 118] on li "Claim Details" at bounding box center [371, 122] width 55 height 16
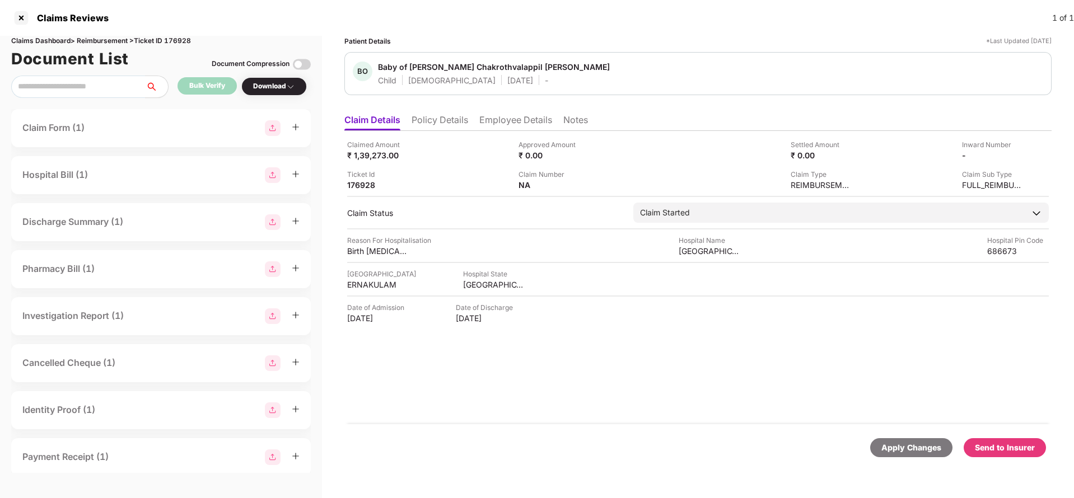
click at [447, 121] on li "Policy Details" at bounding box center [439, 122] width 57 height 16
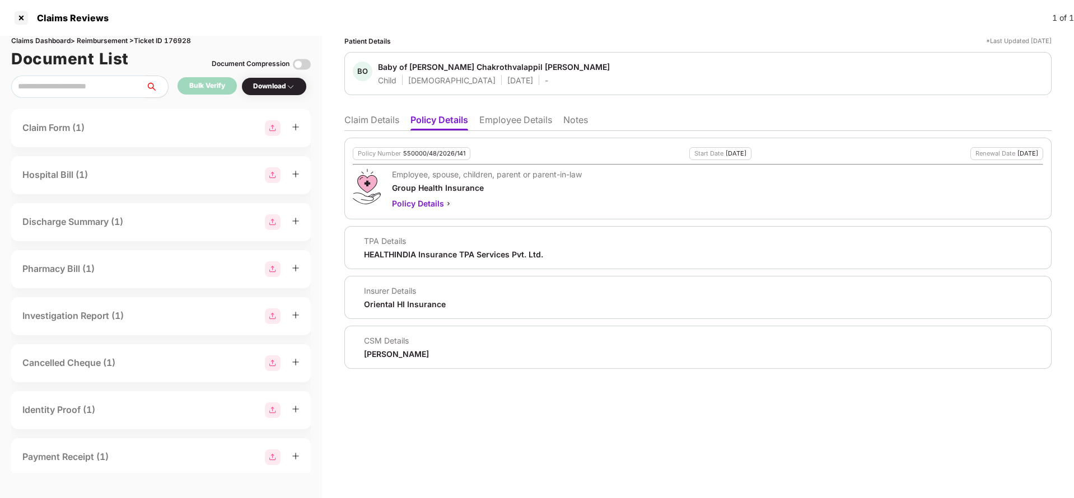
click at [513, 115] on li "Employee Details" at bounding box center [515, 122] width 73 height 16
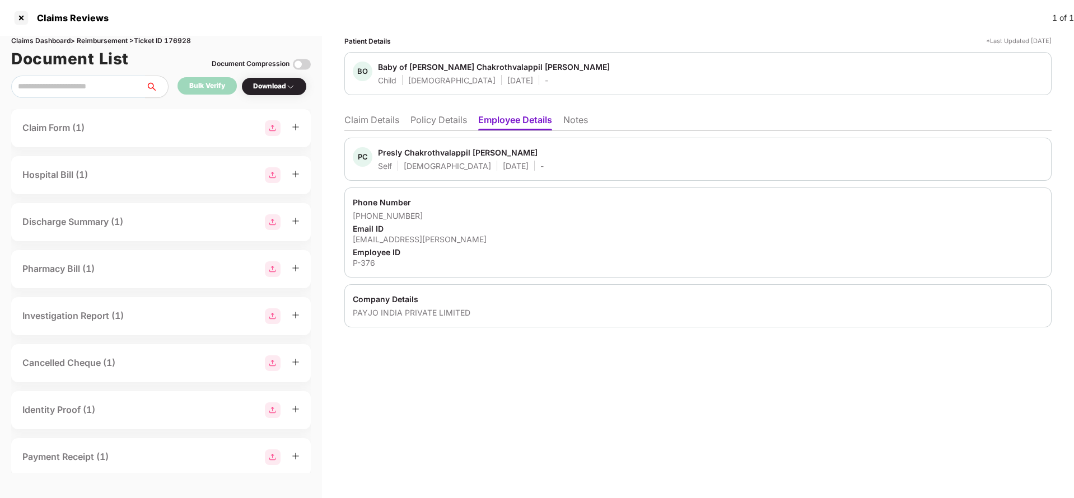
click at [371, 120] on li "Claim Details" at bounding box center [371, 122] width 55 height 16
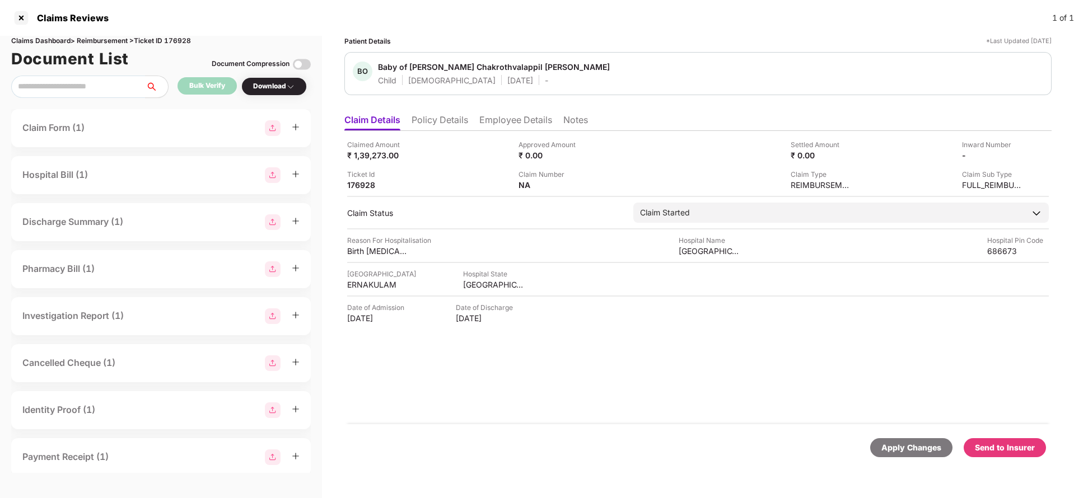
click at [893, 447] on div "Apply Changes" at bounding box center [911, 448] width 60 height 12
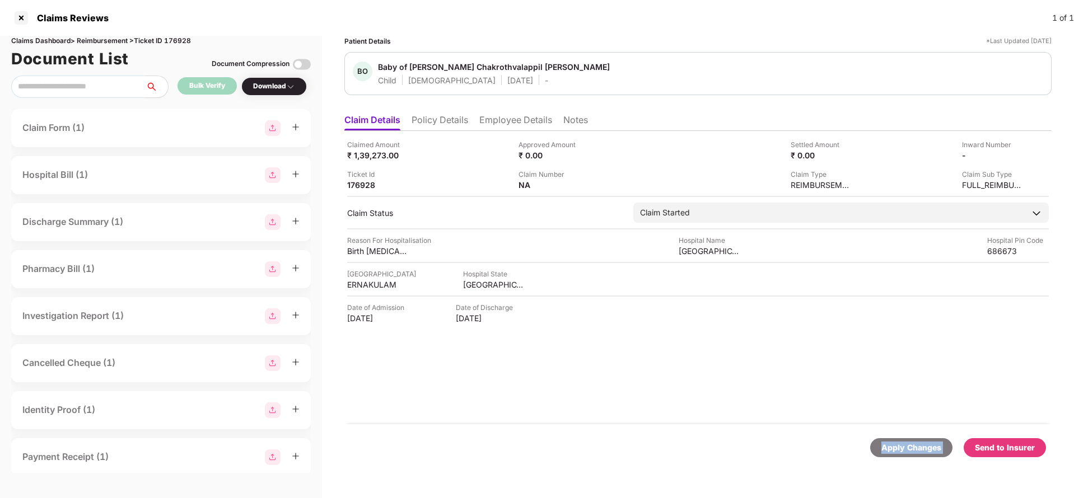
click at [893, 447] on div "Apply Changes" at bounding box center [911, 448] width 60 height 12
click at [176, 40] on div "Claims Dashboard > Reimbursement > Ticket ID 176928" at bounding box center [160, 41] width 299 height 11
copy div "176928"
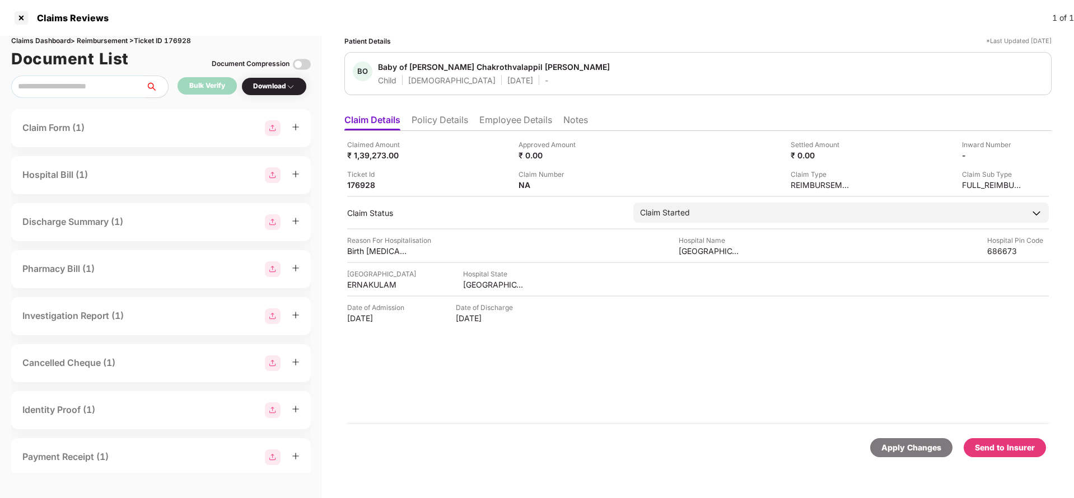
click at [920, 447] on div "Apply Changes" at bounding box center [911, 448] width 60 height 12
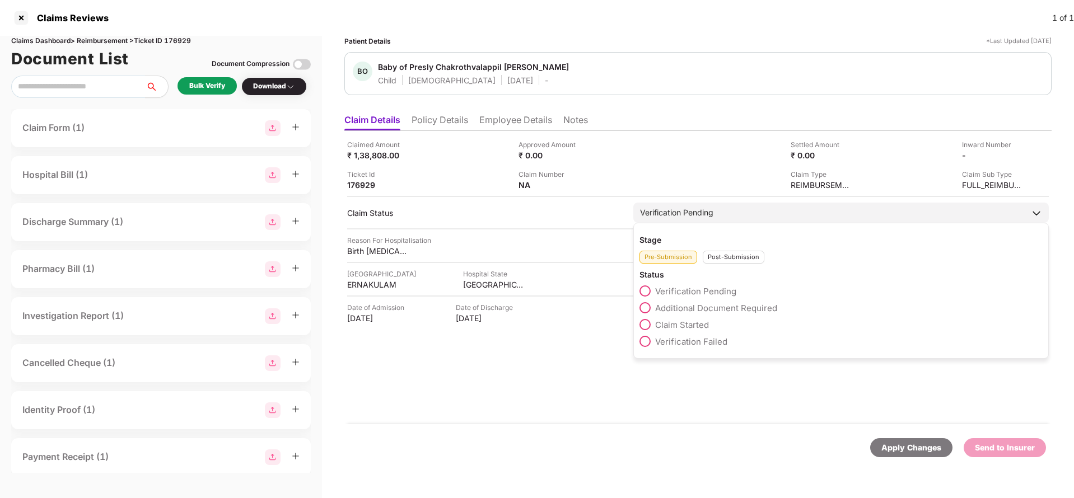
click at [677, 322] on span "Claim Started" at bounding box center [682, 325] width 54 height 11
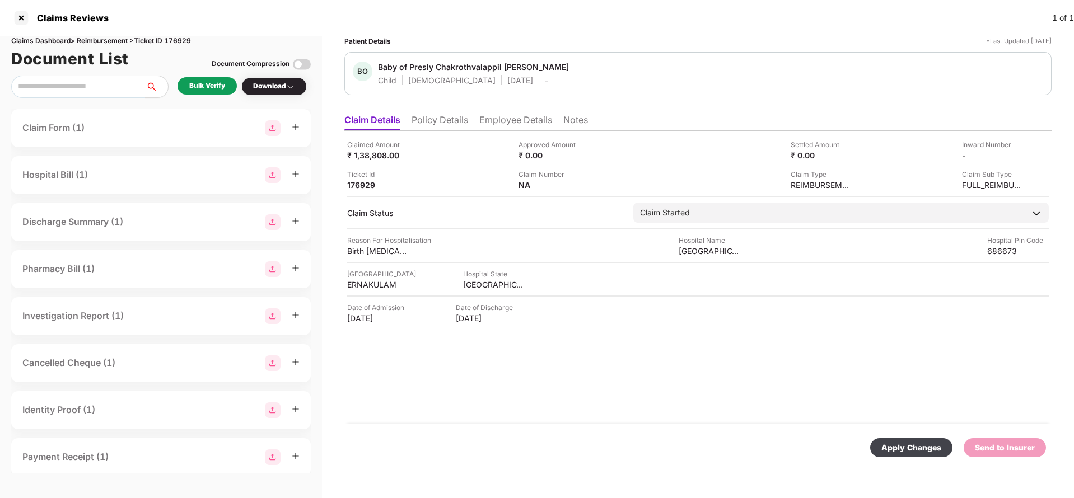
click at [883, 439] on div "Apply Changes" at bounding box center [911, 447] width 82 height 19
click at [446, 122] on li "Policy Details" at bounding box center [439, 122] width 57 height 16
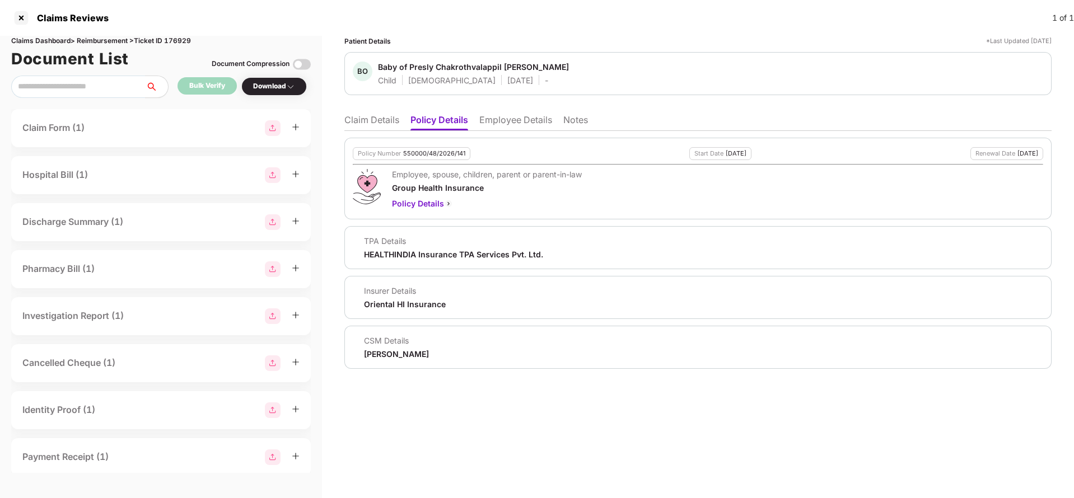
click at [381, 119] on li "Claim Details" at bounding box center [371, 122] width 55 height 16
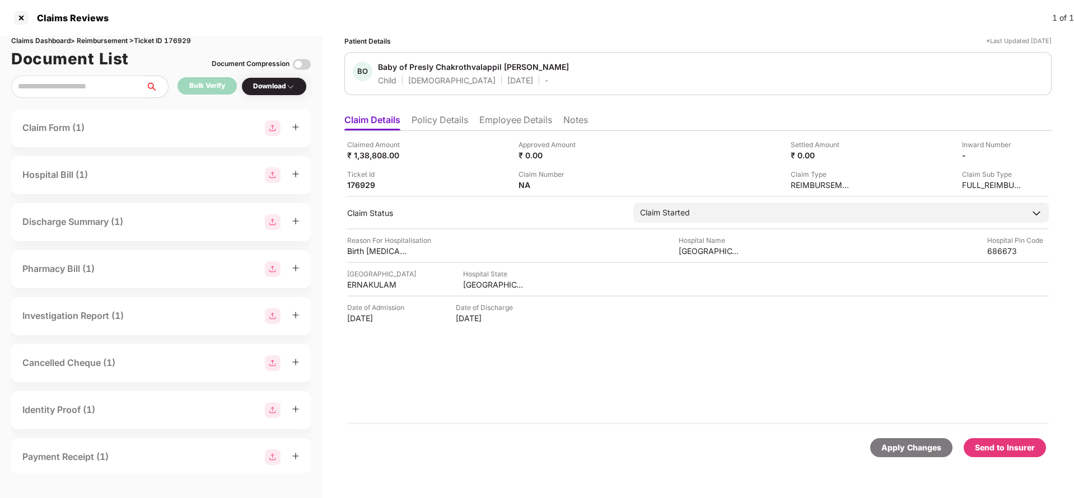
click at [465, 120] on li "Policy Details" at bounding box center [439, 122] width 57 height 16
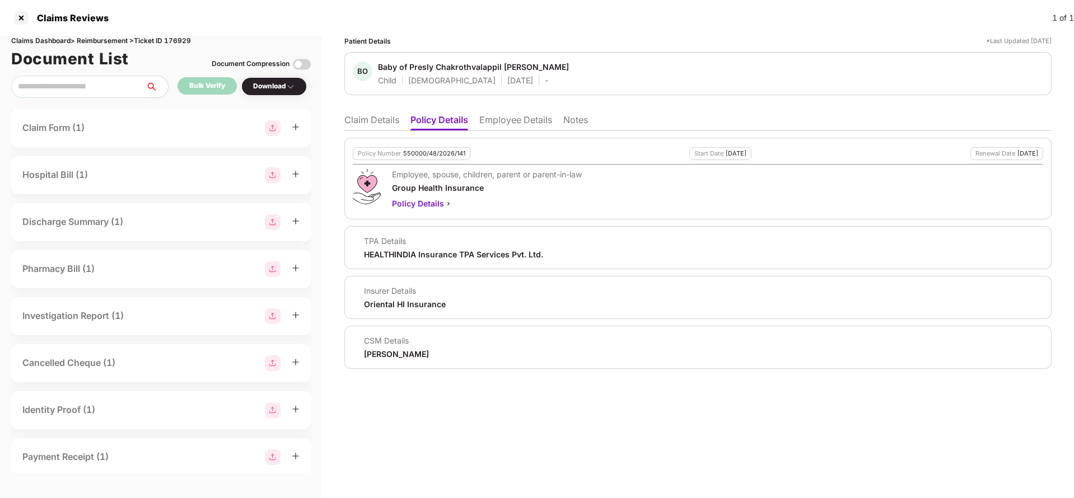
click at [511, 124] on li "Employee Details" at bounding box center [515, 122] width 73 height 16
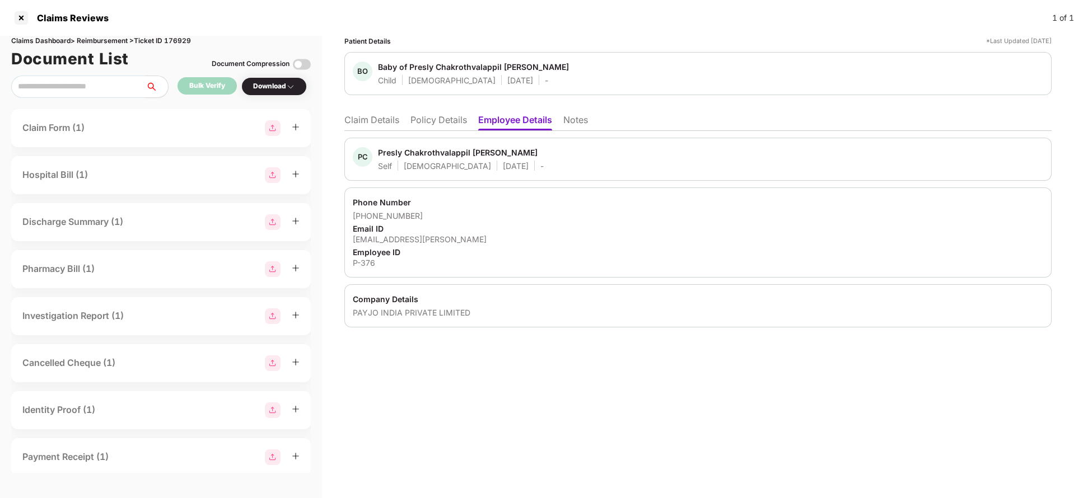
click at [373, 113] on ul "Claim Details Policy Details Employee Details Notes" at bounding box center [697, 120] width 707 height 22
click at [374, 118] on li "Claim Details" at bounding box center [371, 122] width 55 height 16
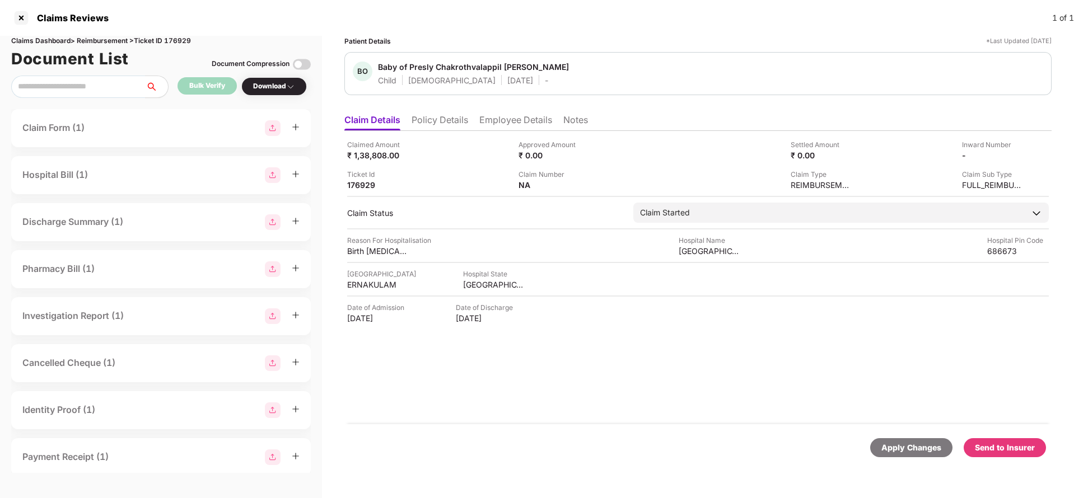
click at [886, 450] on div "Apply Changes" at bounding box center [911, 448] width 60 height 12
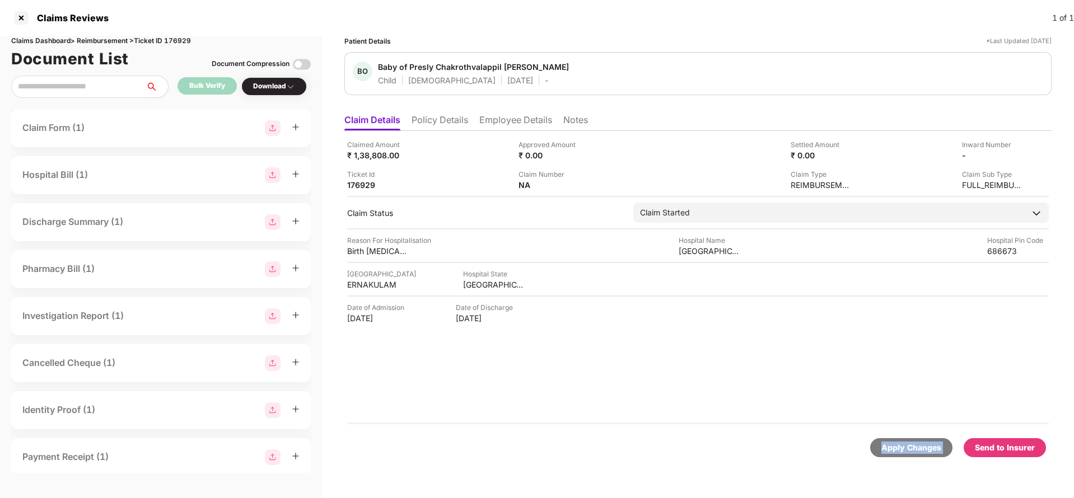
click at [886, 450] on div "Apply Changes" at bounding box center [911, 448] width 60 height 12
click at [174, 42] on div "Claims Dashboard > Reimbursement > Ticket ID 176929" at bounding box center [160, 41] width 299 height 11
copy div "176929"
click at [920, 439] on div "Apply Changes" at bounding box center [911, 447] width 82 height 19
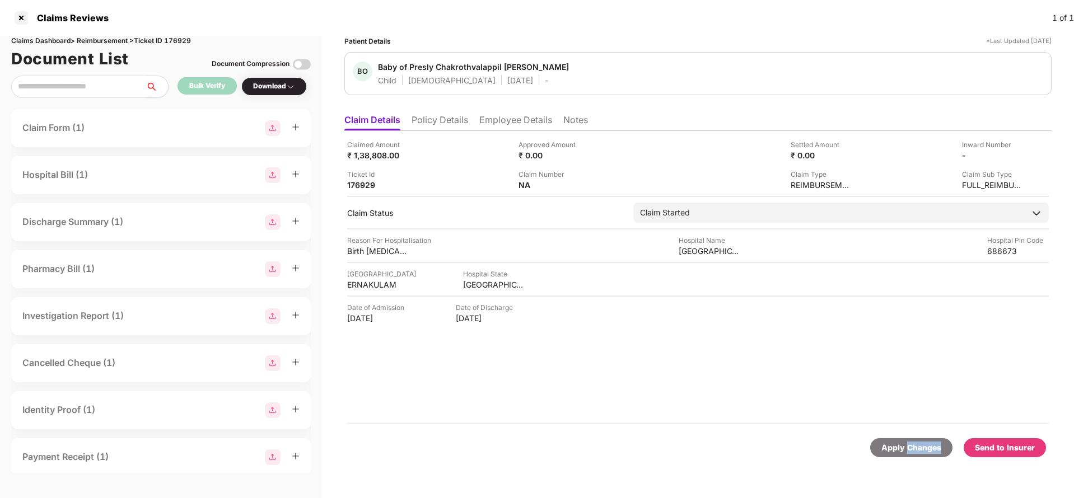
click at [920, 439] on div "Apply Changes" at bounding box center [911, 447] width 82 height 19
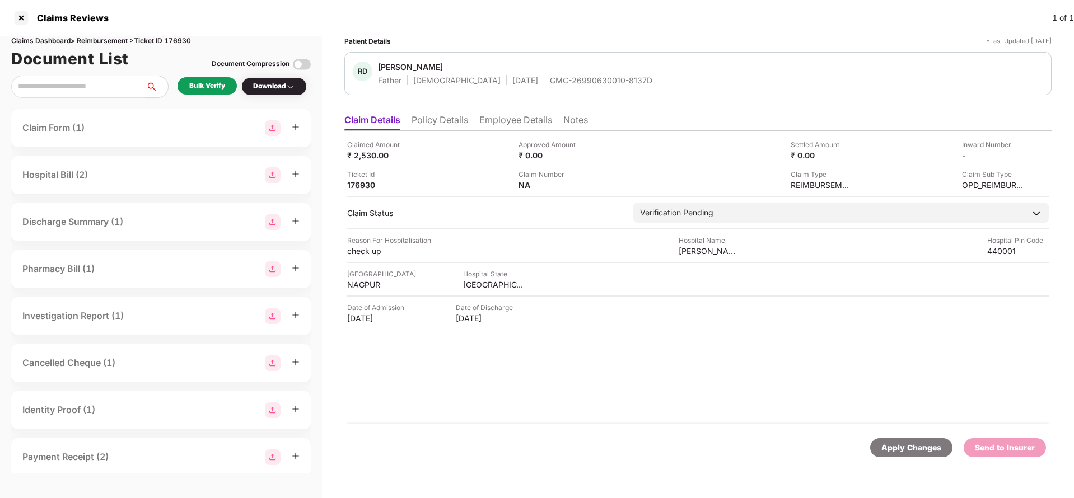
click at [439, 121] on li "Policy Details" at bounding box center [439, 122] width 57 height 16
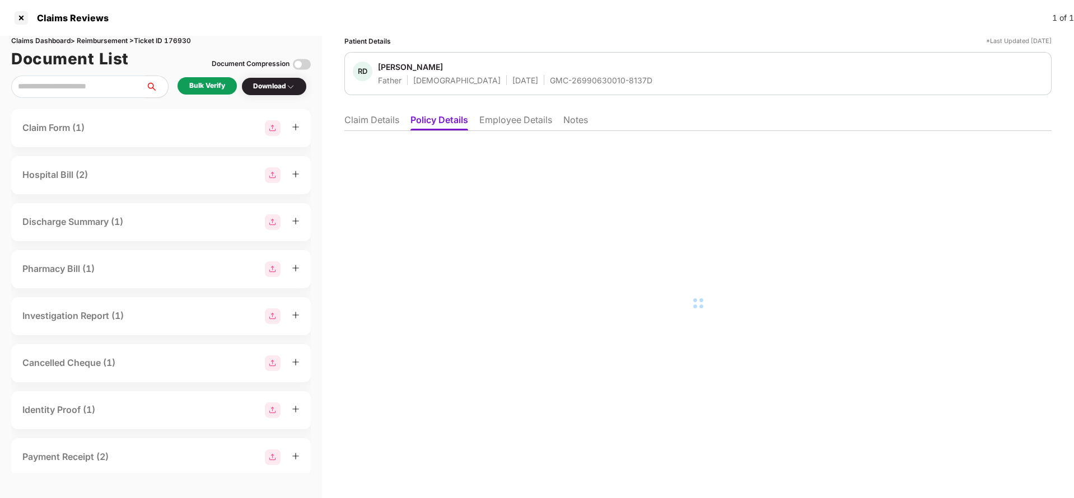
click at [512, 116] on li "Employee Details" at bounding box center [515, 122] width 73 height 16
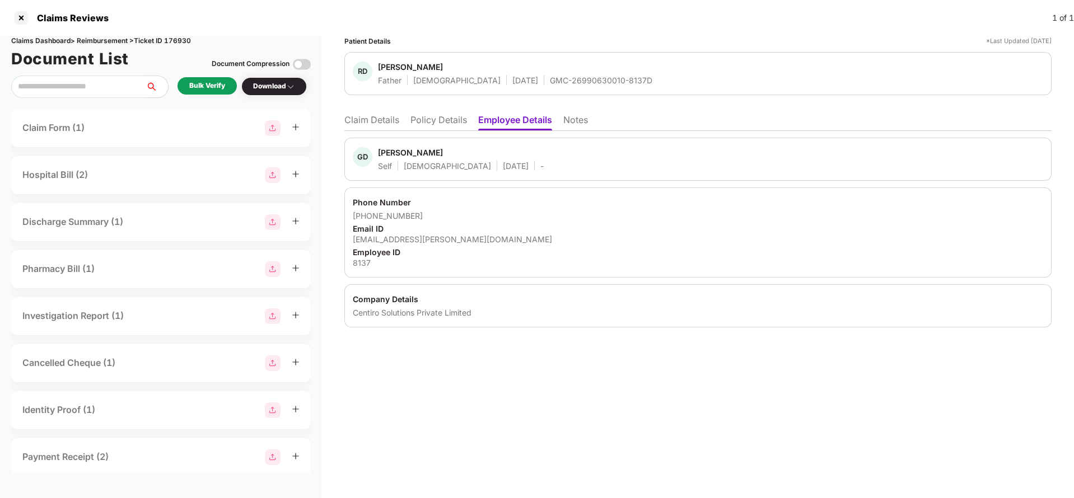
click at [382, 119] on li "Claim Details" at bounding box center [371, 122] width 55 height 16
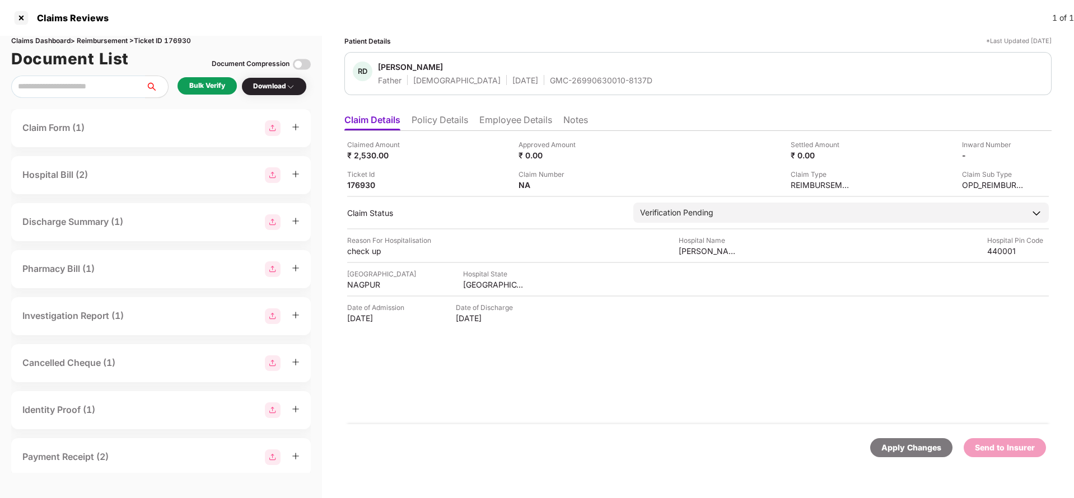
click at [200, 85] on div "Bulk Verify" at bounding box center [207, 86] width 36 height 11
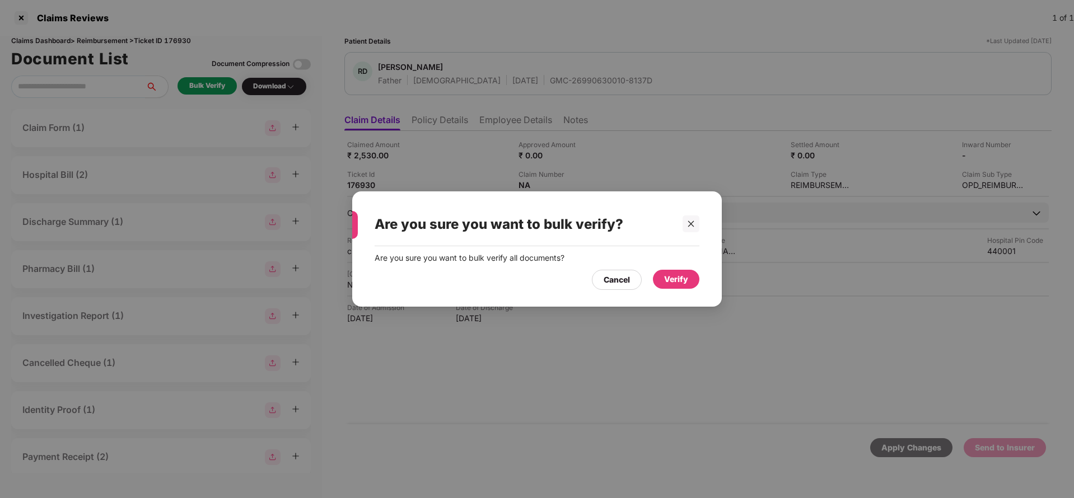
click at [676, 271] on div "Verify" at bounding box center [676, 279] width 46 height 19
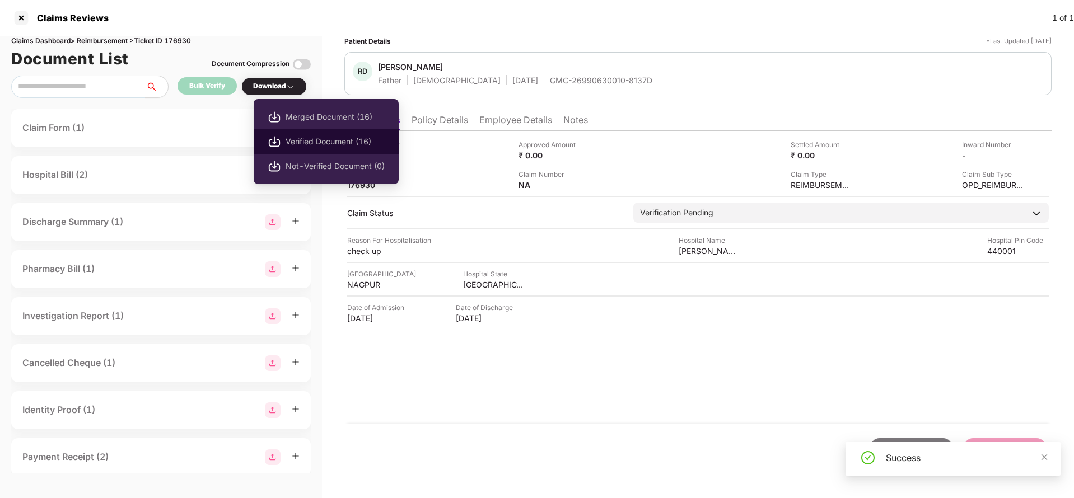
click at [322, 144] on span "Verified Document (16)" at bounding box center [334, 141] width 99 height 12
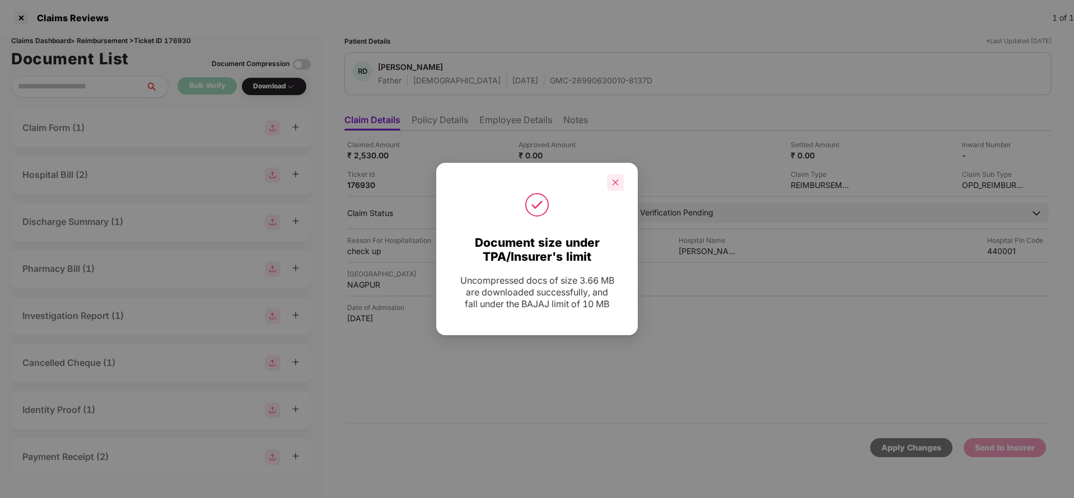
click at [613, 186] on div at bounding box center [615, 182] width 17 height 17
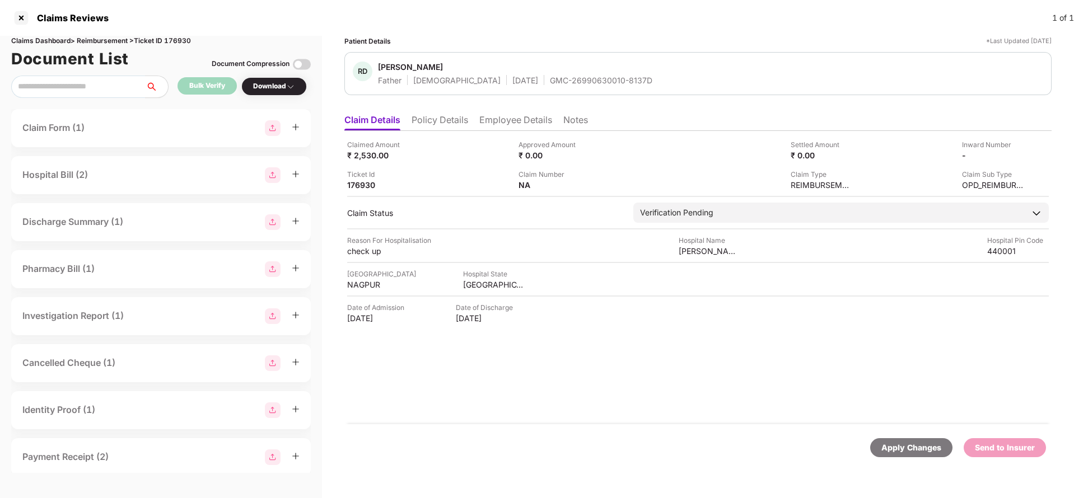
click at [550, 77] on div "GMC-26990630010-8137D" at bounding box center [601, 80] width 102 height 11
copy div "GMC-26990630010-8137D"
click at [502, 290] on div "Claimed Amount ₹ 2,530.00 Approved Amount ₹ 0.00 Settled Amount ₹ 0.00 Inward N…" at bounding box center [697, 277] width 707 height 293
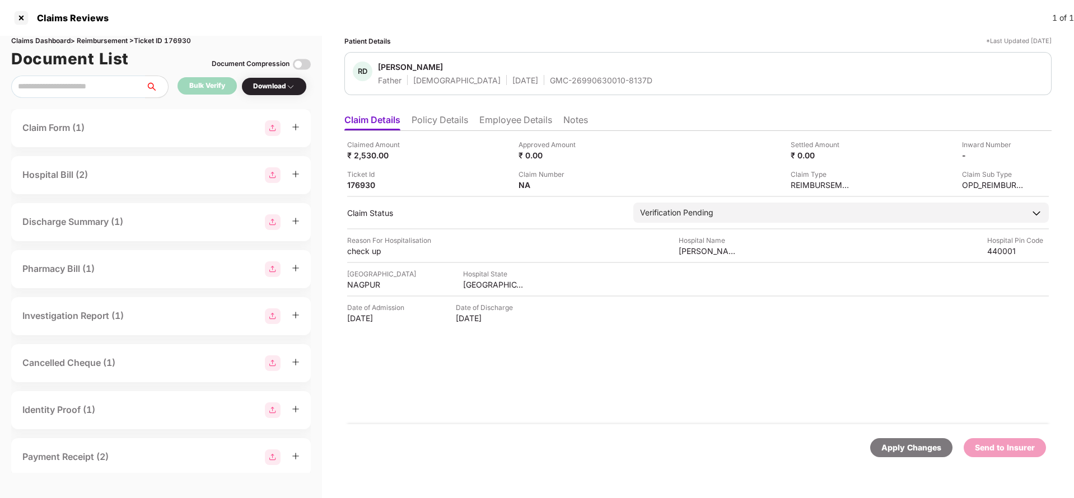
click at [502, 290] on div "Claimed Amount ₹ 2,530.00 Approved Amount ₹ 0.00 Settled Amount ₹ 0.00 Inward N…" at bounding box center [697, 277] width 707 height 293
click at [504, 282] on div "[GEOGRAPHIC_DATA]" at bounding box center [494, 284] width 62 height 11
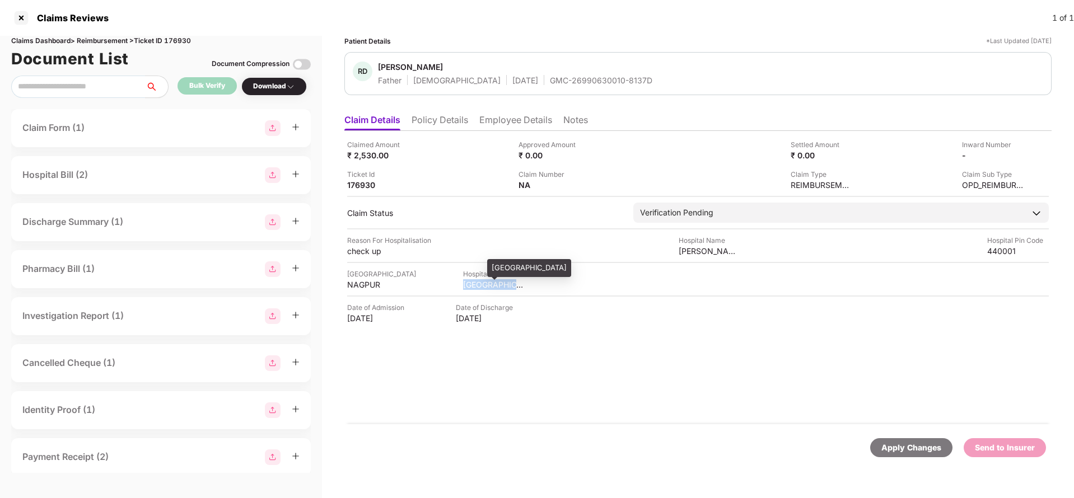
copy div "[GEOGRAPHIC_DATA]"
click at [371, 284] on div "NAGPUR" at bounding box center [378, 284] width 62 height 11
copy div "NAGPUR"
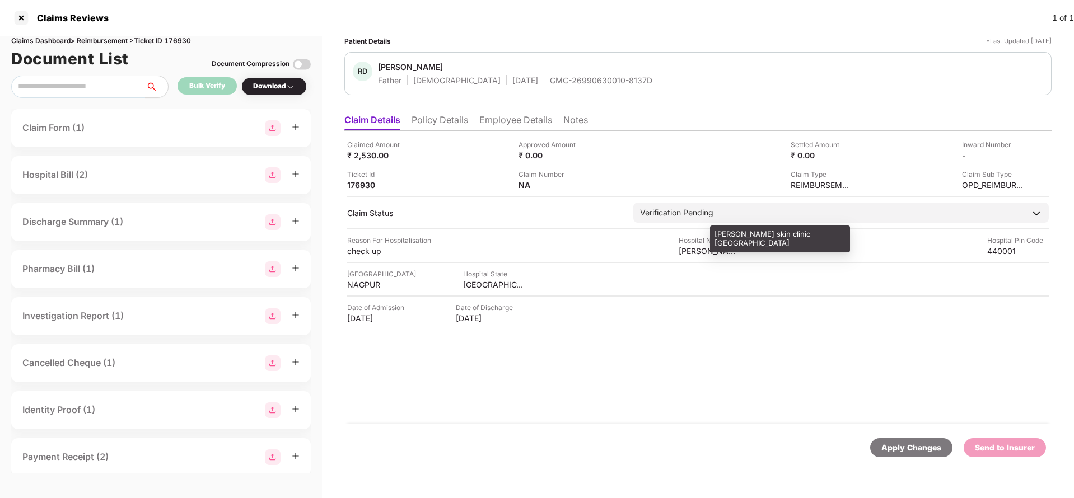
click at [727, 252] on div "dr jadwani skin clinic Nagpur" at bounding box center [709, 251] width 62 height 11
copy div "dr jadwani skin clinic Nagpur"
click at [362, 255] on div "check up" at bounding box center [378, 251] width 62 height 11
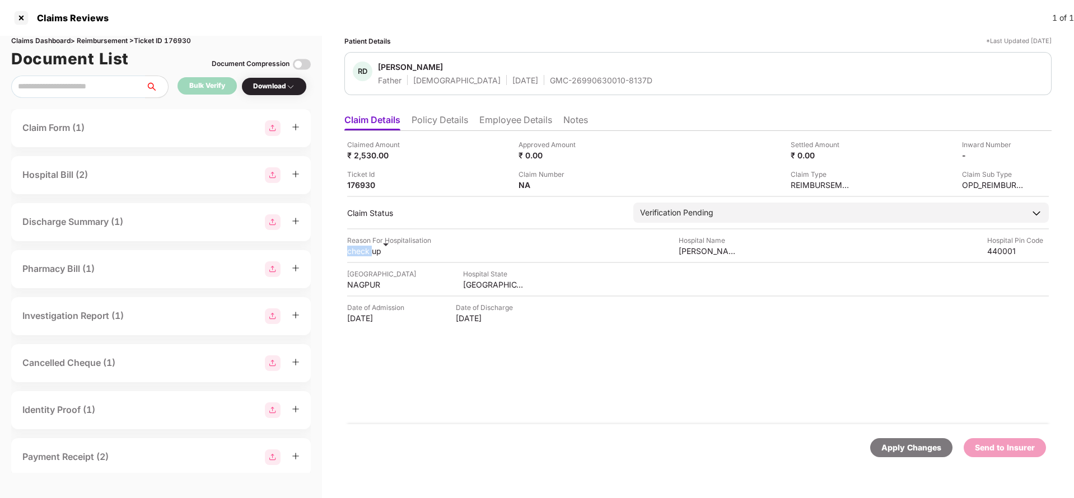
click at [362, 255] on div "check up" at bounding box center [378, 251] width 62 height 11
copy div "check up"
click at [508, 125] on li "Employee Details" at bounding box center [515, 122] width 73 height 16
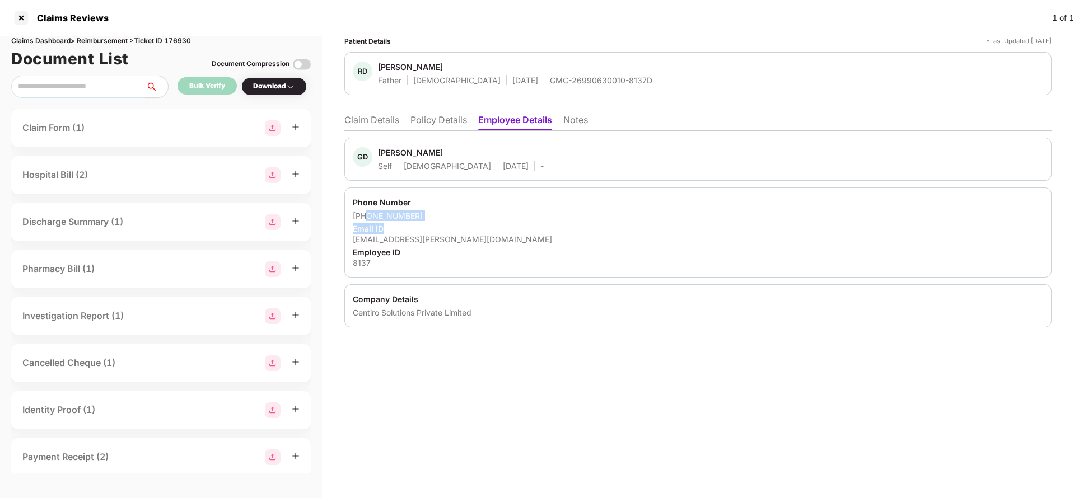
drag, startPoint x: 399, startPoint y: 218, endPoint x: 442, endPoint y: 222, distance: 43.3
click at [442, 222] on div "Phone Number +918956993279 Email ID girish.dadlani@centiro.com Employee ID 8137" at bounding box center [697, 233] width 707 height 90
drag, startPoint x: 367, startPoint y: 216, endPoint x: 444, endPoint y: 219, distance: 76.8
click at [444, 219] on div "+918956993279" at bounding box center [698, 215] width 690 height 11
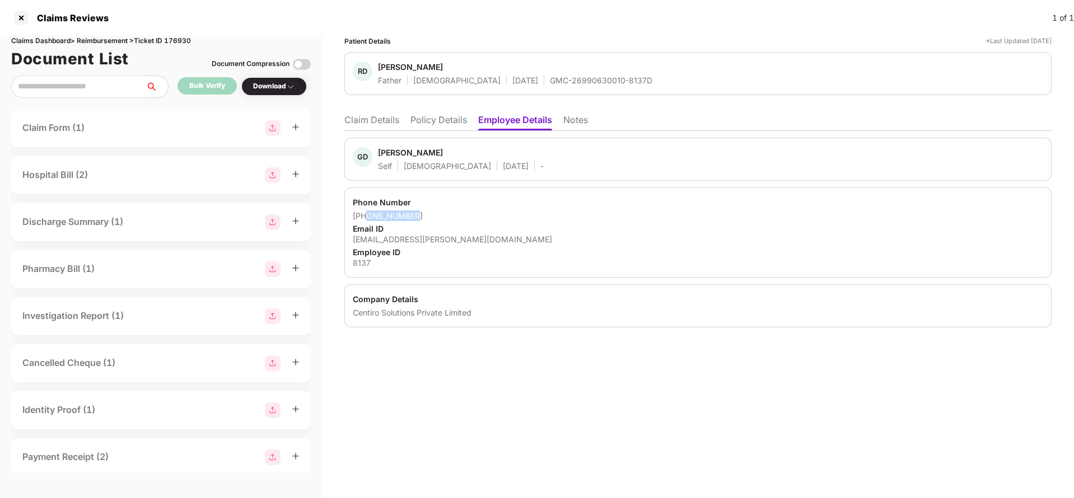
copy div "8956993279"
click at [416, 236] on div "girish.dadlani@centiro.com" at bounding box center [698, 239] width 690 height 11
copy div "girish.dadlani@centiro.com"
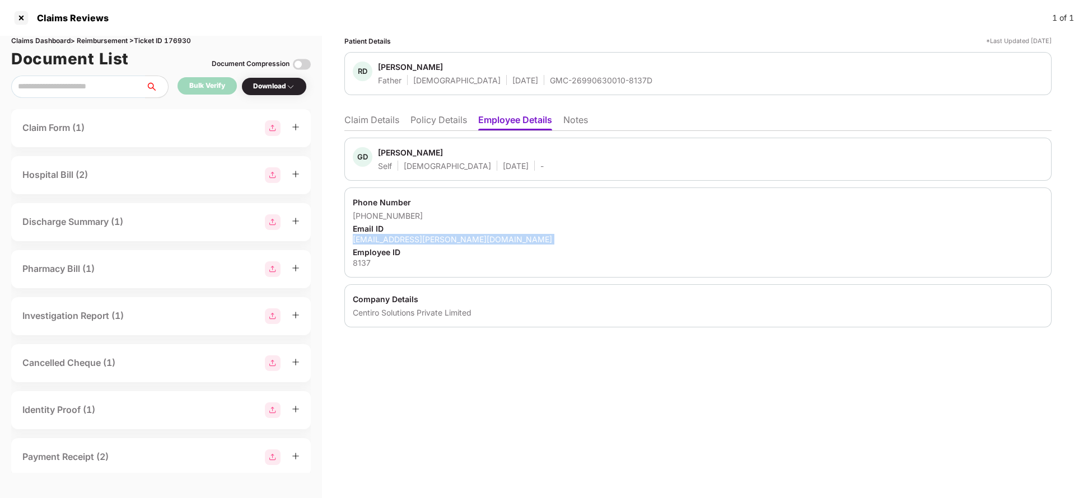
click at [364, 120] on li "Claim Details" at bounding box center [371, 122] width 55 height 16
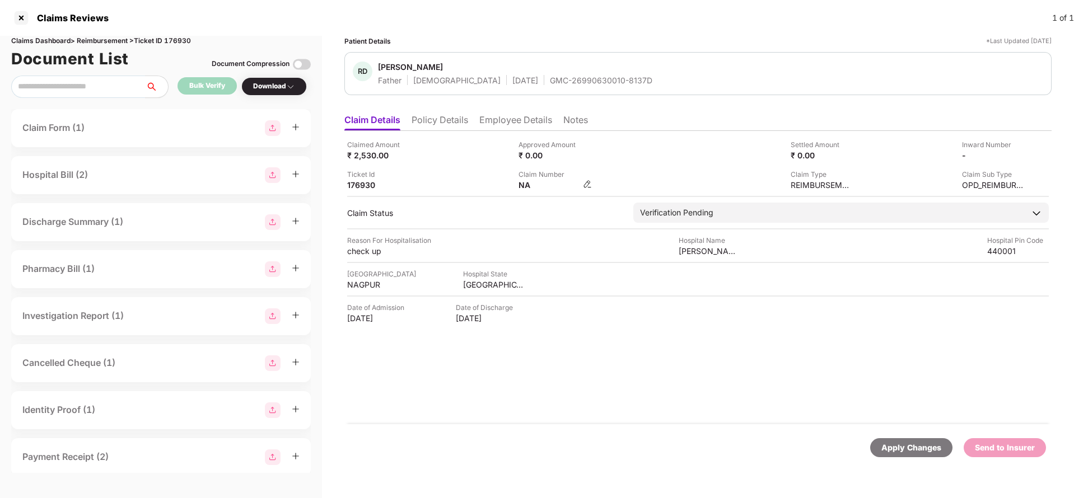
click at [588, 184] on img at bounding box center [587, 184] width 9 height 9
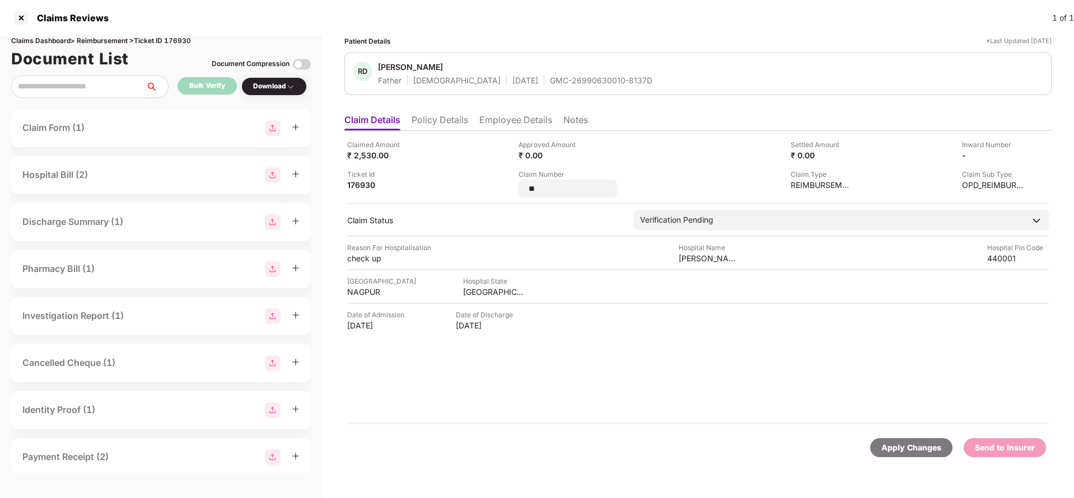
type input "*"
type input "**********"
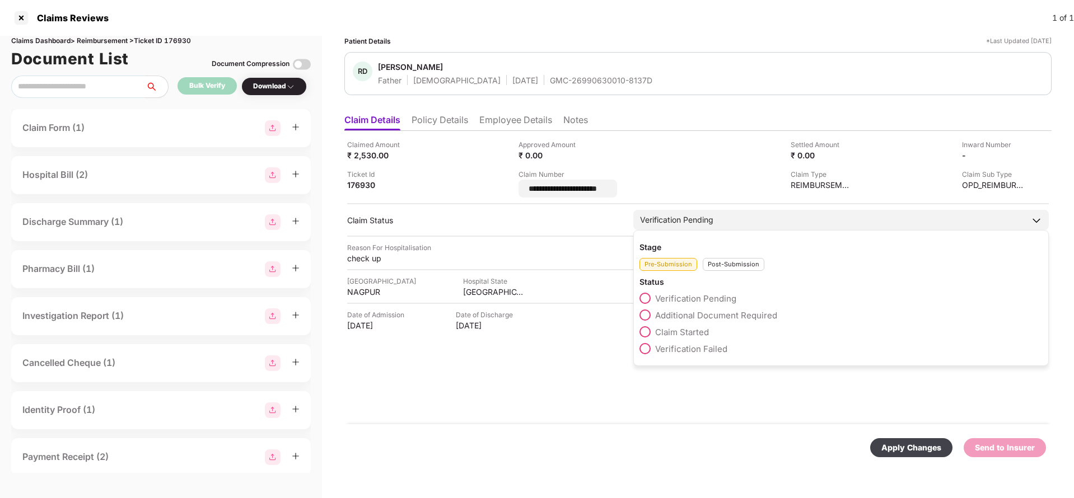
click at [692, 223] on div "Verification Pending Stage Pre-Submission Post-Submission Status Verification P…" at bounding box center [840, 220] width 415 height 20
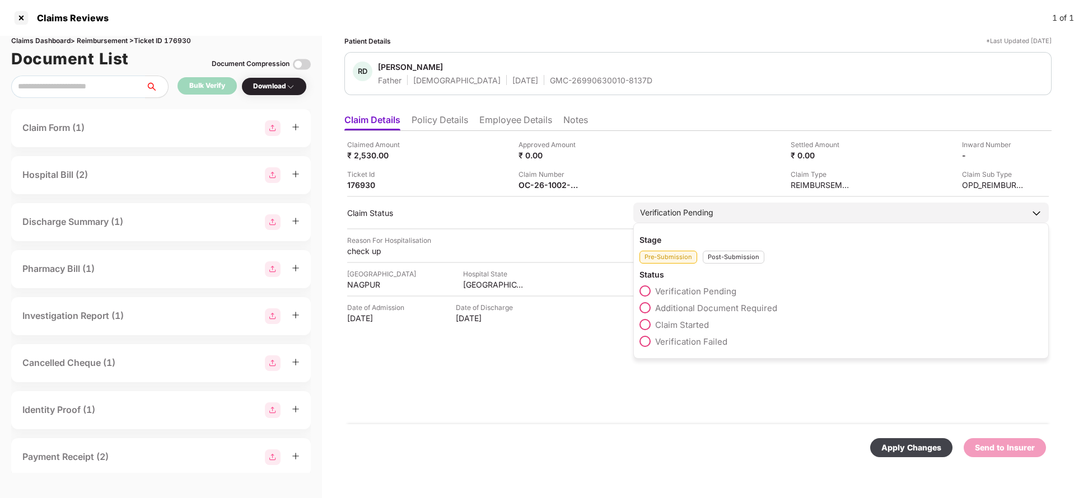
click at [746, 259] on div "Post-Submission" at bounding box center [734, 257] width 62 height 13
click at [701, 306] on span "Claim Under Process" at bounding box center [697, 308] width 85 height 11
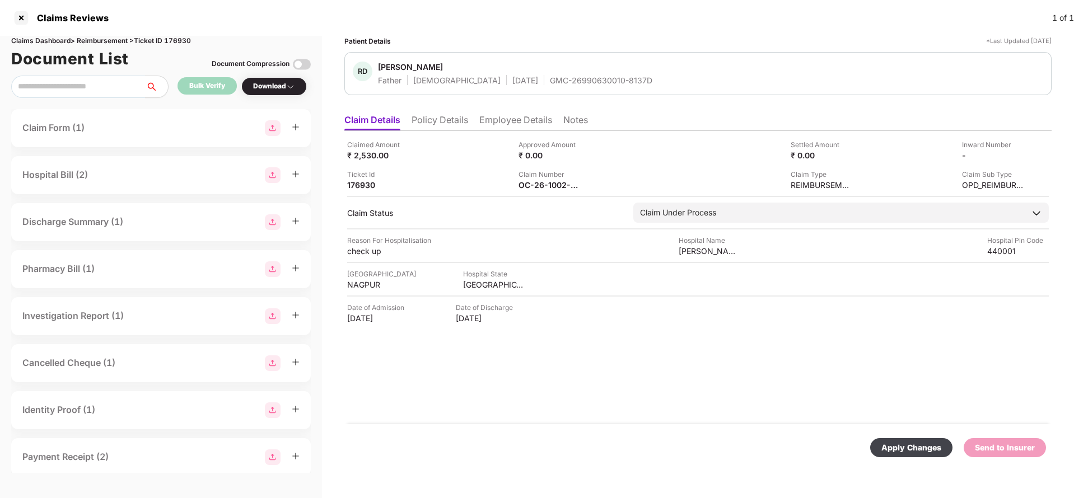
click at [914, 442] on div "Apply Changes" at bounding box center [911, 448] width 60 height 12
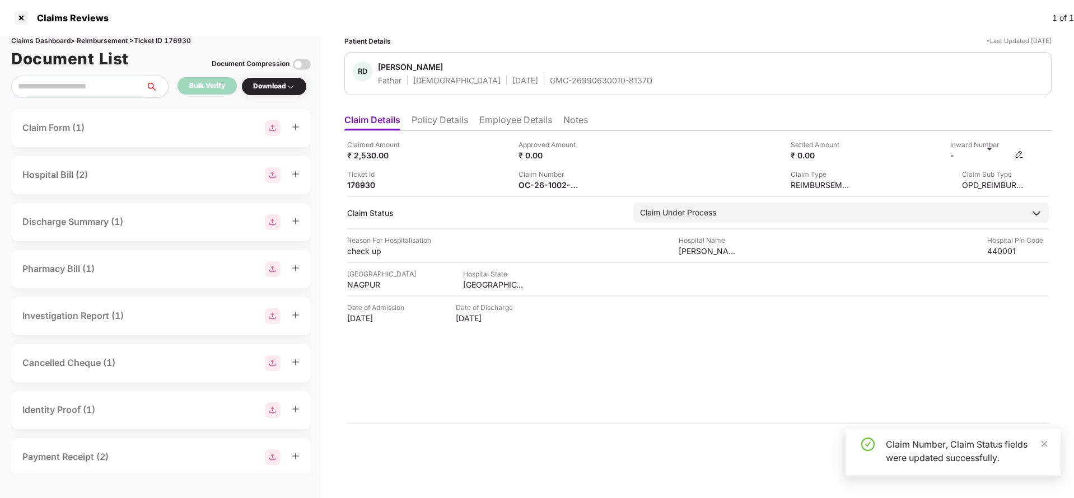
click at [1017, 157] on img at bounding box center [1018, 154] width 9 height 9
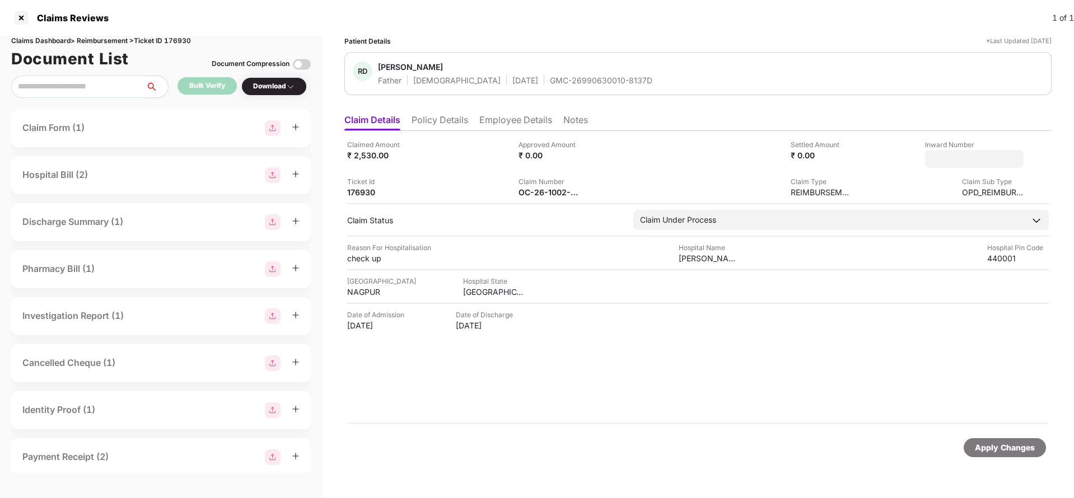
type input "*******"
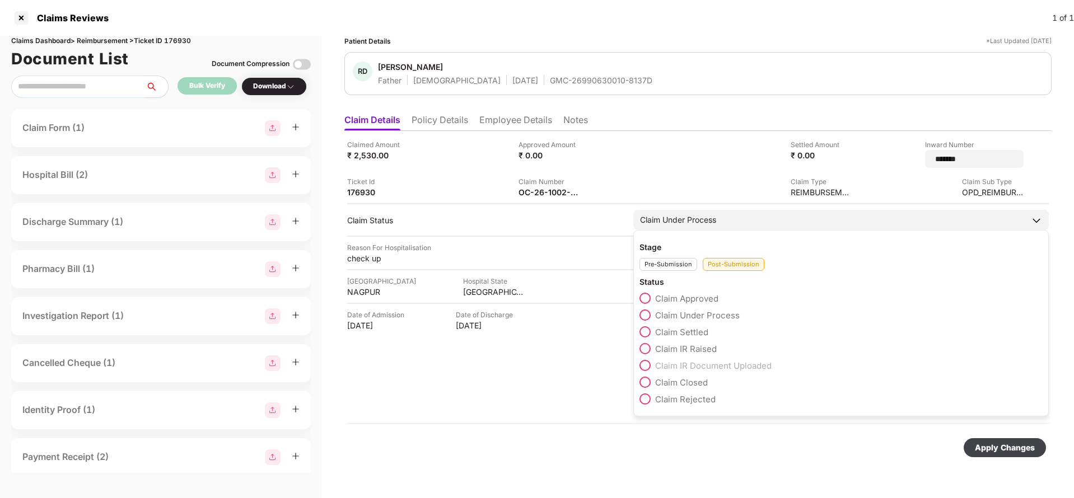
click at [703, 302] on div "Claim Approved Claim Under Process Claim Settled Claim IR Raised Claim IR Docum…" at bounding box center [840, 352] width 403 height 118
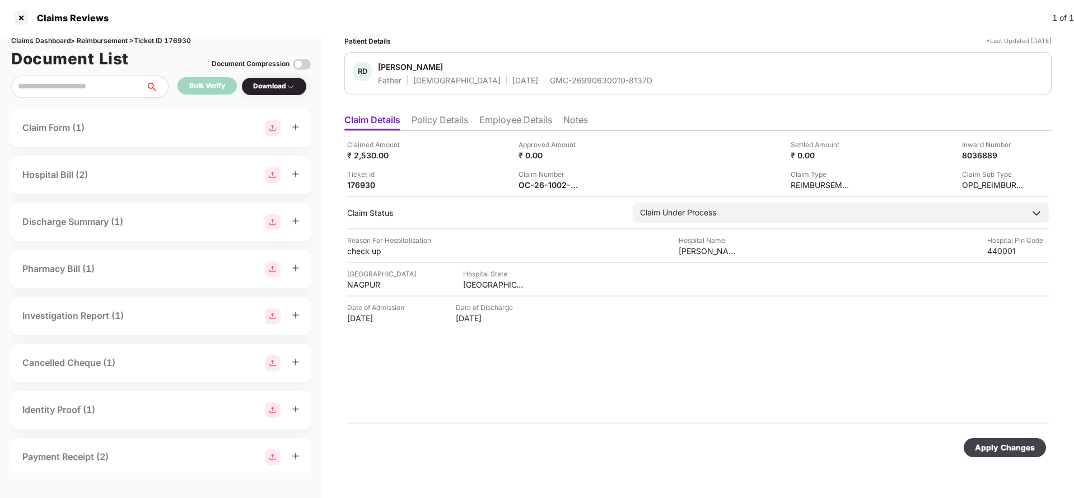
click at [593, 359] on div "Claimed Amount ₹ 2,530.00 Approved Amount ₹ 0.00 Settled Amount ₹ 0.00 Inward N…" at bounding box center [697, 277] width 707 height 293
click at [1022, 442] on div "Apply Changes" at bounding box center [1005, 448] width 60 height 12
click at [984, 445] on div "Apply Changes" at bounding box center [1005, 448] width 60 height 12
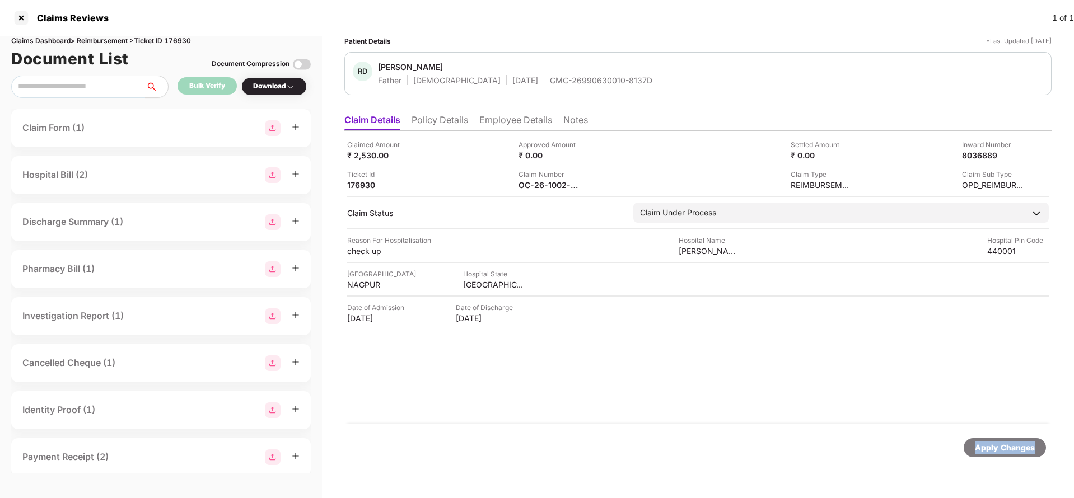
click at [984, 445] on div "Apply Changes" at bounding box center [1005, 448] width 60 height 12
click at [178, 39] on div "Claims Dashboard > Reimbursement > Ticket ID 176930" at bounding box center [160, 41] width 299 height 11
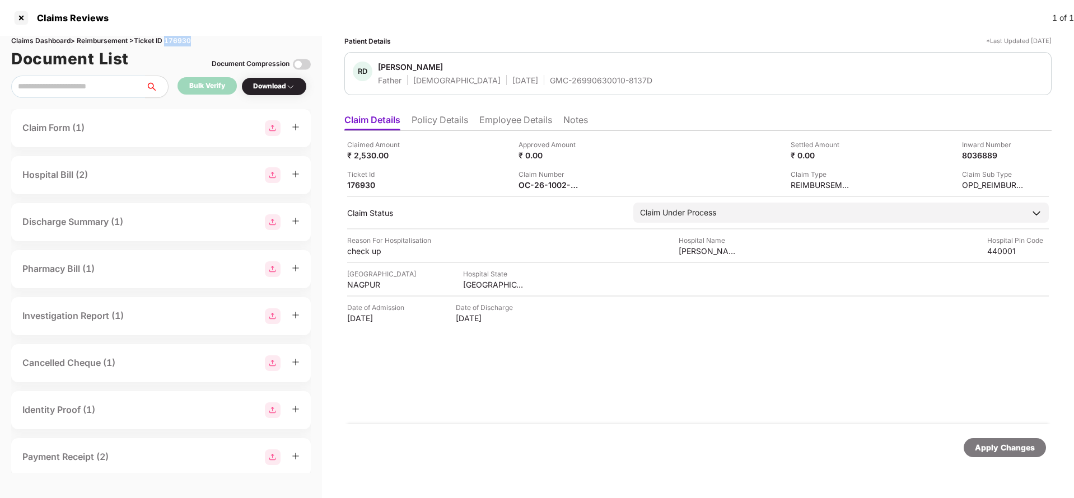
click at [178, 39] on div "Claims Dashboard > Reimbursement > Ticket ID 176930" at bounding box center [160, 41] width 299 height 11
copy div "176930"
click at [986, 446] on div "Apply Changes" at bounding box center [1005, 448] width 60 height 12
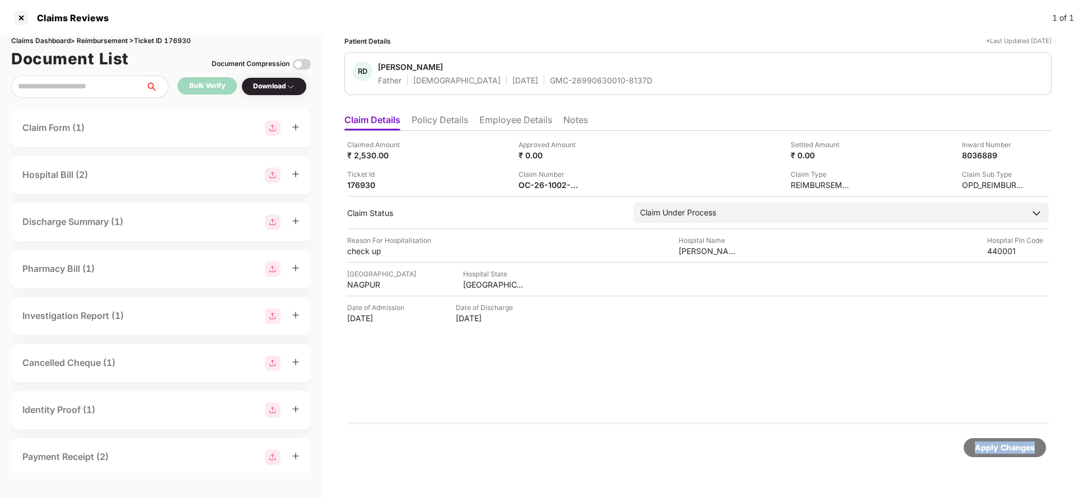
click at [986, 446] on div "Apply Changes" at bounding box center [1005, 448] width 60 height 12
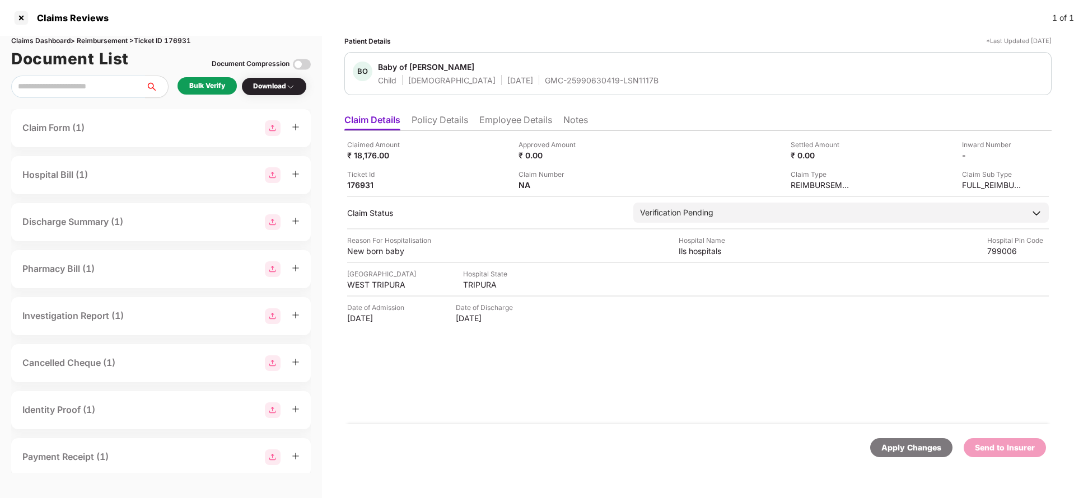
click at [439, 123] on li "Policy Details" at bounding box center [439, 122] width 57 height 16
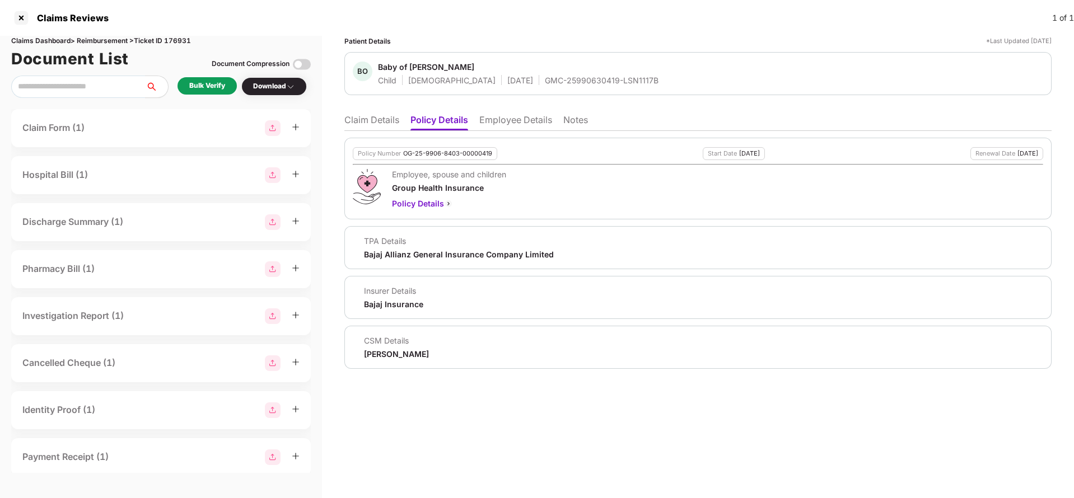
click at [212, 86] on div "Bulk Verify" at bounding box center [207, 86] width 36 height 11
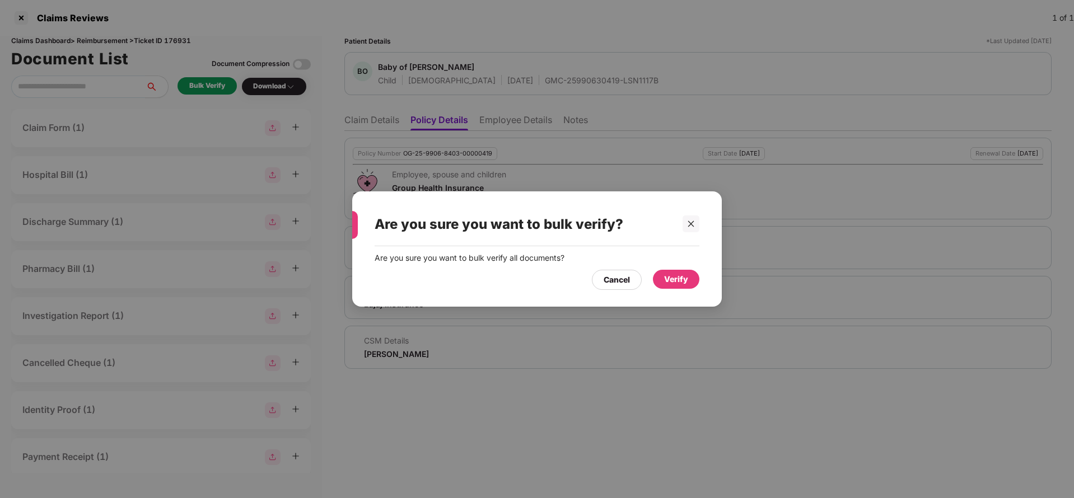
click at [685, 279] on div "Verify" at bounding box center [676, 279] width 24 height 12
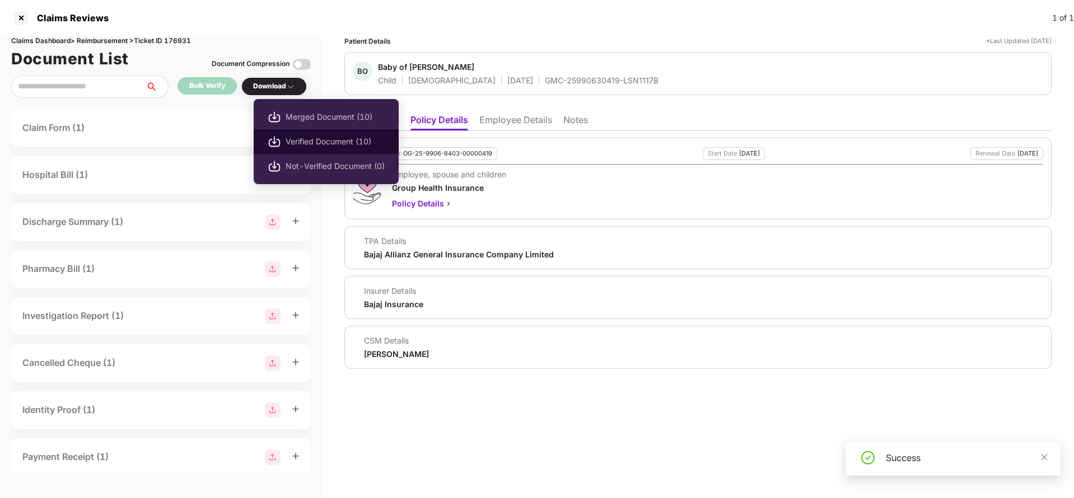
click at [306, 137] on span "Verified Document (10)" at bounding box center [334, 141] width 99 height 12
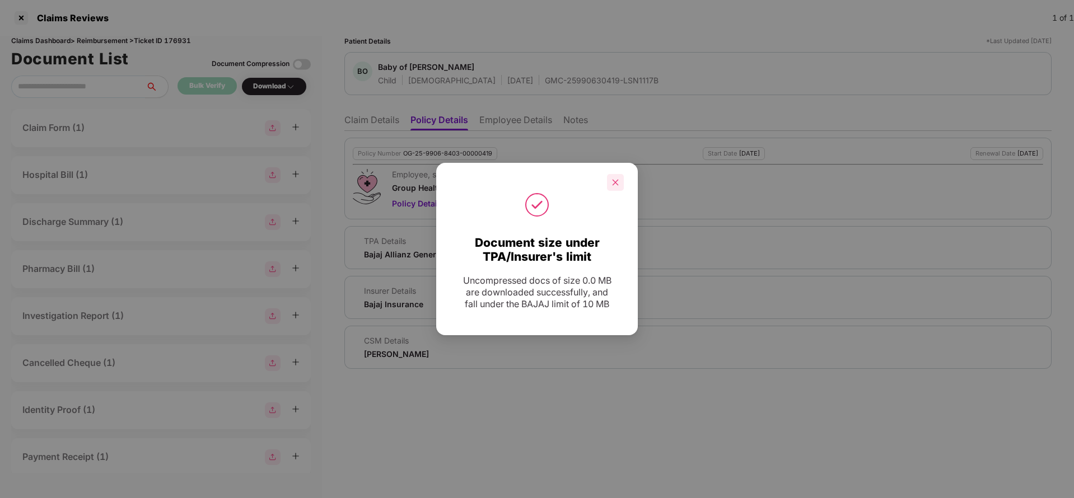
click at [611, 183] on icon "close" at bounding box center [615, 183] width 8 height 8
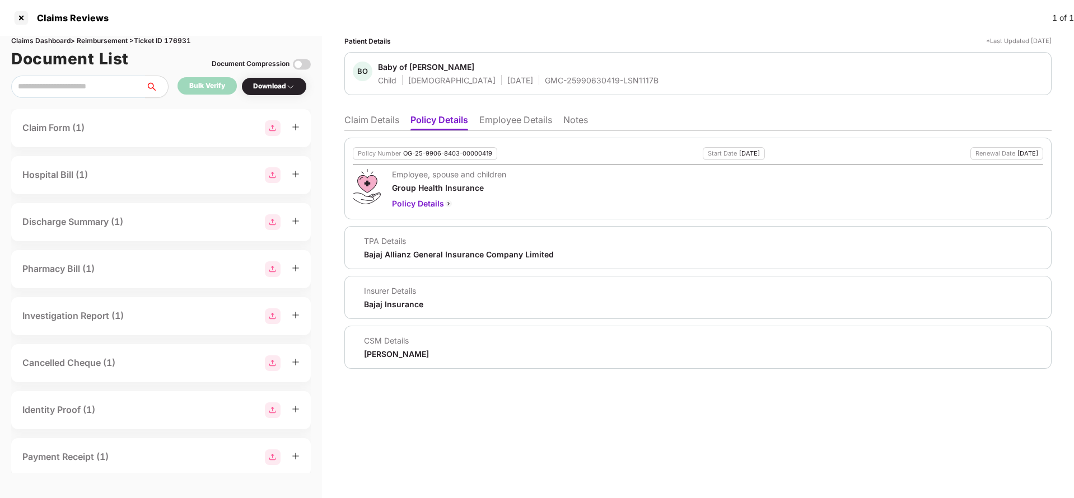
click at [380, 127] on li "Claim Details" at bounding box center [371, 122] width 55 height 16
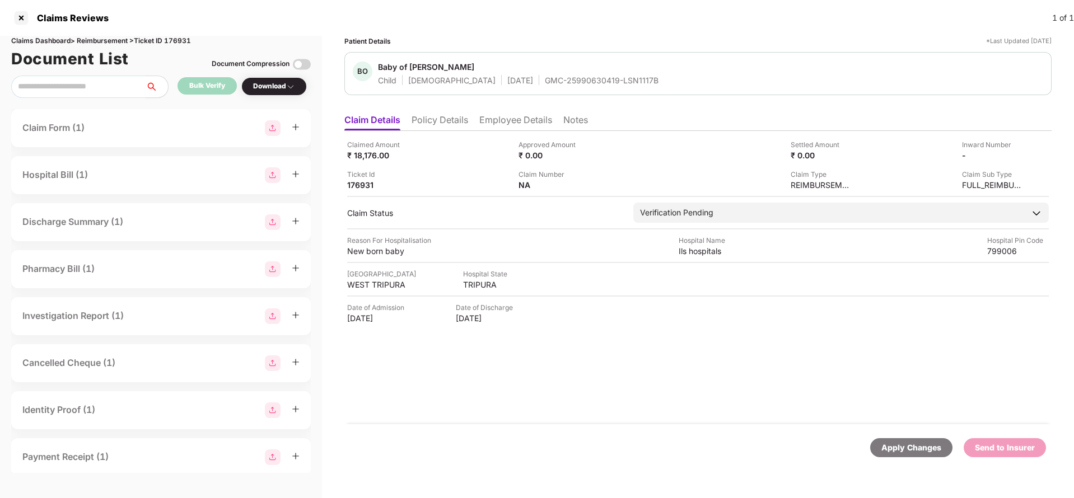
click at [545, 77] on div "GMC-25990630419-LSN1117B" at bounding box center [602, 80] width 114 height 11
copy div "GMC-25990630419-LSN1117B"
click at [383, 277] on div "[GEOGRAPHIC_DATA]" at bounding box center [381, 274] width 69 height 11
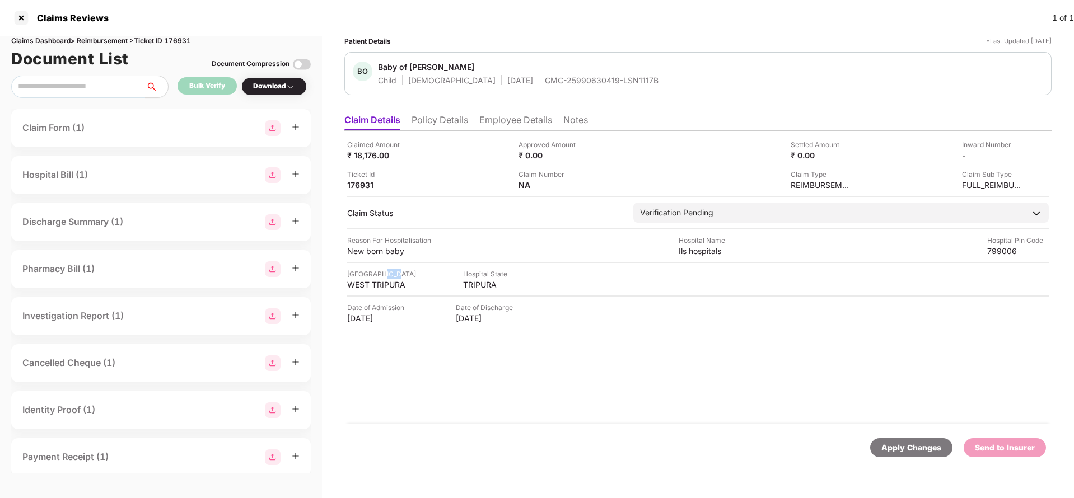
click at [383, 277] on div "[GEOGRAPHIC_DATA]" at bounding box center [381, 274] width 69 height 11
click at [383, 279] on span at bounding box center [386, 278] width 6 height 3
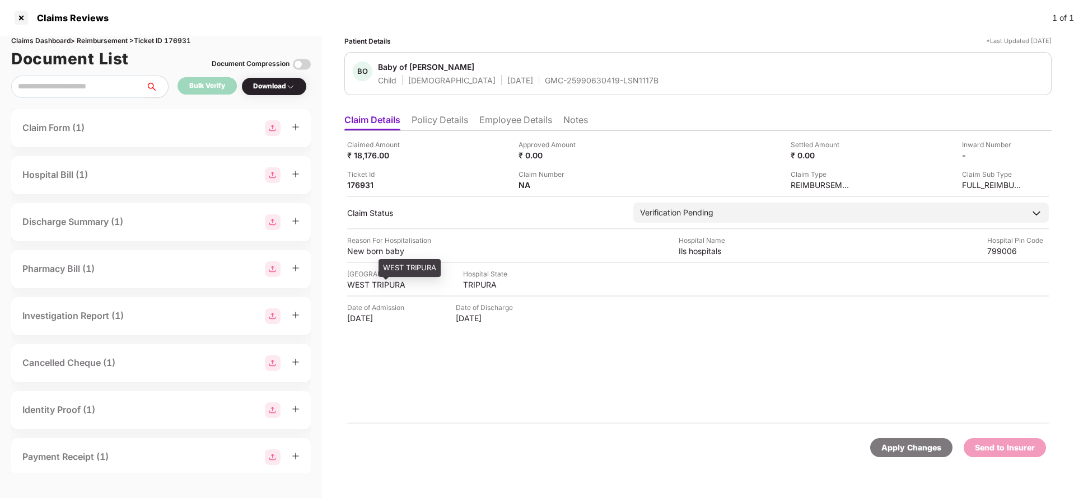
click at [382, 280] on div "WEST TRIPURA" at bounding box center [378, 284] width 62 height 11
copy div "WEST TRIPURA"
click at [697, 251] on div "Ils hospitals" at bounding box center [709, 251] width 62 height 11
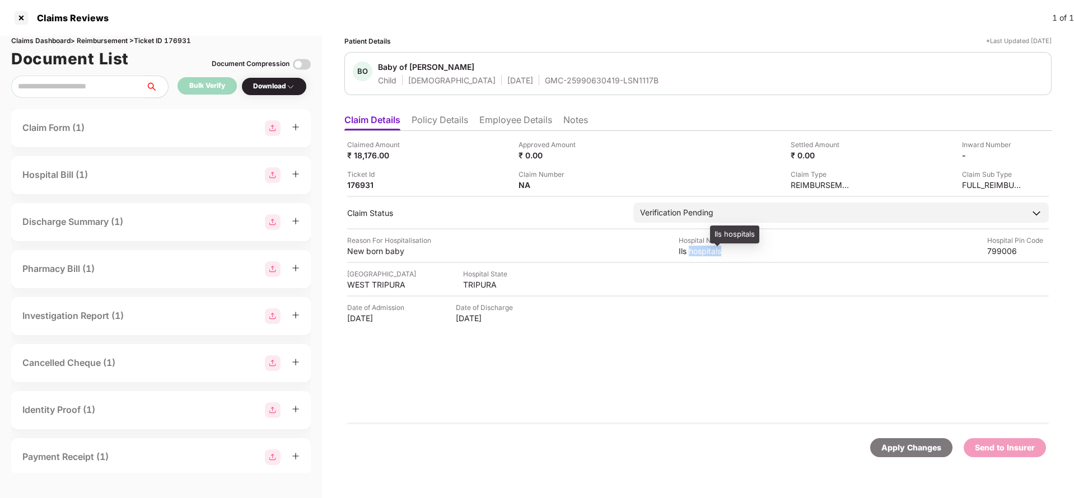
click at [697, 251] on div "Ils hospitals" at bounding box center [709, 251] width 62 height 11
copy div "Ils hospitals"
click at [367, 251] on div "New born baby" at bounding box center [378, 251] width 62 height 11
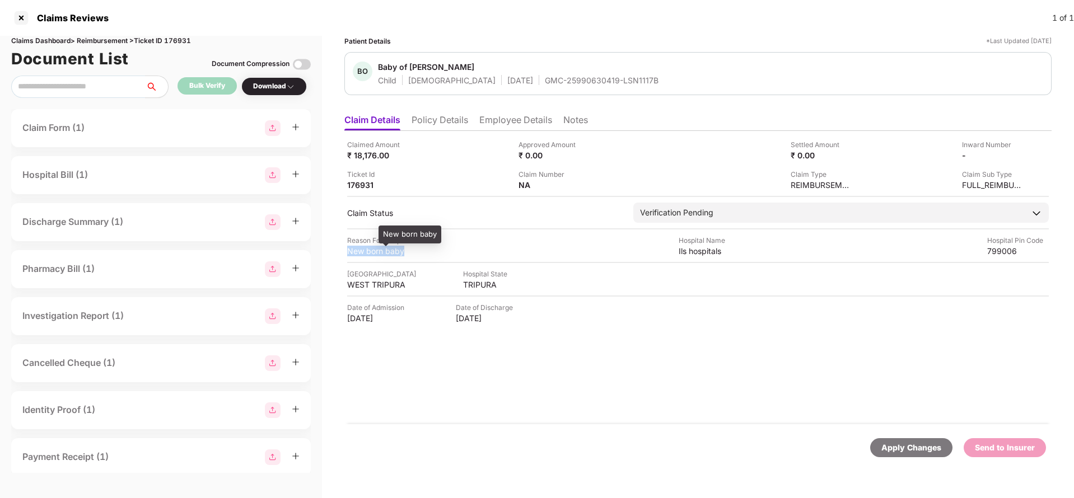
click at [367, 251] on div "New born baby" at bounding box center [378, 251] width 62 height 11
copy div "New born baby"
click at [488, 113] on ul "Claim Details Policy Details Employee Details Notes" at bounding box center [697, 120] width 707 height 22
click at [497, 124] on li "Employee Details" at bounding box center [515, 122] width 73 height 16
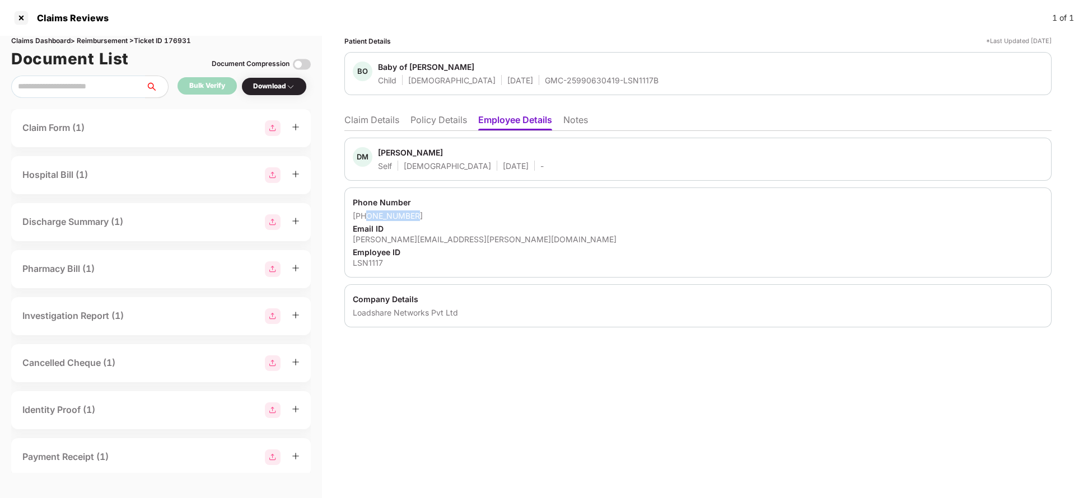
drag, startPoint x: 368, startPoint y: 213, endPoint x: 450, endPoint y: 211, distance: 82.3
click at [450, 211] on div "+917005690996" at bounding box center [698, 215] width 690 height 11
copy div "7005690996"
click at [410, 239] on div "deepjyoti.majumder@loadshare.net" at bounding box center [698, 239] width 690 height 11
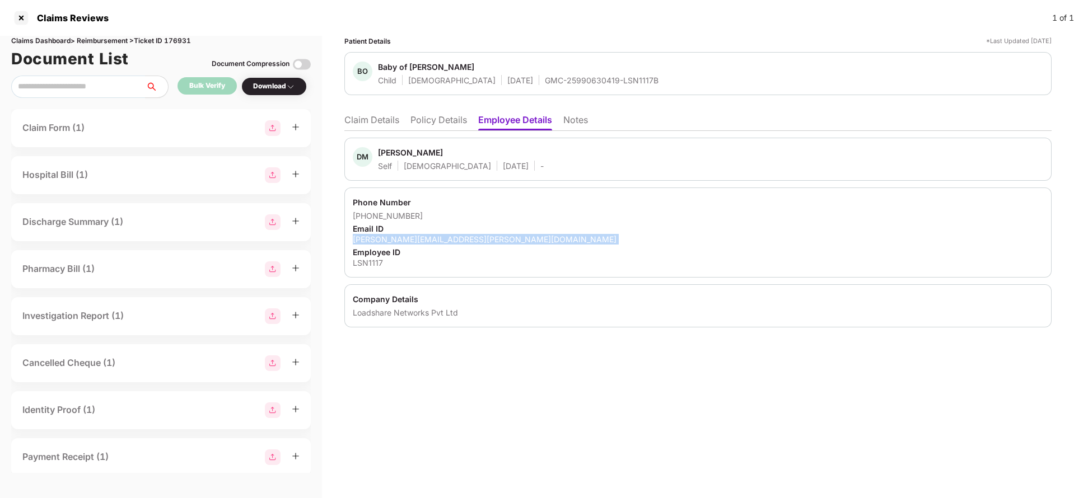
click at [410, 239] on div "deepjyoti.majumder@loadshare.net" at bounding box center [698, 239] width 690 height 11
copy div "deepjyoti.majumder@loadshare.net"
click at [367, 112] on ul "Claim Details Policy Details Employee Details Notes" at bounding box center [697, 120] width 707 height 22
click at [368, 118] on li "Claim Details" at bounding box center [371, 122] width 55 height 16
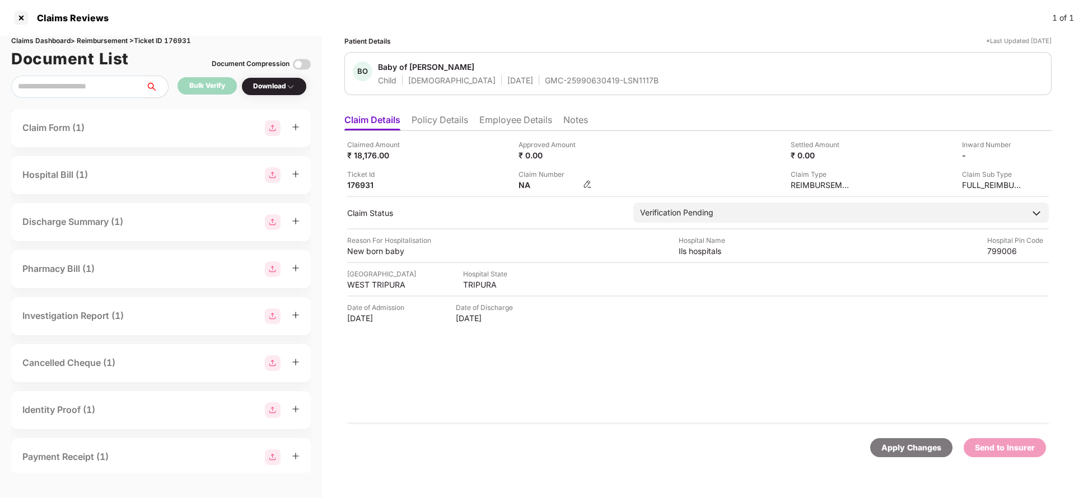
click at [584, 185] on img at bounding box center [587, 184] width 9 height 9
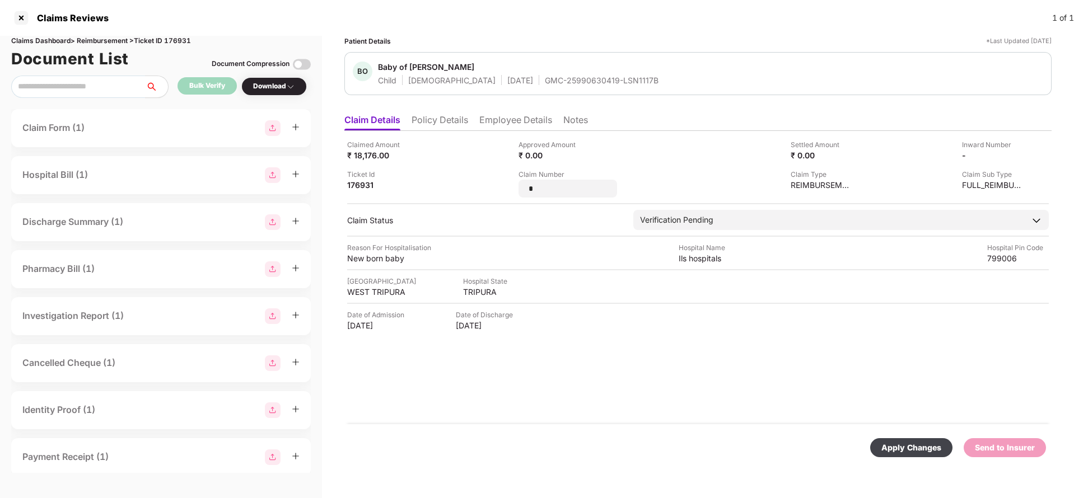
type input "*"
type input "**********"
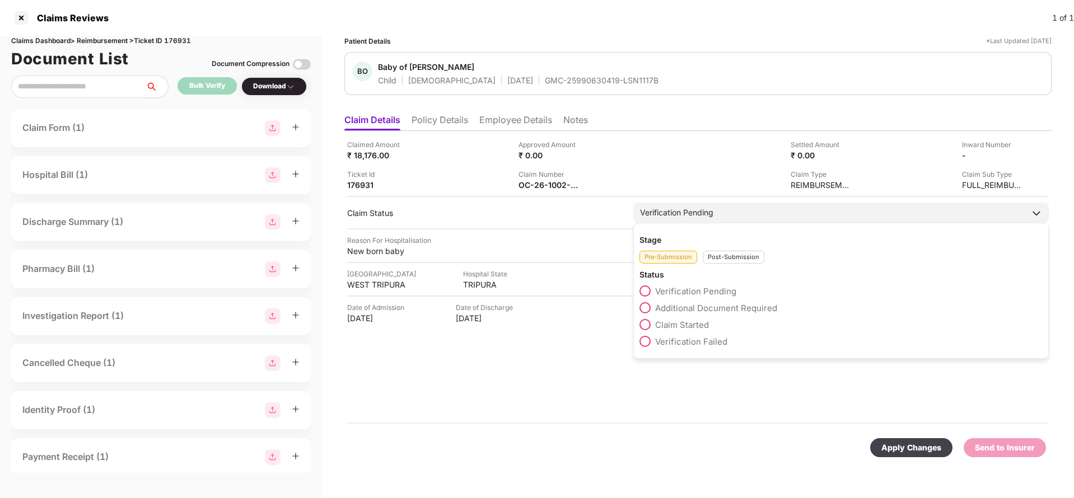
click at [753, 223] on div "Verification Pending Stage Pre-Submission Post-Submission Status Verification P…" at bounding box center [840, 213] width 415 height 20
click at [736, 259] on div "Post-Submission" at bounding box center [734, 257] width 62 height 13
click at [708, 311] on span "Claim Under Process" at bounding box center [697, 308] width 85 height 11
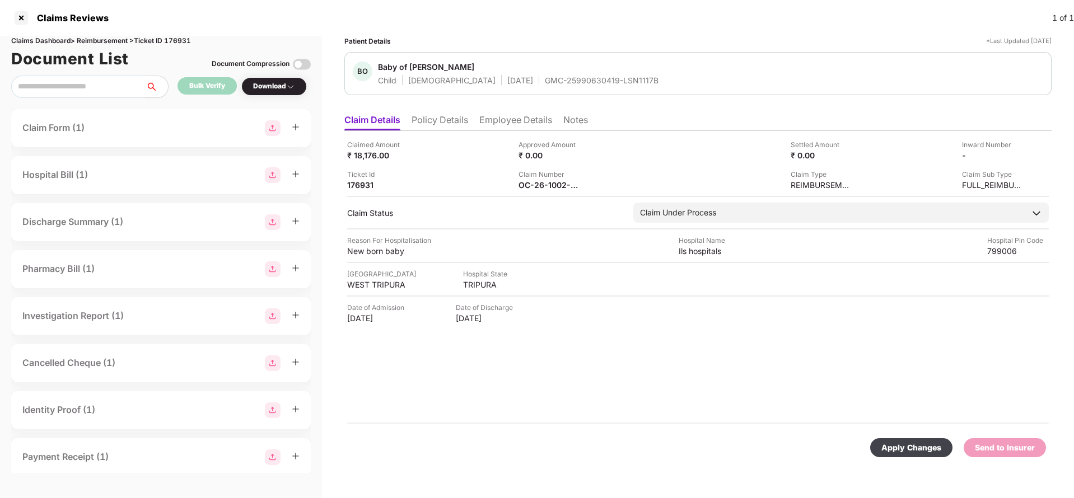
click at [913, 451] on div "Apply Changes" at bounding box center [911, 448] width 60 height 12
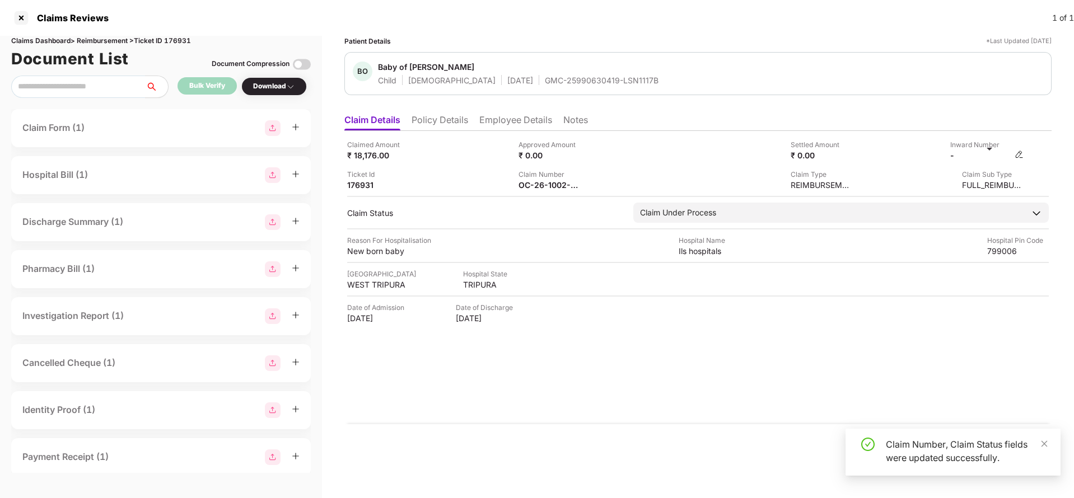
click at [1017, 155] on img at bounding box center [1018, 154] width 9 height 9
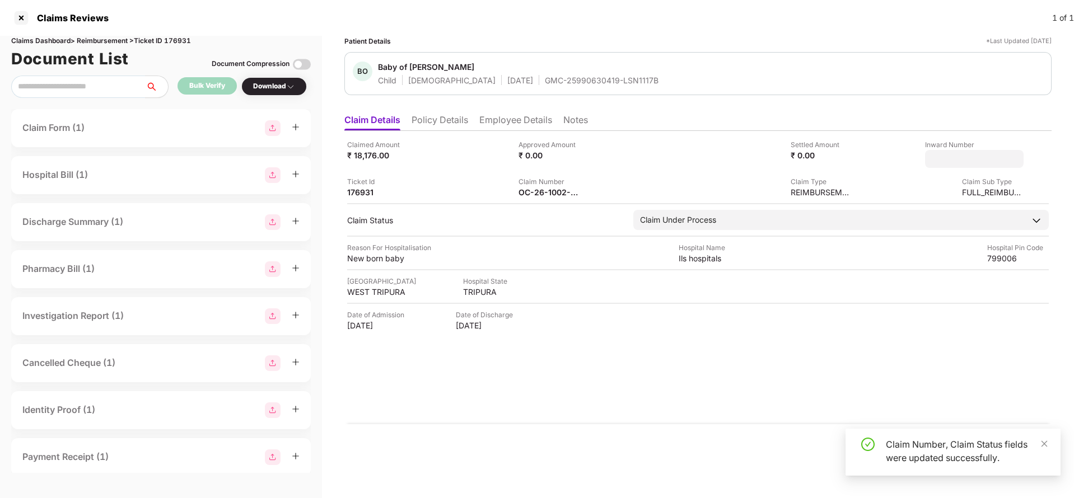
type input "*******"
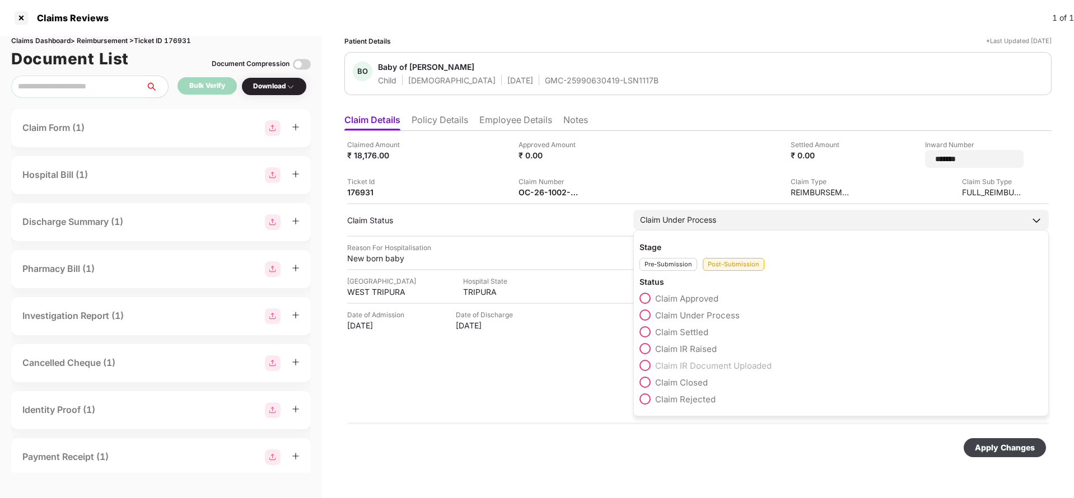
click at [749, 228] on div "Claim Under Process Stage Pre-Submission Post-Submission Status Claim Approved …" at bounding box center [840, 220] width 415 height 20
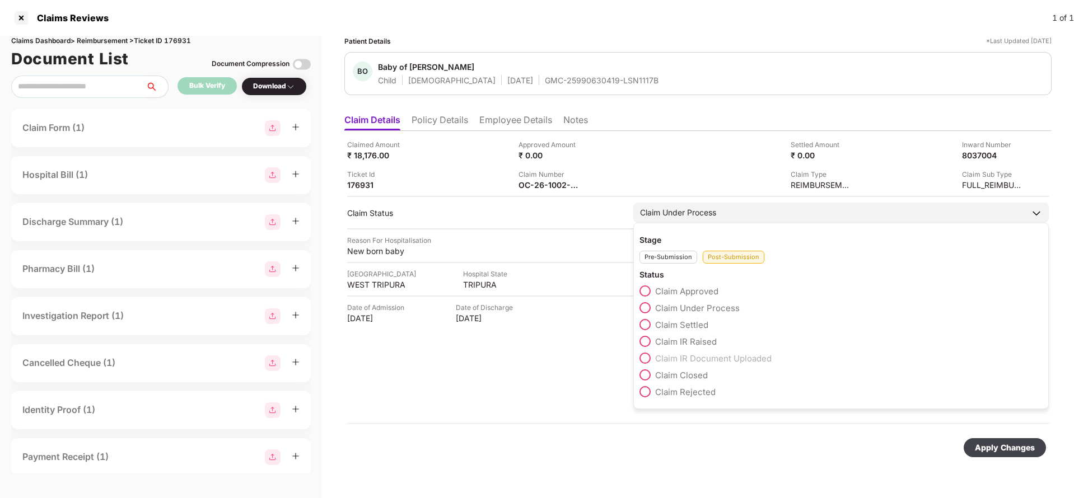
click at [709, 312] on span "Claim Under Process" at bounding box center [697, 308] width 85 height 11
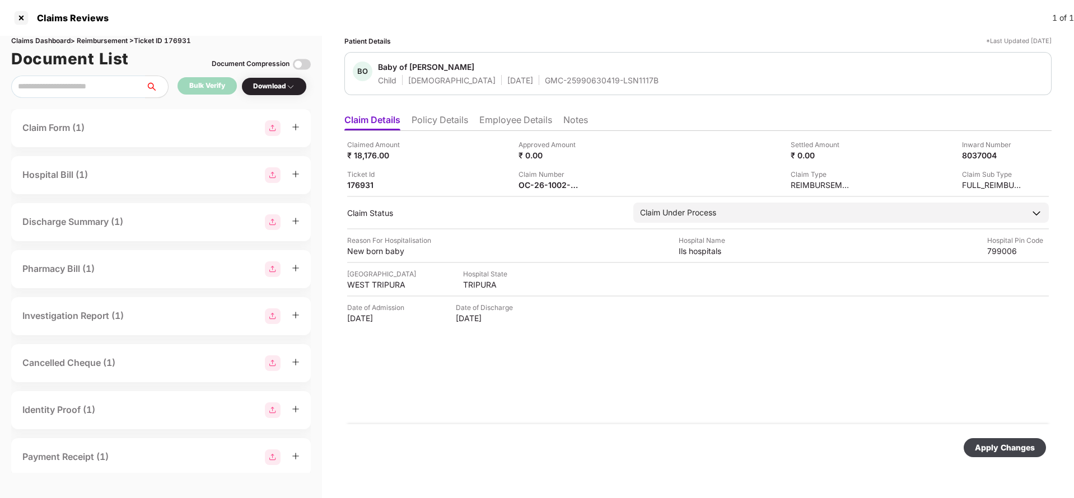
click at [551, 418] on div "Claimed Amount ₹ 18,176.00 Approved Amount ₹ 0.00 Settled Amount ₹ 0.00 Inward …" at bounding box center [697, 277] width 707 height 293
click at [1018, 444] on div "Apply Changes" at bounding box center [1005, 448] width 60 height 12
click at [1001, 452] on div "Apply Changes" at bounding box center [1005, 448] width 60 height 12
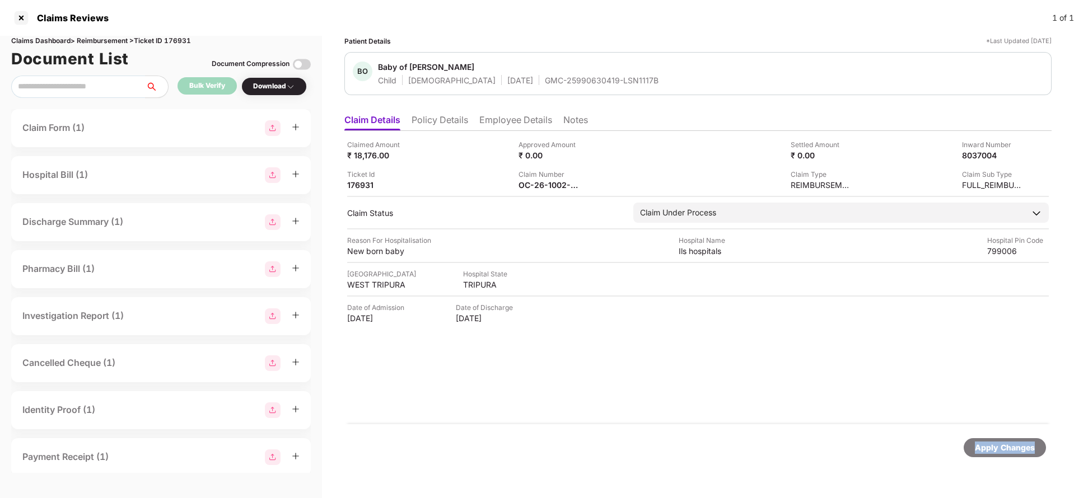
click at [1001, 452] on div "Apply Changes" at bounding box center [1005, 448] width 60 height 12
click at [182, 39] on div "Claims Dashboard > Reimbursement > Ticket ID 176931" at bounding box center [160, 41] width 299 height 11
copy div "176931"
click at [990, 448] on div "Apply Changes" at bounding box center [1005, 448] width 60 height 12
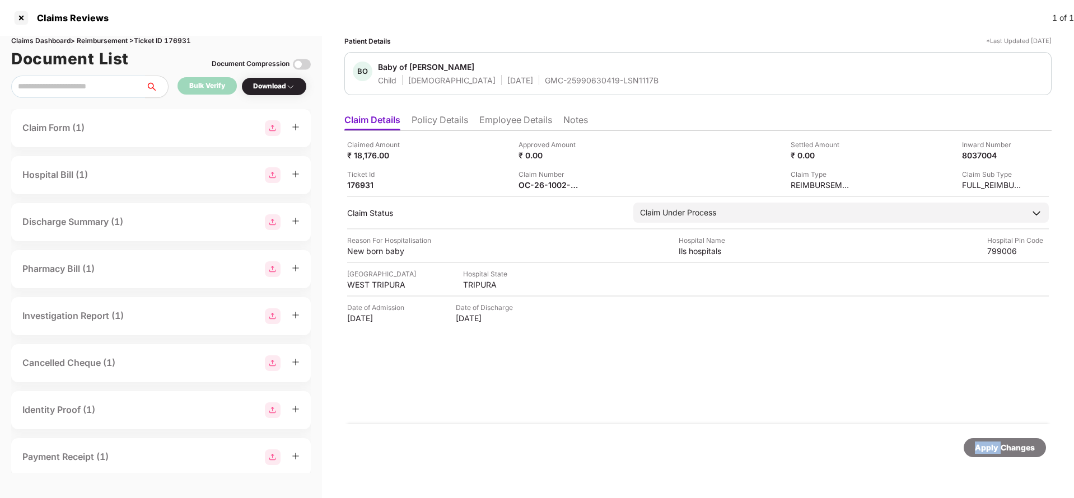
click at [990, 448] on div "Apply Changes" at bounding box center [1005, 448] width 60 height 12
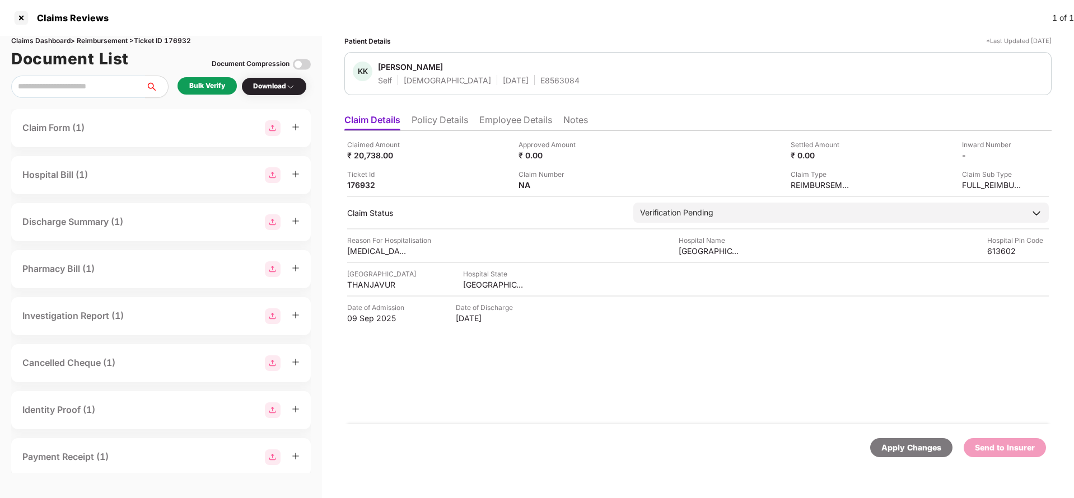
click at [444, 120] on li "Policy Details" at bounding box center [439, 122] width 57 height 16
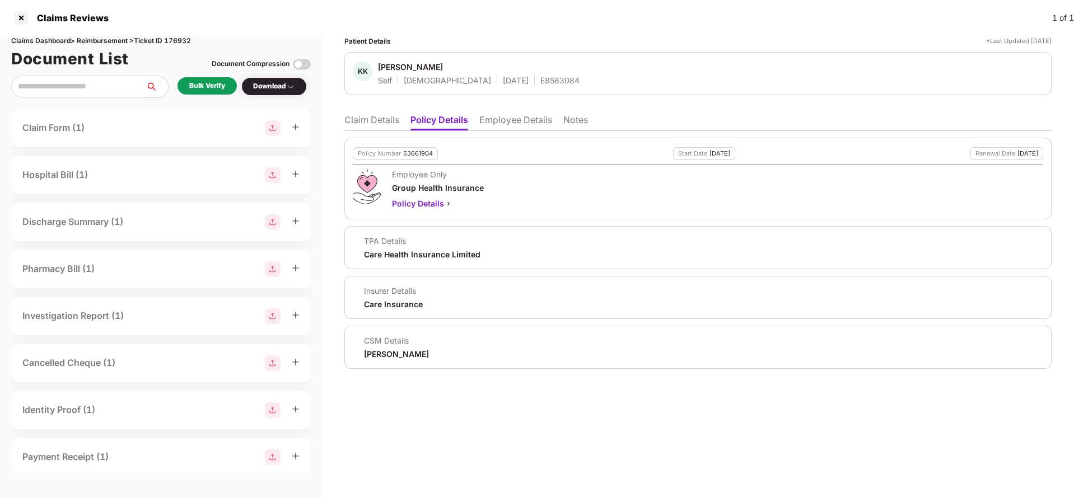
click at [530, 121] on li "Employee Details" at bounding box center [515, 122] width 73 height 16
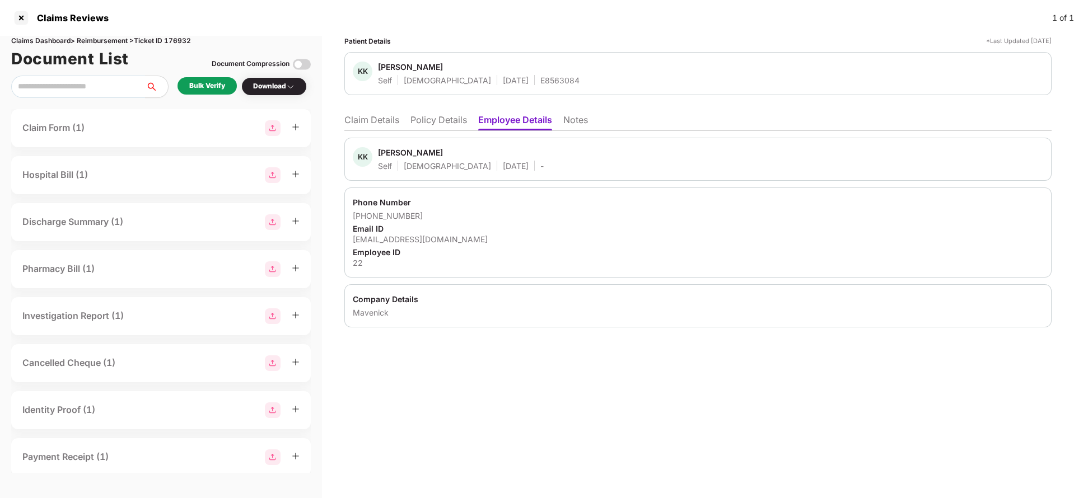
click at [371, 126] on li "Claim Details" at bounding box center [371, 122] width 55 height 16
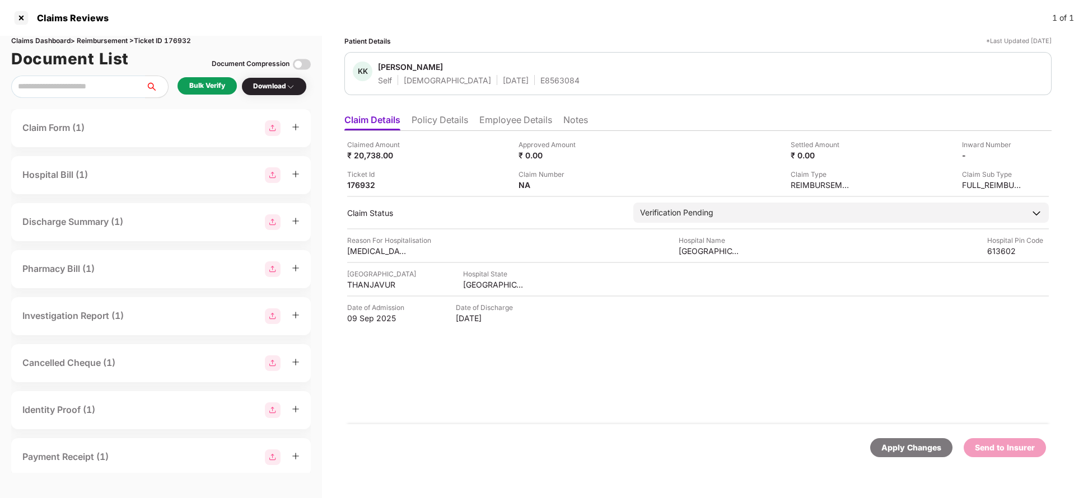
click at [209, 82] on div "Bulk Verify" at bounding box center [207, 86] width 36 height 11
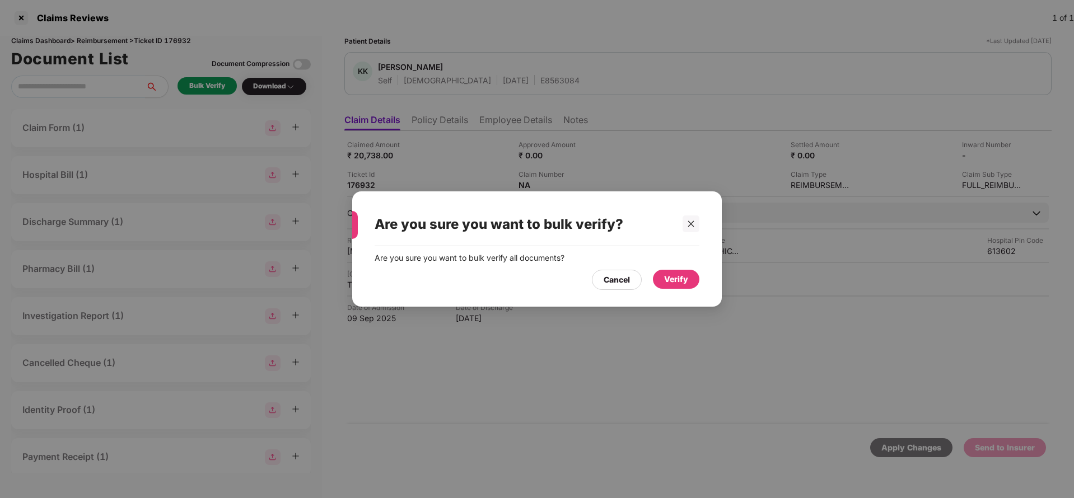
click at [676, 280] on div "Verify" at bounding box center [676, 279] width 24 height 12
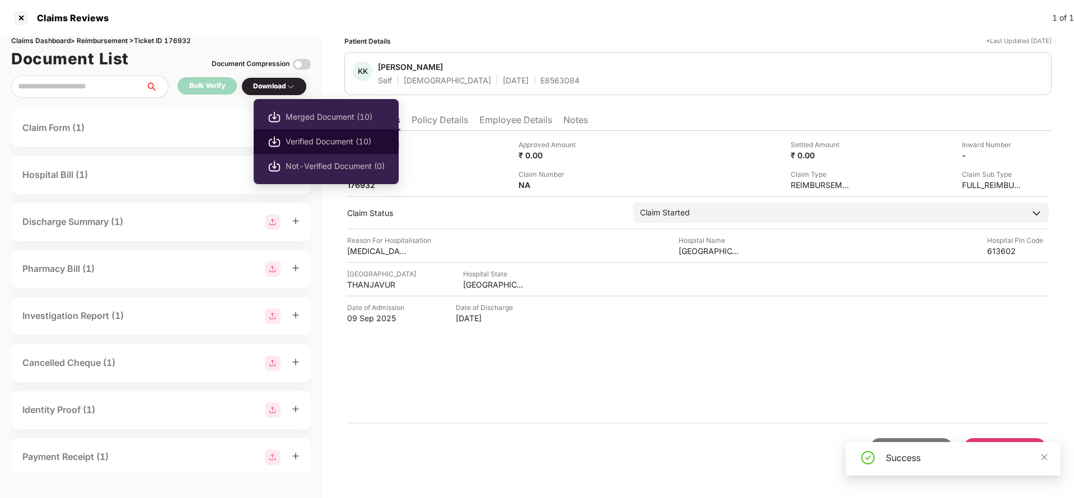
click at [315, 137] on span "Verified Document (10)" at bounding box center [334, 141] width 99 height 12
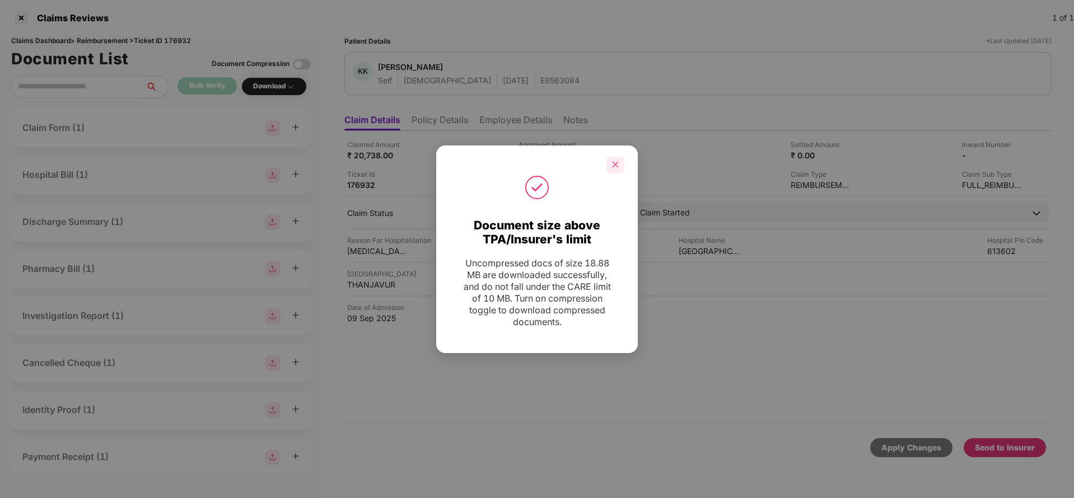
click at [616, 164] on icon "close" at bounding box center [615, 165] width 8 height 8
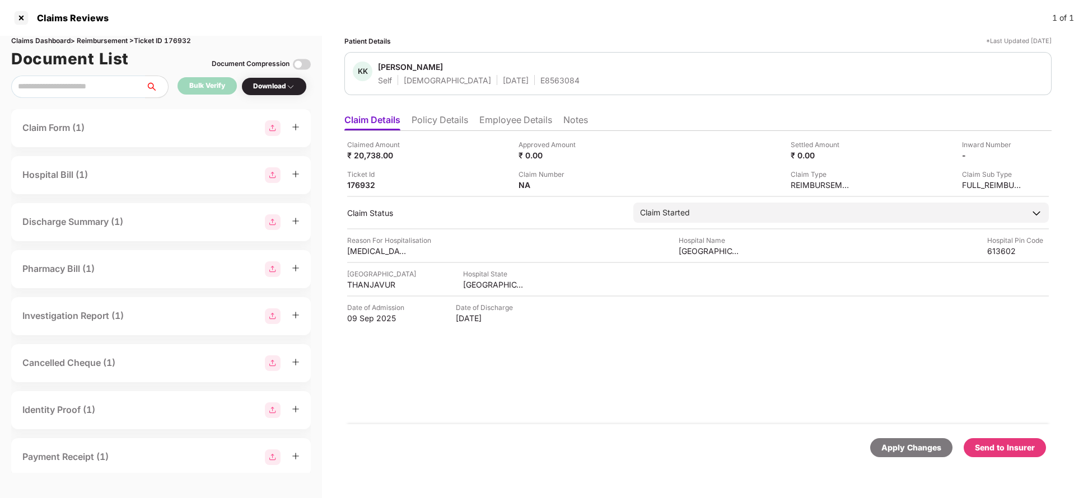
click at [998, 449] on div "Send to Insurer" at bounding box center [1005, 448] width 60 height 12
click at [993, 443] on div "Send to Insurer" at bounding box center [1005, 448] width 60 height 12
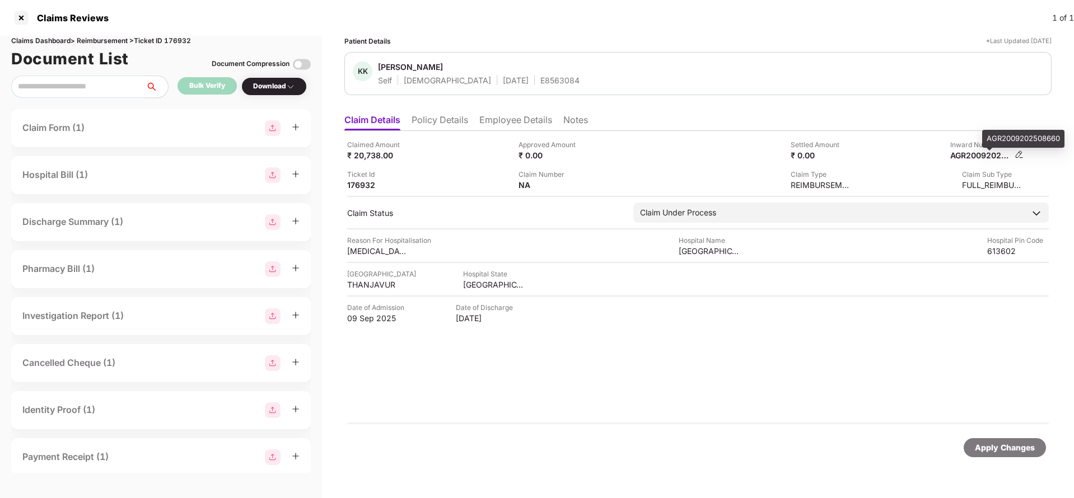
click at [976, 154] on div "AGR2009202508660" at bounding box center [981, 155] width 62 height 11
copy div "AGR2009202508660"
click at [1006, 454] on div "Apply Changes" at bounding box center [1004, 447] width 82 height 19
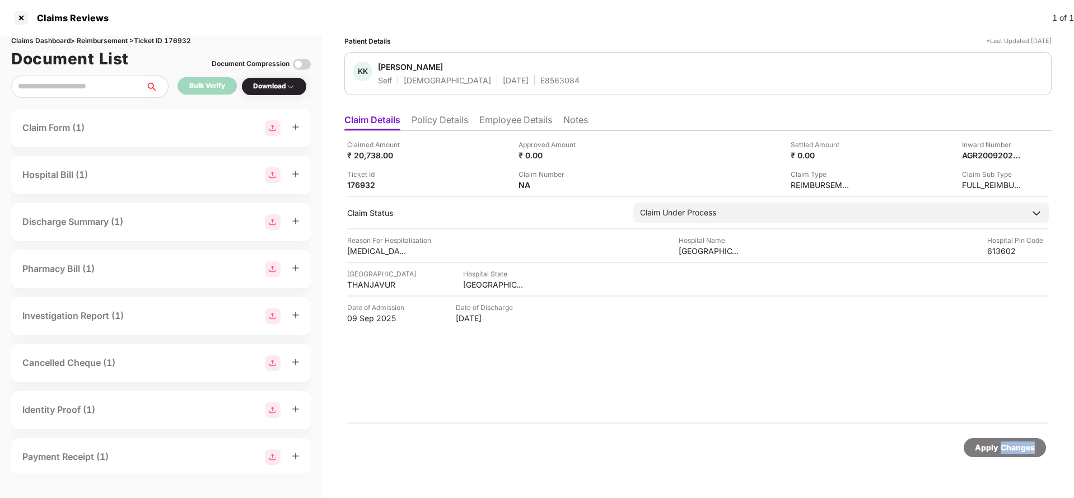
click at [1006, 454] on div "Apply Changes" at bounding box center [1004, 447] width 82 height 19
click at [180, 40] on div "Claims Dashboard > Reimbursement > Ticket ID 176932" at bounding box center [160, 41] width 299 height 11
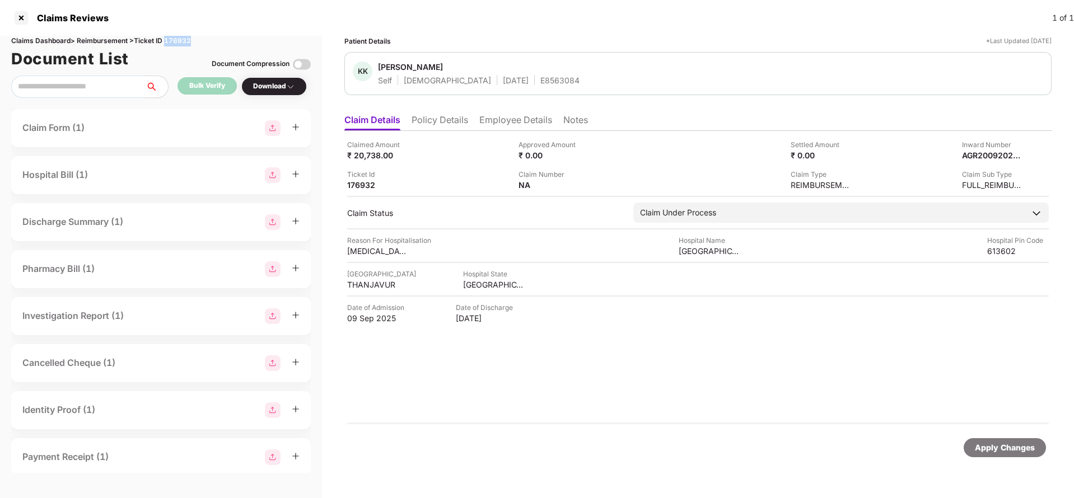
click at [180, 40] on div "Claims Dashboard > Reimbursement > Ticket ID 176932" at bounding box center [160, 41] width 299 height 11
copy div "176932"
click at [1011, 442] on div "Apply Changes" at bounding box center [1005, 448] width 60 height 12
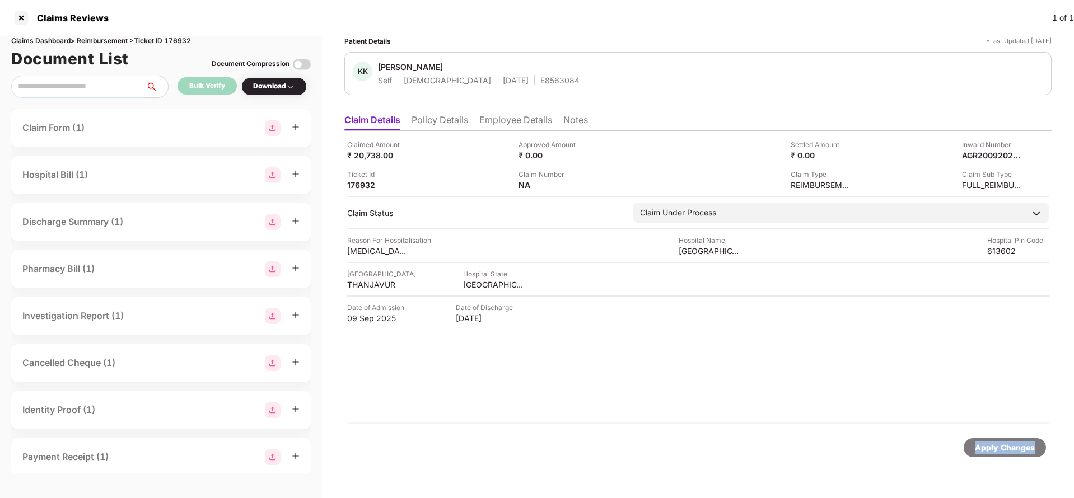
click at [1011, 442] on div "Apply Changes" at bounding box center [1005, 448] width 60 height 12
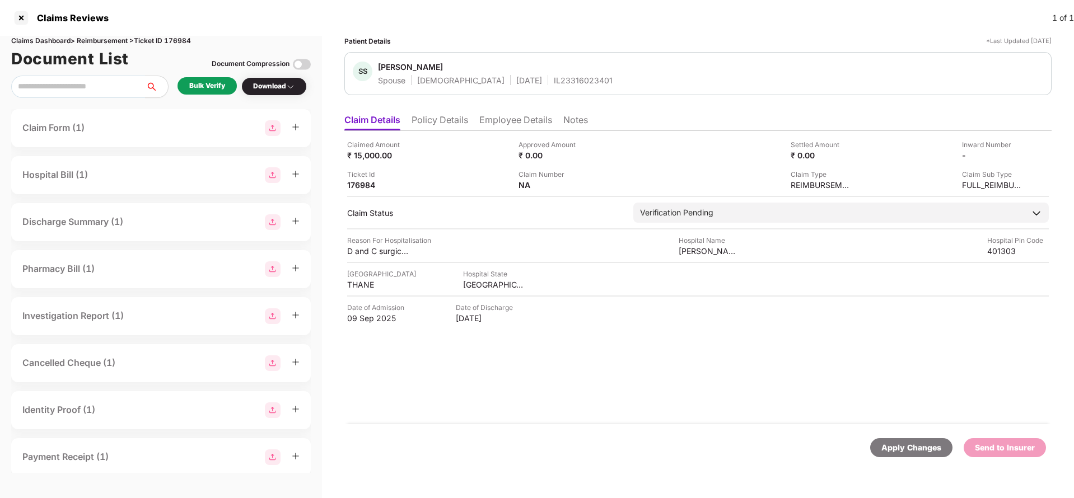
click at [436, 119] on li "Policy Details" at bounding box center [439, 122] width 57 height 16
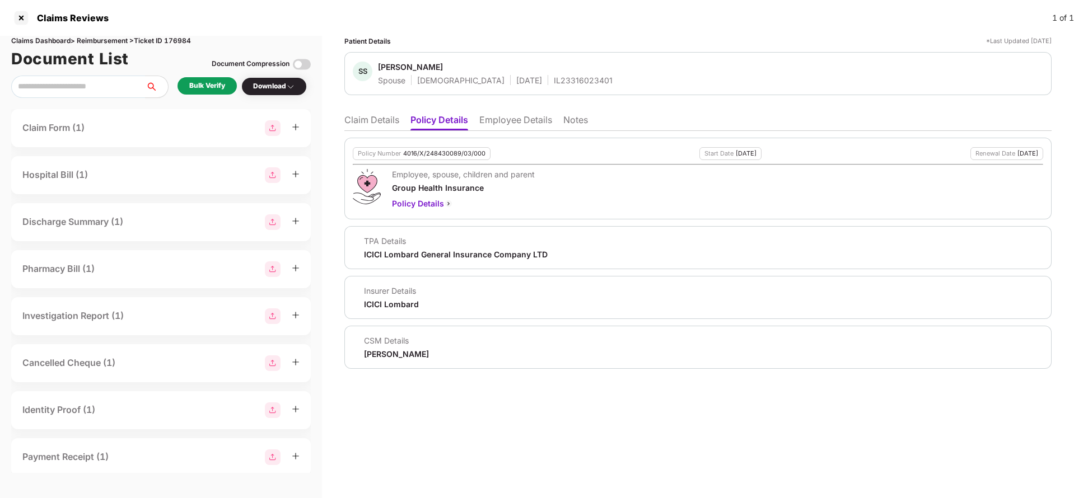
click at [425, 153] on div "4016/X/248430089/03/000" at bounding box center [444, 153] width 82 height 7
copy div "4016/X/248430089/03/000"
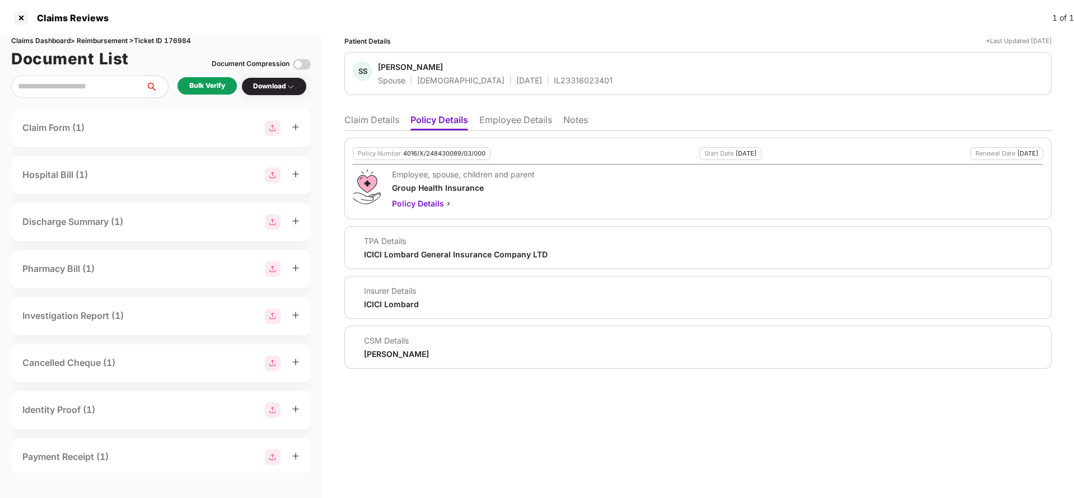
click at [554, 80] on div "IL23316023401" at bounding box center [583, 80] width 59 height 11
copy div "IL23316023401"
click at [513, 123] on li "Employee Details" at bounding box center [515, 122] width 73 height 16
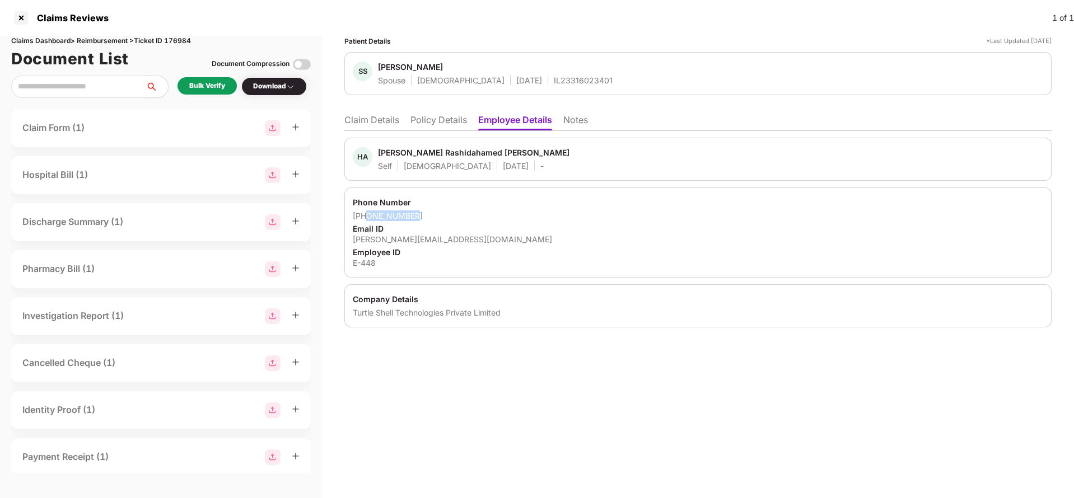
drag, startPoint x: 364, startPoint y: 218, endPoint x: 432, endPoint y: 211, distance: 67.5
click at [432, 211] on div "[PHONE_NUMBER]" at bounding box center [698, 215] width 690 height 11
copy div "9730423423"
click at [381, 124] on li "Claim Details" at bounding box center [371, 122] width 55 height 16
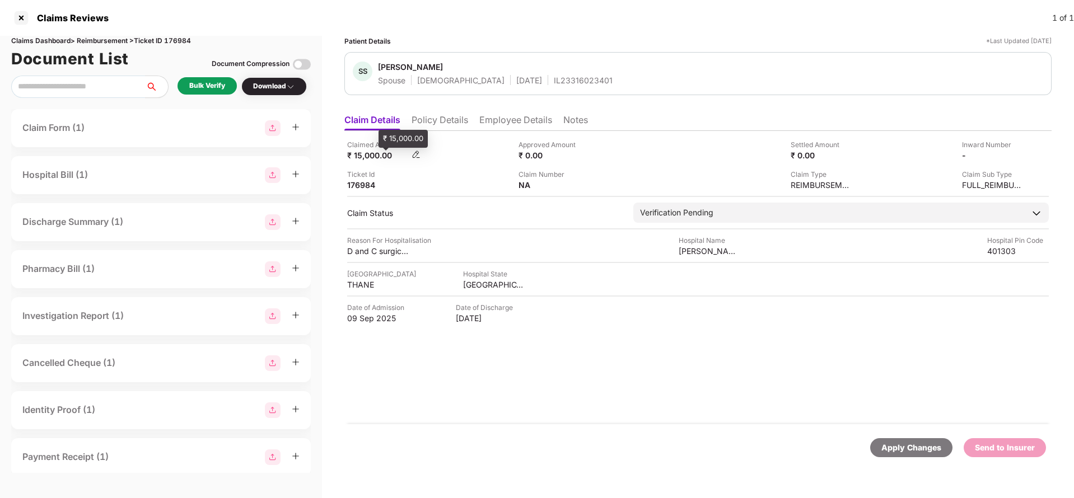
click at [366, 153] on div "₹ 15,000.00" at bounding box center [378, 155] width 62 height 11
copy div "15,000"
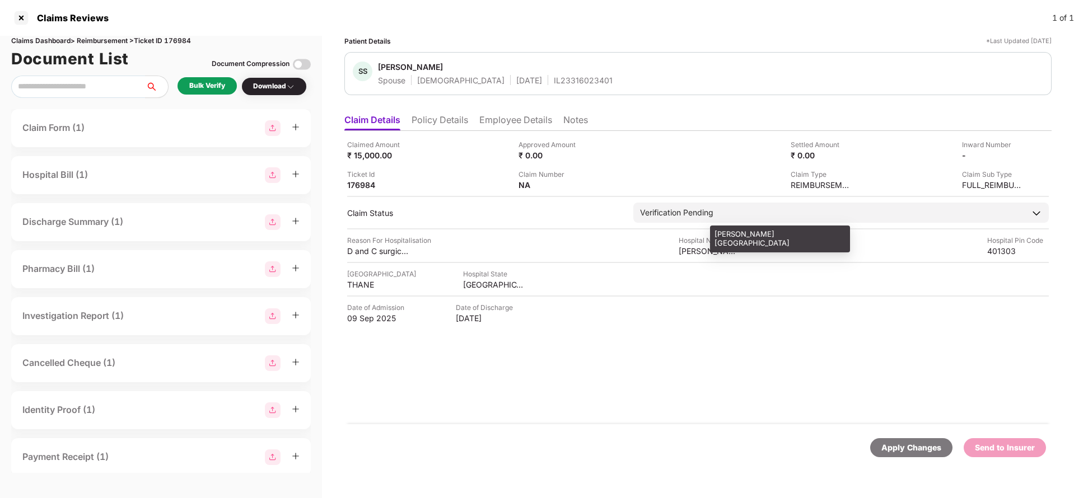
click at [709, 251] on div "[PERSON_NAME][GEOGRAPHIC_DATA]" at bounding box center [709, 251] width 62 height 11
copy div "[PERSON_NAME][GEOGRAPHIC_DATA]"
click at [197, 82] on div "Bulk Verify" at bounding box center [207, 86] width 36 height 11
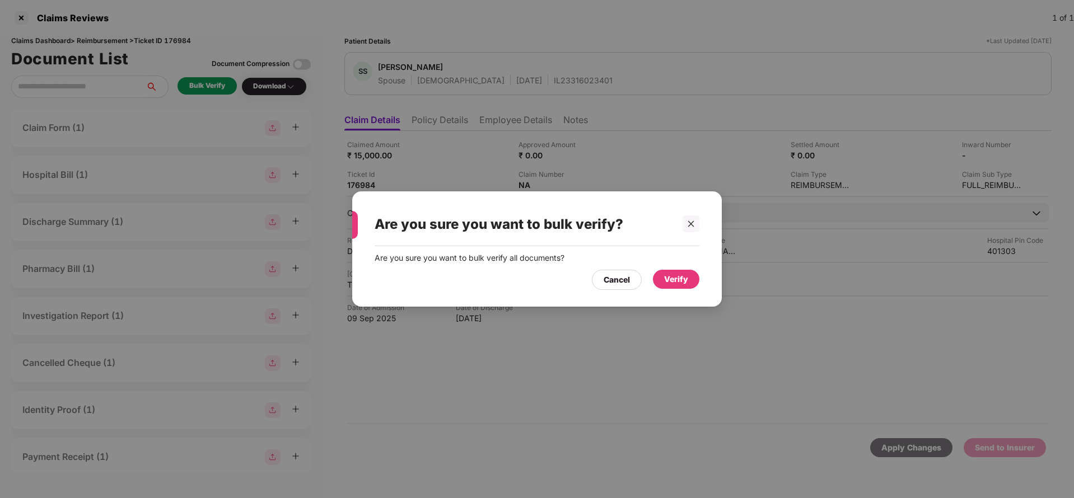
click at [677, 285] on div "Verify" at bounding box center [676, 279] width 24 height 12
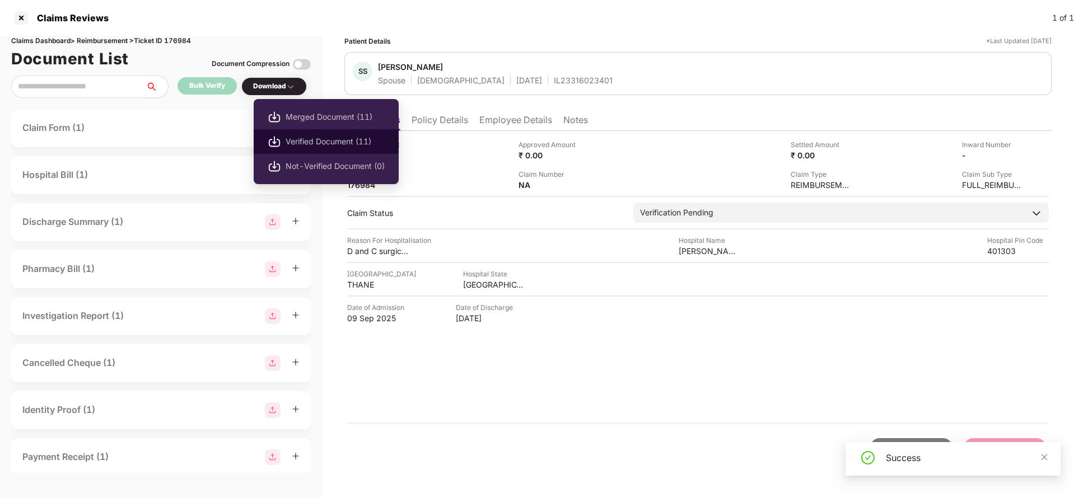
click at [307, 145] on span "Verified Document (11)" at bounding box center [334, 141] width 99 height 12
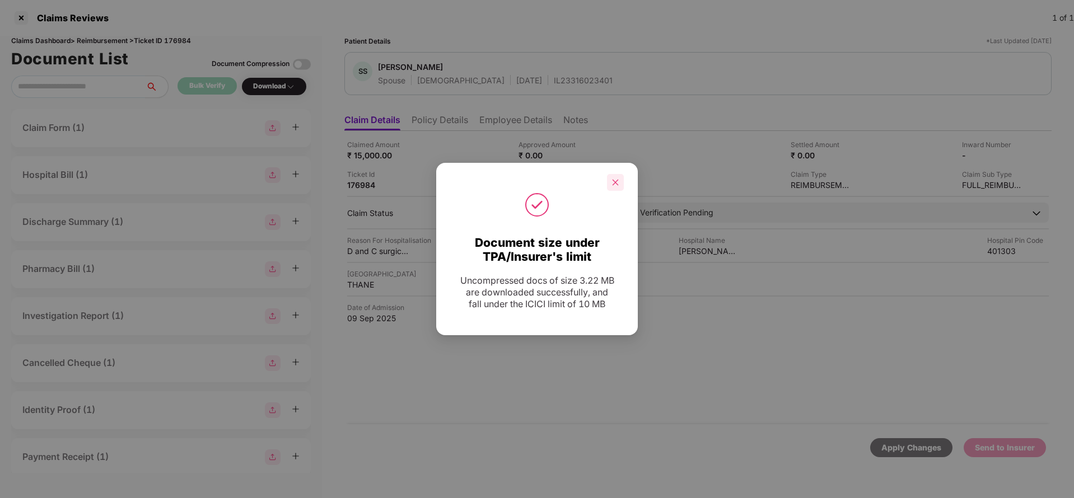
click at [612, 184] on icon "close" at bounding box center [615, 183] width 8 height 8
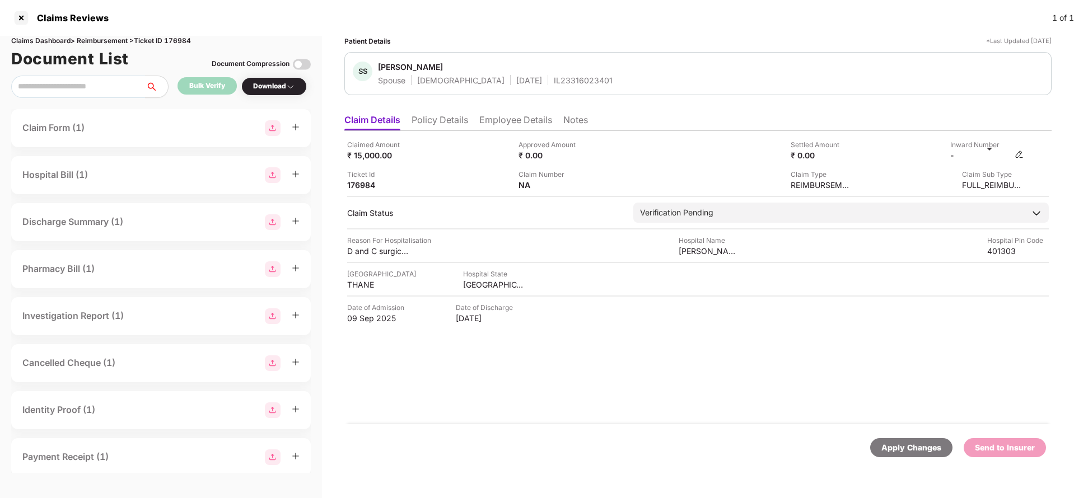
click at [1018, 152] on img at bounding box center [1018, 154] width 9 height 9
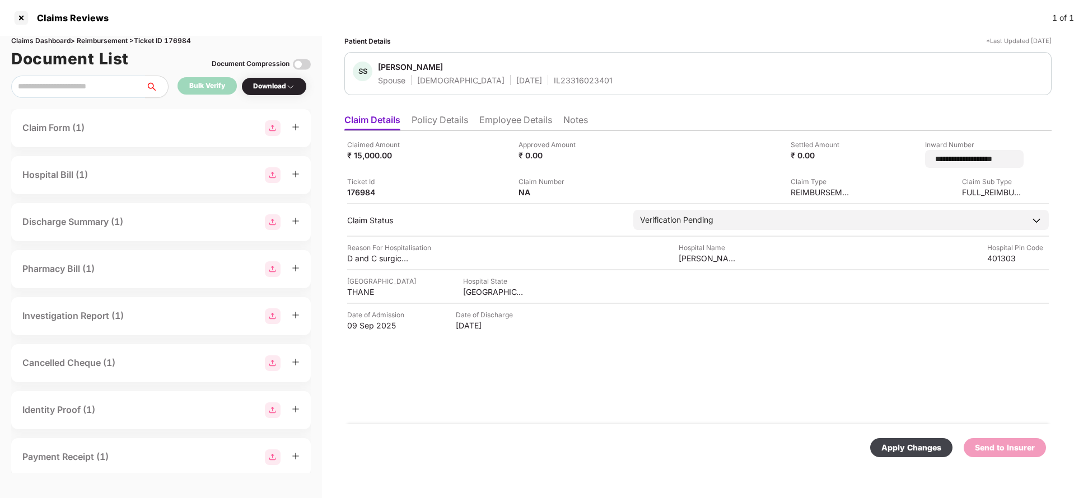
type input "**********"
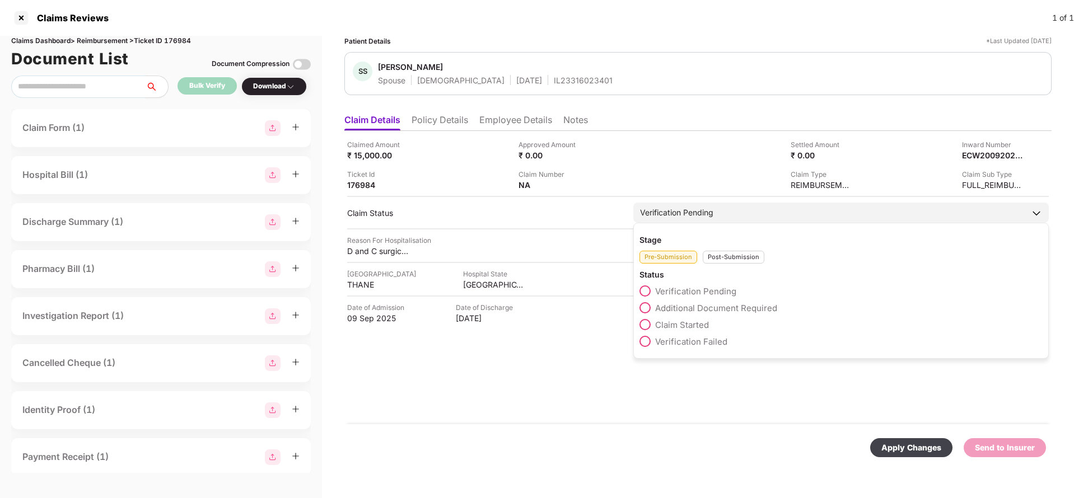
click at [734, 223] on div "Verification Pending Stage Pre-Submission Post-Submission Status Verification P…" at bounding box center [840, 213] width 415 height 20
click at [732, 268] on div "Stage Pre-Submission Post-Submission Status Verification Pending Additional Doc…" at bounding box center [840, 291] width 415 height 136
click at [734, 254] on div "Post-Submission" at bounding box center [734, 257] width 62 height 13
click at [705, 303] on span "Claim Under Process" at bounding box center [697, 308] width 85 height 11
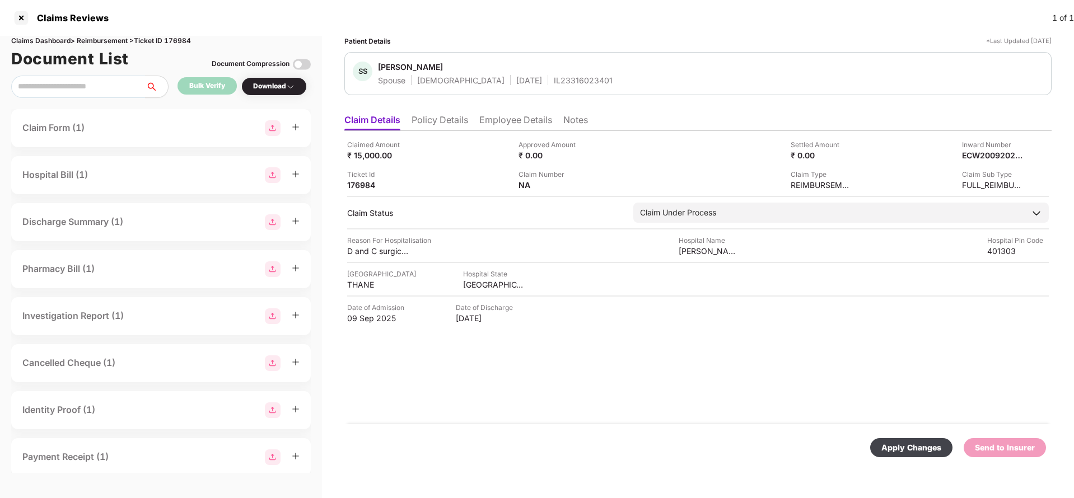
click at [921, 451] on div "Apply Changes" at bounding box center [911, 448] width 60 height 12
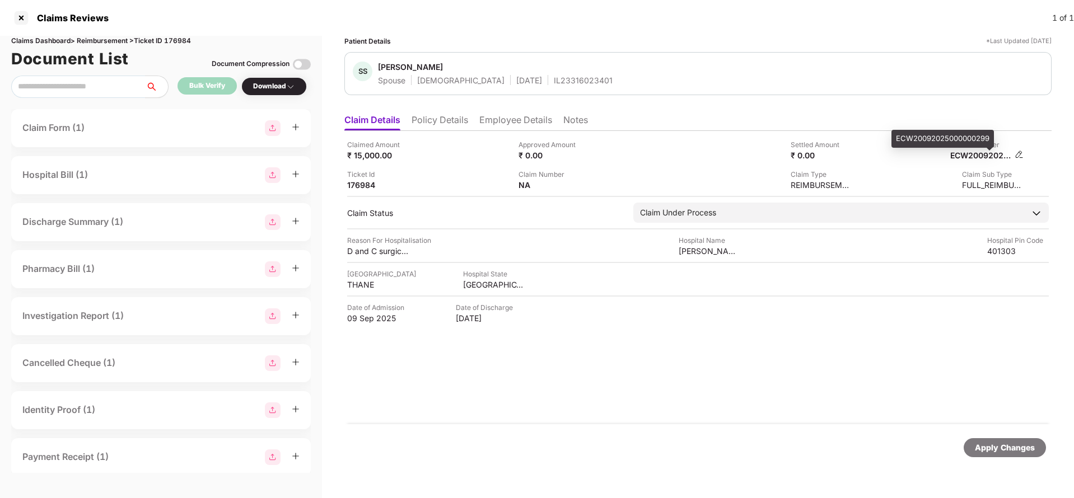
click at [978, 151] on div "ECW20092025000000299" at bounding box center [981, 155] width 62 height 11
copy div "ECW20092025000000299"
click at [554, 78] on div "IL23316023401" at bounding box center [583, 80] width 59 height 11
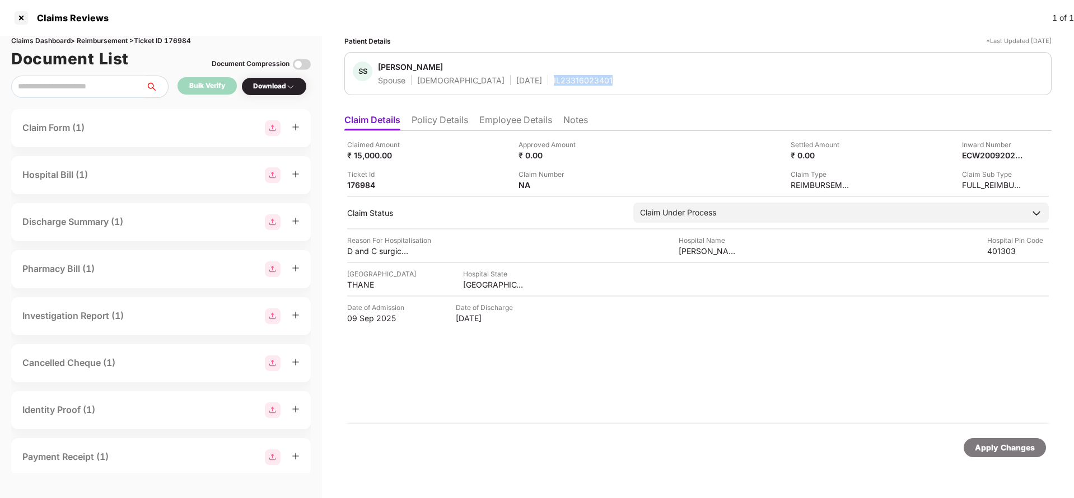
click at [554, 78] on div "IL23316023401" at bounding box center [583, 80] width 59 height 11
copy div "IL23316023401"
click at [1010, 443] on div "Apply Changes" at bounding box center [1005, 448] width 60 height 12
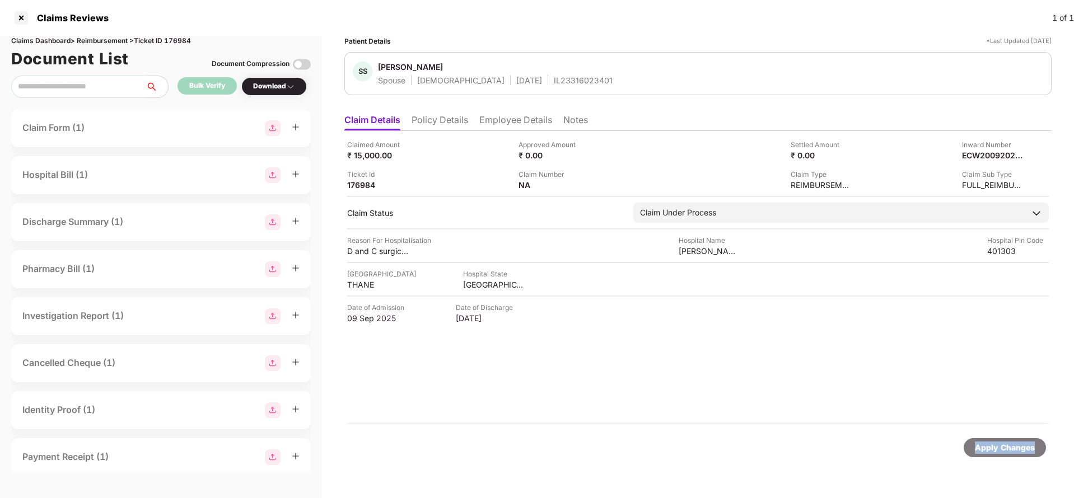
click at [1010, 443] on div "Apply Changes" at bounding box center [1005, 448] width 60 height 12
click at [183, 36] on div "Claims Dashboard > Reimbursement > Ticket ID 176984" at bounding box center [160, 41] width 299 height 11
copy div "176984"
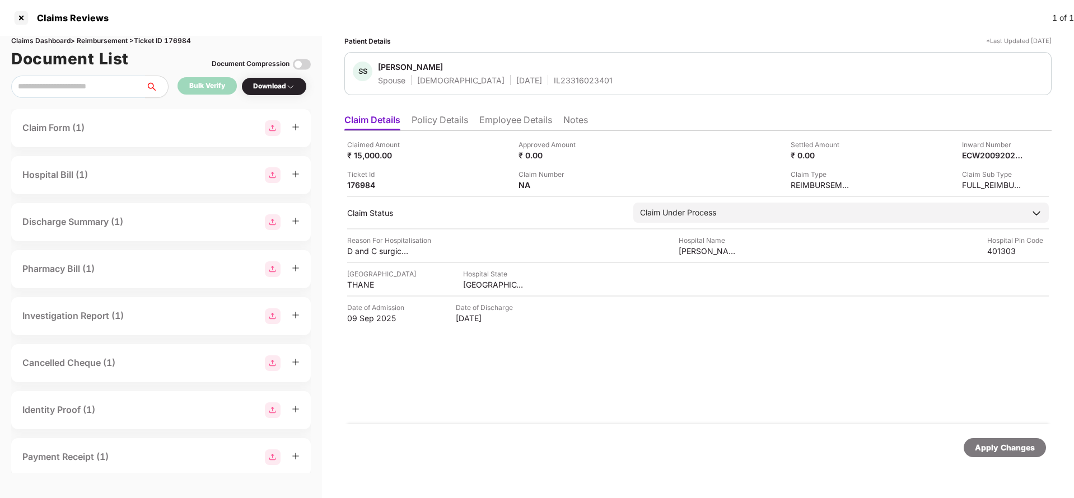
click at [983, 445] on div "Apply Changes" at bounding box center [1005, 448] width 60 height 12
